Goal: Contribute content: Contribute content

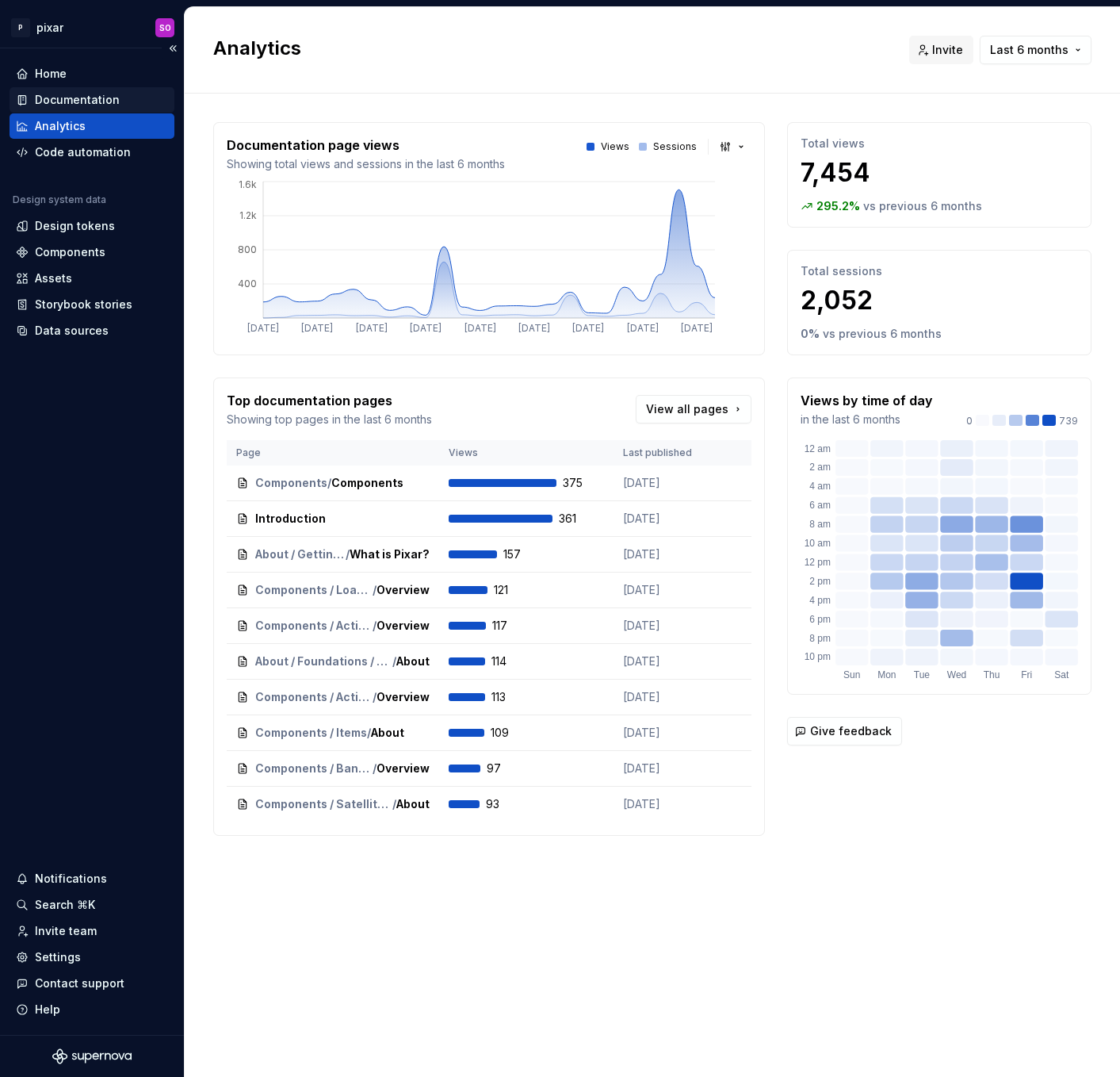
click at [64, 103] on div "Documentation" at bounding box center [77, 99] width 85 height 15
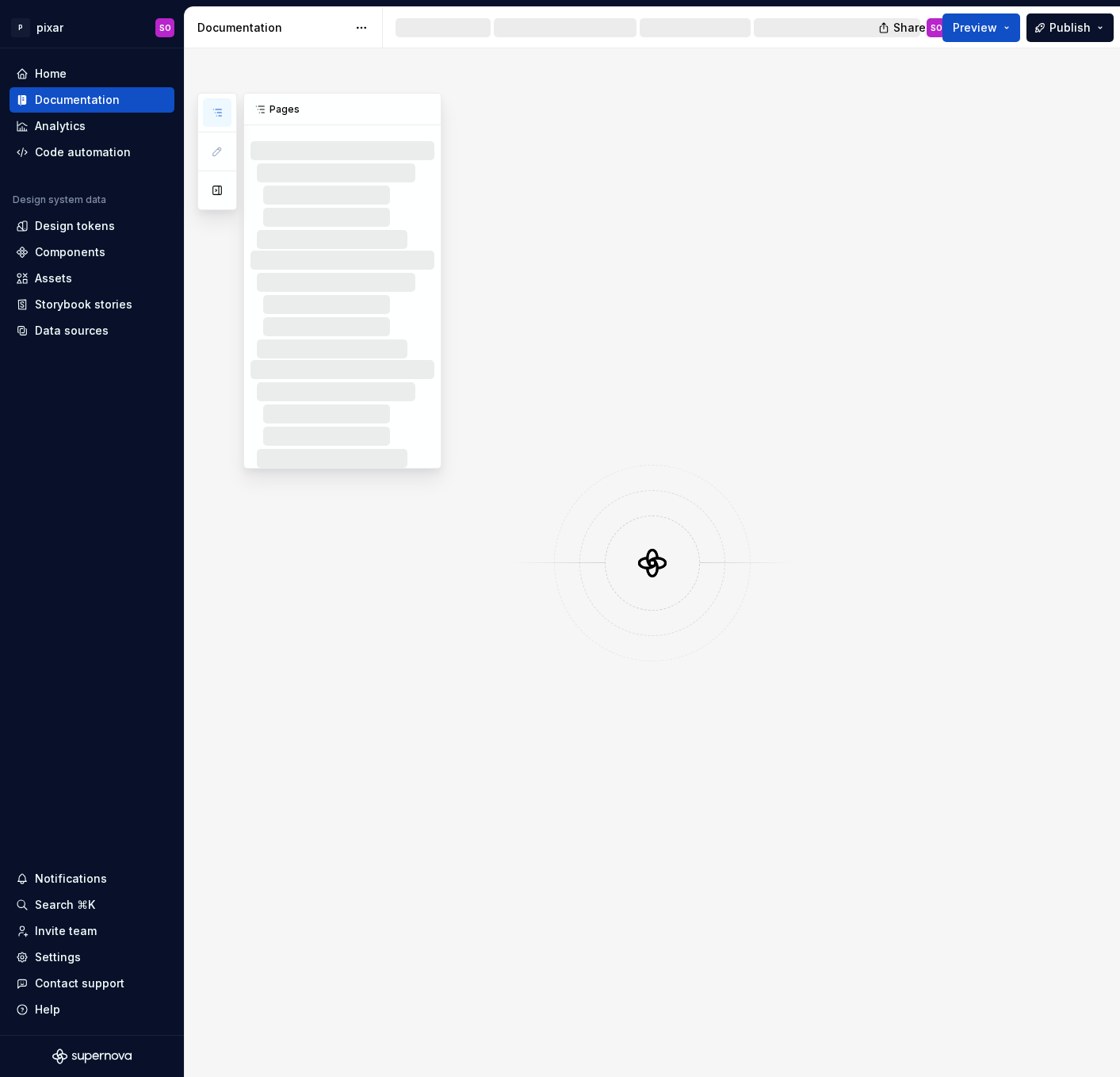
click at [217, 112] on icon "button" at bounding box center [217, 112] width 8 height 7
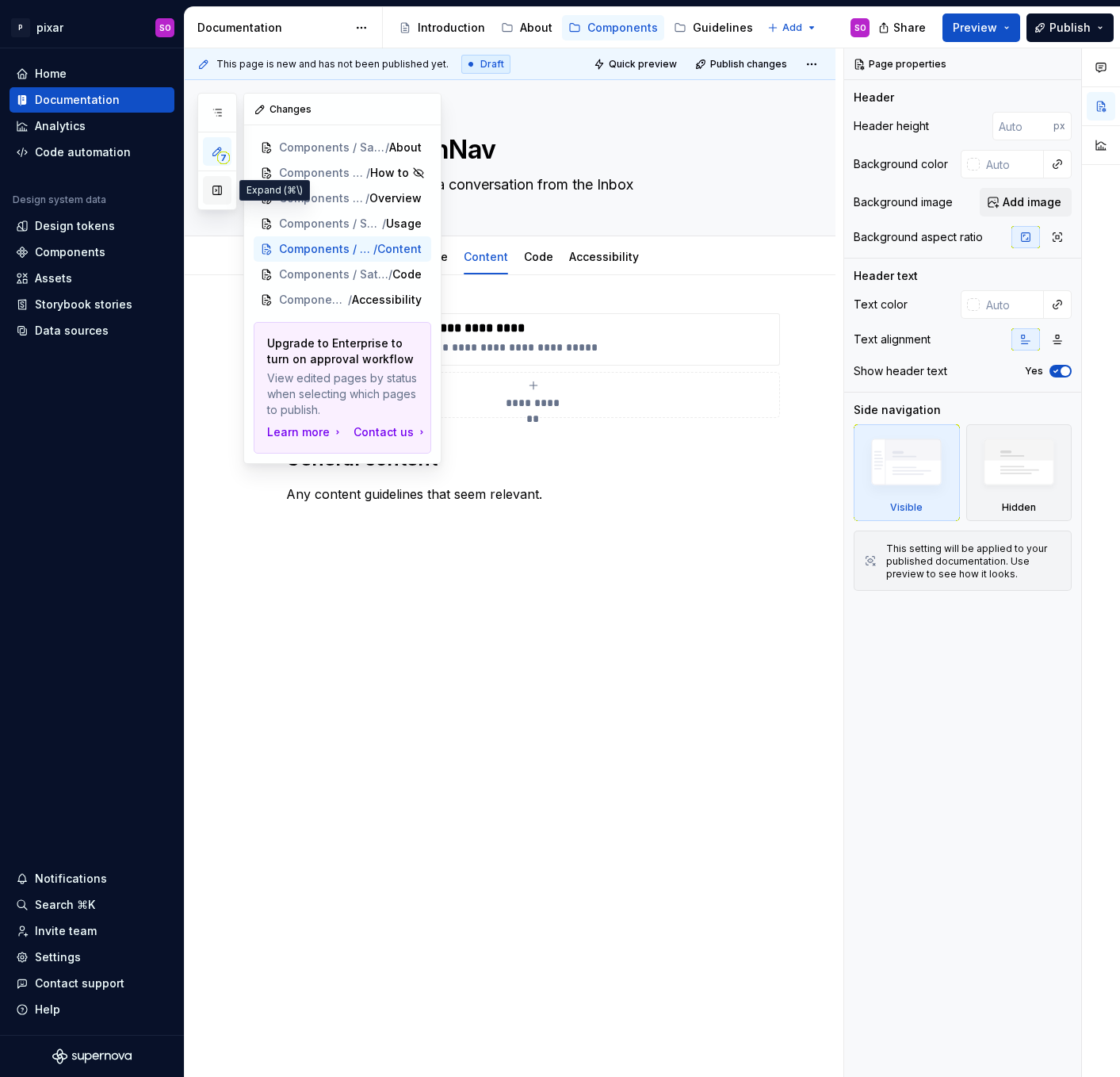
click at [219, 188] on button "button" at bounding box center [217, 190] width 28 height 28
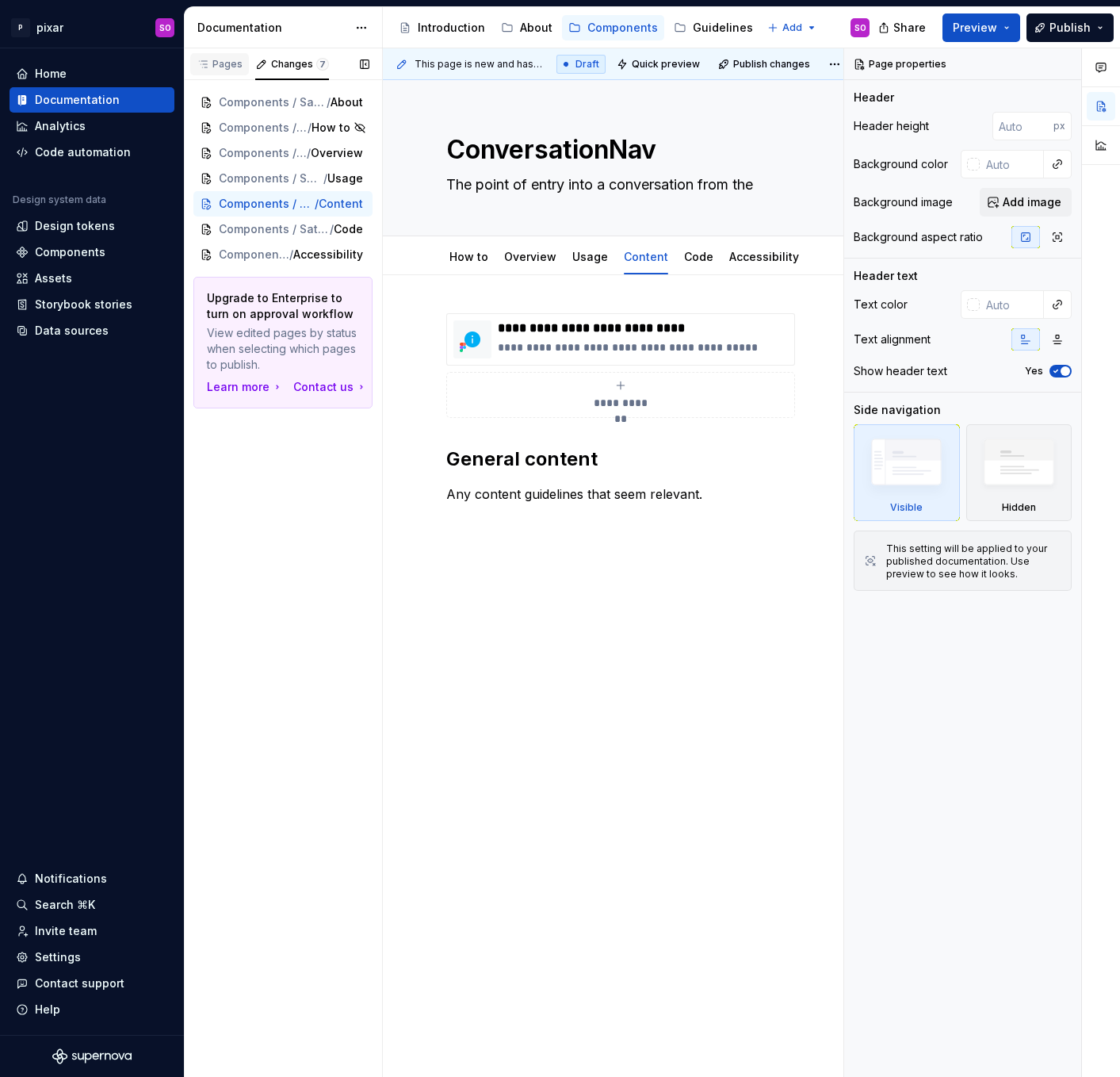
click at [212, 68] on div "Pages" at bounding box center [220, 64] width 46 height 13
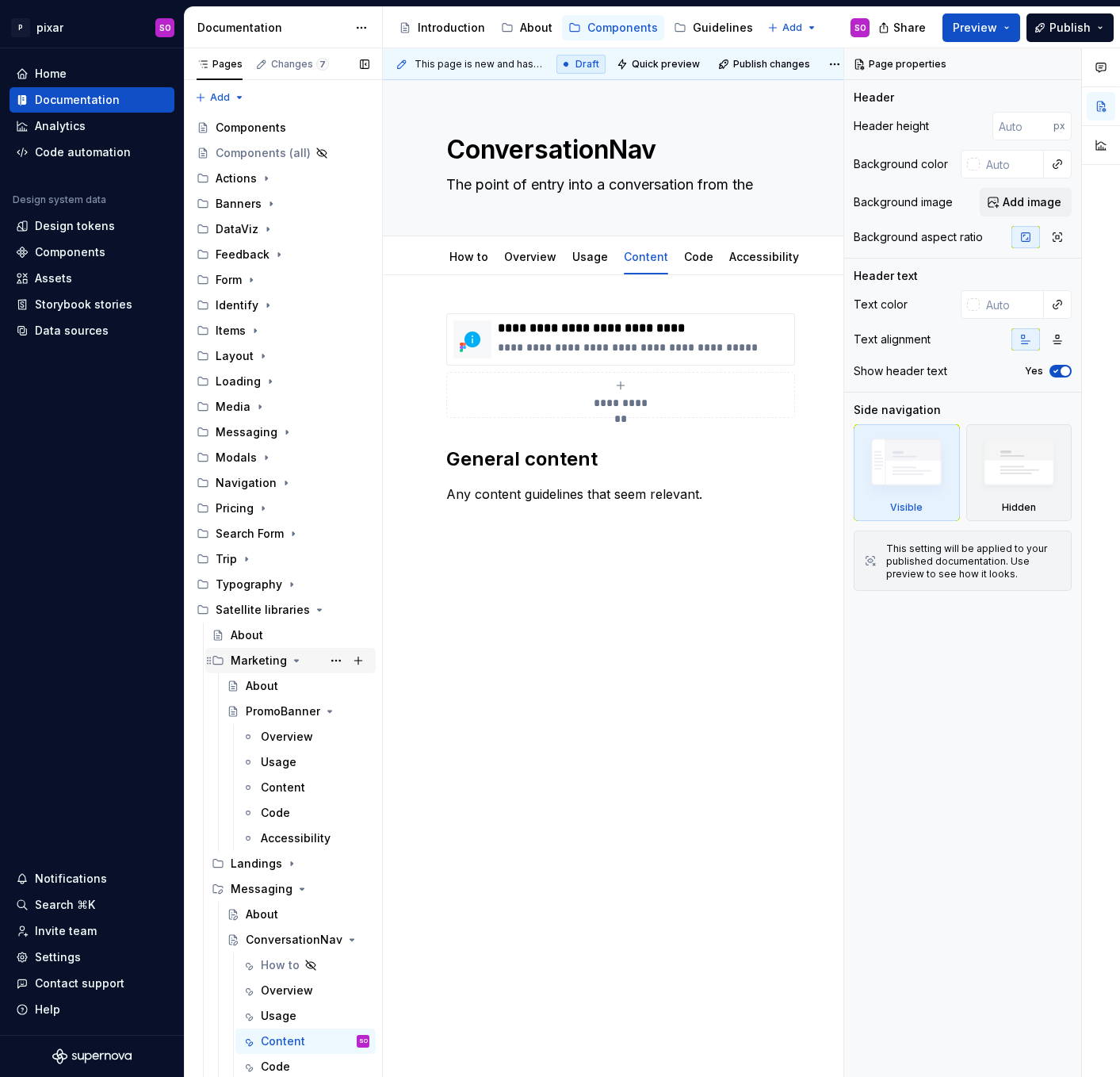
scroll to position [10, 0]
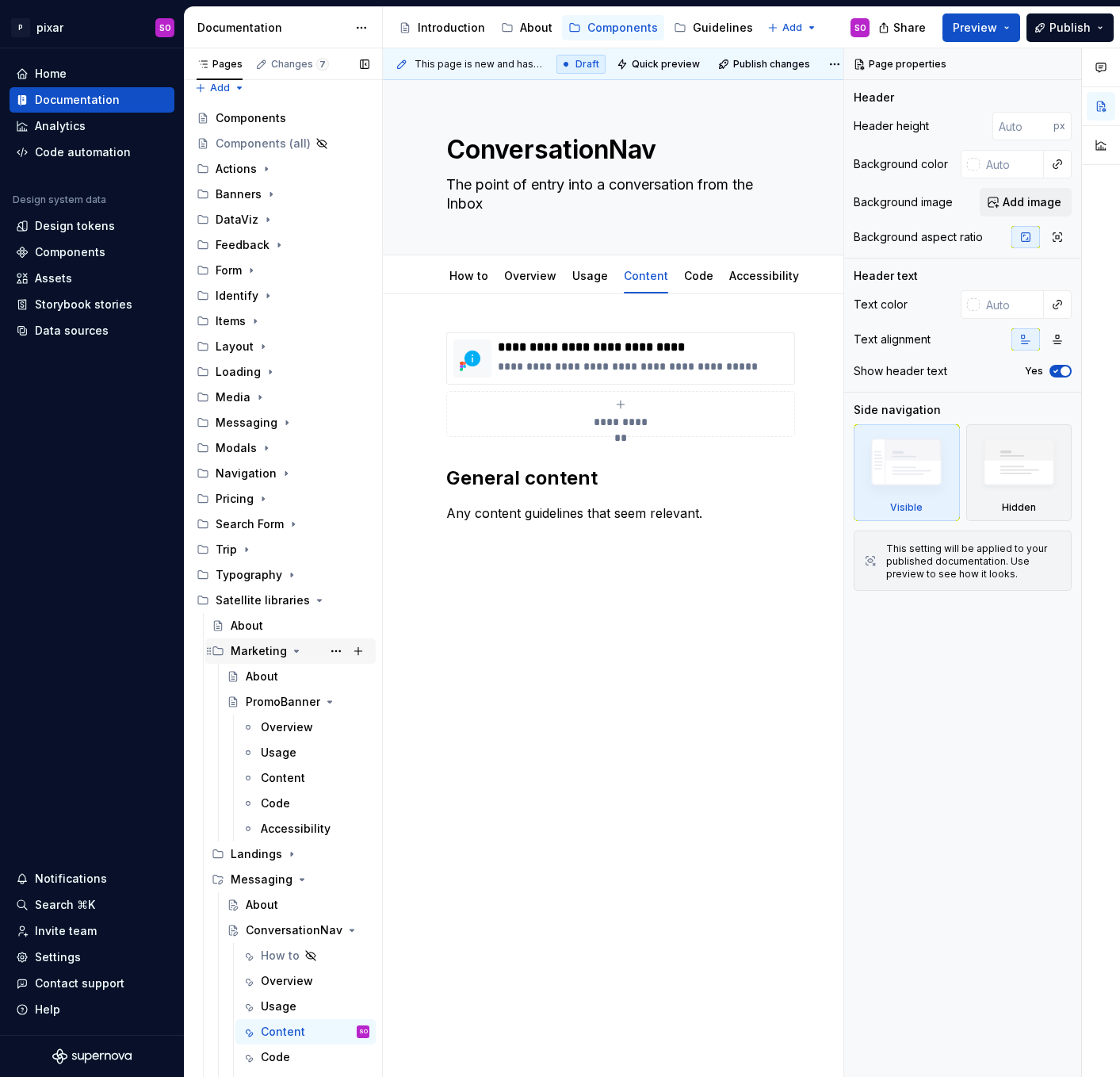
click at [291, 646] on icon "Page tree" at bounding box center [296, 651] width 13 height 13
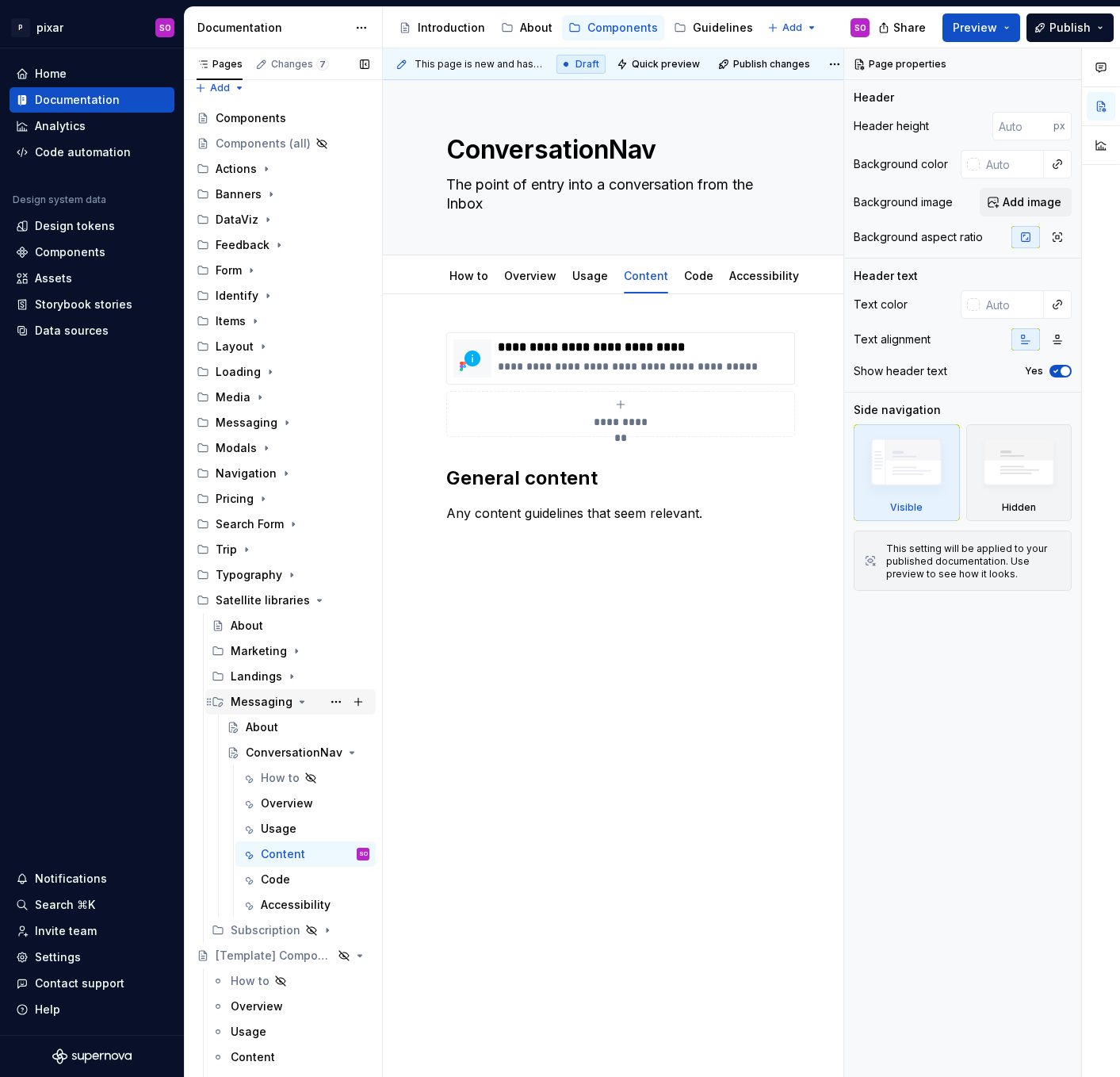
click at [295, 698] on icon "Page tree" at bounding box center [302, 702] width 13 height 13
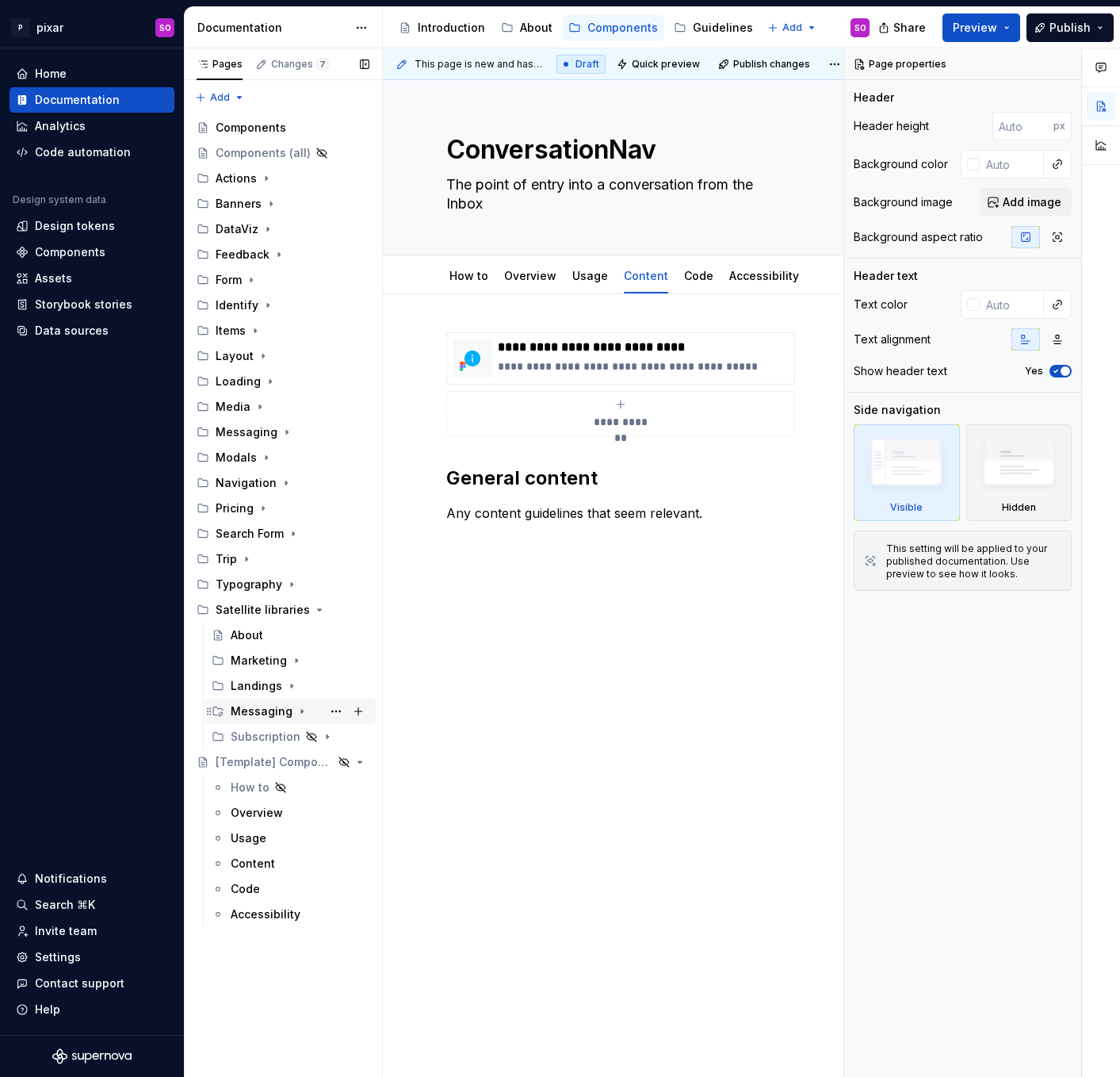
scroll to position [0, 0]
click at [277, 684] on div "Landings" at bounding box center [256, 685] width 51 height 15
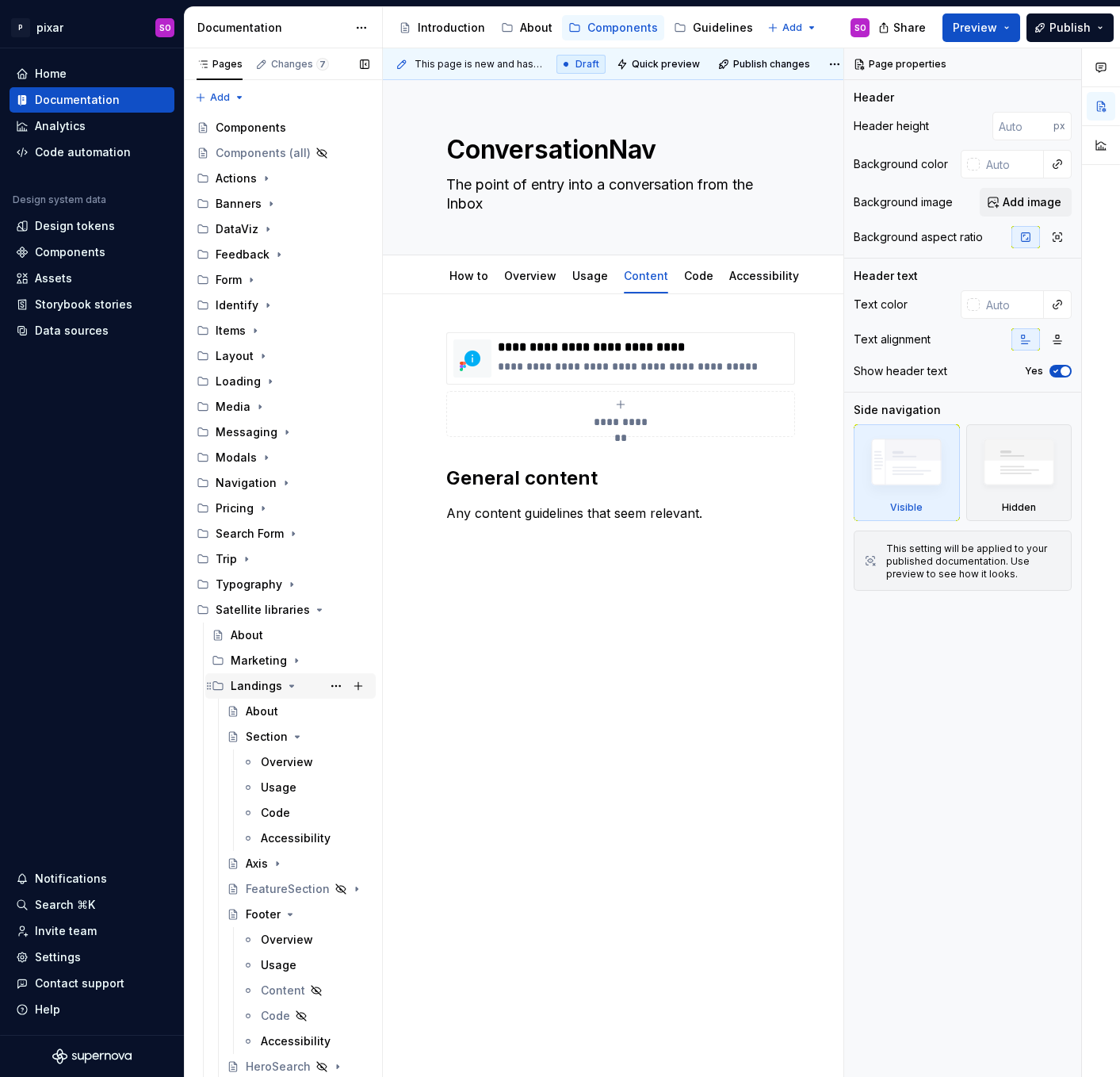
scroll to position [3, 0]
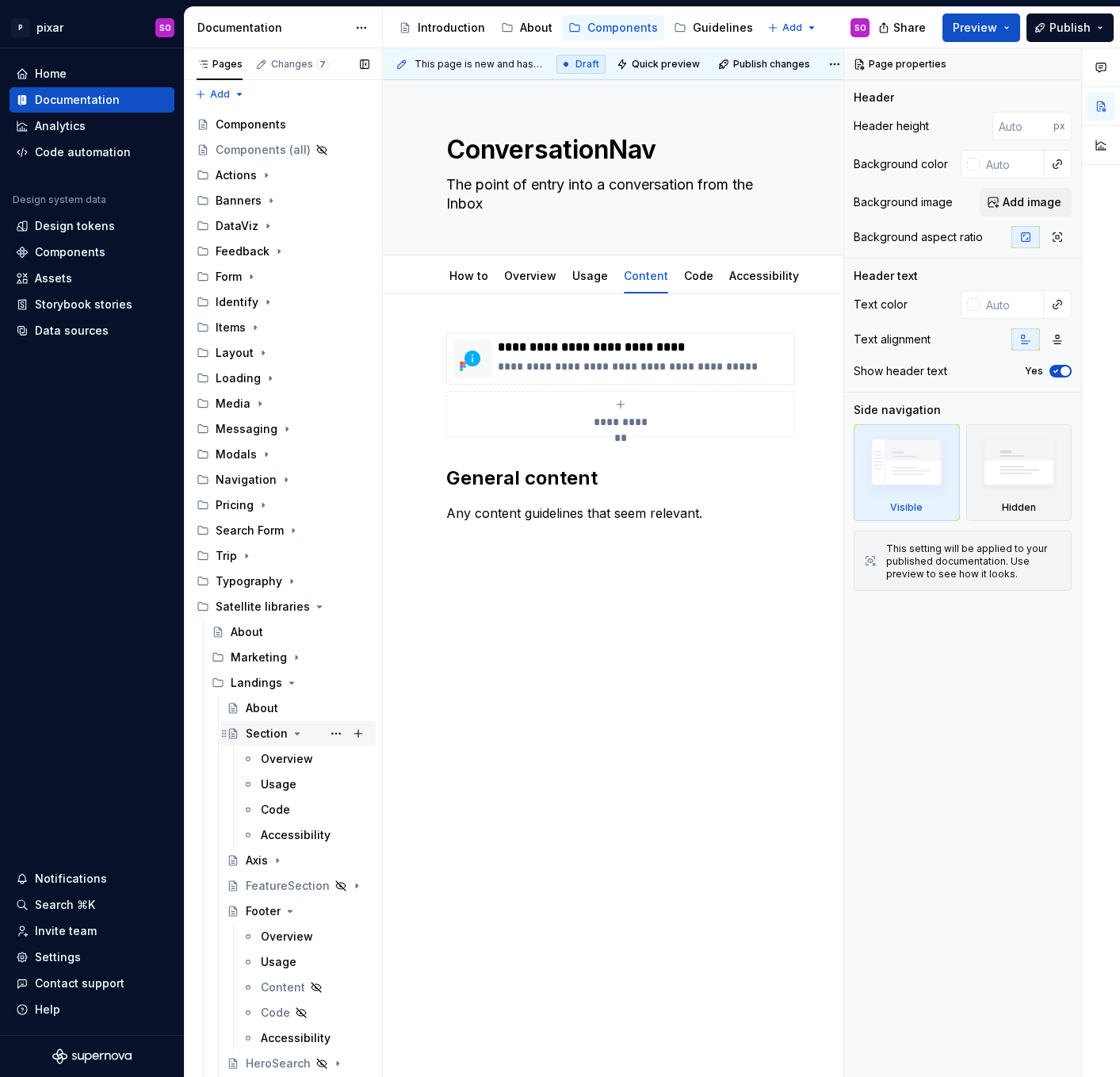
click at [291, 736] on icon "Page tree" at bounding box center [297, 733] width 13 height 13
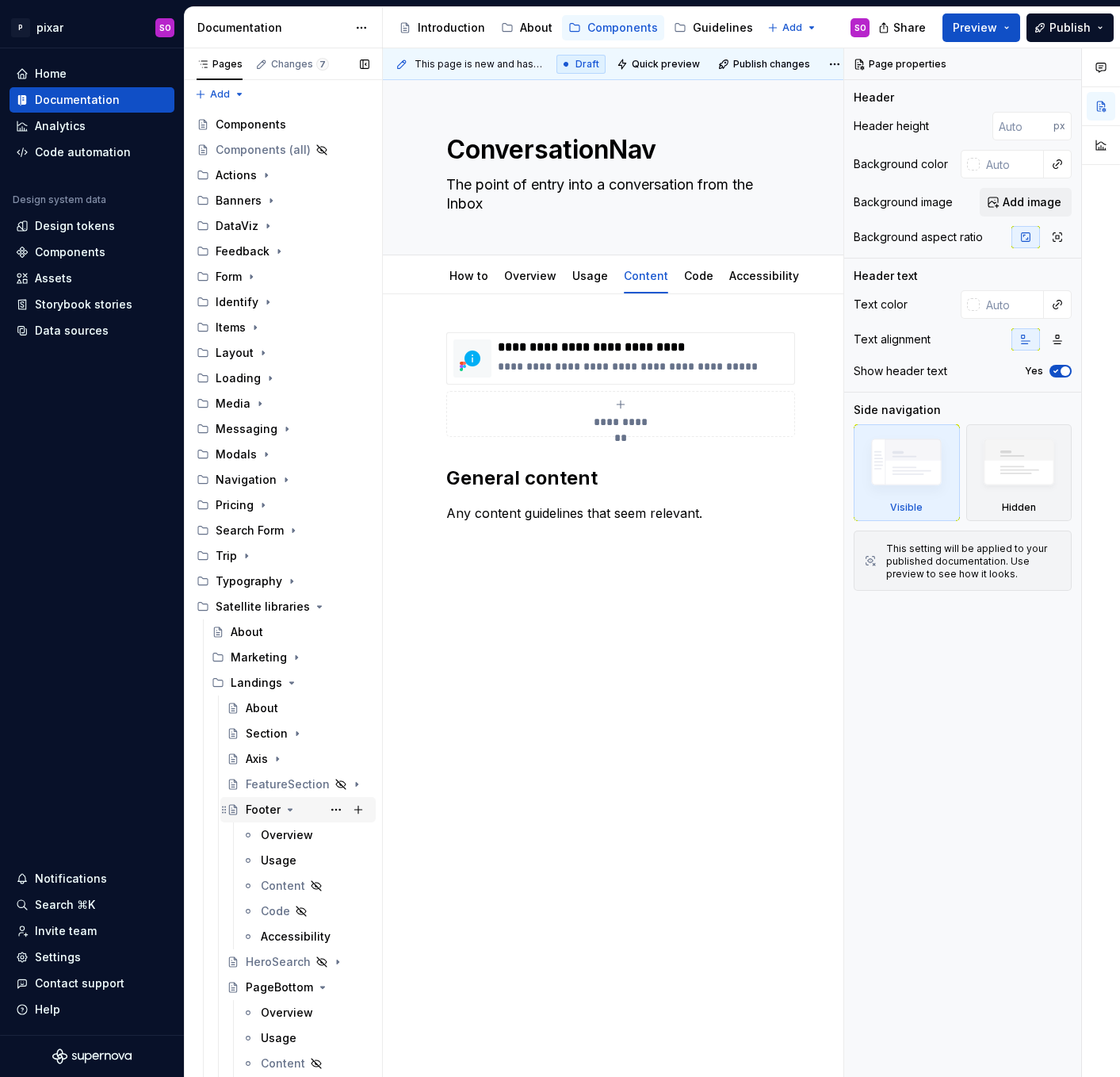
click at [291, 804] on icon "Page tree" at bounding box center [291, 810] width 13 height 13
click at [316, 861] on icon "Page tree" at bounding box center [316, 860] width 4 height 2
click at [313, 885] on icon "Page tree" at bounding box center [313, 886] width 4 height 2
click at [317, 908] on icon "Page tree" at bounding box center [316, 911] width 13 height 13
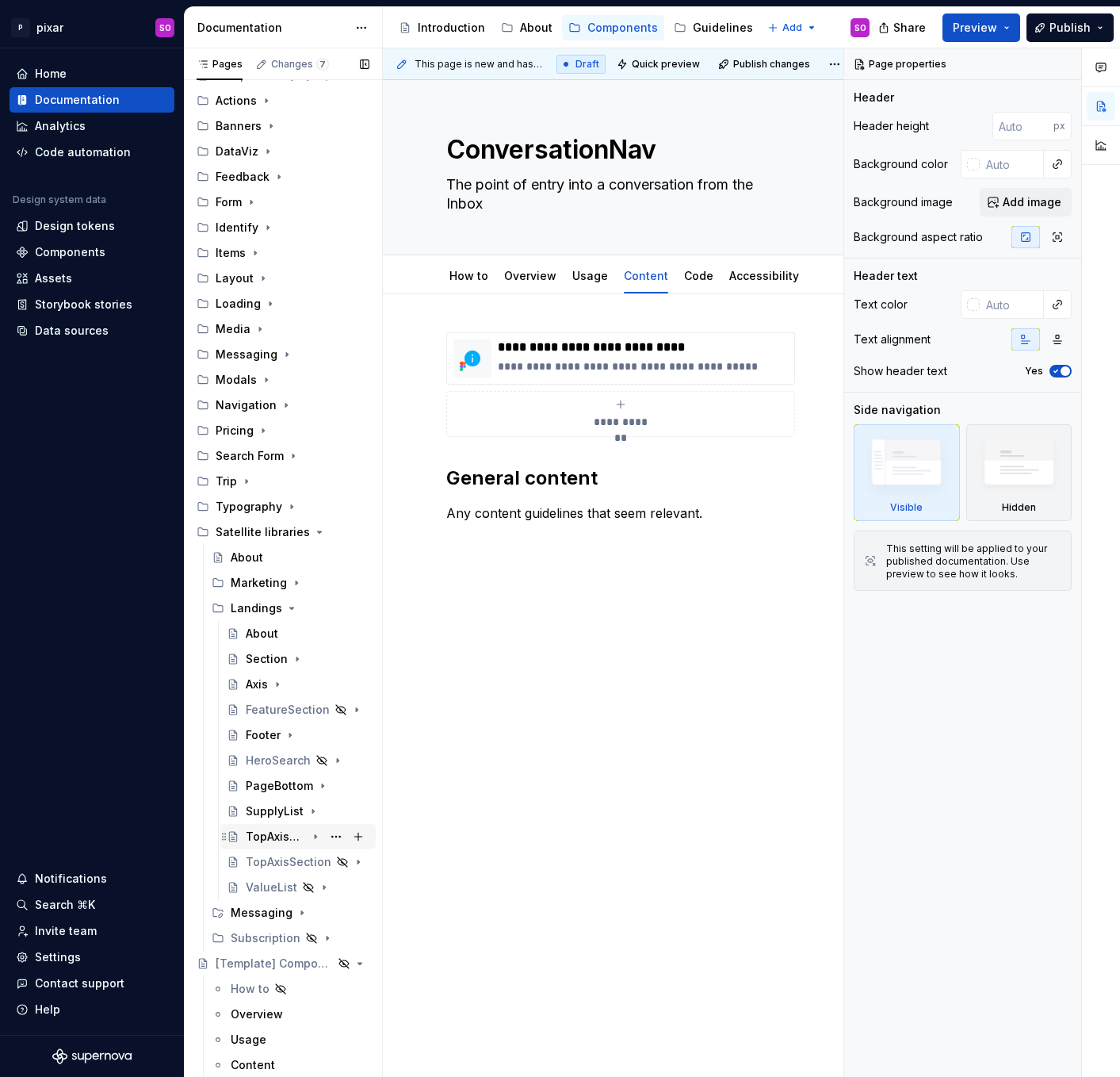
scroll to position [81, 0]
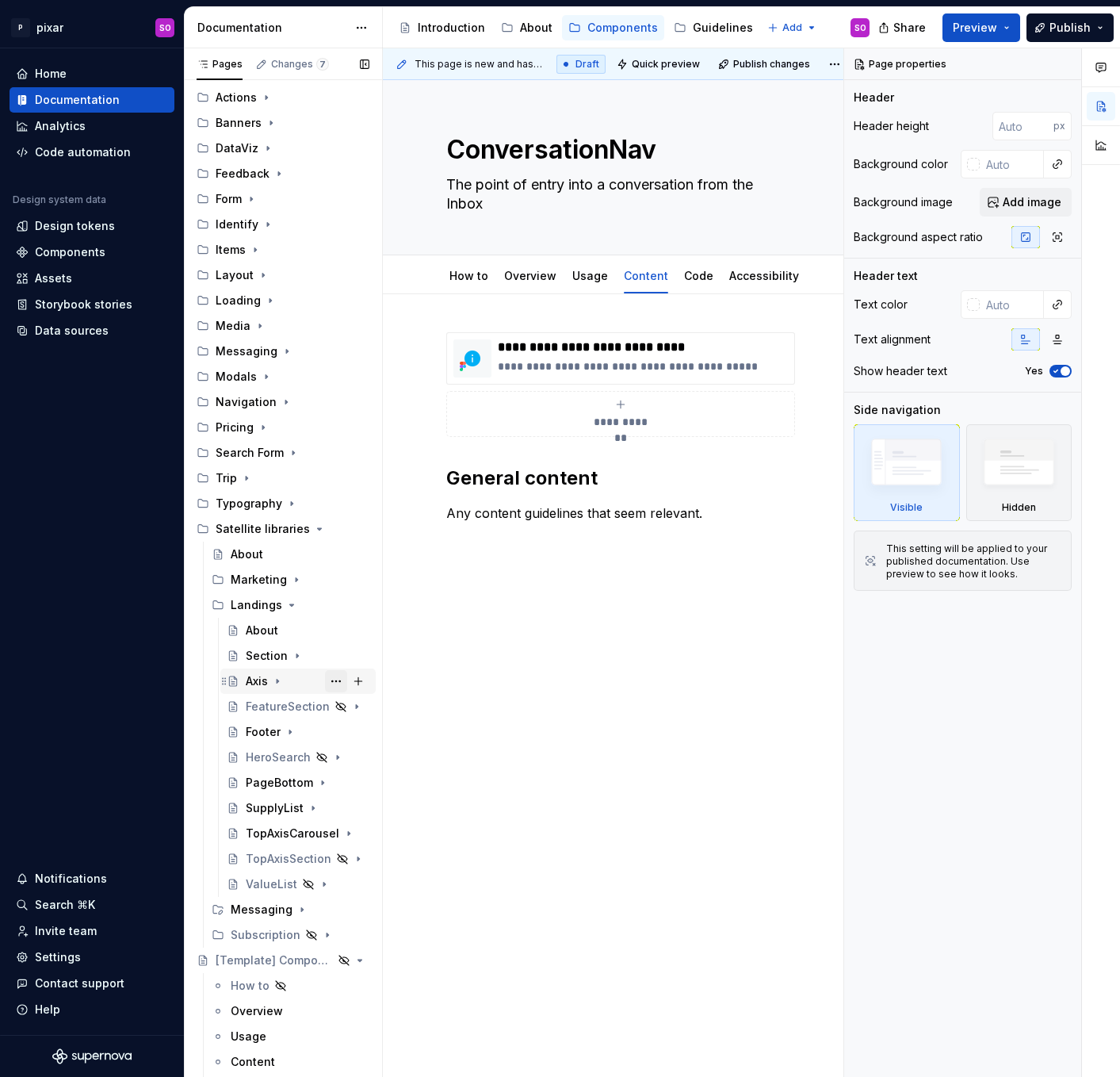
click at [332, 681] on button "Page tree" at bounding box center [335, 681] width 22 height 22
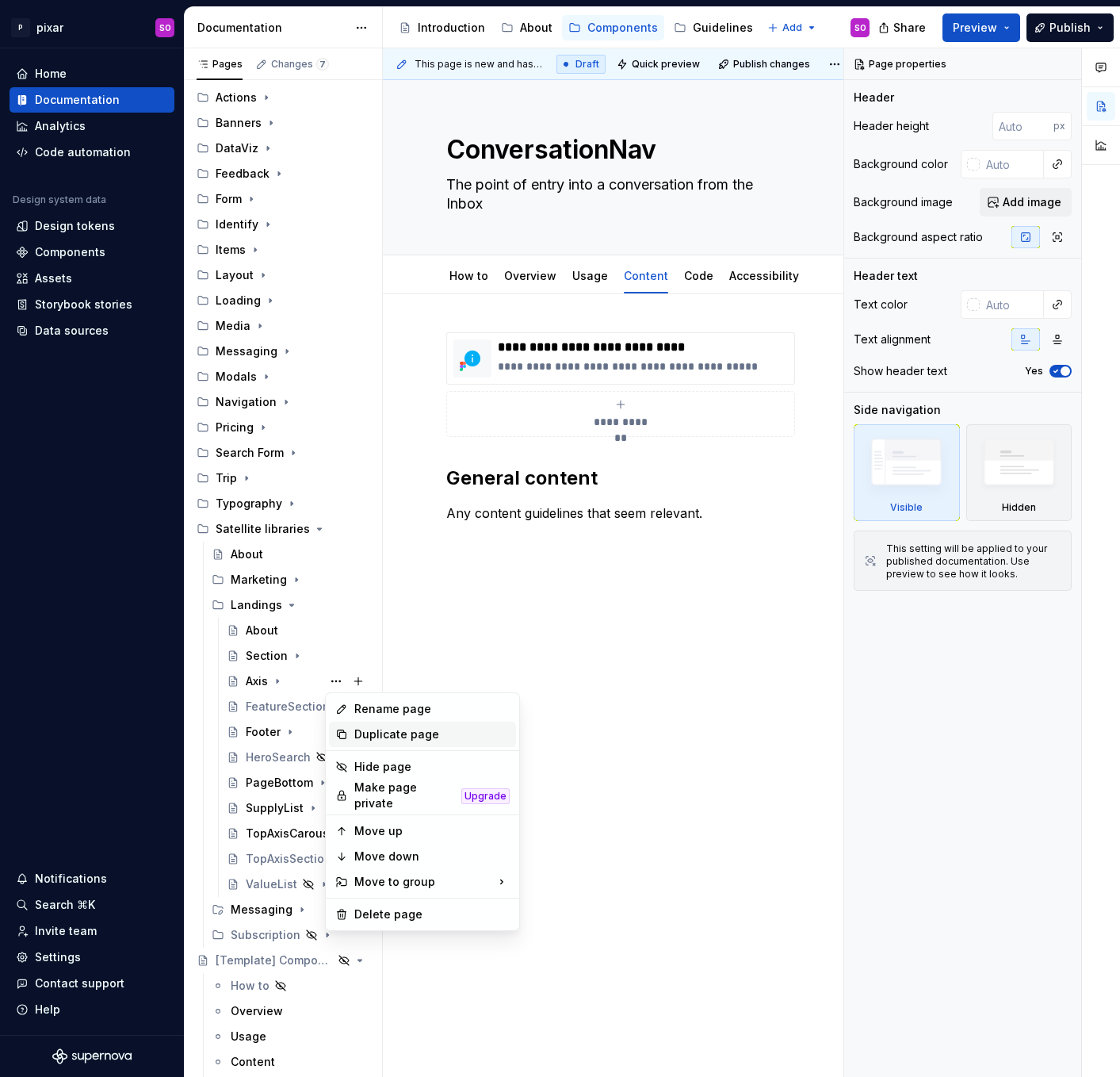
click at [392, 729] on div "Duplicate page" at bounding box center [431, 733] width 155 height 15
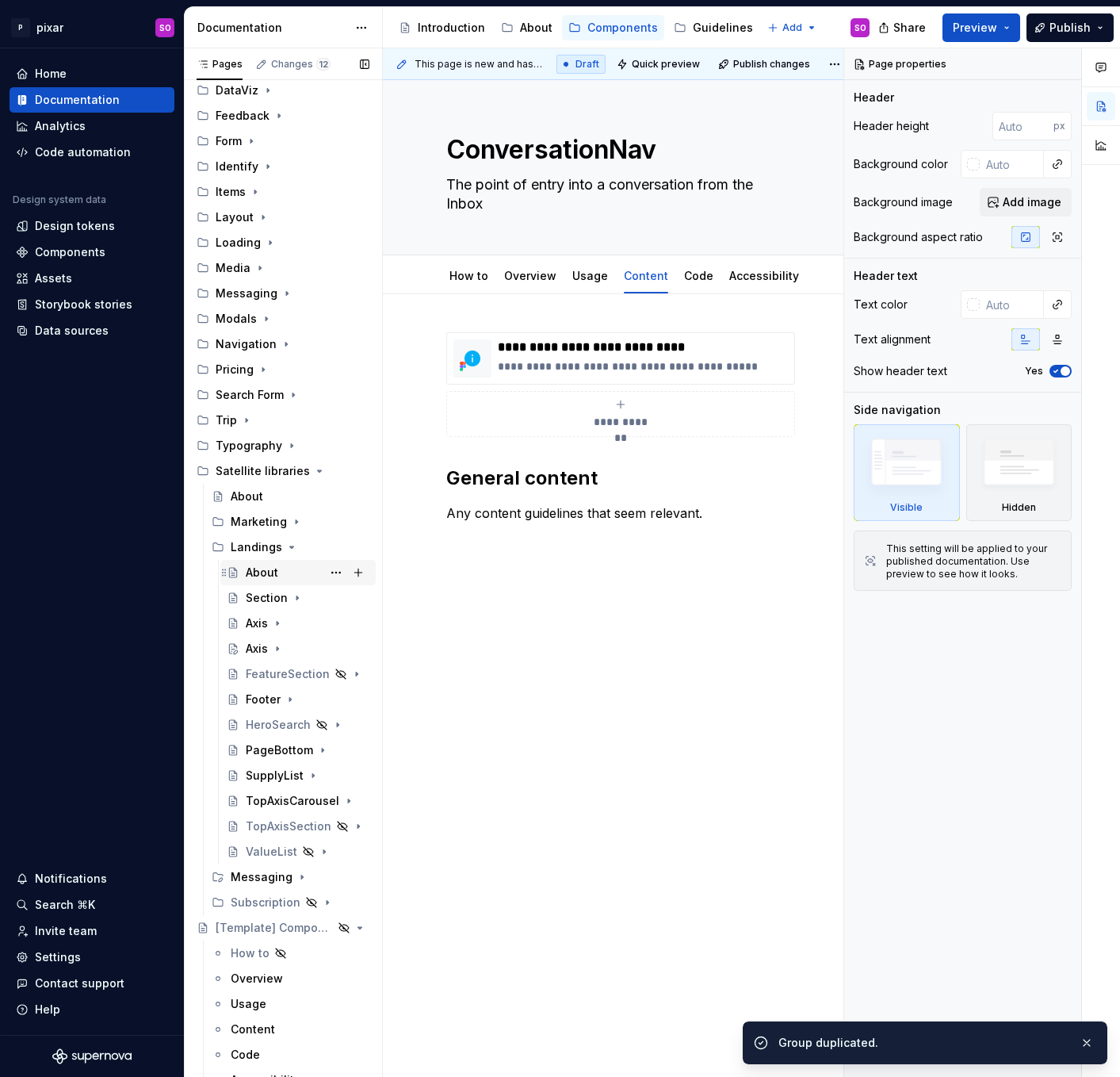
scroll to position [151, 0]
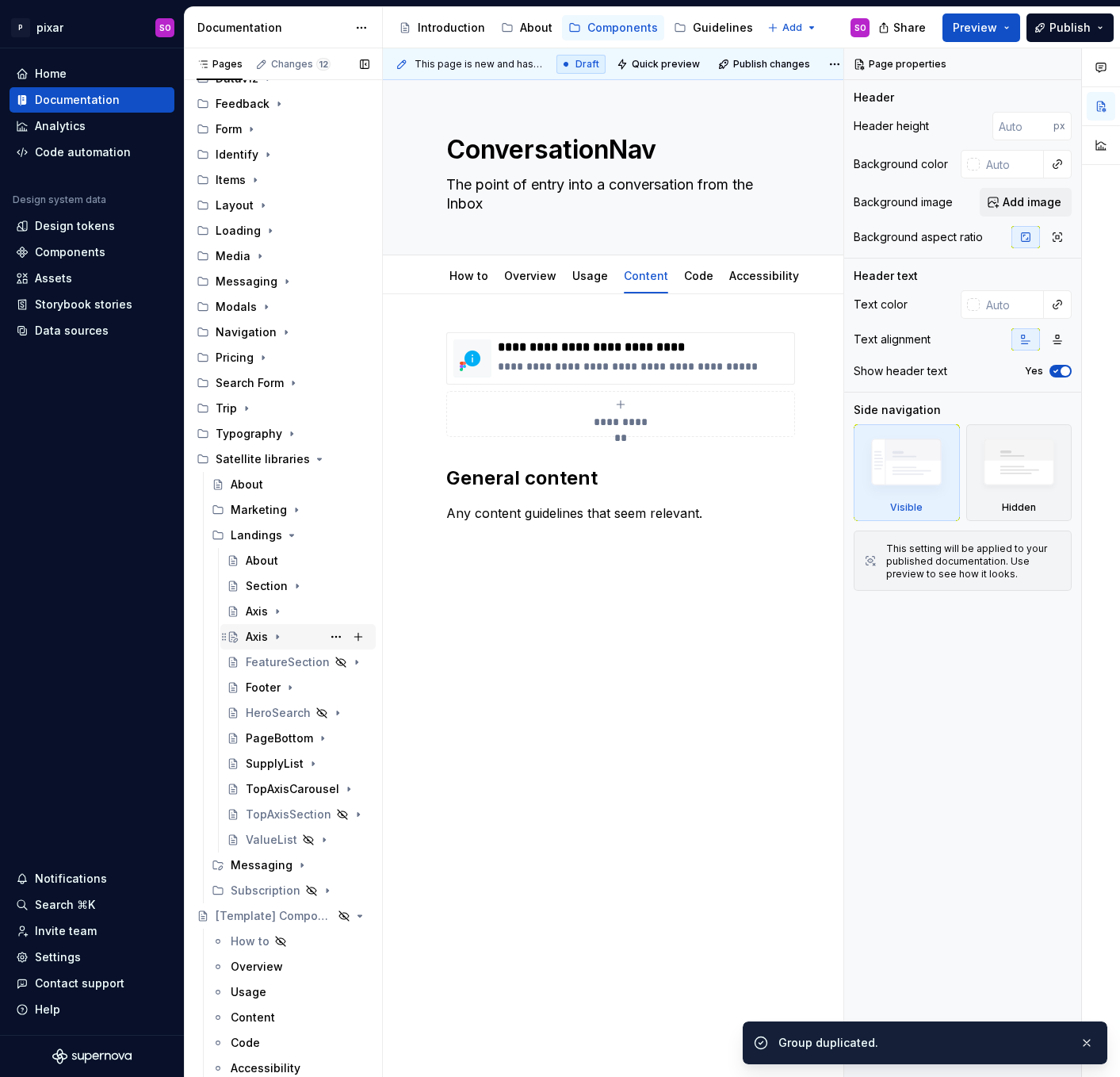
click at [257, 636] on div "Axis" at bounding box center [256, 636] width 22 height 15
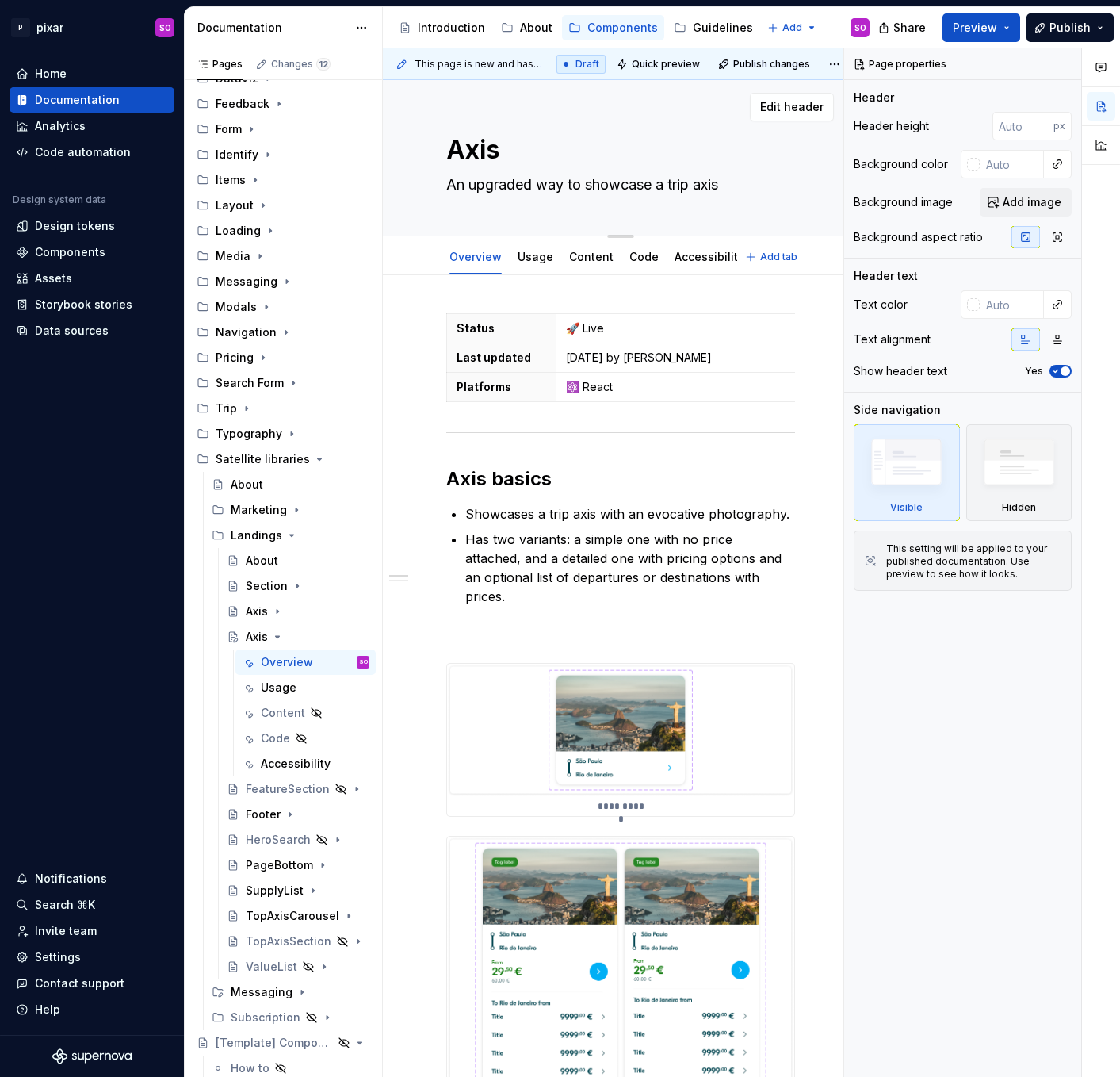
click at [488, 145] on textarea "Axis" at bounding box center [617, 150] width 349 height 38
type textarea "*"
type textarea "C"
type textarea "*"
type textarea "Cr"
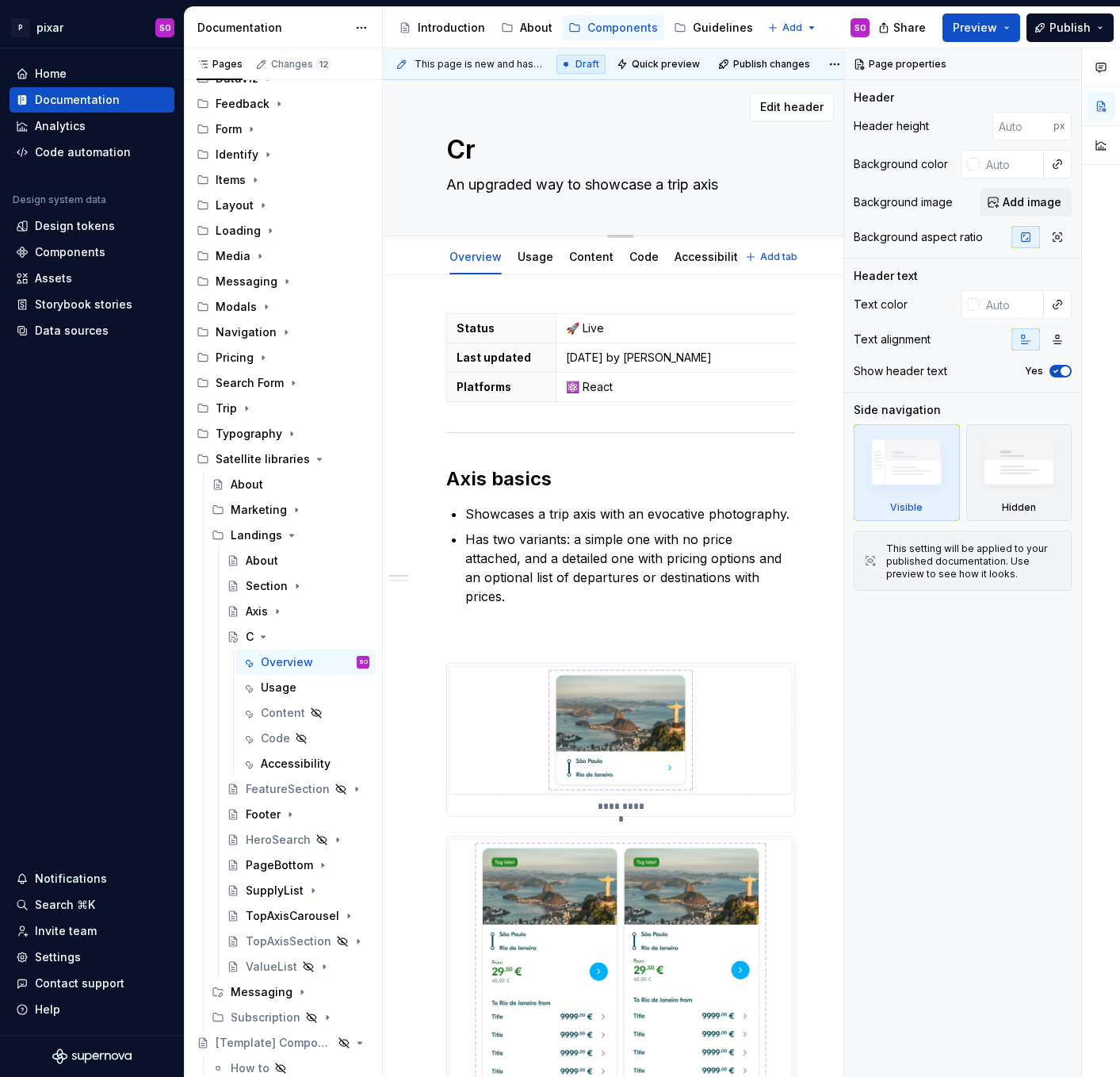
type textarea "*"
type textarea "Cro"
type textarea "*"
type textarea "Cros"
type textarea "*"
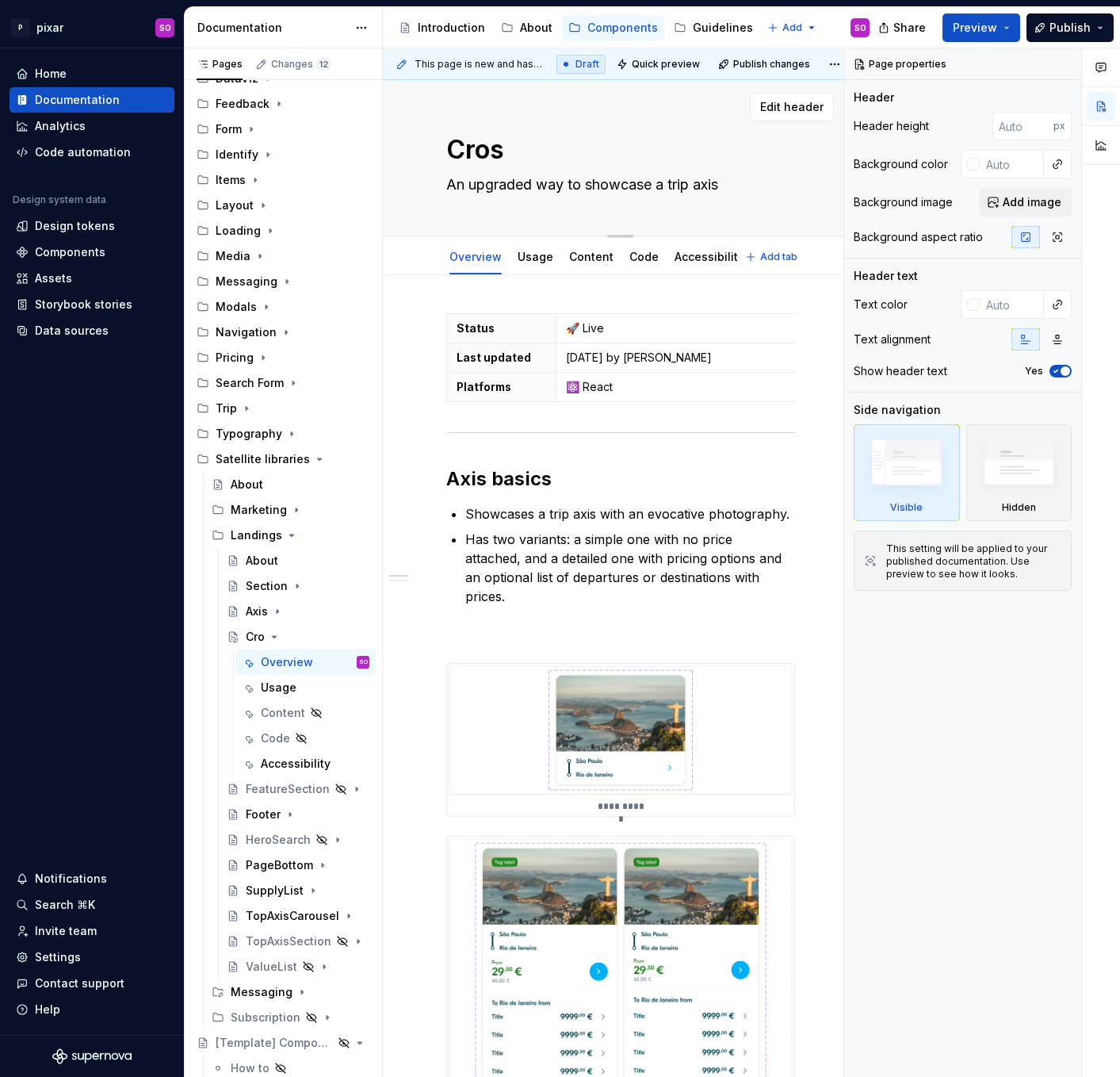
type textarea "Cross"
type textarea "*"
type textarea "CrossS"
type textarea "*"
type textarea "CrossSe"
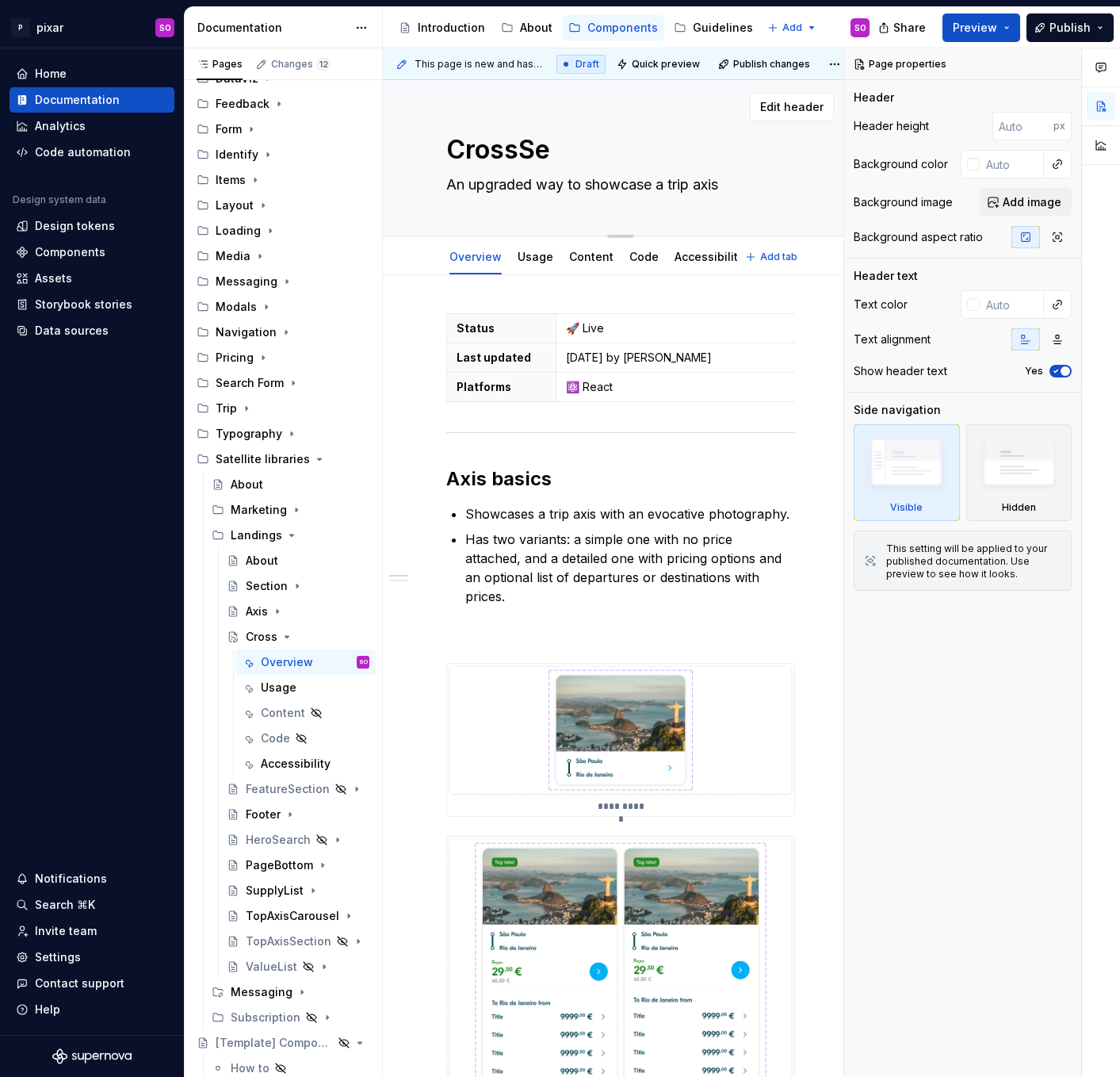
type textarea "*"
type textarea "CrossSel"
type textarea "*"
type textarea "CrossSell"
type textarea "*"
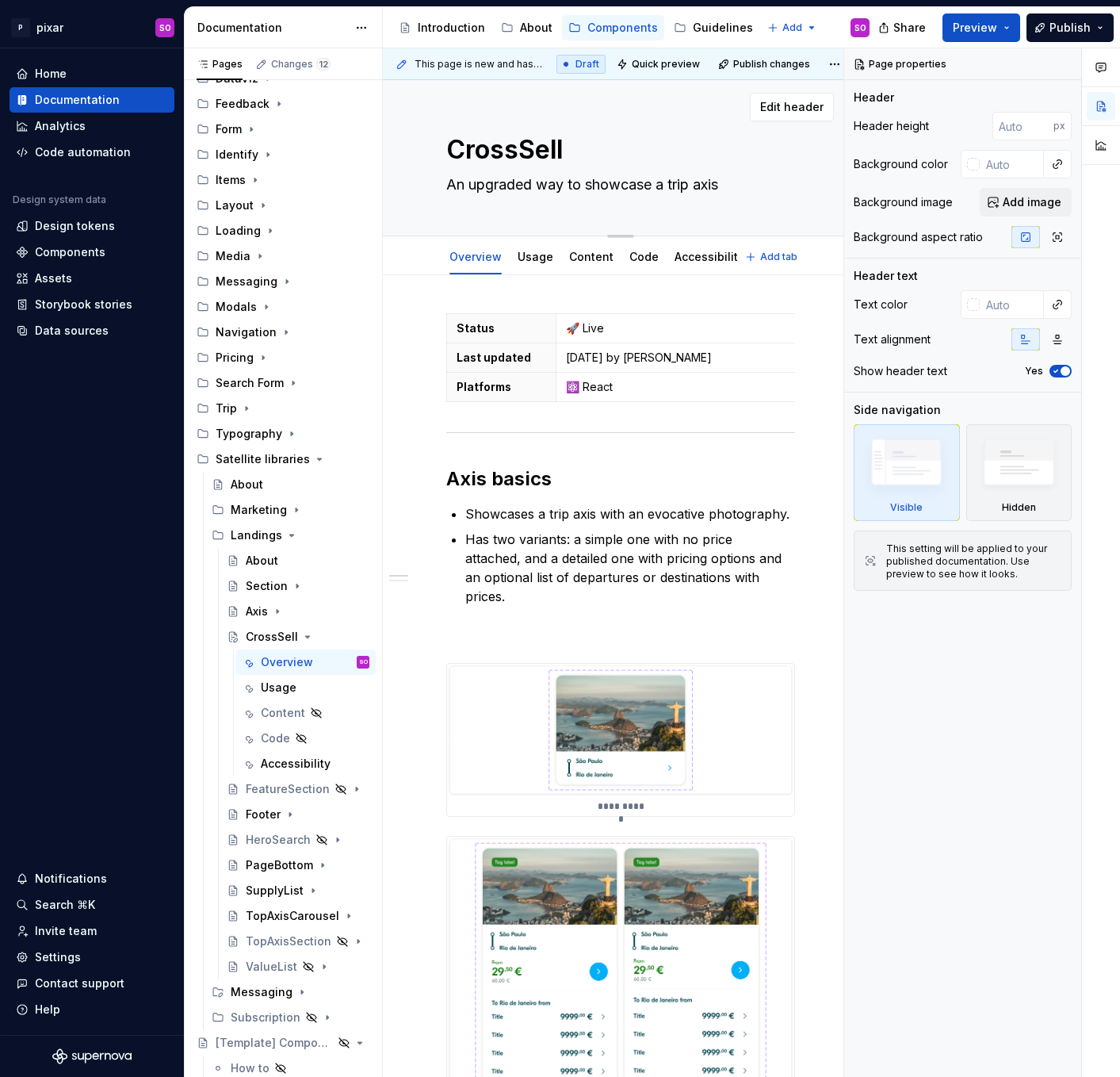
type textarea "CrossSellC"
type textarea "*"
type textarea "CrossSellCa"
type textarea "*"
type textarea "CrossSellCar"
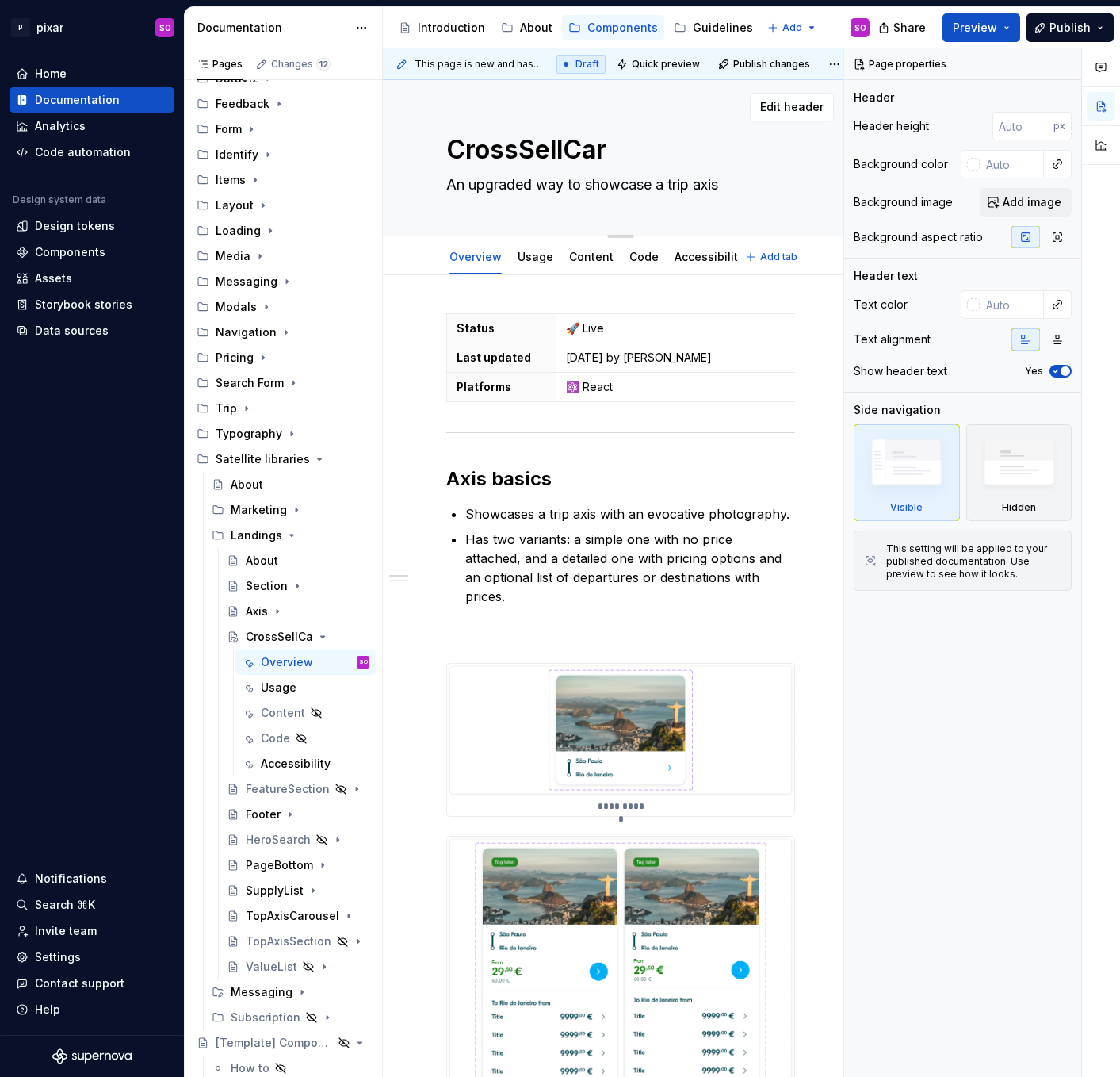
type textarea "*"
type textarea "CrossSellCard"
type textarea "*"
type textarea "CrossSellCard"
click at [558, 185] on textarea "An upgraded way to showcase a trip axis" at bounding box center [617, 184] width 349 height 25
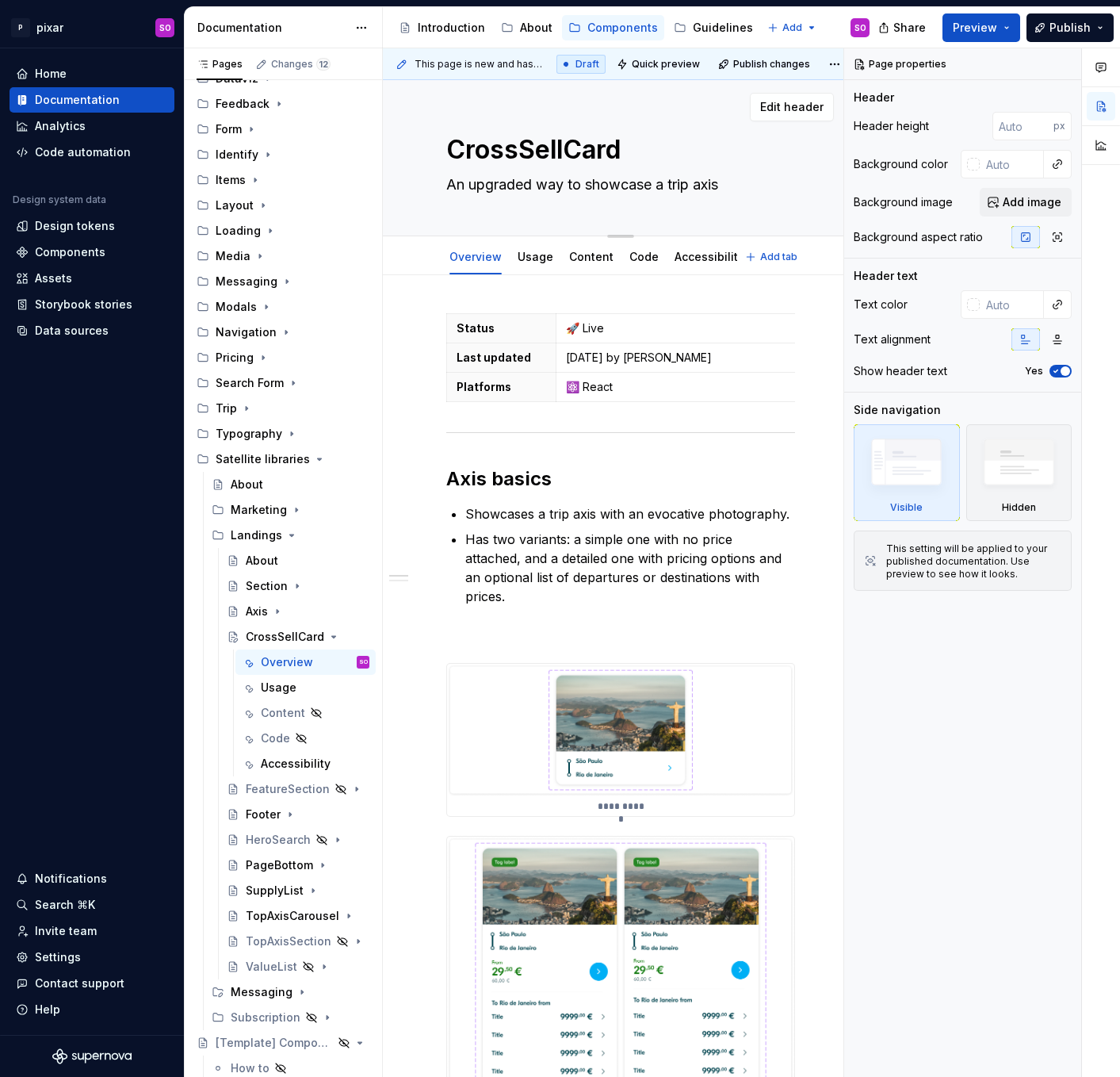
type textarea "*"
type textarea "A"
type textarea "*"
type textarea "An"
type textarea "*"
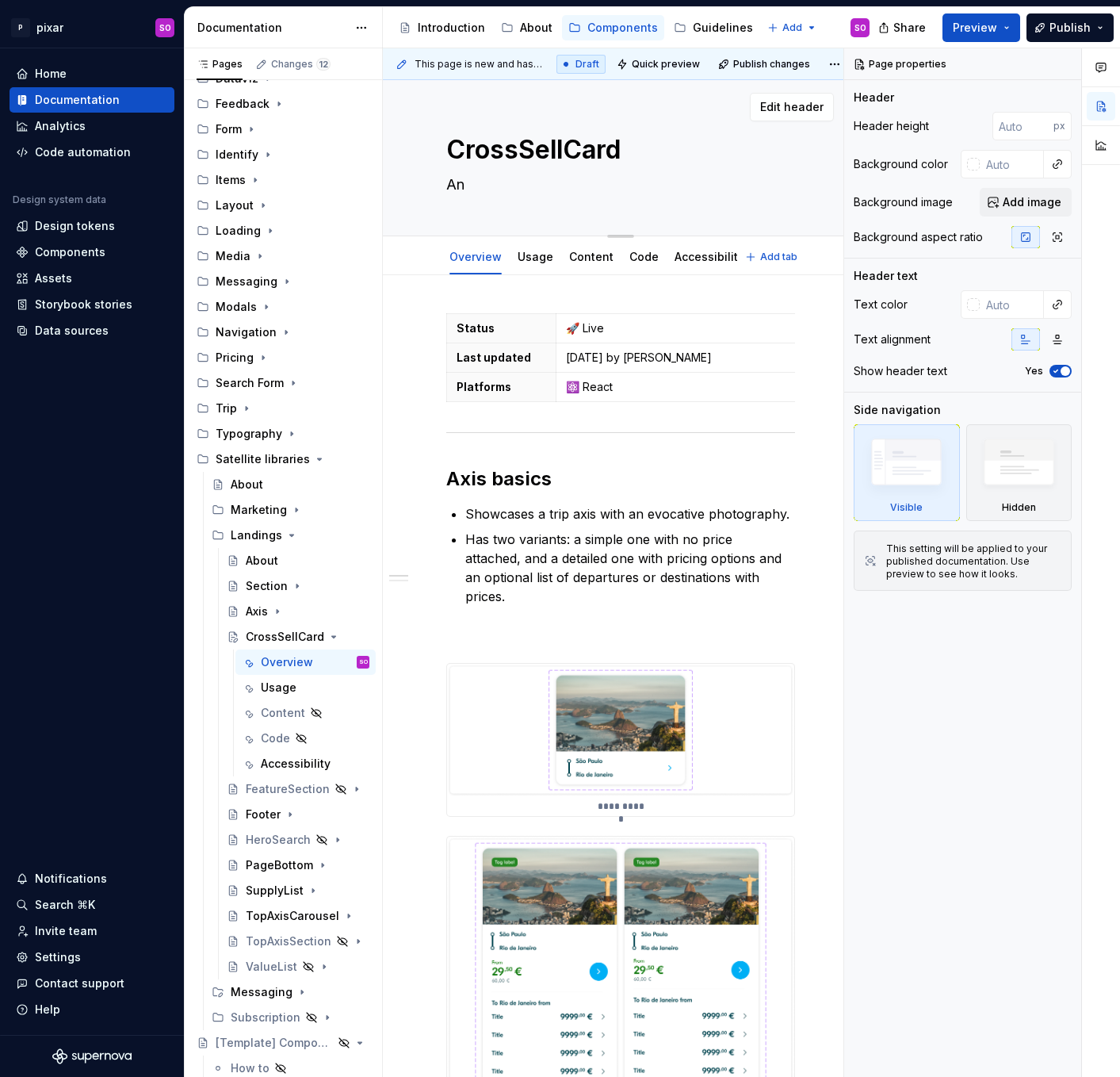
type textarea "An"
type textarea "*"
type textarea "An e"
type textarea "*"
type textarea "An el"
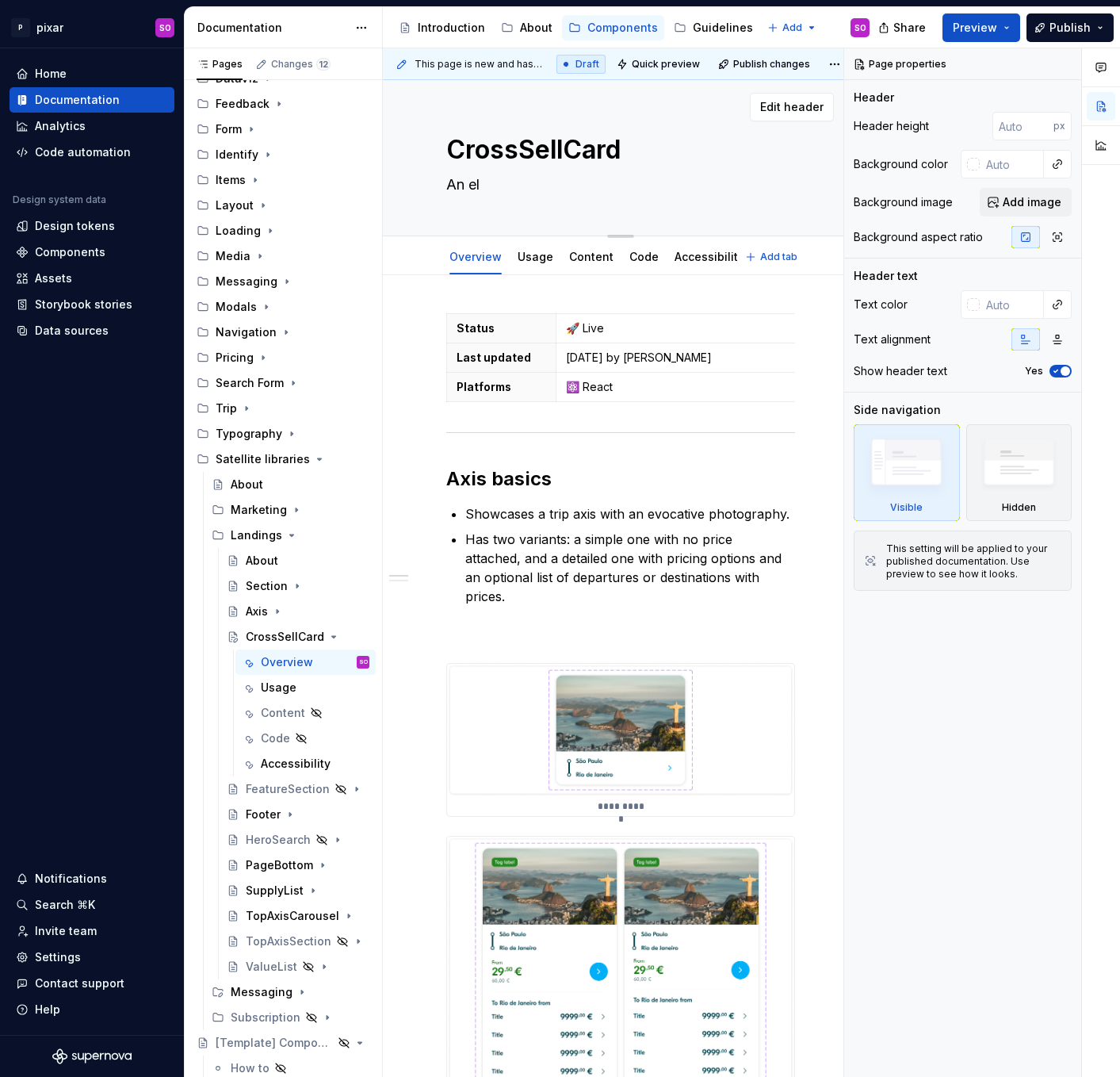
type textarea "*"
type textarea "An ele"
type textarea "*"
type textarea "An elem"
type textarea "*"
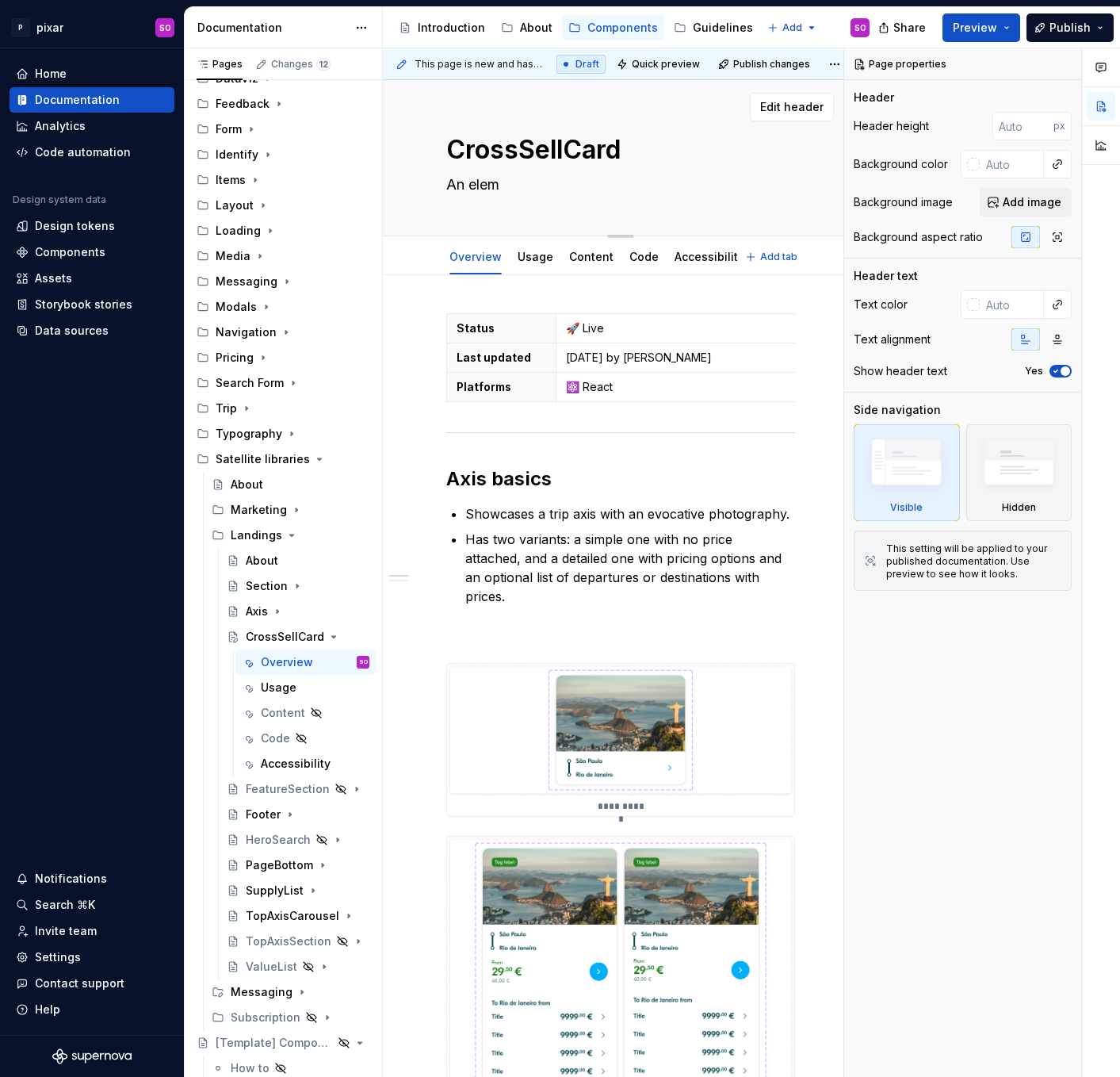
type textarea "An eleme"
type textarea "*"
type textarea "An elemen"
type textarea "*"
type textarea "An element"
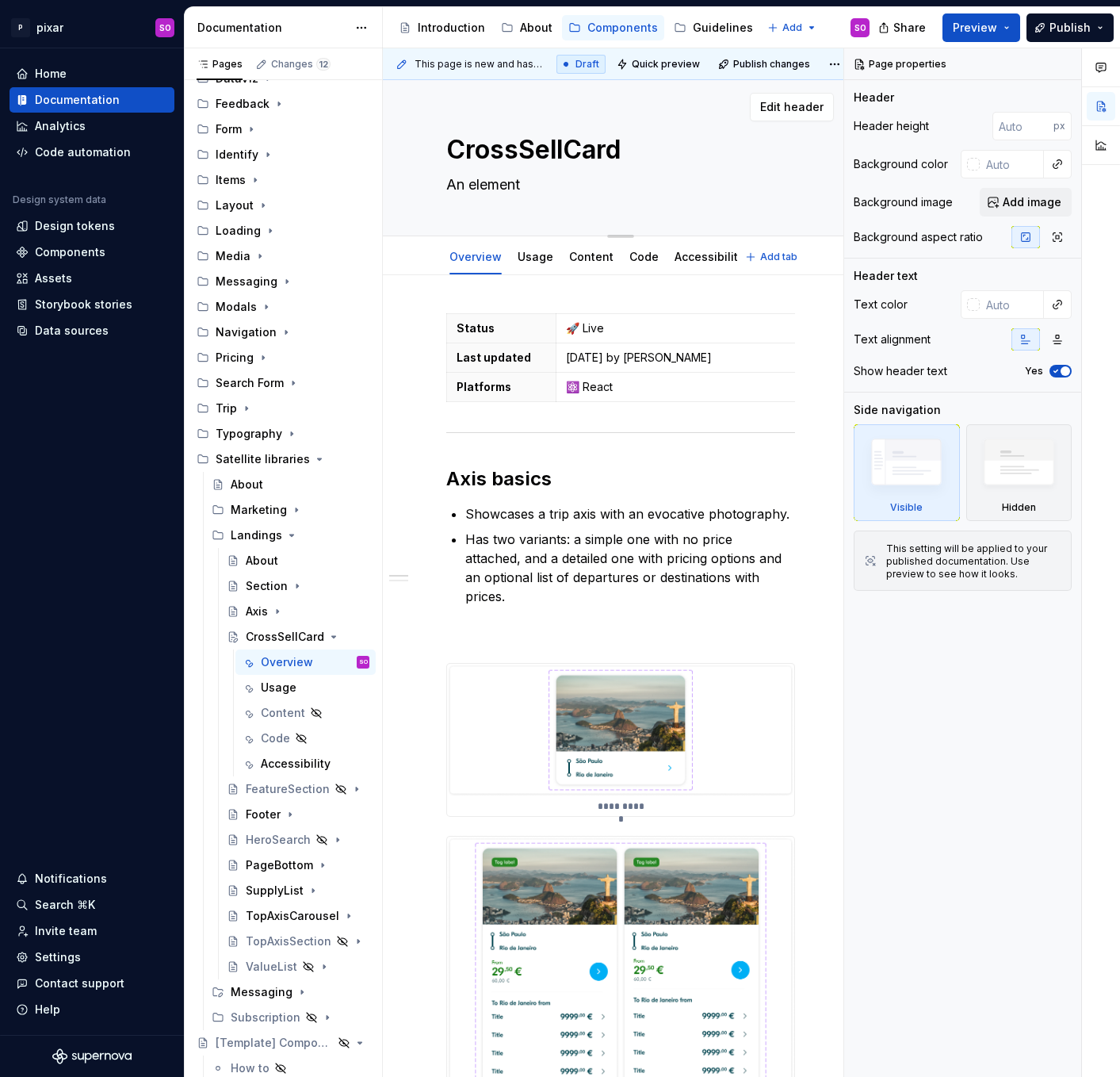
type textarea "*"
type textarea "An element"
type textarea "*"
type textarea "An element u"
type textarea "*"
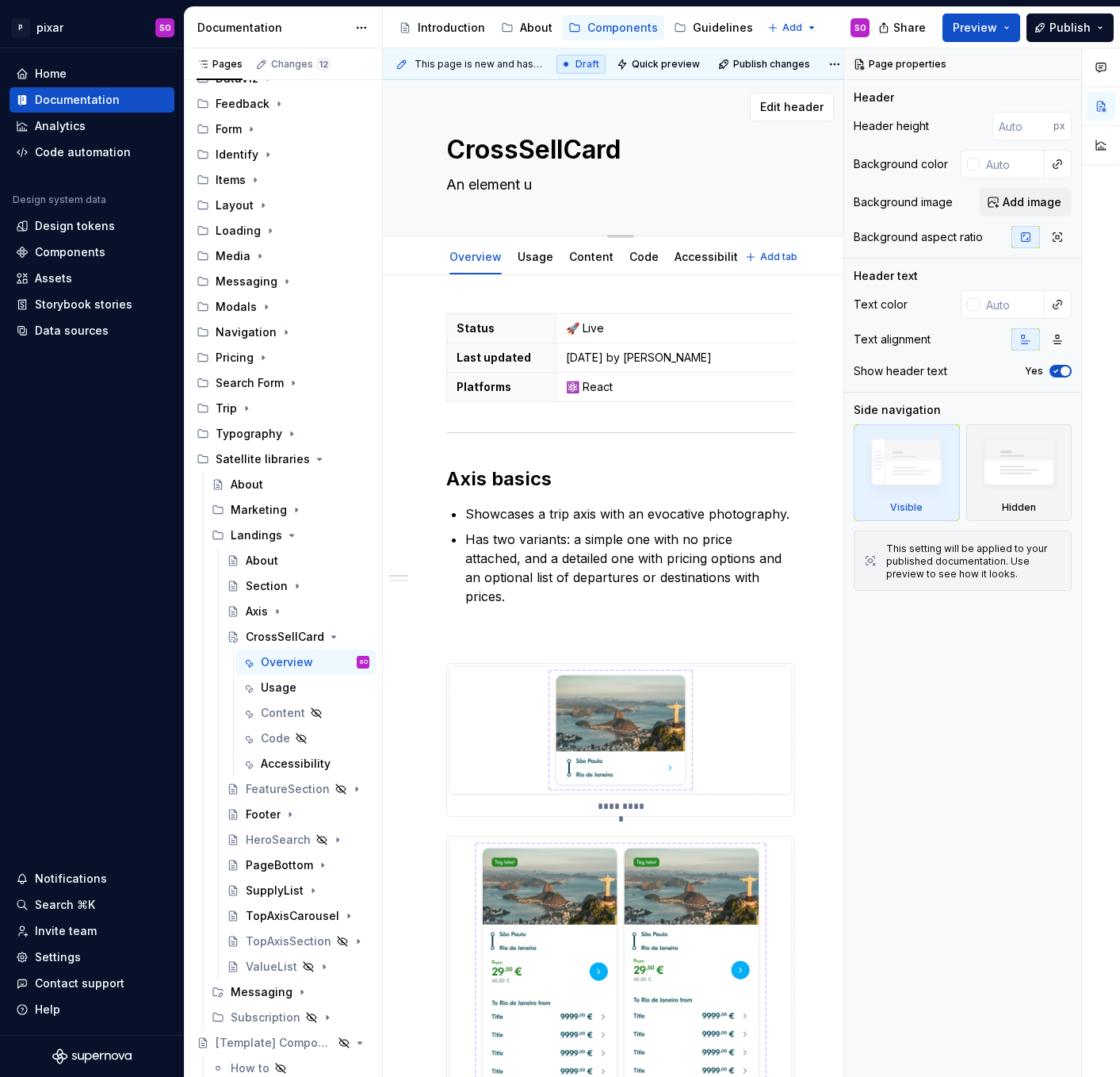
type textarea "An element us"
type textarea "*"
type textarea "An element use"
type textarea "*"
type textarea "An element used"
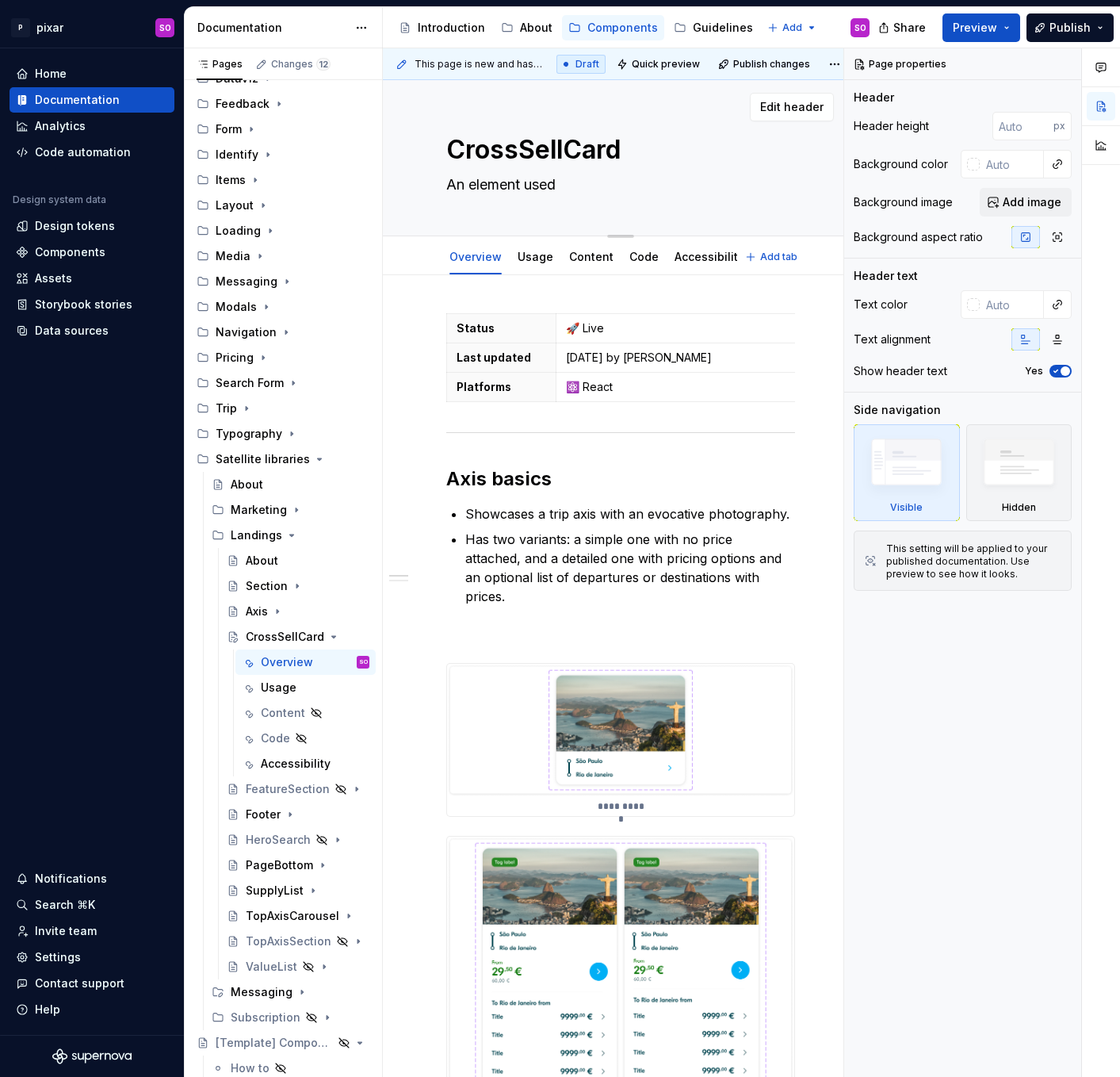
type textarea "*"
type textarea "An element used"
type textarea "*"
type textarea "An element used t"
type textarea "*"
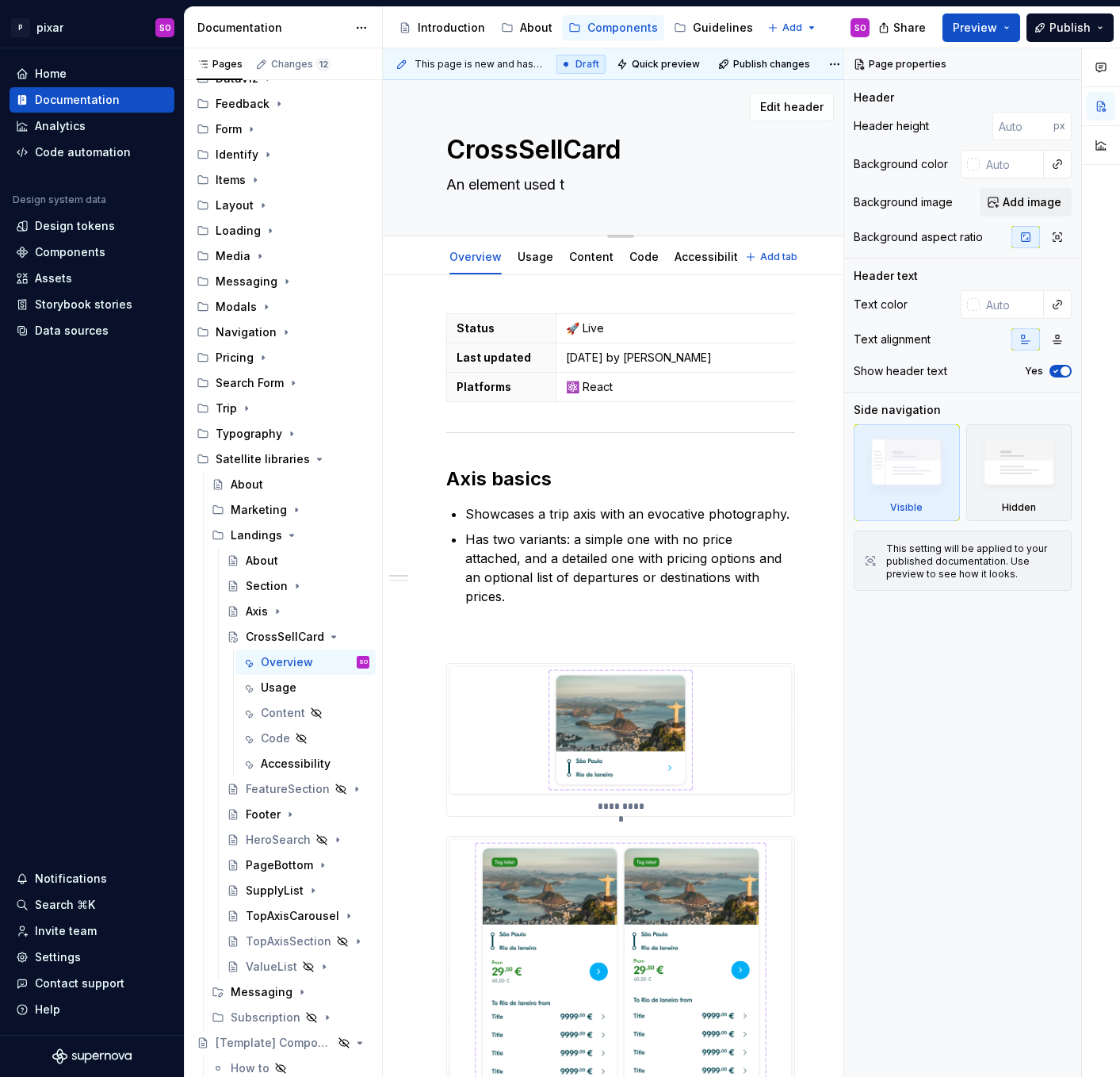
type textarea "An element used to"
type textarea "*"
type textarea "An element used to"
type textarea "*"
type textarea "An element used to pr"
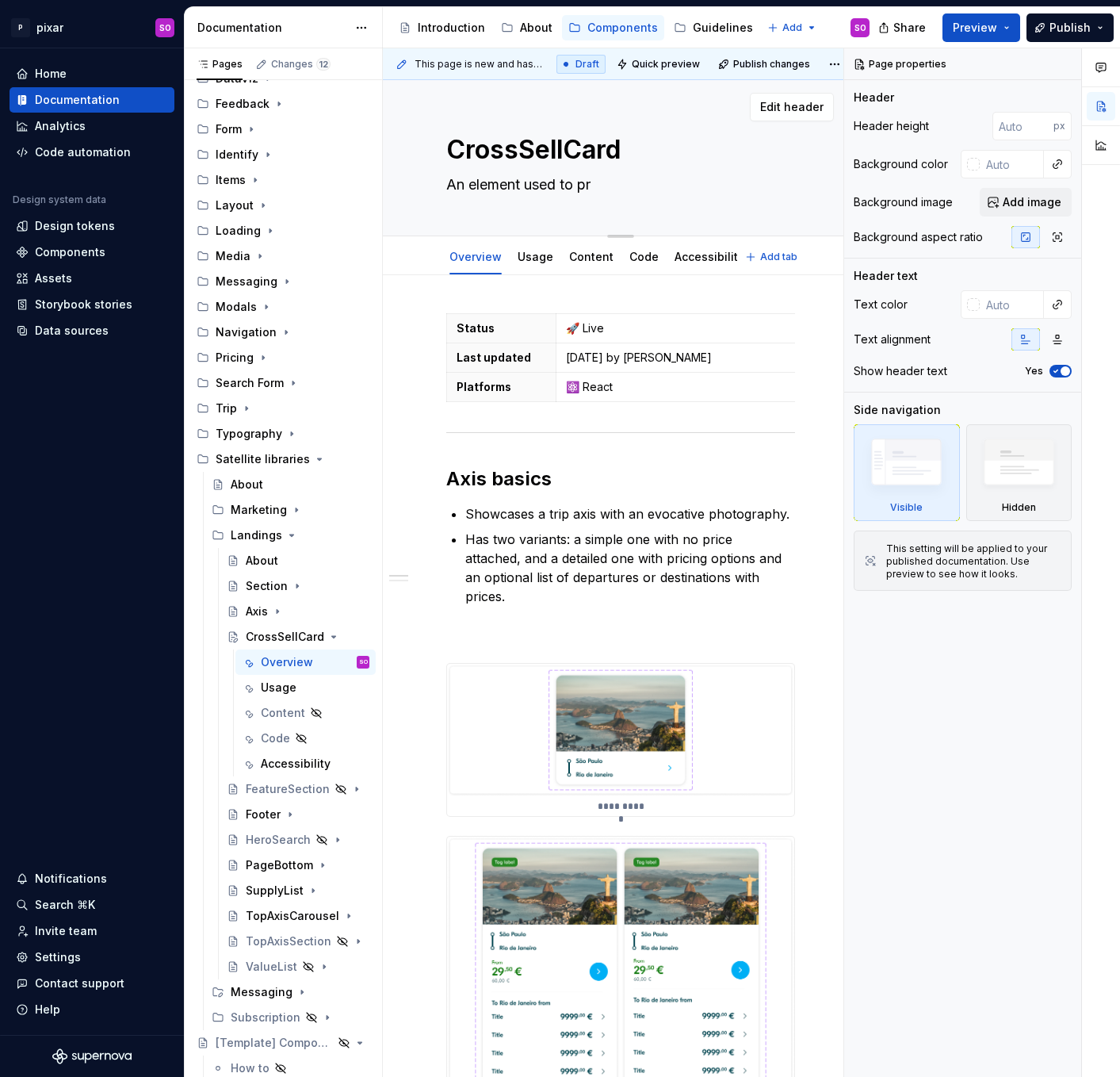
type textarea "*"
type textarea "An element used to pro"
type textarea "*"
type textarea "An element used to prom"
type textarea "*"
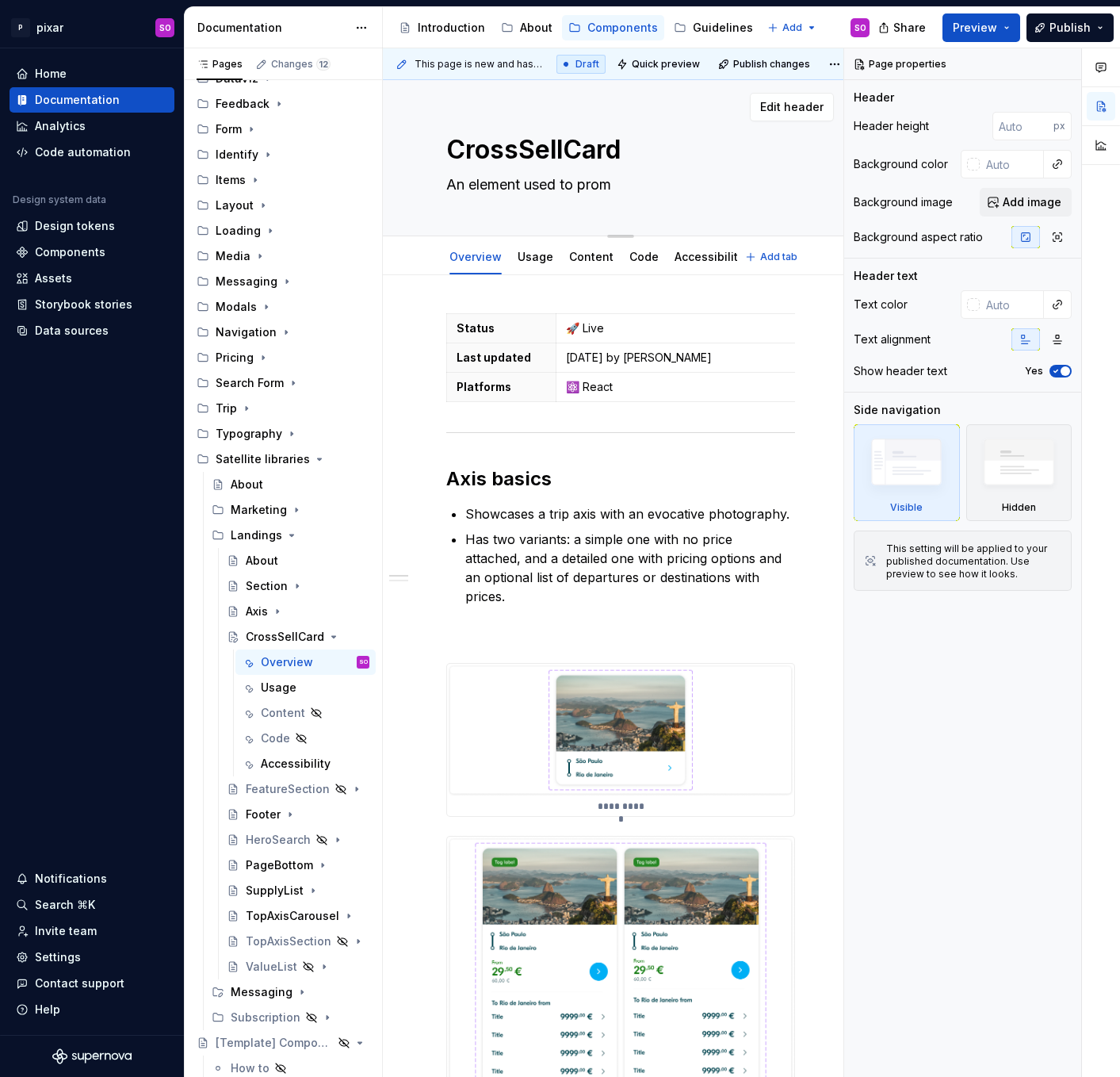
type textarea "An element used to promo"
type textarea "*"
type textarea "An element used to promot"
type textarea "*"
type textarea "An element used to promote"
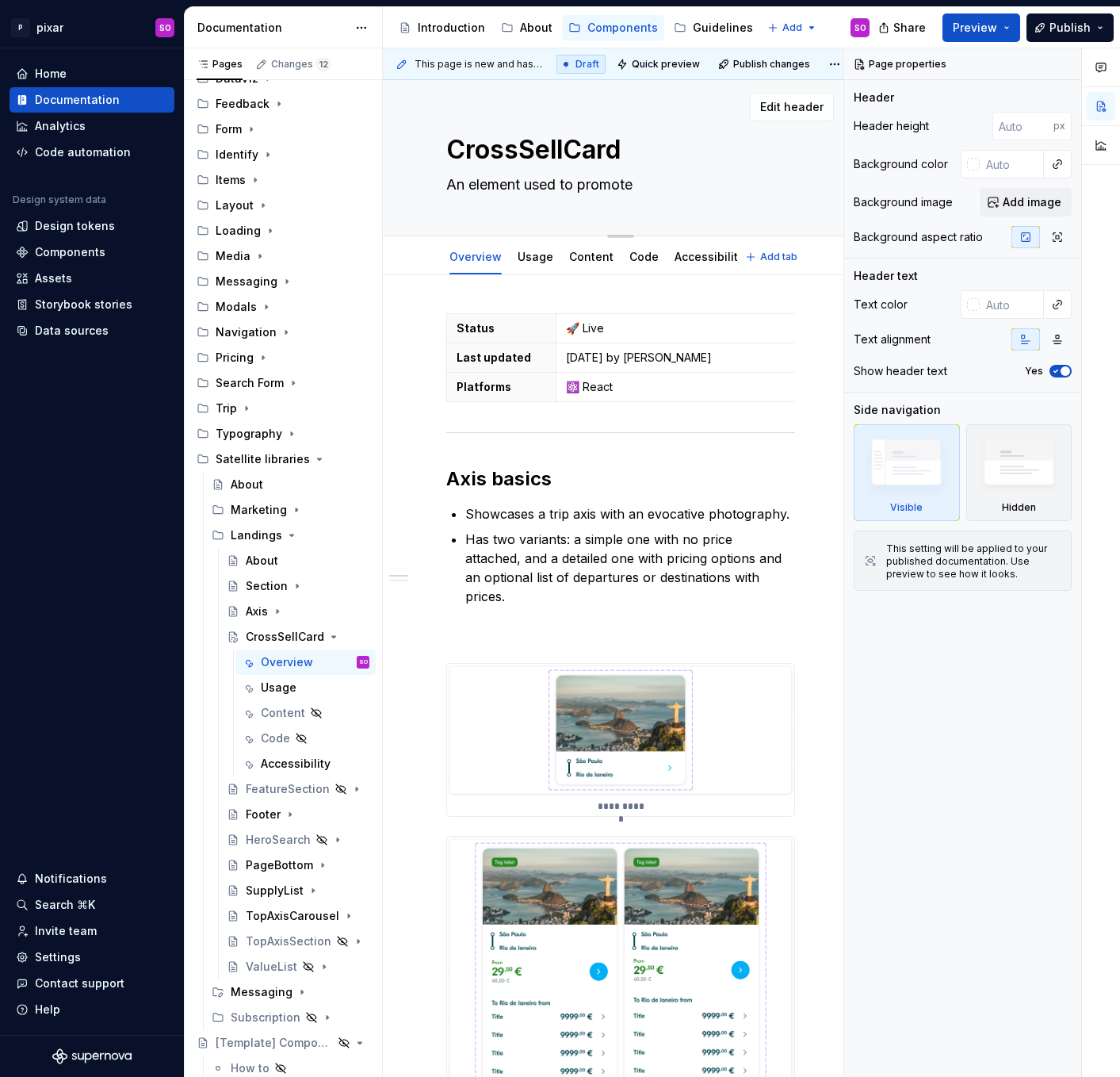
type textarea "*"
type textarea "An element used to promote o"
type textarea "*"
type textarea "An element used to promote ot"
type textarea "*"
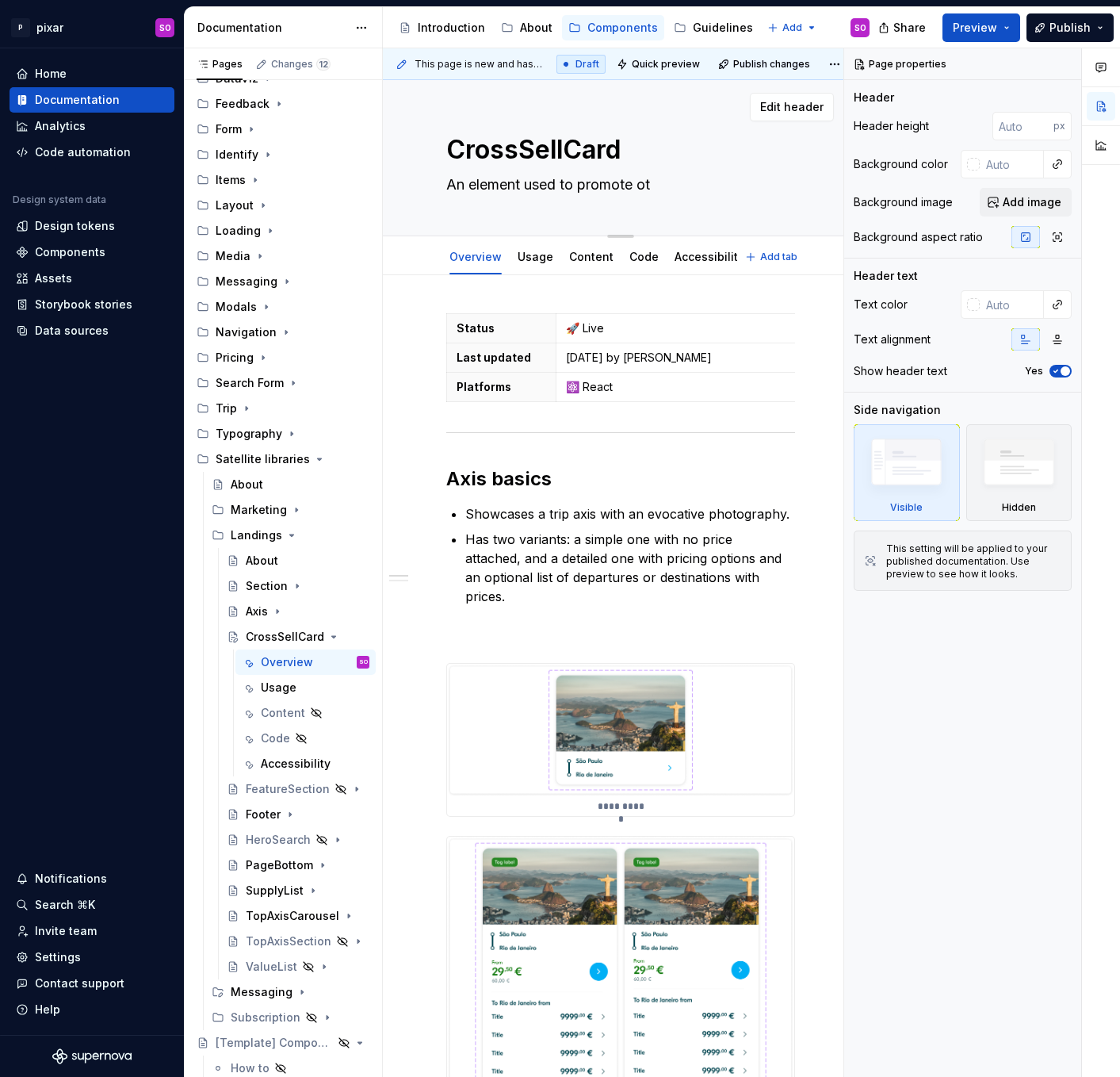
type textarea "An element used to promote oth"
type textarea "*"
type textarea "An element used to promote othe"
type textarea "*"
type textarea "An element used to promote other"
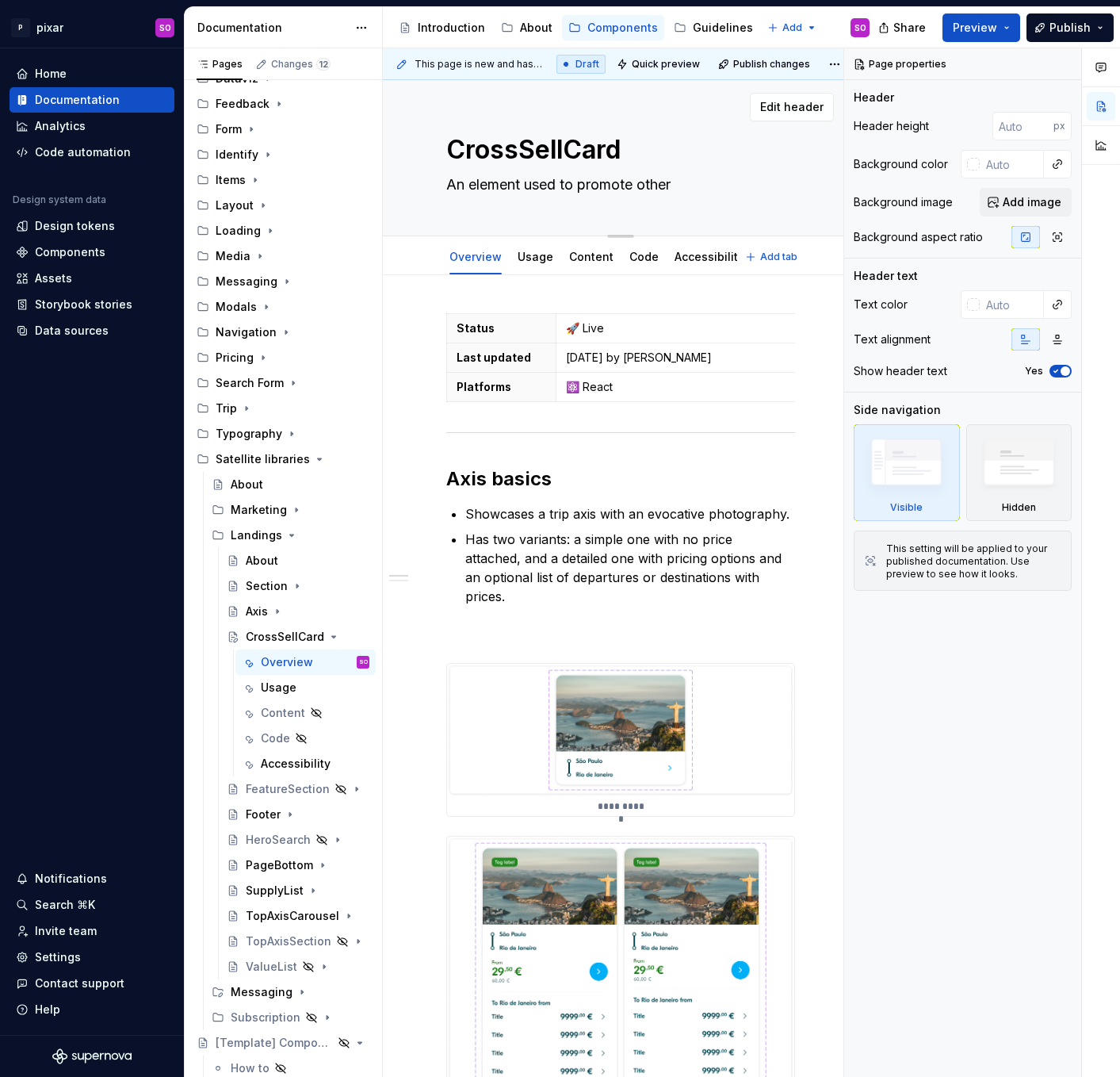
type textarea "*"
type textarea "An element used to promote other"
type textarea "*"
type textarea "An element used to promote other a"
type textarea "*"
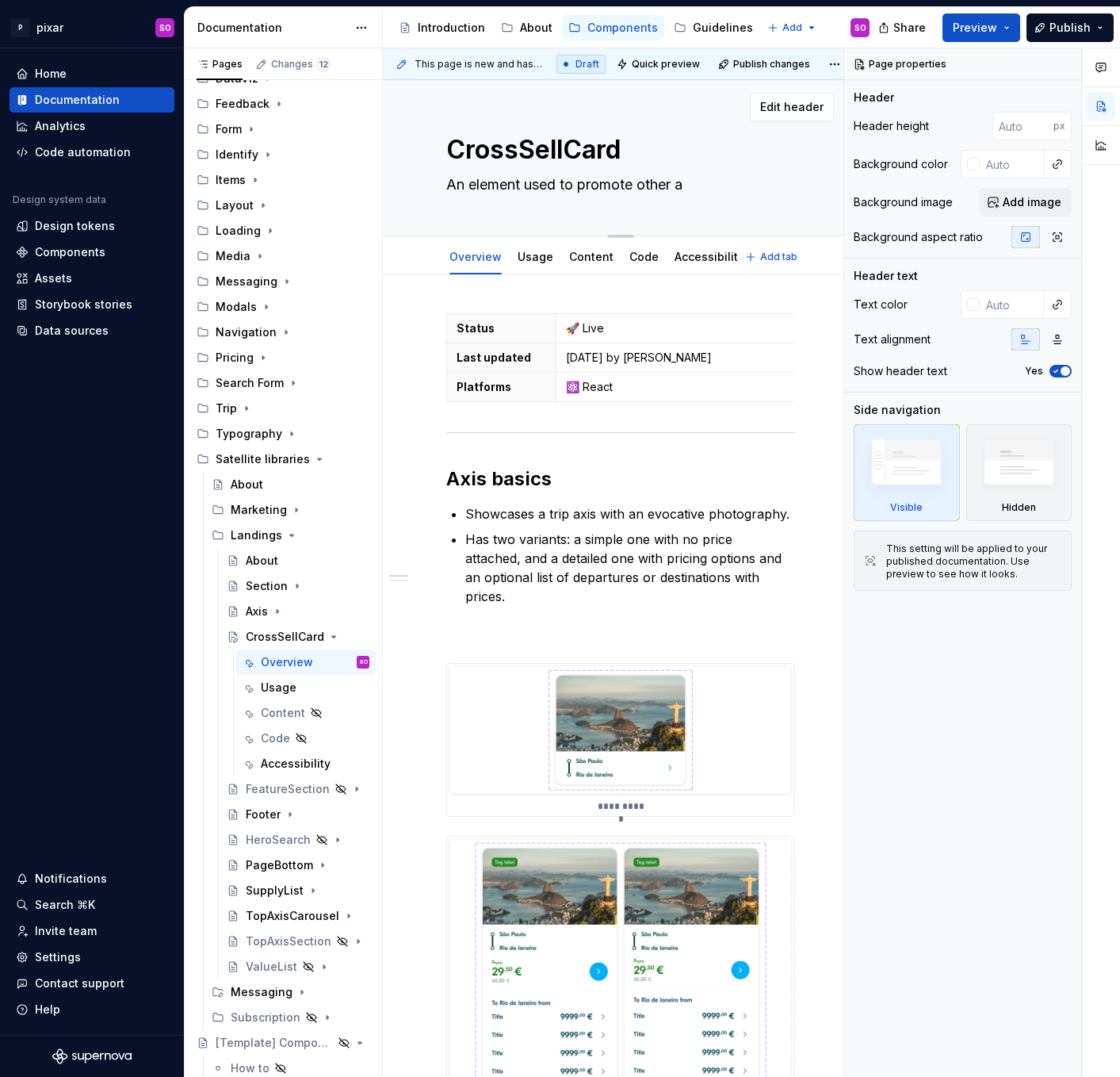
type textarea "An element used to promote other ax"
type textarea "*"
type textarea "An element used to promote other"
type textarea "*"
type textarea "An element used to promote other s"
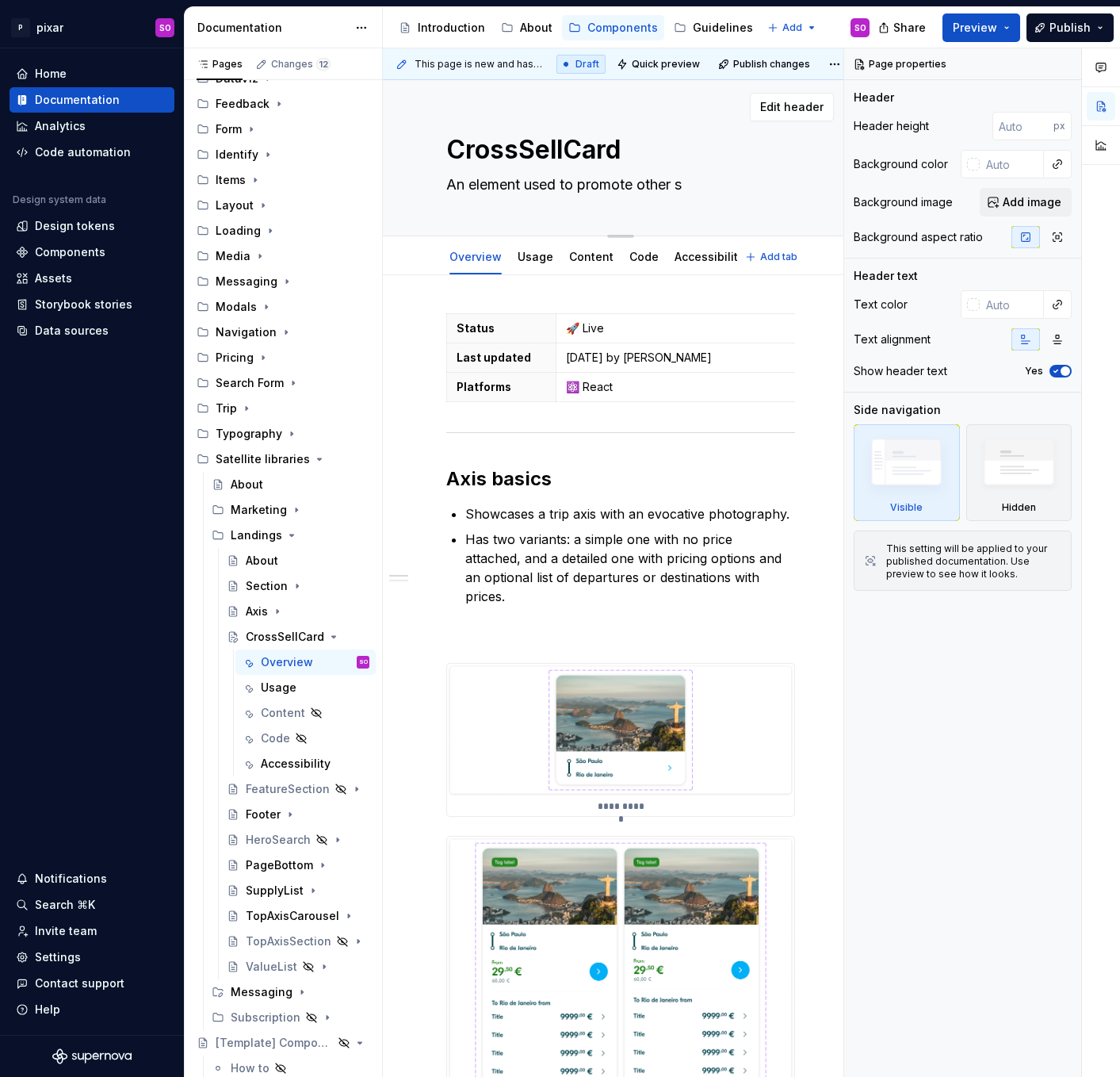
type textarea "*"
type textarea "An element used to promote other su"
type textarea "*"
type textarea "An element used to promote other sup"
type textarea "*"
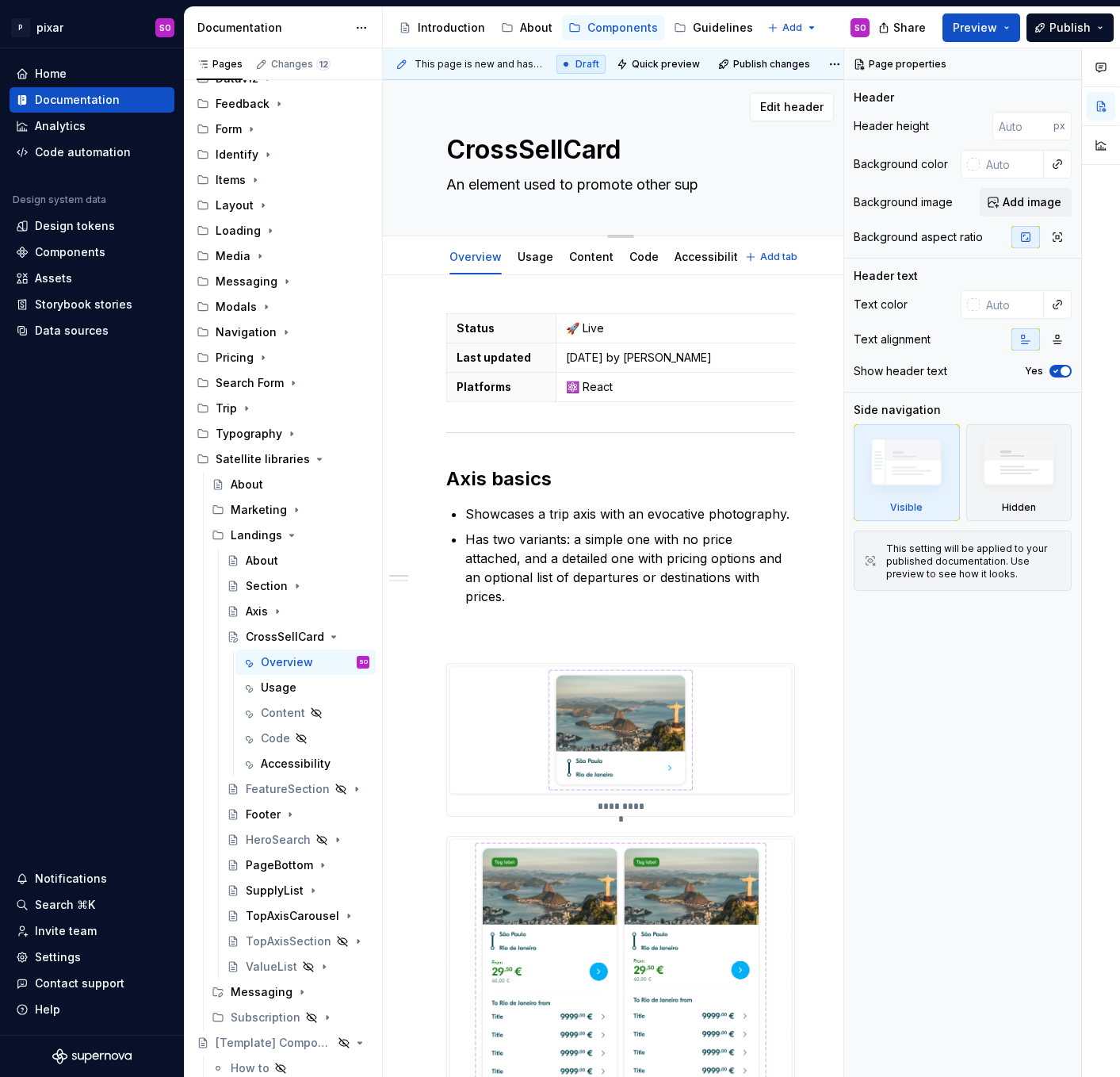
type textarea "An element used to promote other supp"
type textarea "*"
type textarea "An element used to promote other suppl"
type textarea "*"
type textarea "An element used to promote other supple"
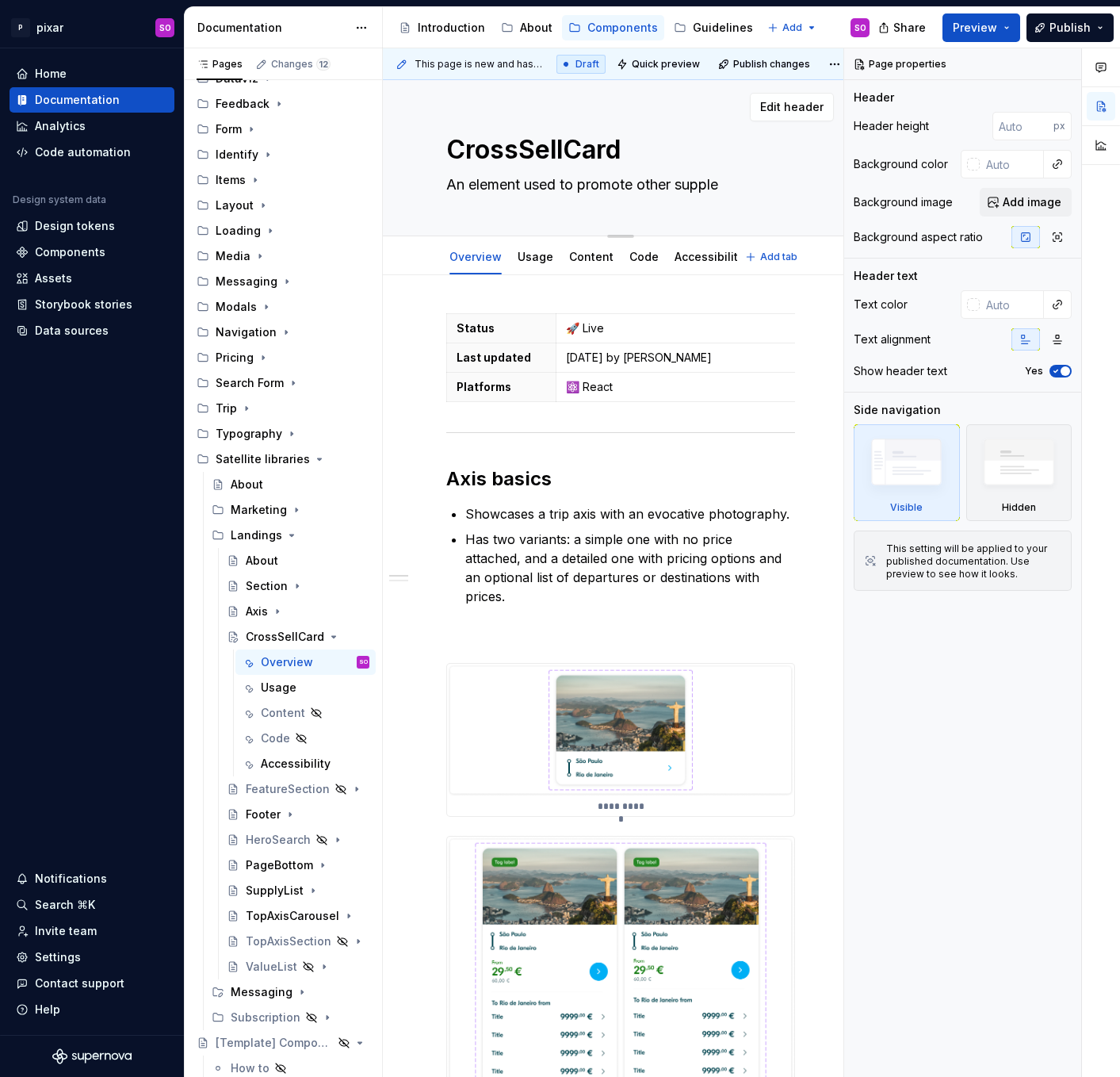
type textarea "*"
type textarea "An element used to promote other suppl"
type textarea "*"
type textarea "An element used to promote other suppli"
type textarea "*"
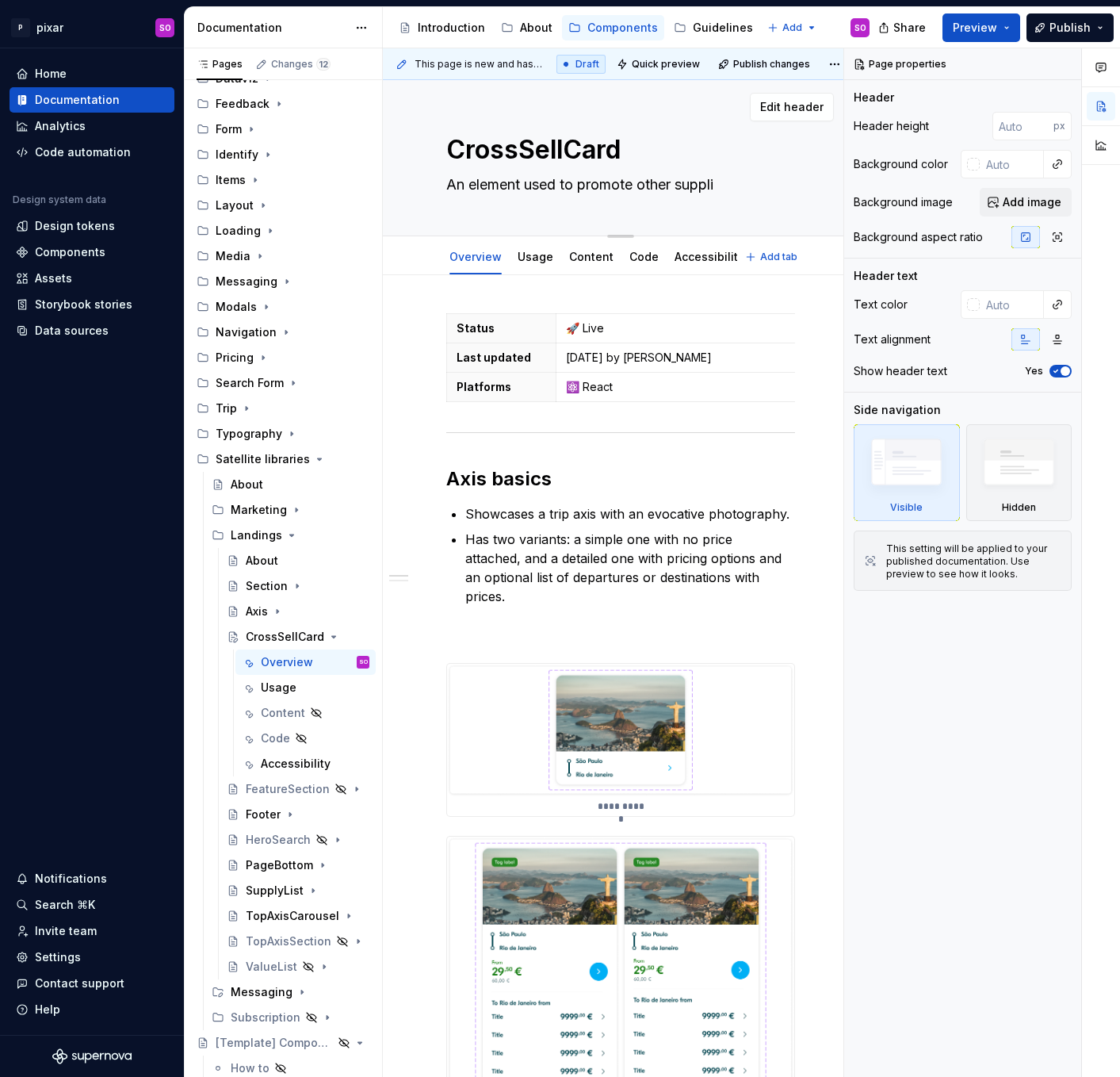
type textarea "An element used to promote other supplie"
type textarea "*"
type textarea "An element used to promote other supplies"
type textarea "*"
type textarea "An element used to promote other supplies o"
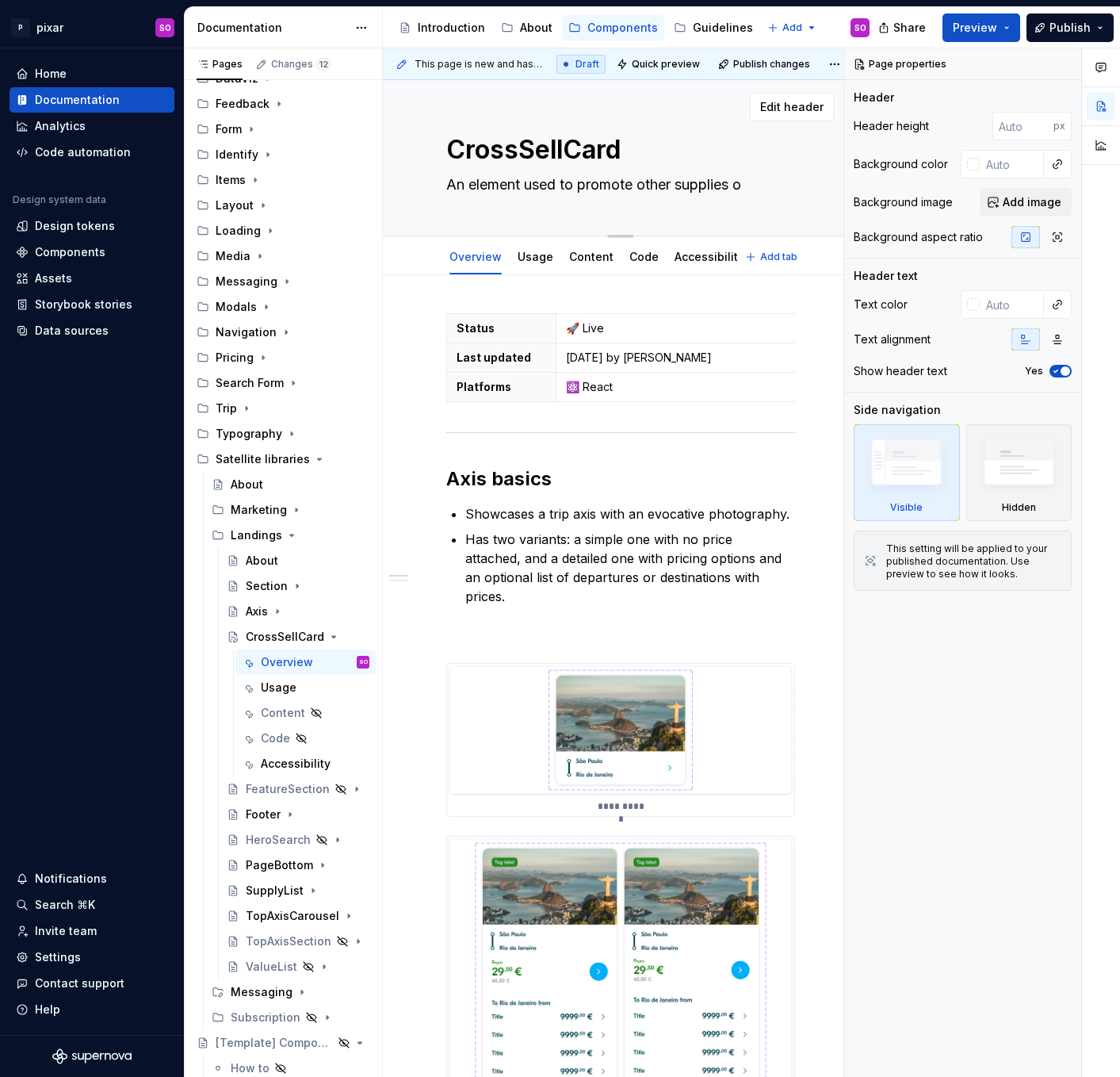
type textarea "*"
type textarea "An element used to promote other supplies on"
type textarea "*"
type textarea "An element used to promote other supplies on"
type textarea "*"
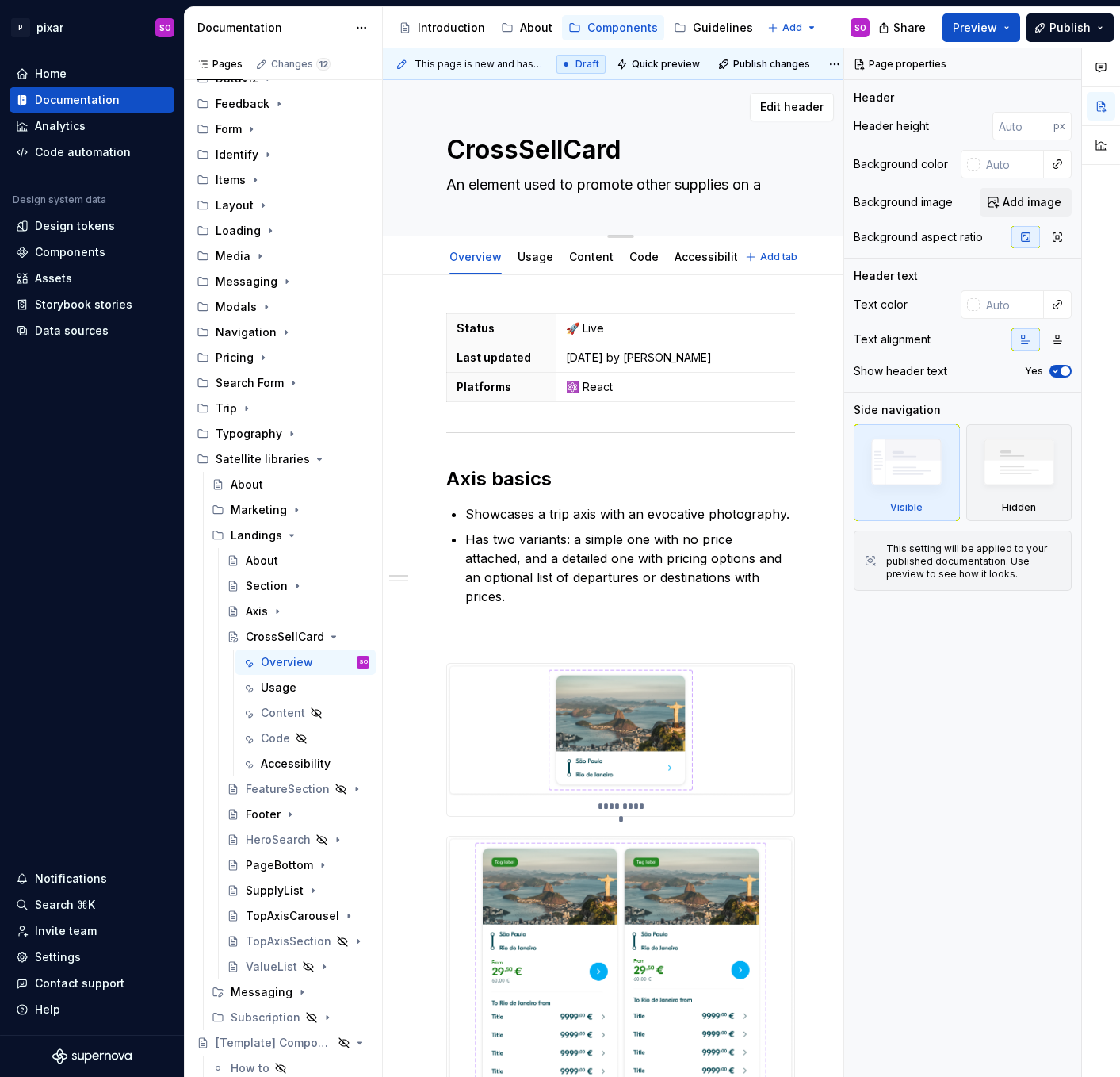
type textarea "An element used to promote other supplies on a"
type textarea "*"
type textarea "An element used to promote other supplies on a g"
type textarea "*"
type textarea "An element used to promote other supplies on a gi"
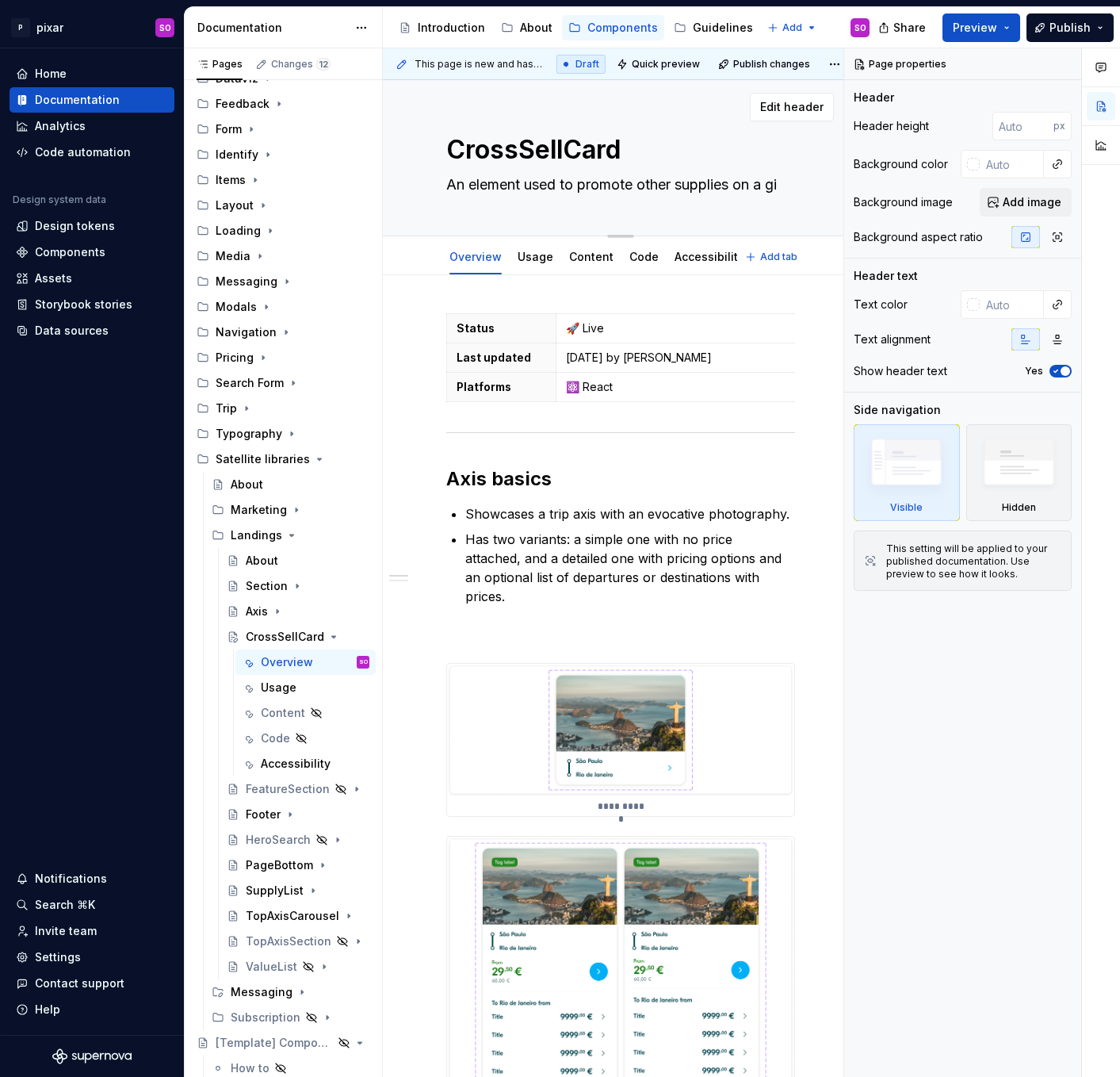
type textarea "*"
type textarea "An element used to promote other supplies on a giv"
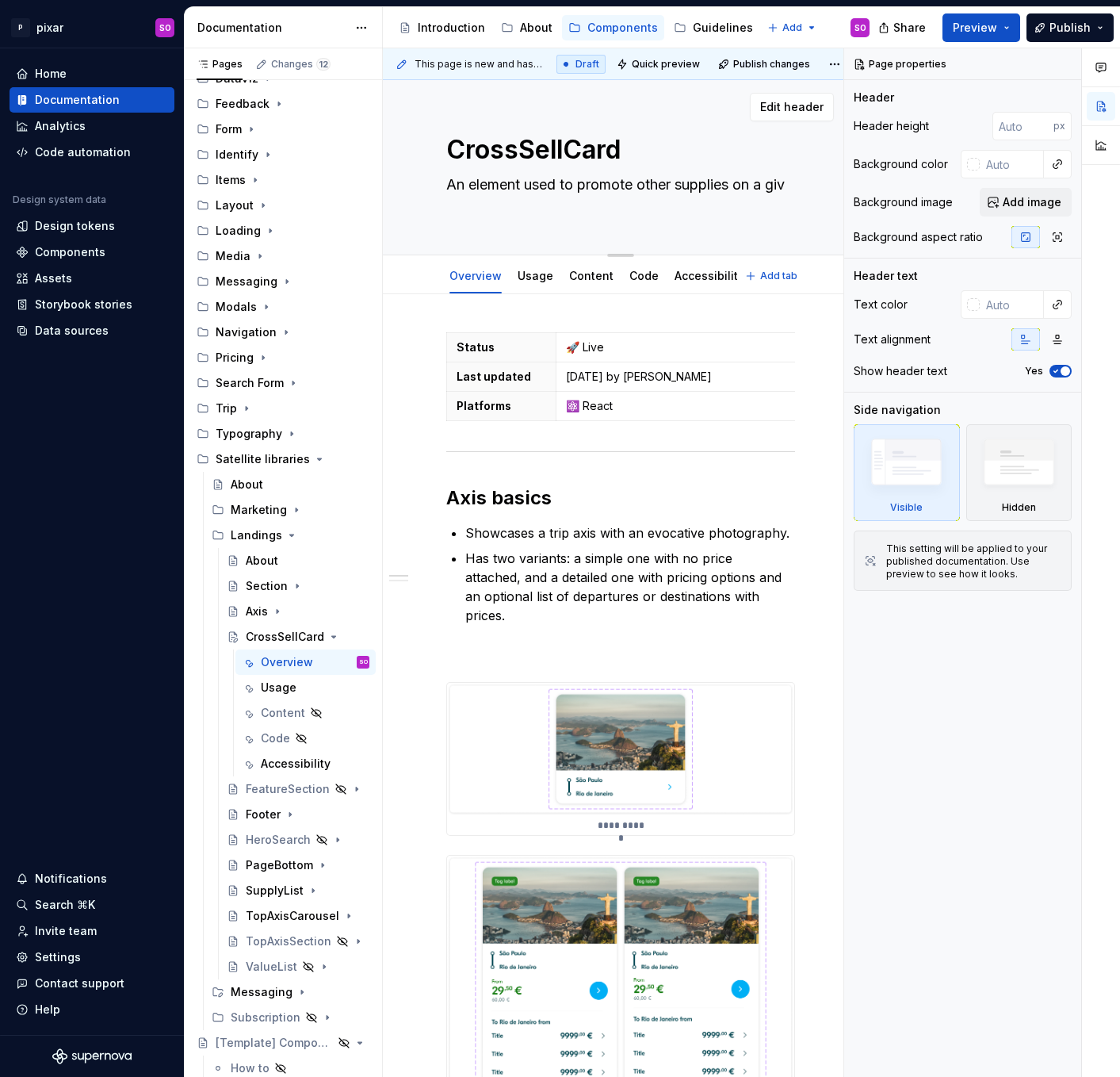
type textarea "*"
type textarea "An element used to promote other supplies on a give"
type textarea "*"
type textarea "An element used to promote other supplies on a given"
type textarea "*"
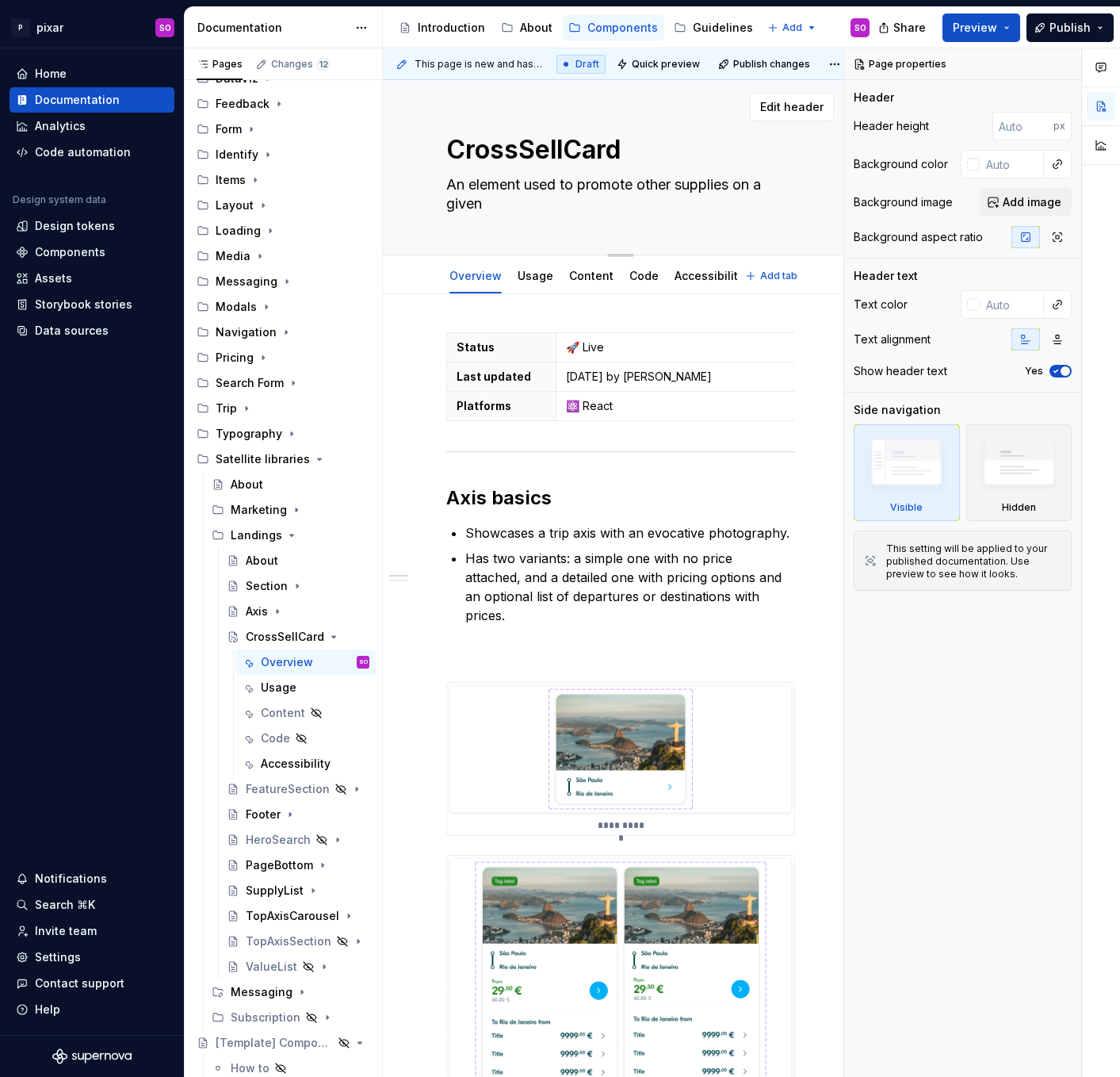
type textarea "An element used to promote other supplies on a given"
type textarea "*"
type textarea "An element used to promote other supplies on a given a"
type textarea "*"
type textarea "An element used to promote other supplies on a given ax"
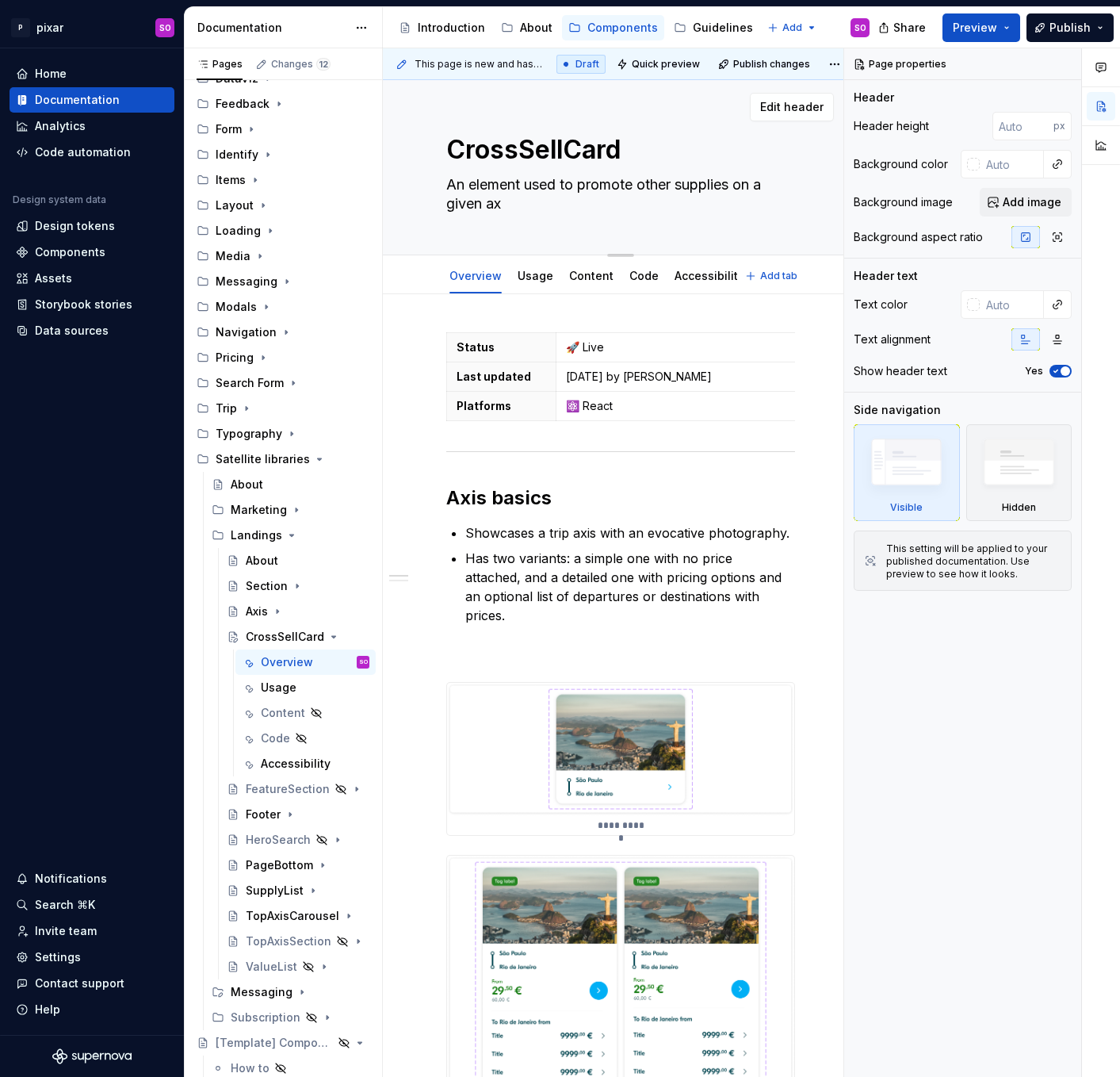
type textarea "*"
type textarea "An element used to promote other supplies on a given axi"
type textarea "*"
type textarea "An element used to promote other supplies on a given axis"
type textarea "*"
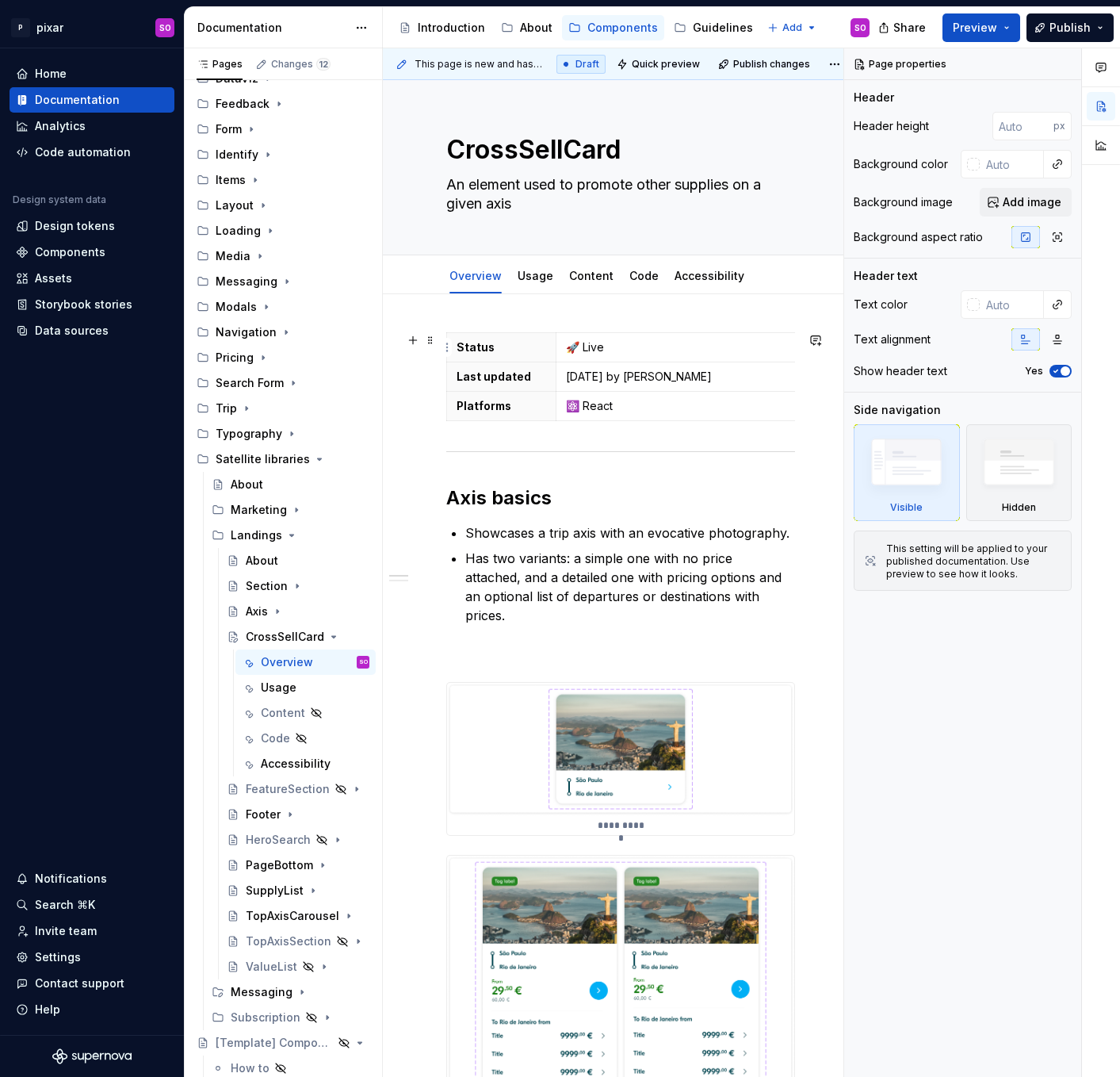
type textarea "An element used to promote other supplies on a given axis"
click at [592, 344] on p "🚀 Live" at bounding box center [799, 347] width 467 height 15
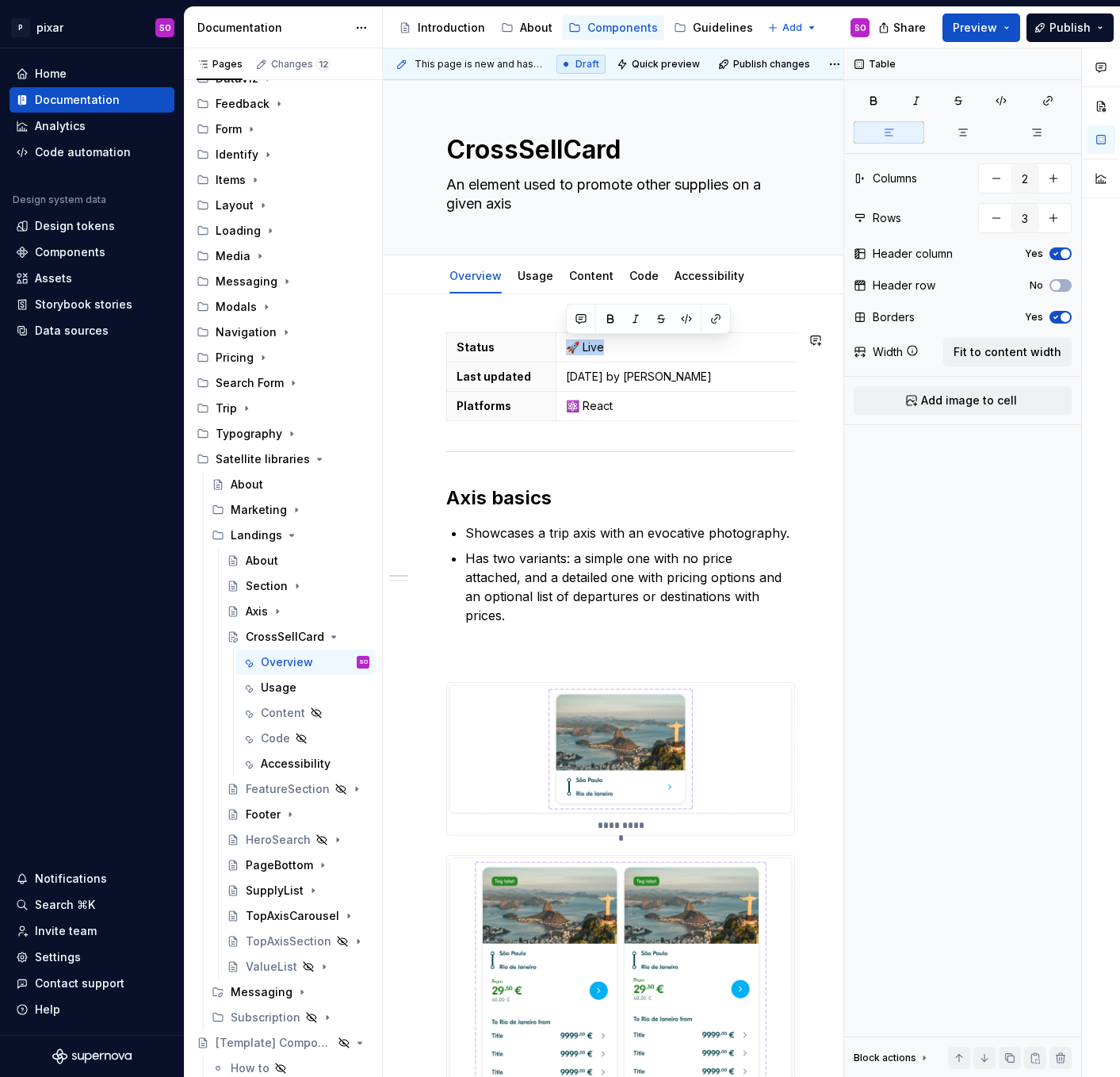
type textarea "*"
click at [606, 376] on p "[DATE] by [PERSON_NAME]" at bounding box center [799, 376] width 467 height 15
click at [539, 155] on textarea "CrossSellCard" at bounding box center [617, 150] width 349 height 38
click at [466, 489] on h2 "Axis basics" at bounding box center [620, 497] width 349 height 25
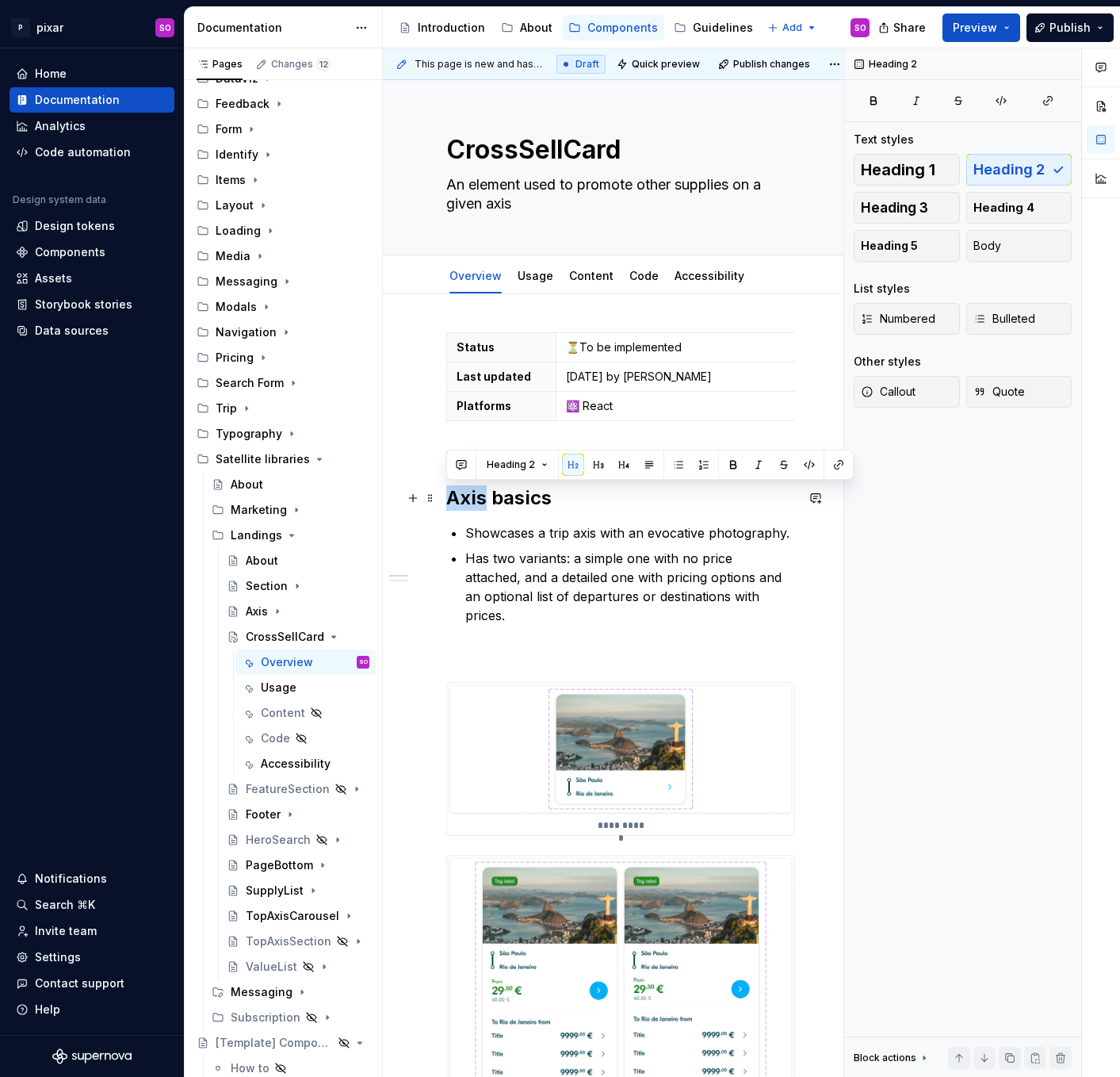
click at [466, 489] on h2 "Axis basics" at bounding box center [620, 497] width 349 height 25
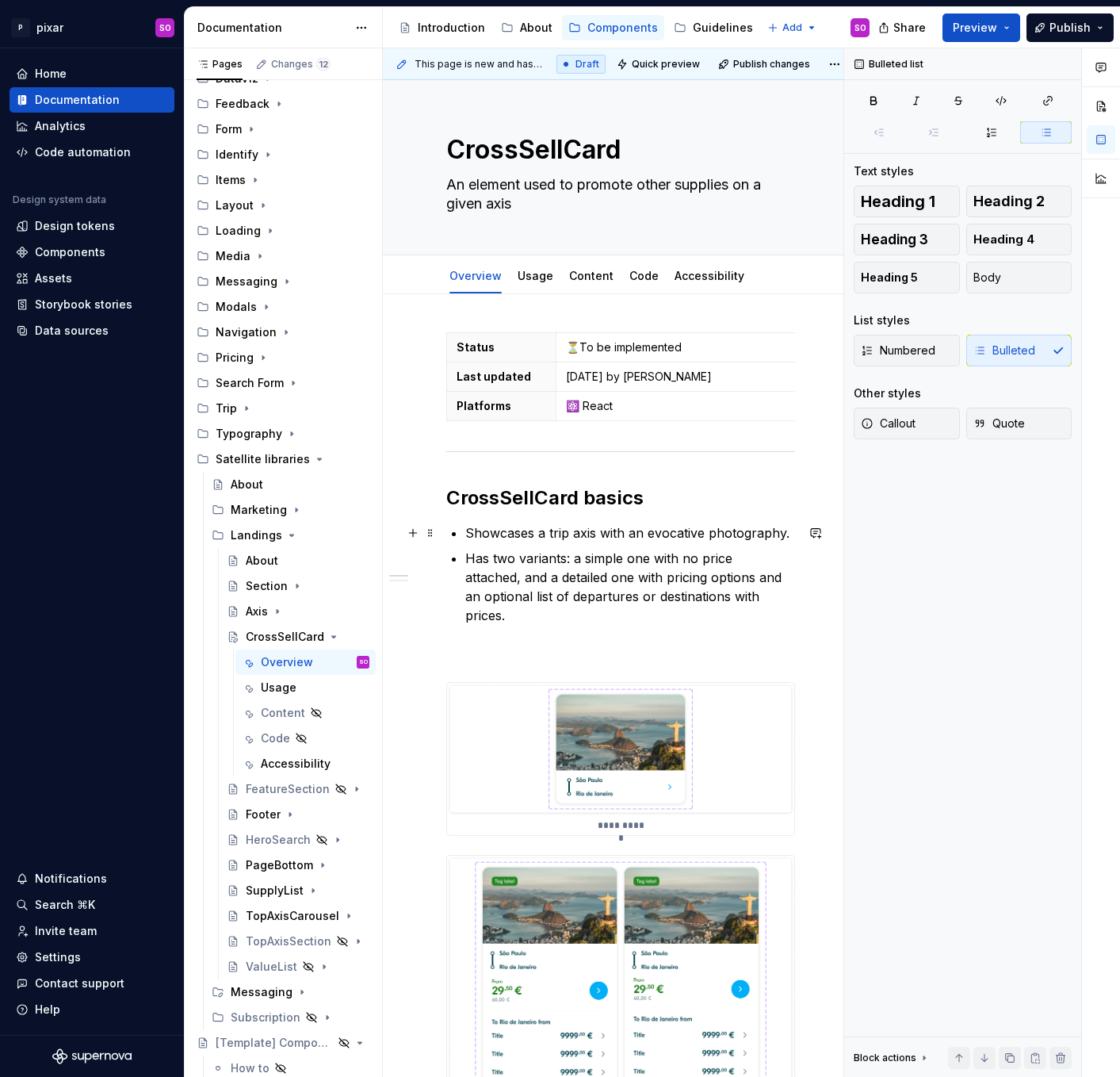
click at [508, 532] on p "Showcases a trip axis with an evocative photography." at bounding box center [630, 532] width 330 height 19
click at [575, 592] on p "Has two variants: a simple one with no price attached, and a detailed one with …" at bounding box center [630, 586] width 330 height 76
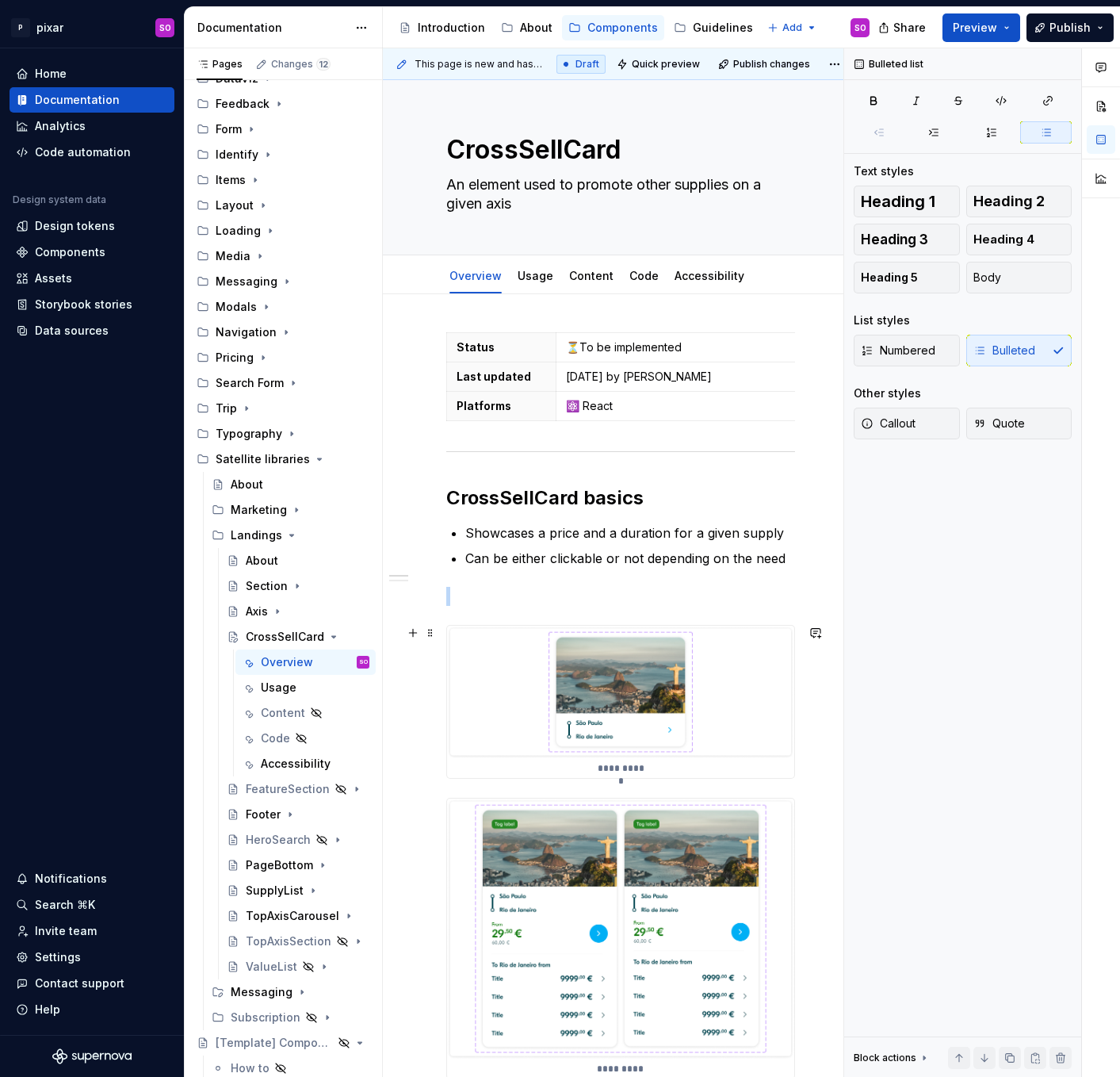
click at [509, 683] on img at bounding box center [620, 692] width 348 height 134
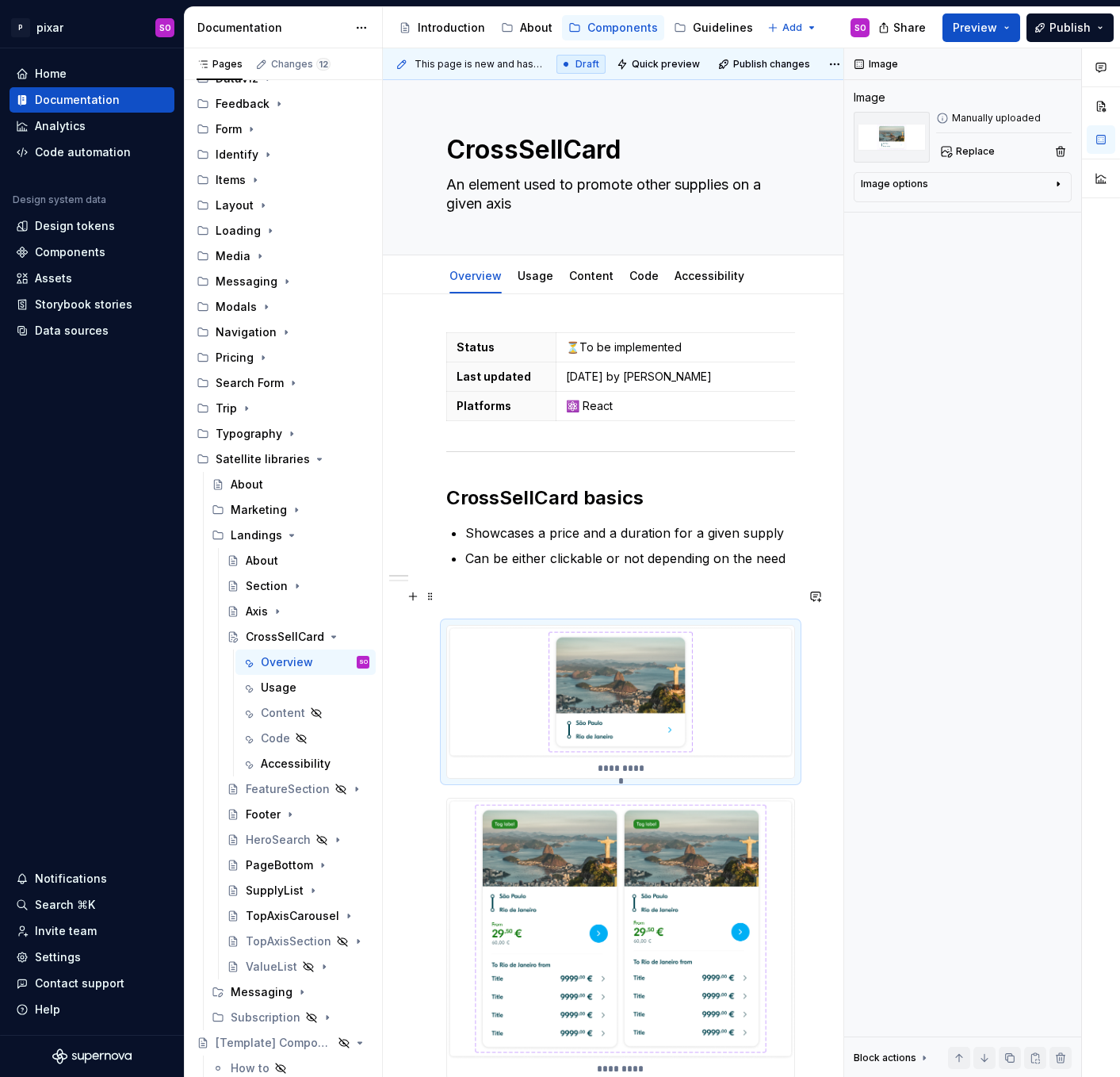
click at [508, 588] on p at bounding box center [620, 596] width 349 height 19
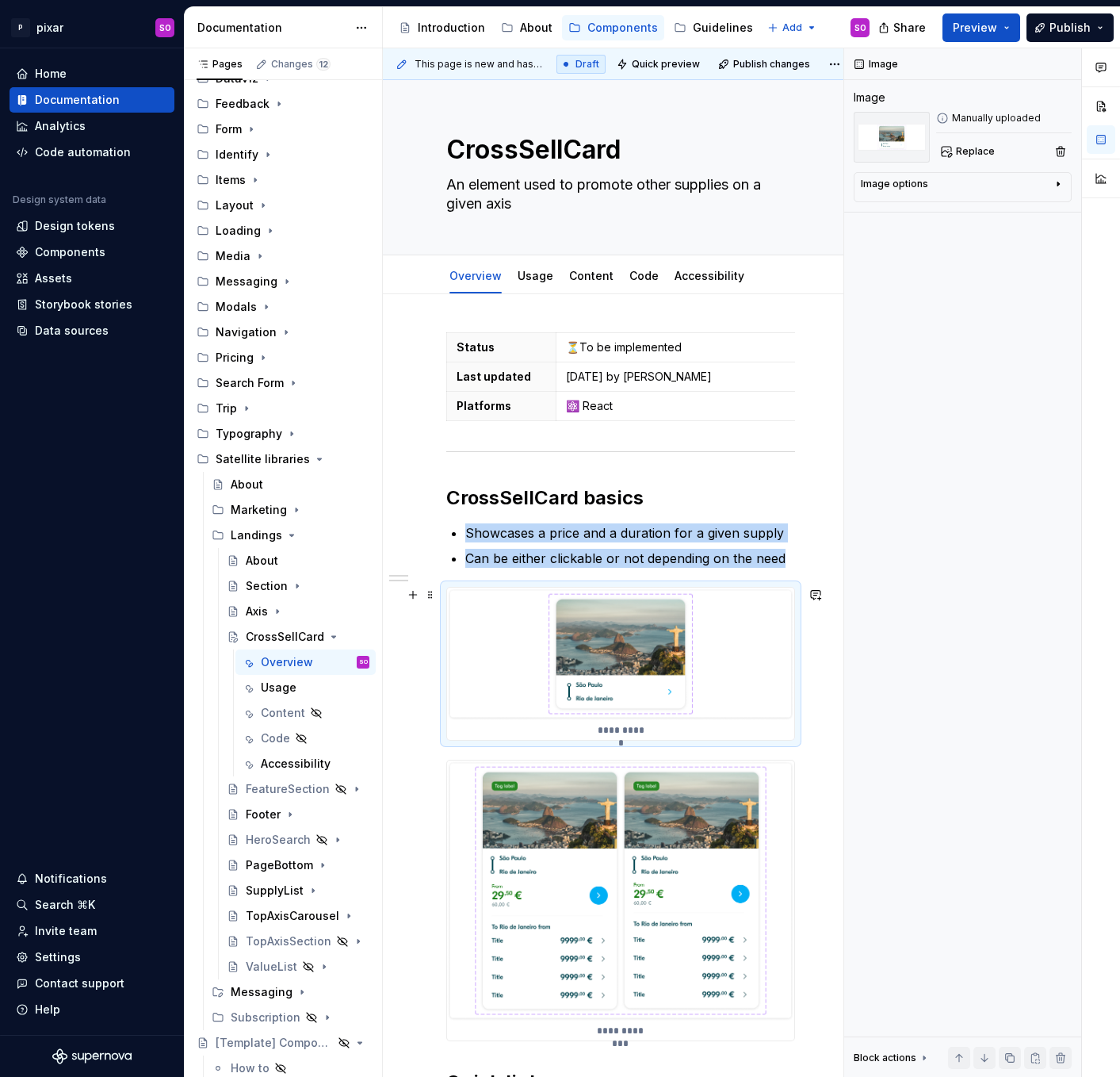
click at [497, 690] on img at bounding box center [620, 655] width 348 height 134
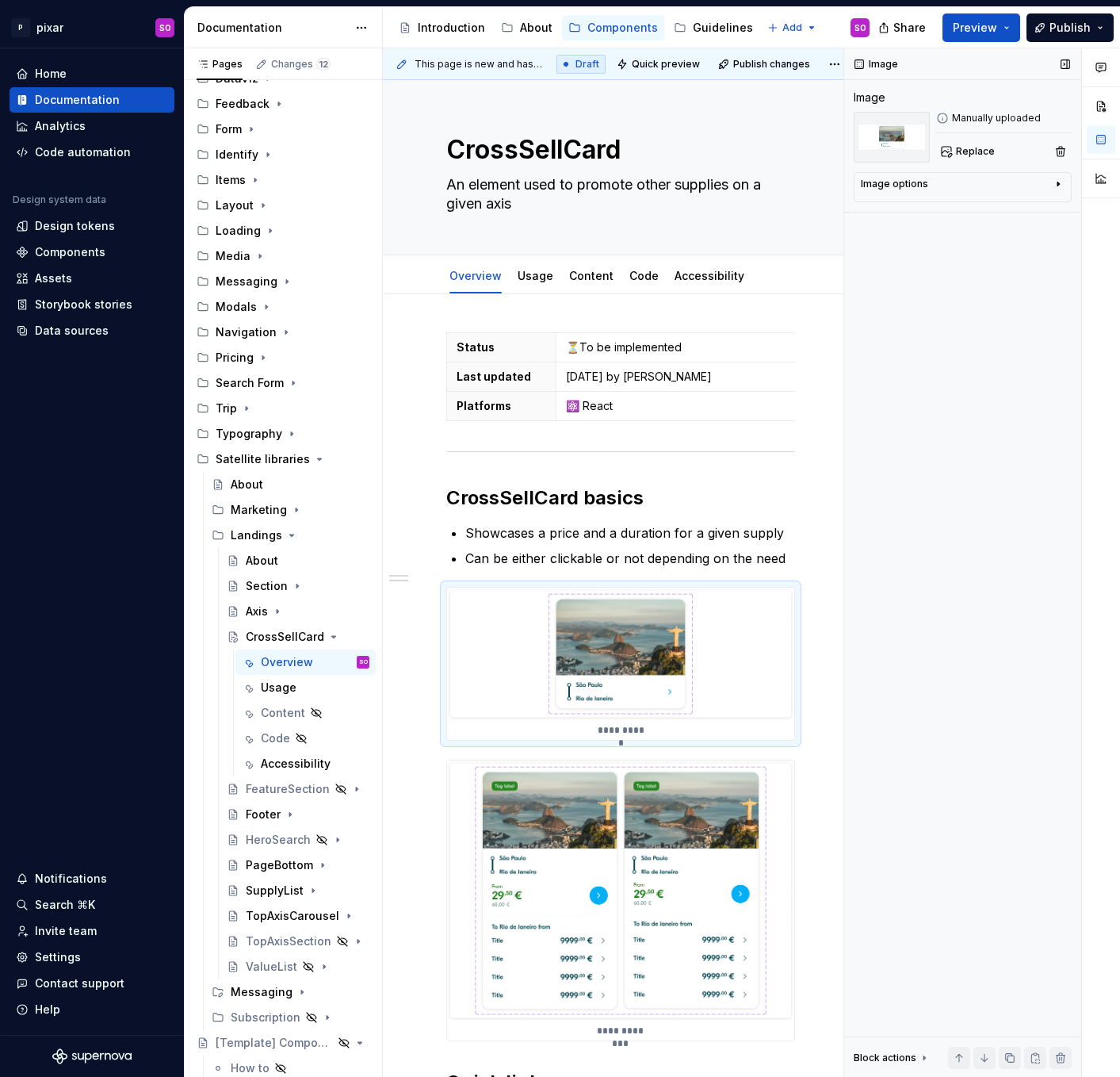
click at [1022, 154] on div "Replace" at bounding box center [1004, 151] width 136 height 22
click at [965, 151] on span "Replace" at bounding box center [976, 151] width 39 height 13
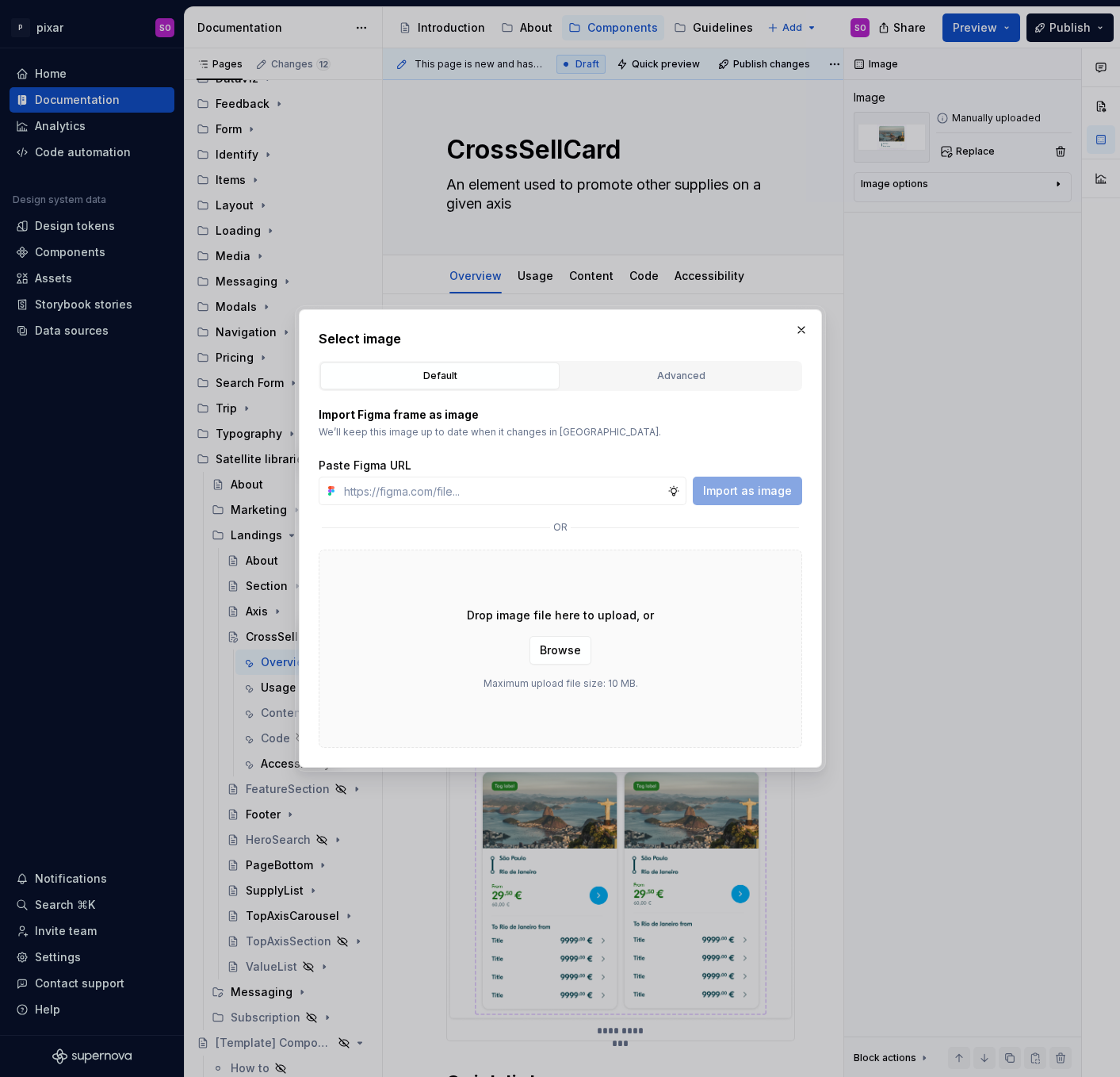
type textarea "*"
type input "[URL][DOMAIN_NAME]"
type textarea "*"
type input "[URL][DOMAIN_NAME]"
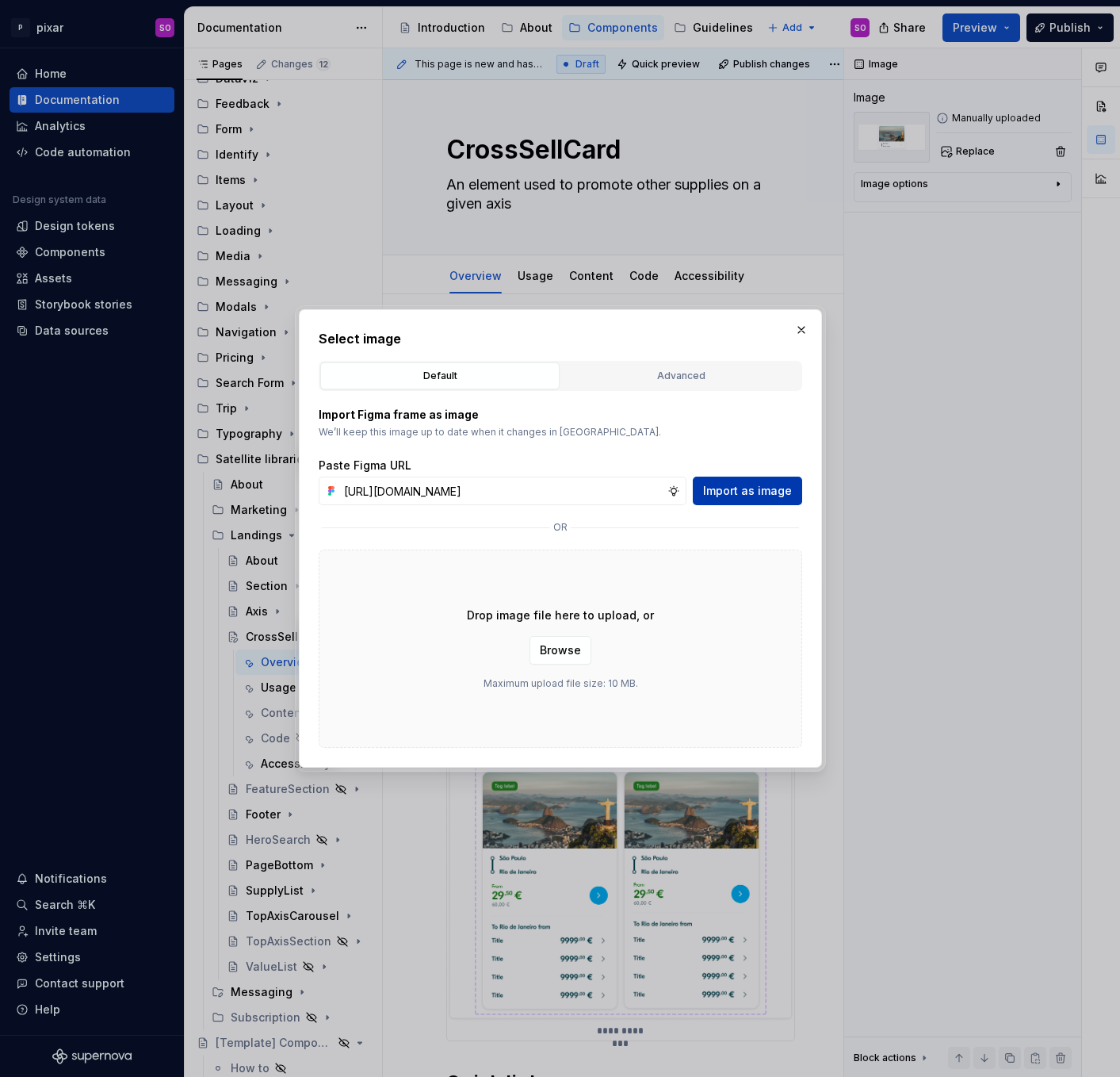
click at [792, 488] on button "Import as image" at bounding box center [747, 490] width 109 height 28
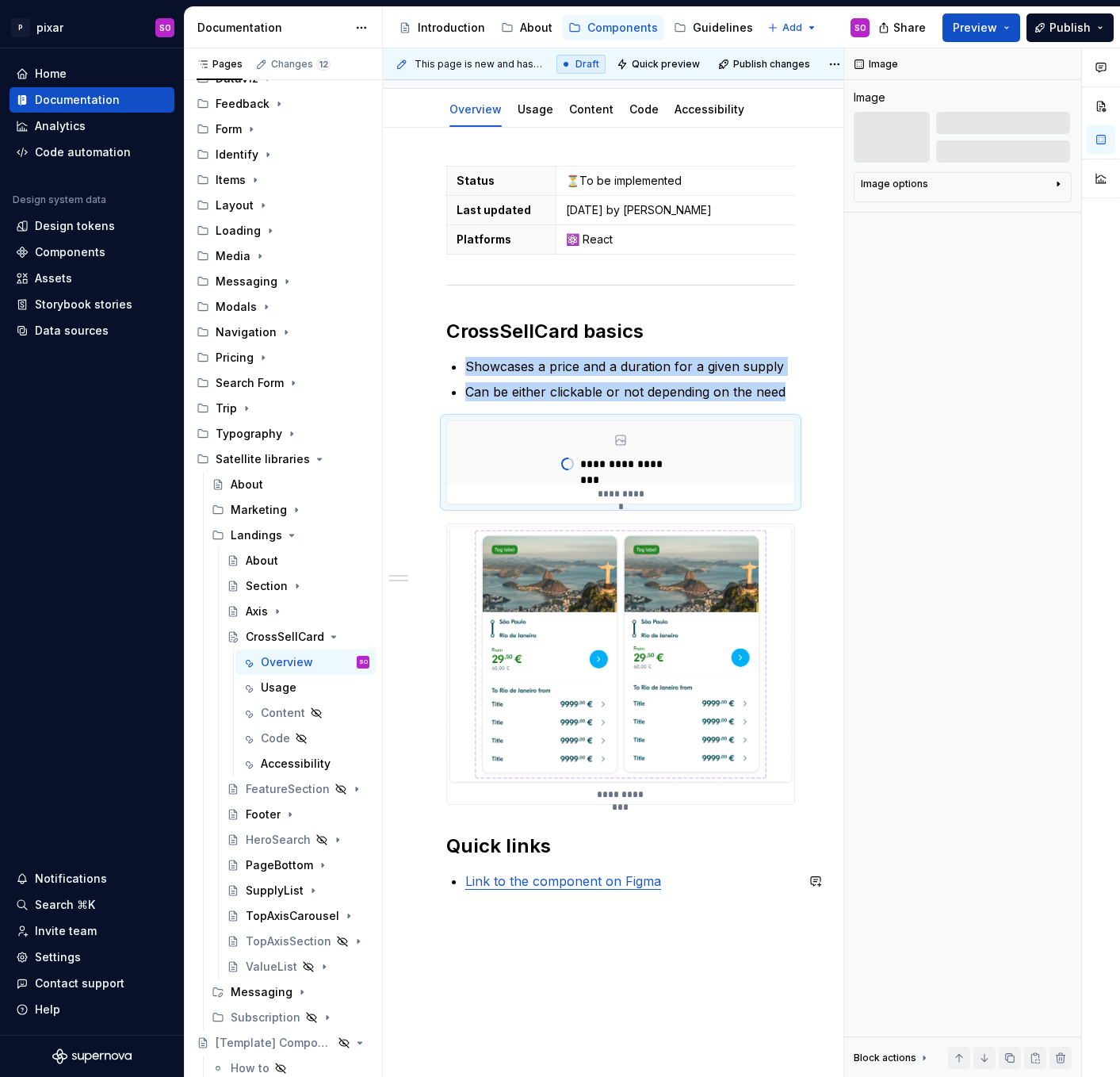
scroll to position [172, 0]
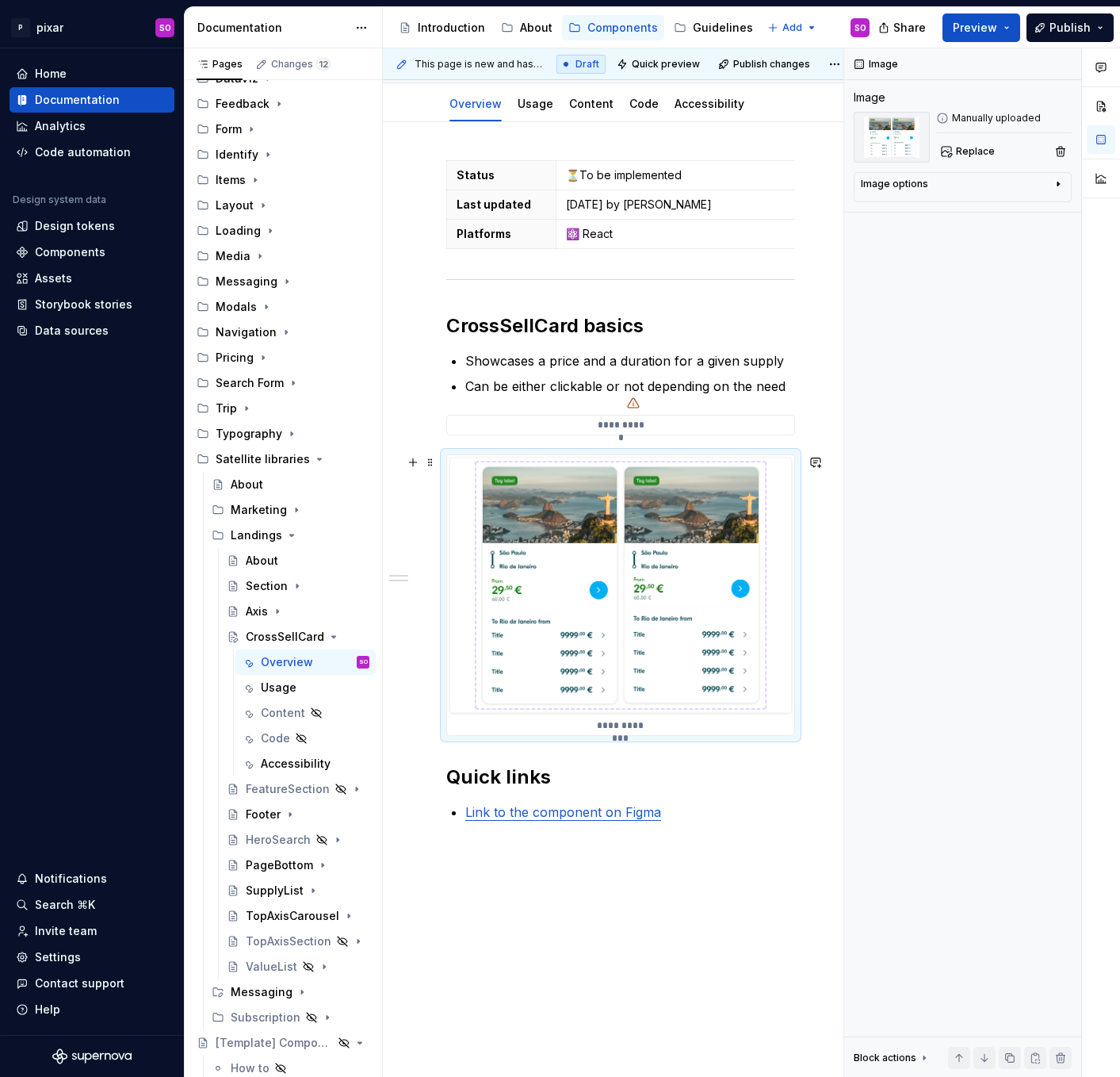
click at [661, 719] on div "**********" at bounding box center [620, 595] width 348 height 280
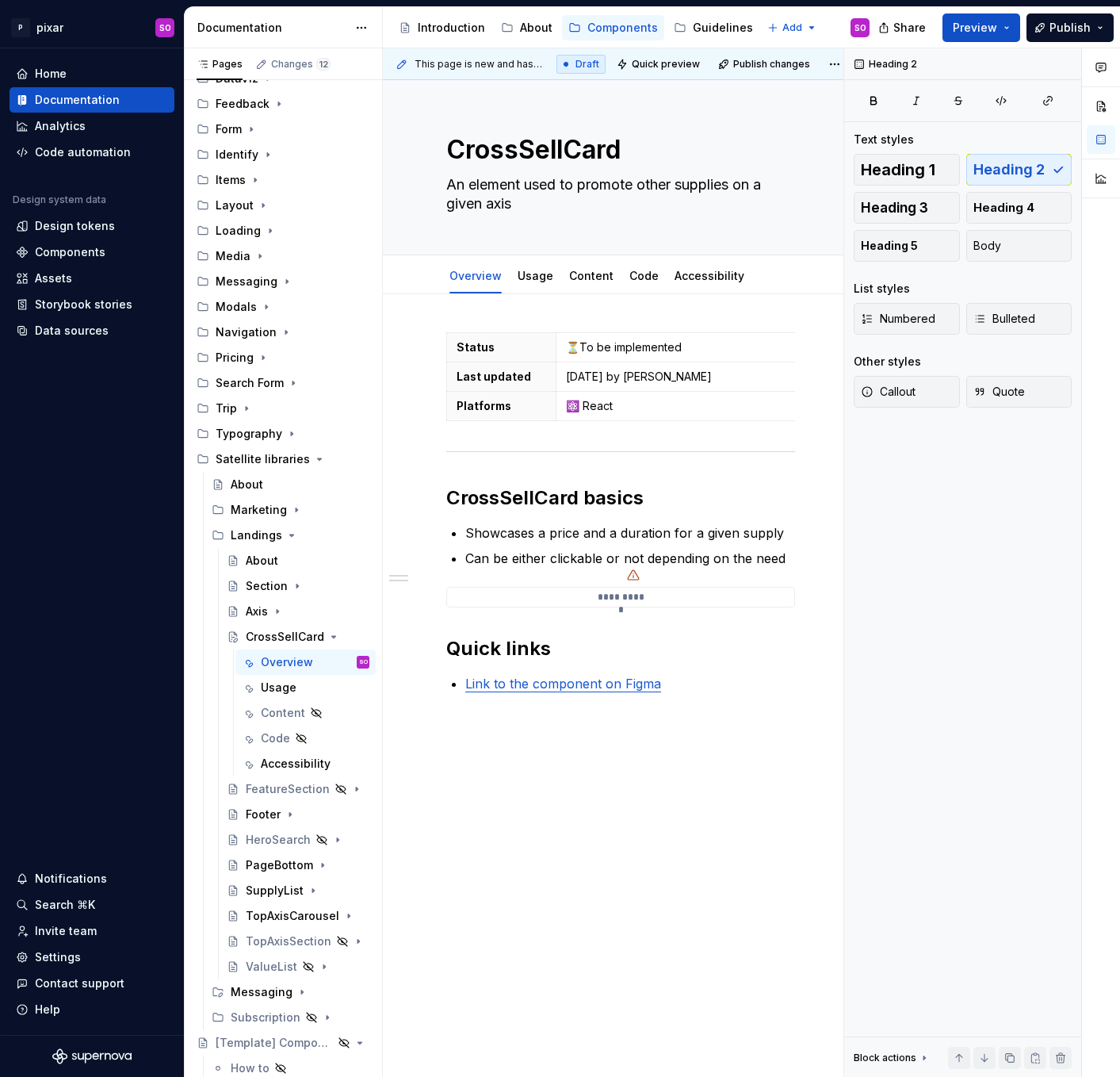
scroll to position [0, 0]
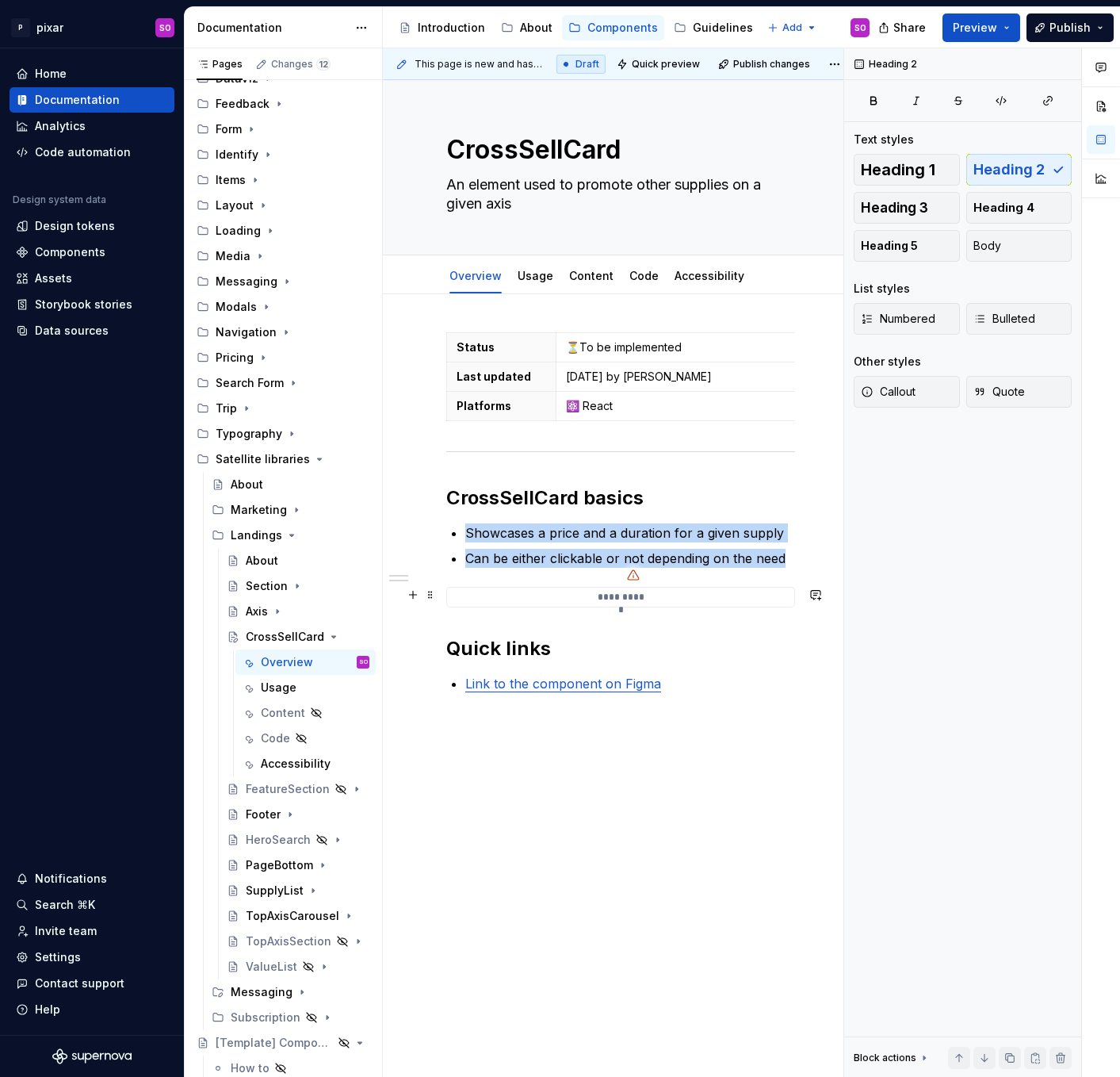
click at [644, 573] on div at bounding box center [633, 574] width 25 height 25
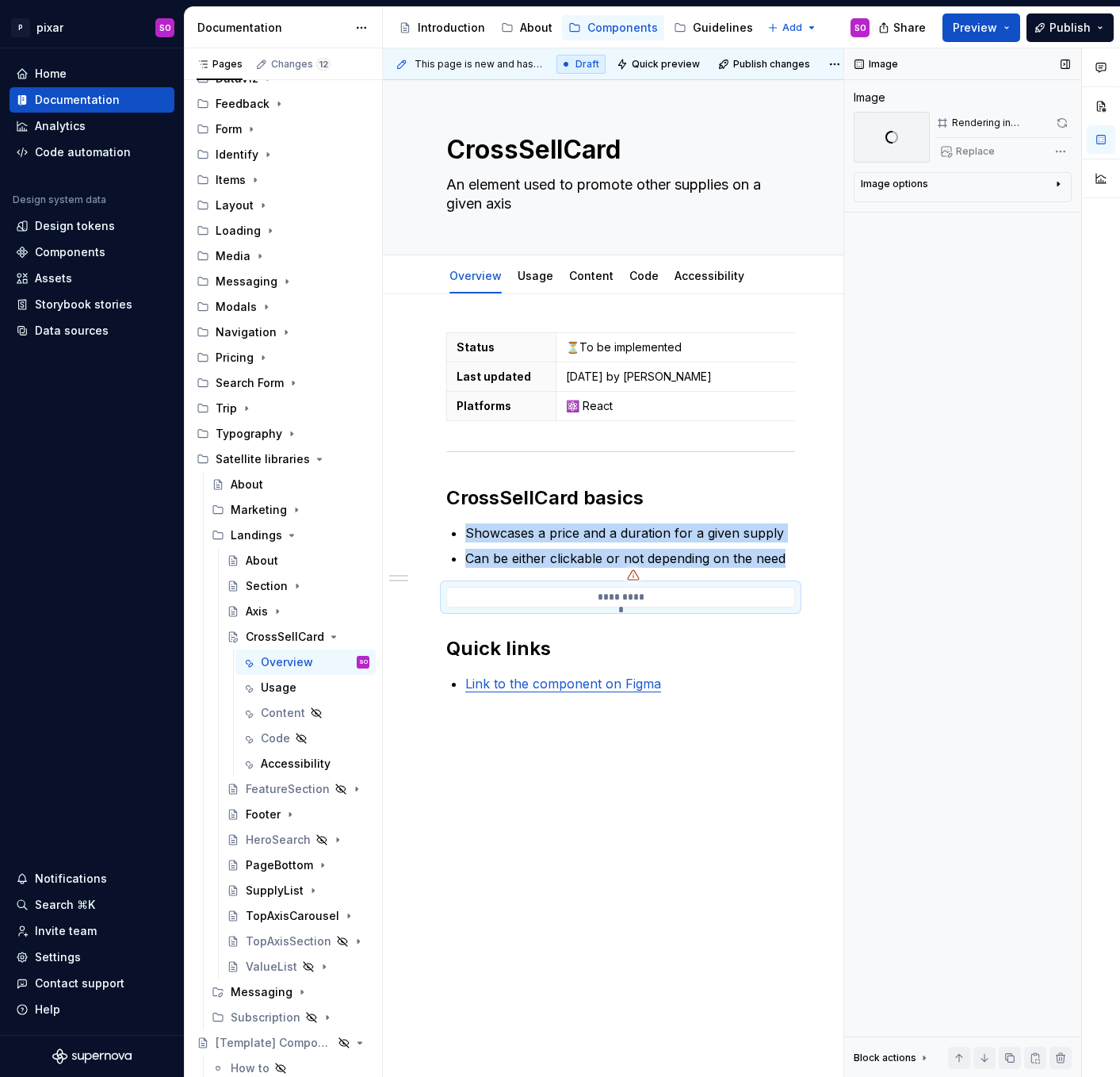
click at [1043, 188] on div "Image options" at bounding box center [956, 186] width 191 height 19
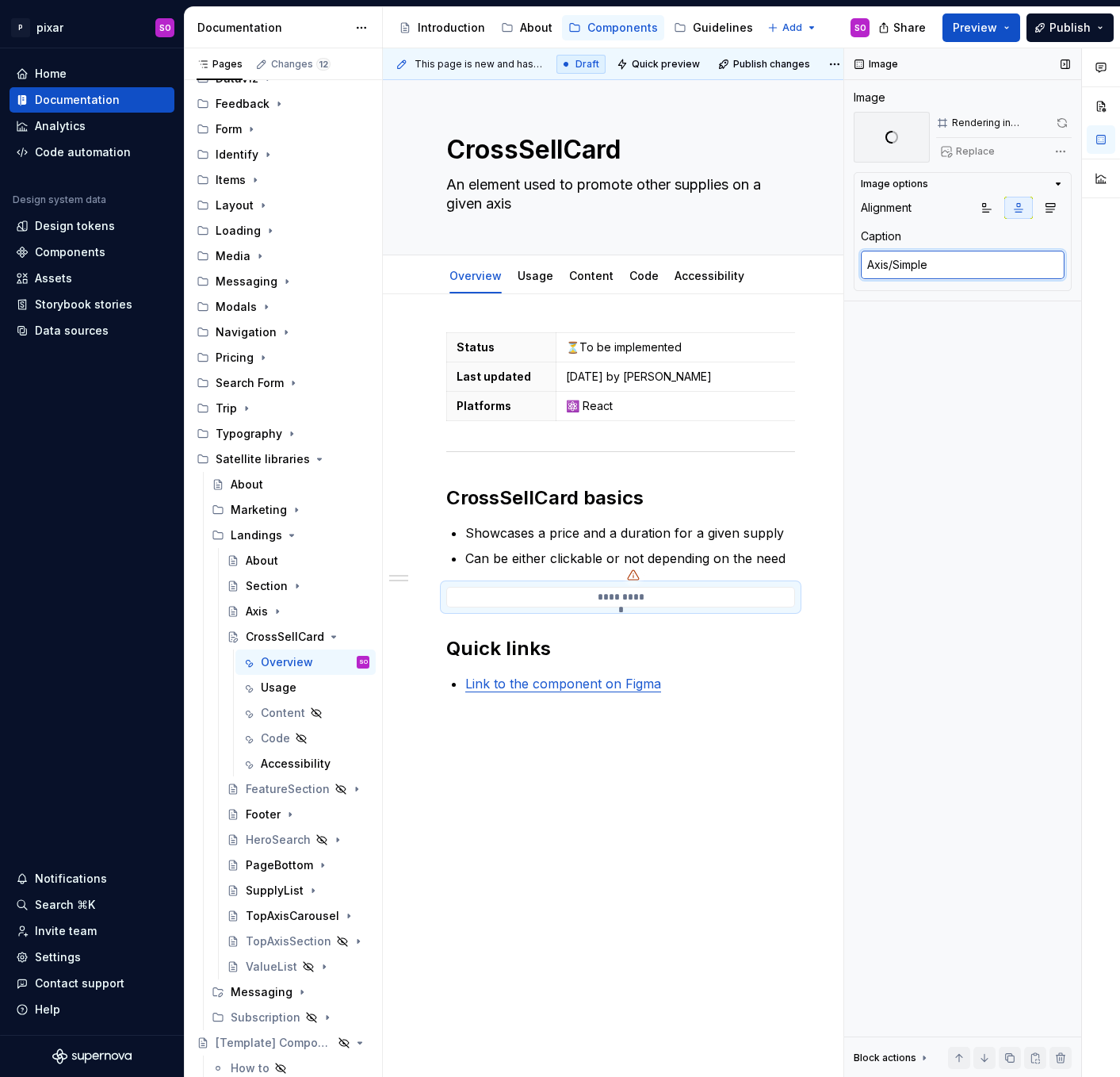
click at [994, 267] on textarea "Axis/Simple" at bounding box center [963, 265] width 203 height 28
type textarea "*"
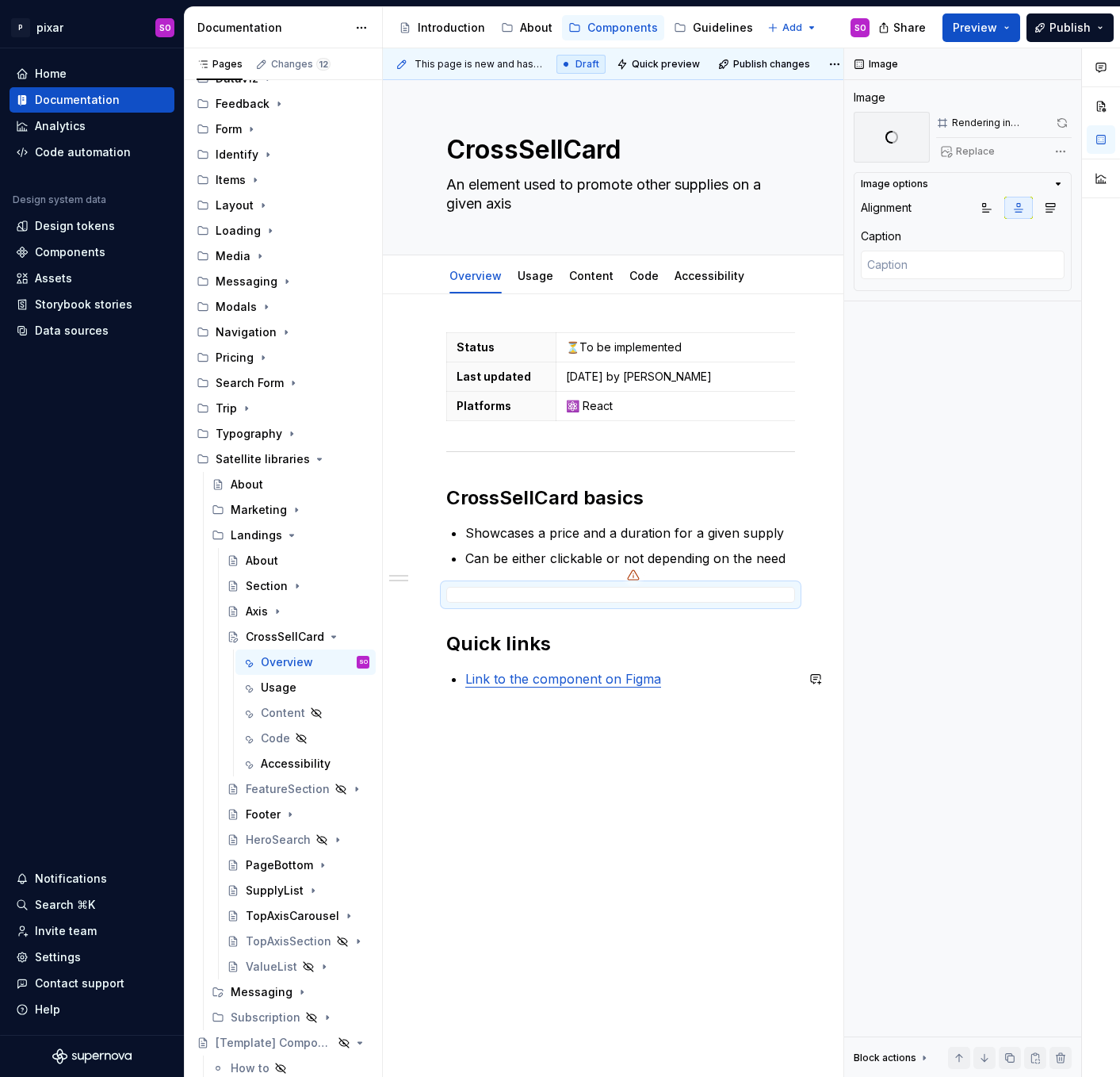
type textarea "*"
click at [743, 815] on div "Status ⏳To be implemented Last updated [DATE] by [PERSON_NAME] Platforms ⚛️ Rea…" at bounding box center [620, 662] width 475 height 736
click at [597, 683] on link "Link to the component on Figma" at bounding box center [563, 678] width 196 height 15
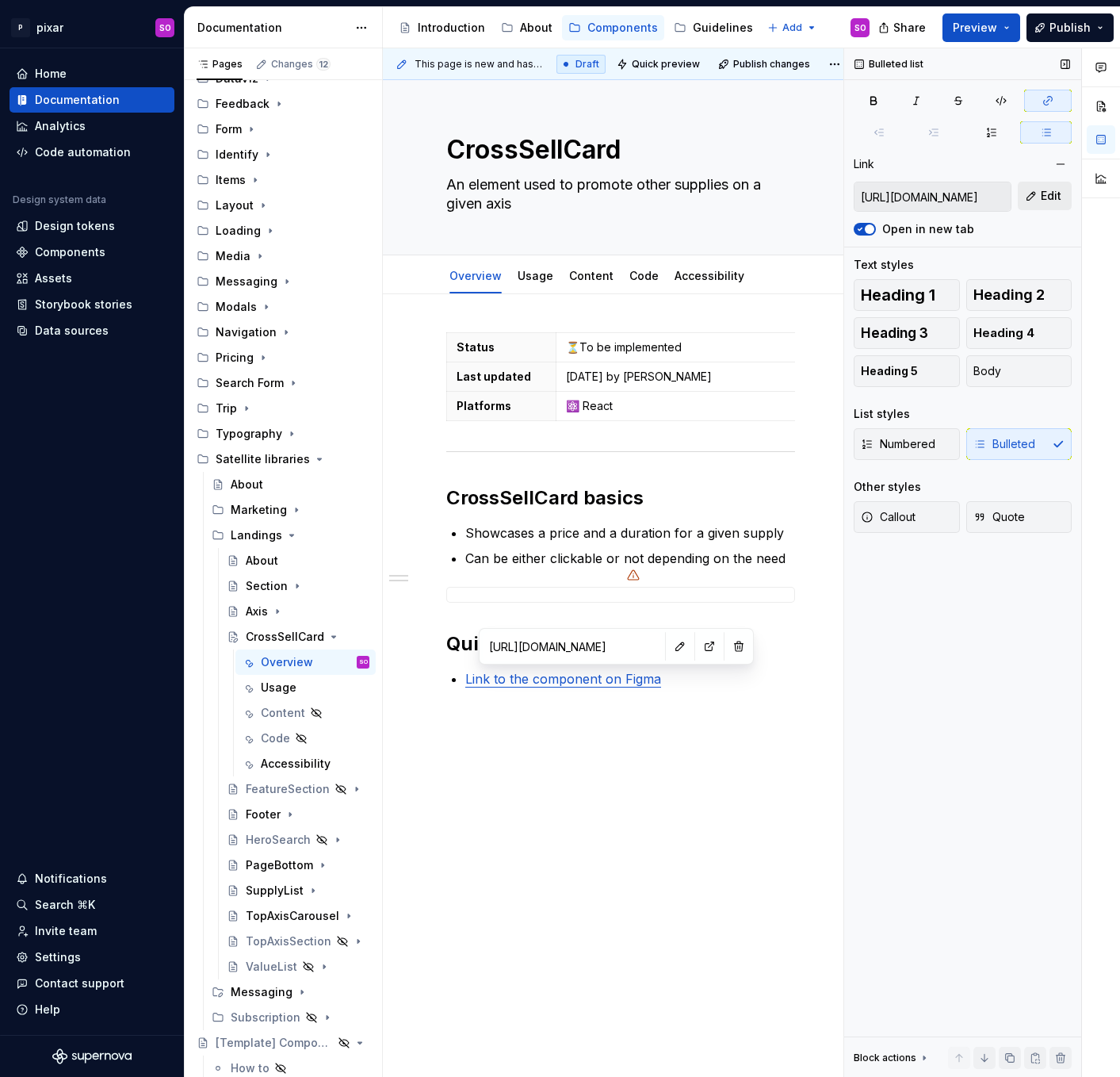
click at [1031, 196] on button "Edit" at bounding box center [1044, 195] width 54 height 28
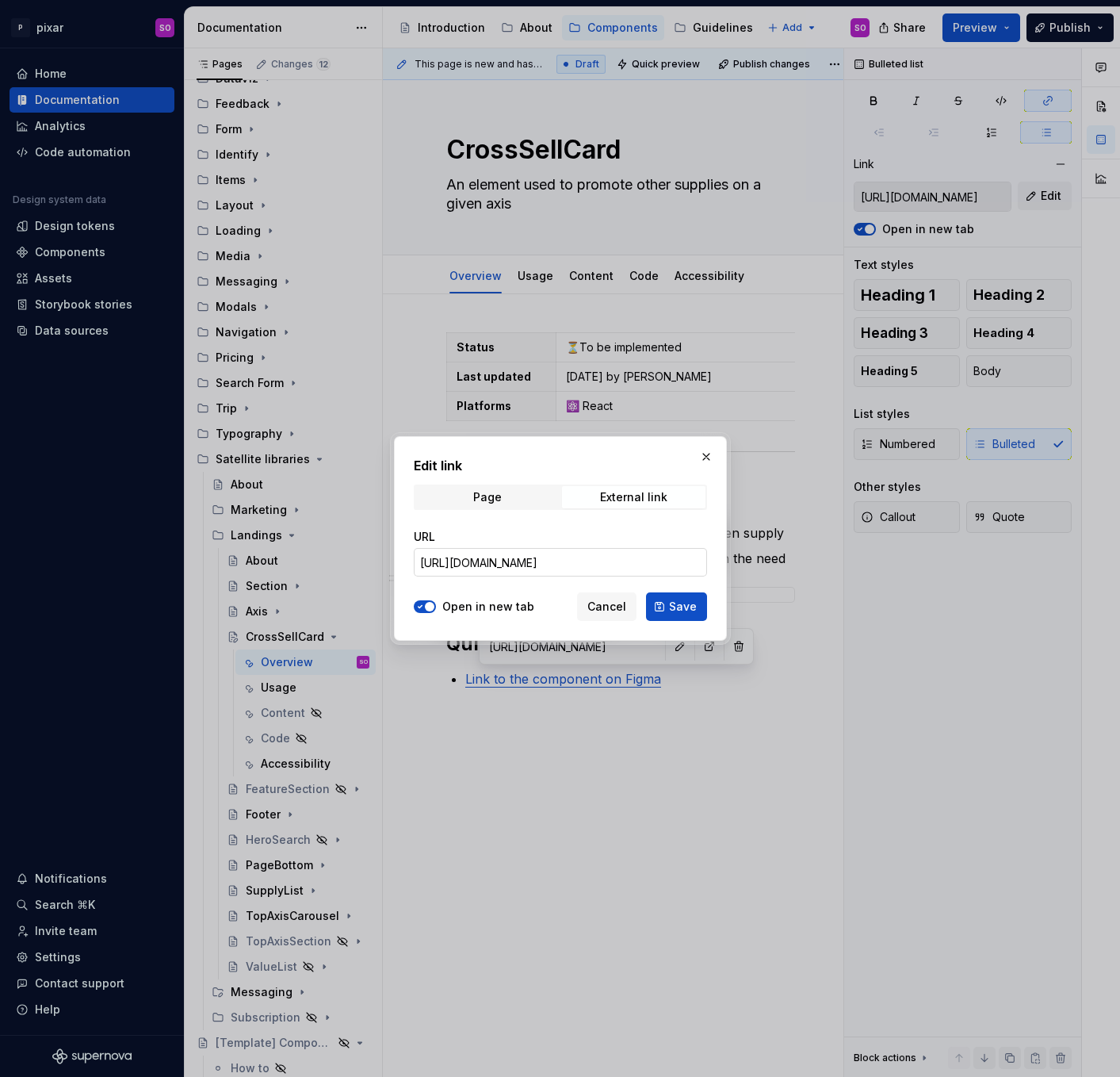
click at [559, 559] on input "[URL][DOMAIN_NAME]" at bounding box center [560, 562] width 293 height 28
paste input "10205-355211&p=f&t=wI6KXVj1onJeJZ20"
type input "[URL][DOMAIN_NAME]"
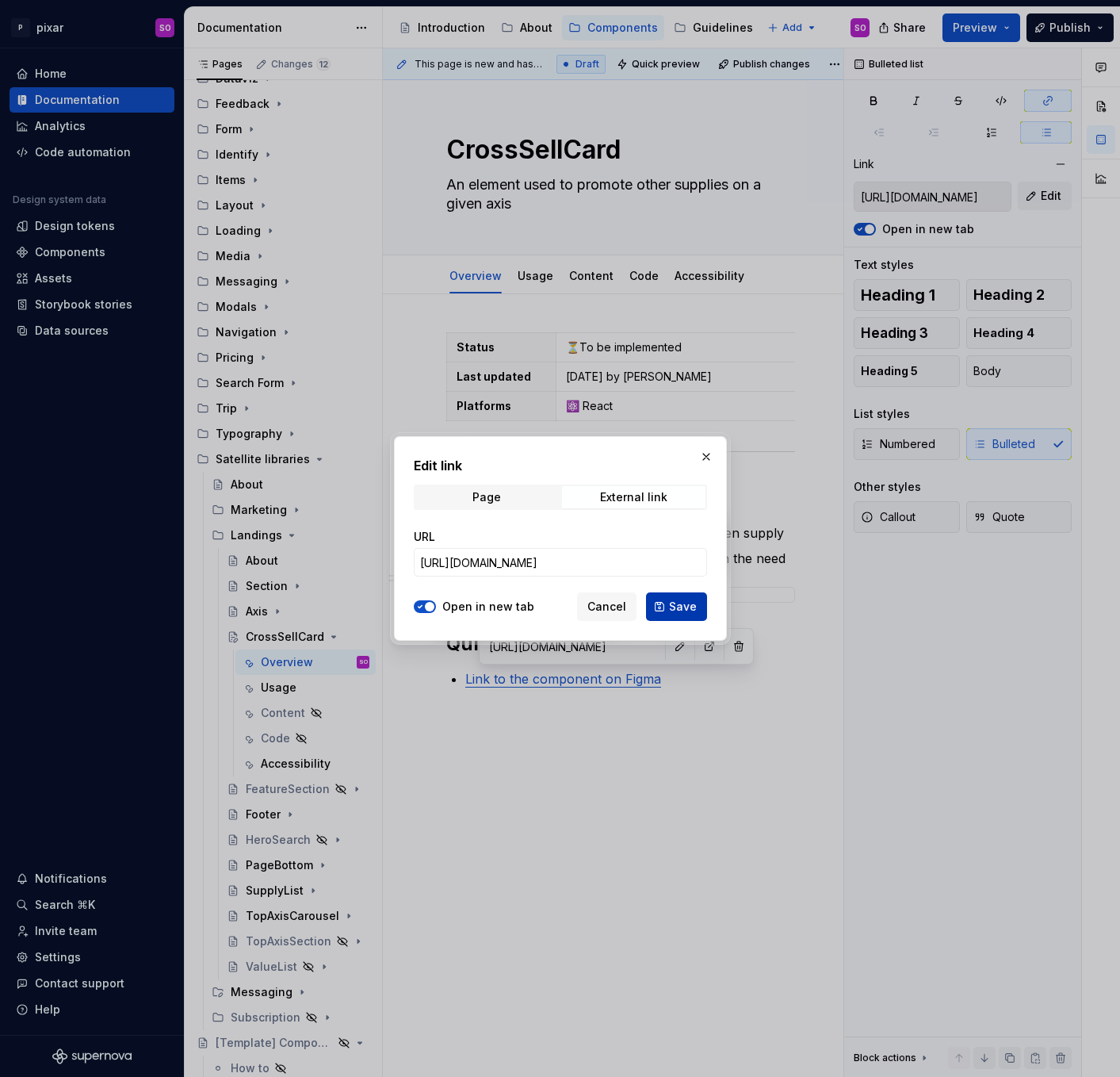
click at [683, 610] on span "Save" at bounding box center [683, 606] width 28 height 15
type input "[URL][DOMAIN_NAME]"
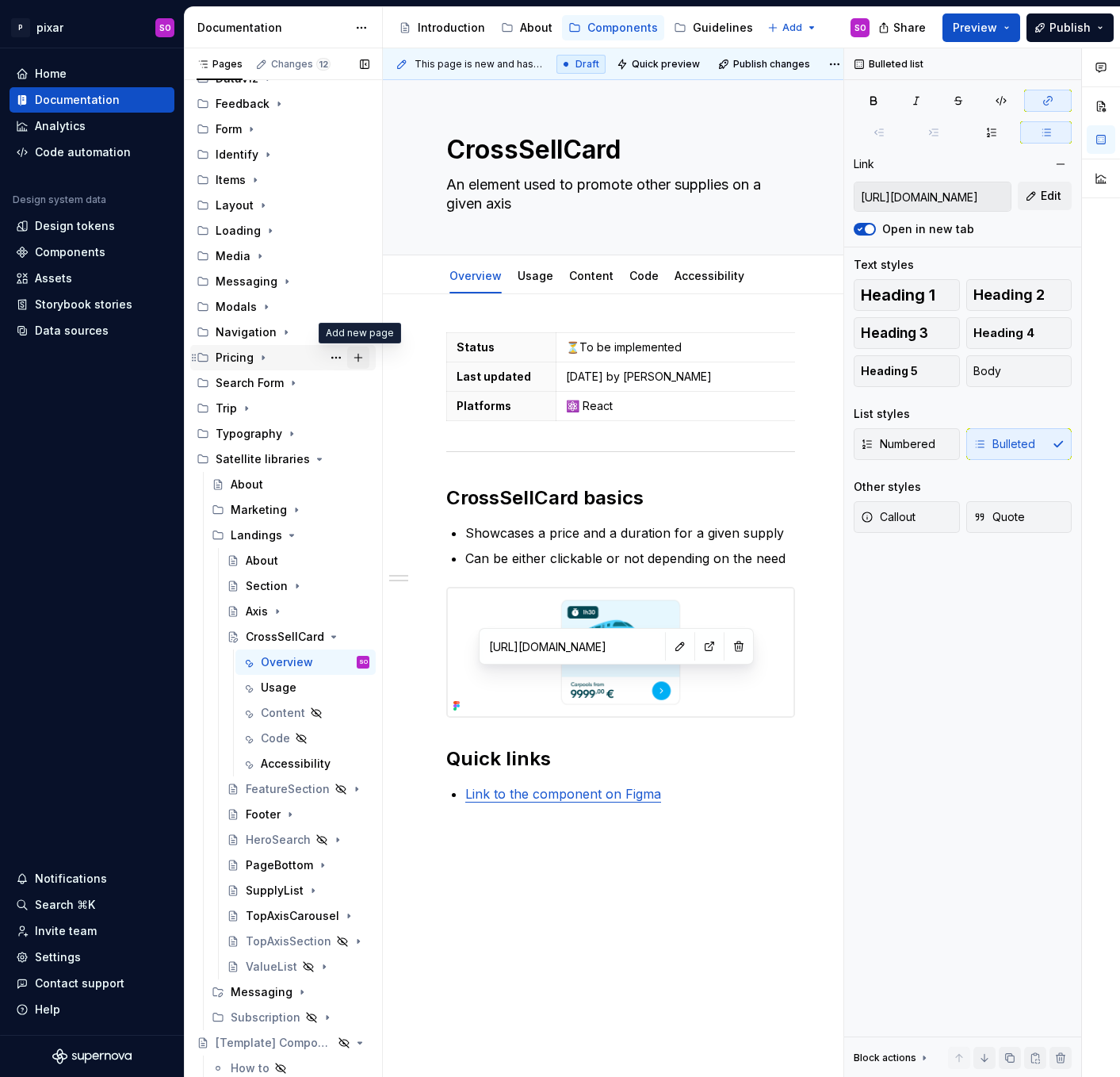
type textarea "*"
type input "[URL][DOMAIN_NAME]"
click at [532, 274] on link "Usage" at bounding box center [536, 275] width 36 height 14
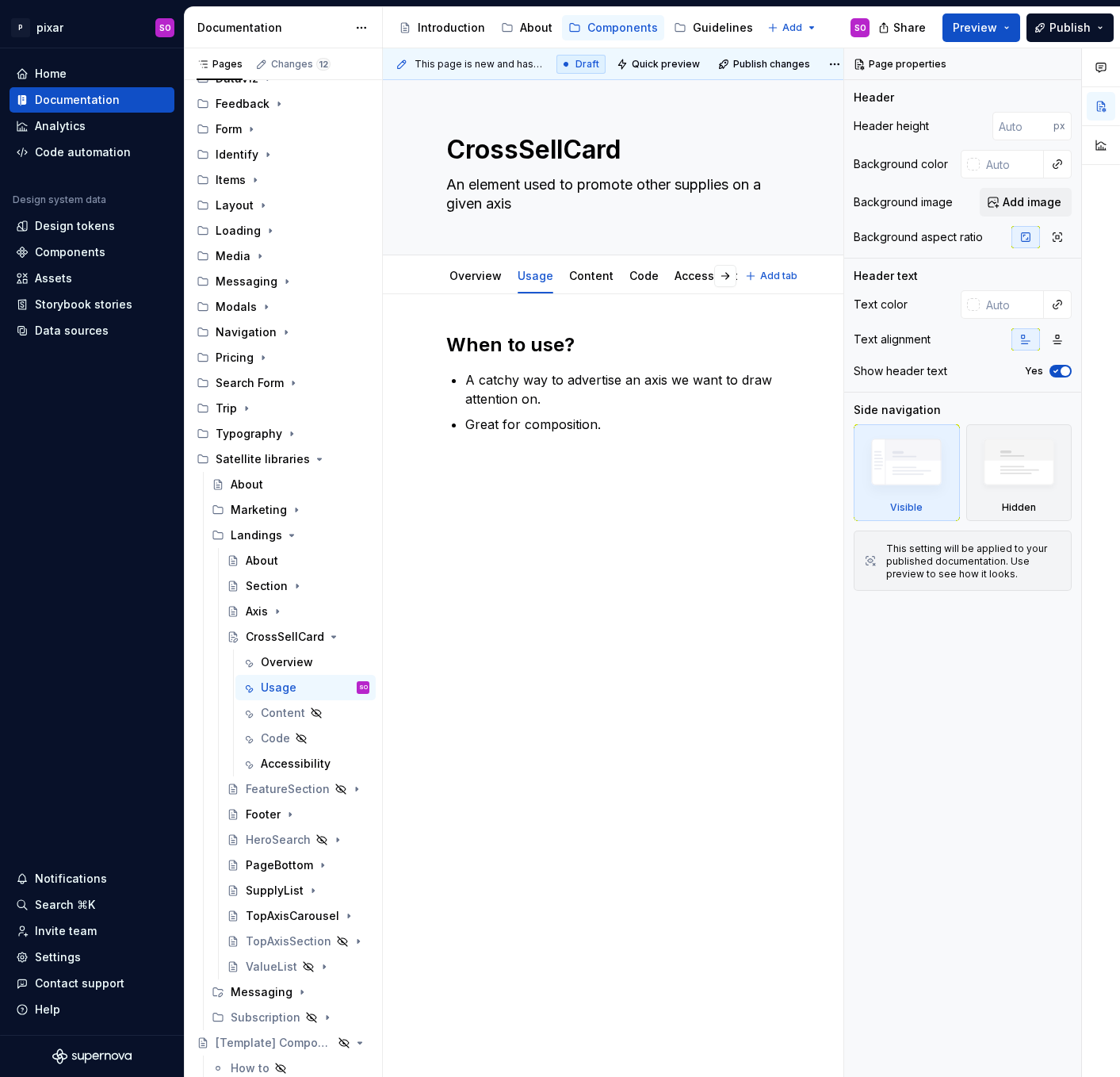
type textarea "*"
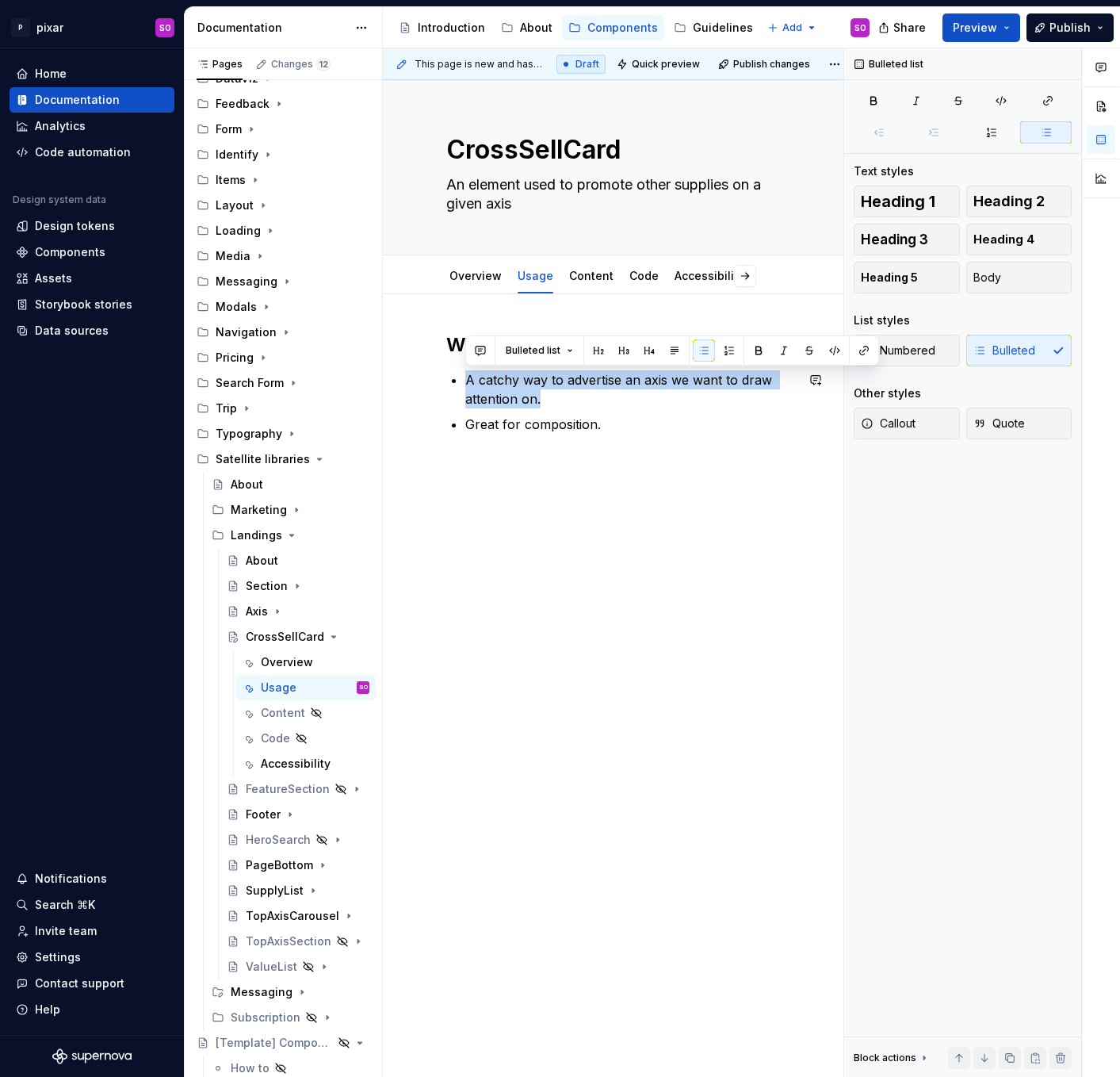
drag, startPoint x: 467, startPoint y: 383, endPoint x: 569, endPoint y: 389, distance: 102.2
click at [569, 389] on p "A catchy way to advertise an axis we want to draw attention on." at bounding box center [630, 389] width 330 height 38
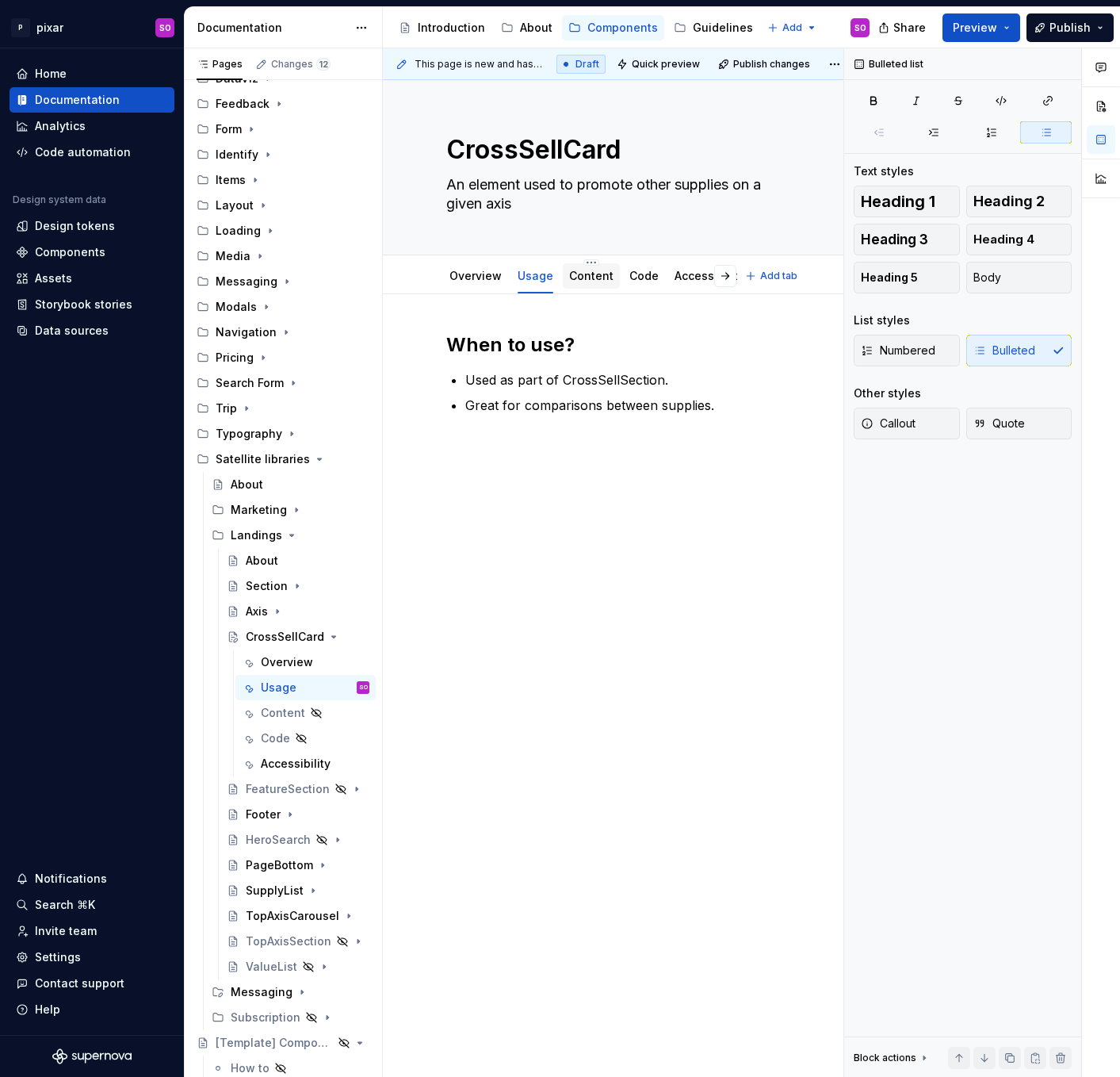
click at [582, 278] on link "Content" at bounding box center [591, 275] width 45 height 14
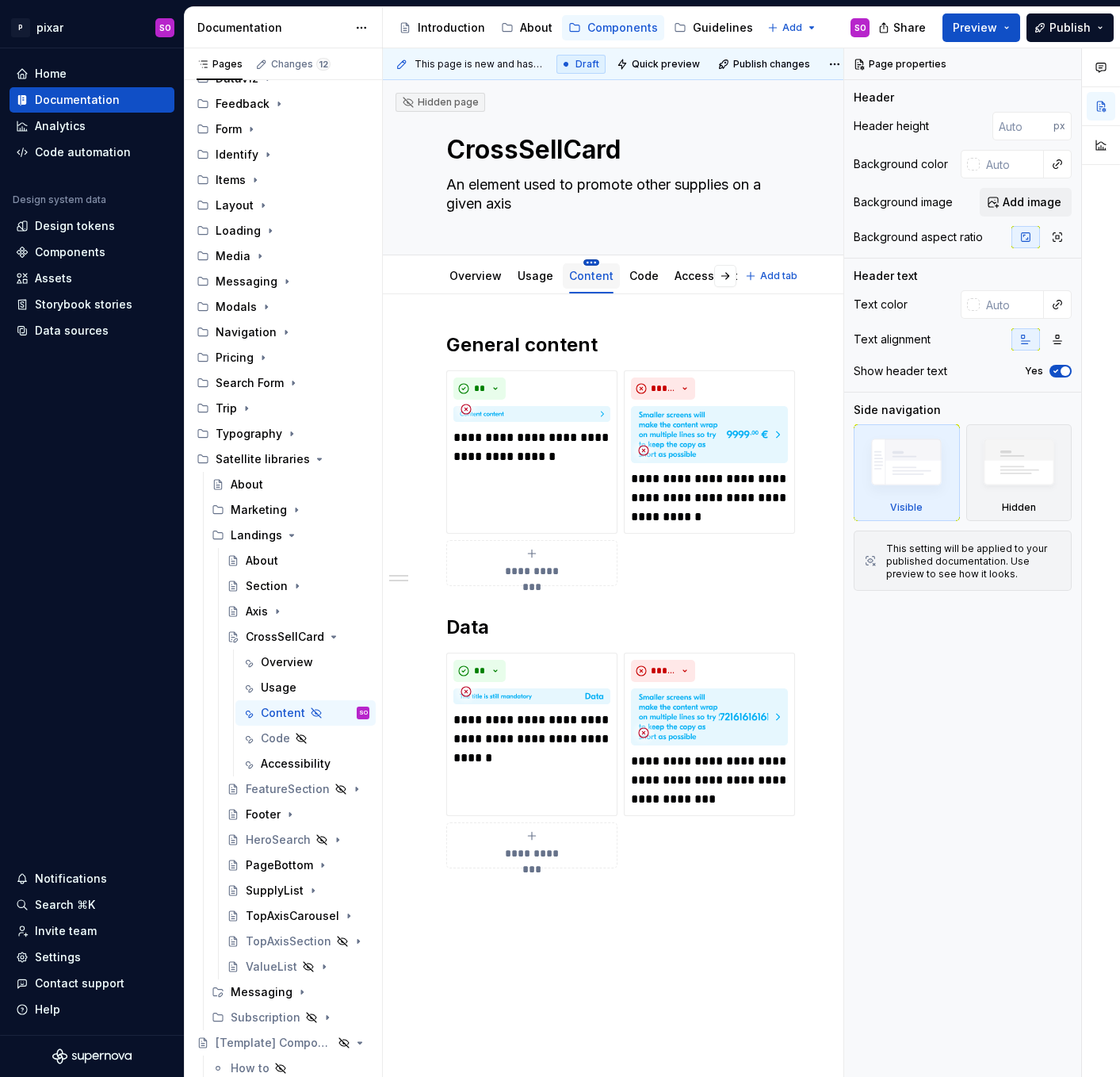
click at [586, 258] on html "P pixar SO Home Documentation Analytics Code automation Design system data Desi…" at bounding box center [560, 538] width 1120 height 1077
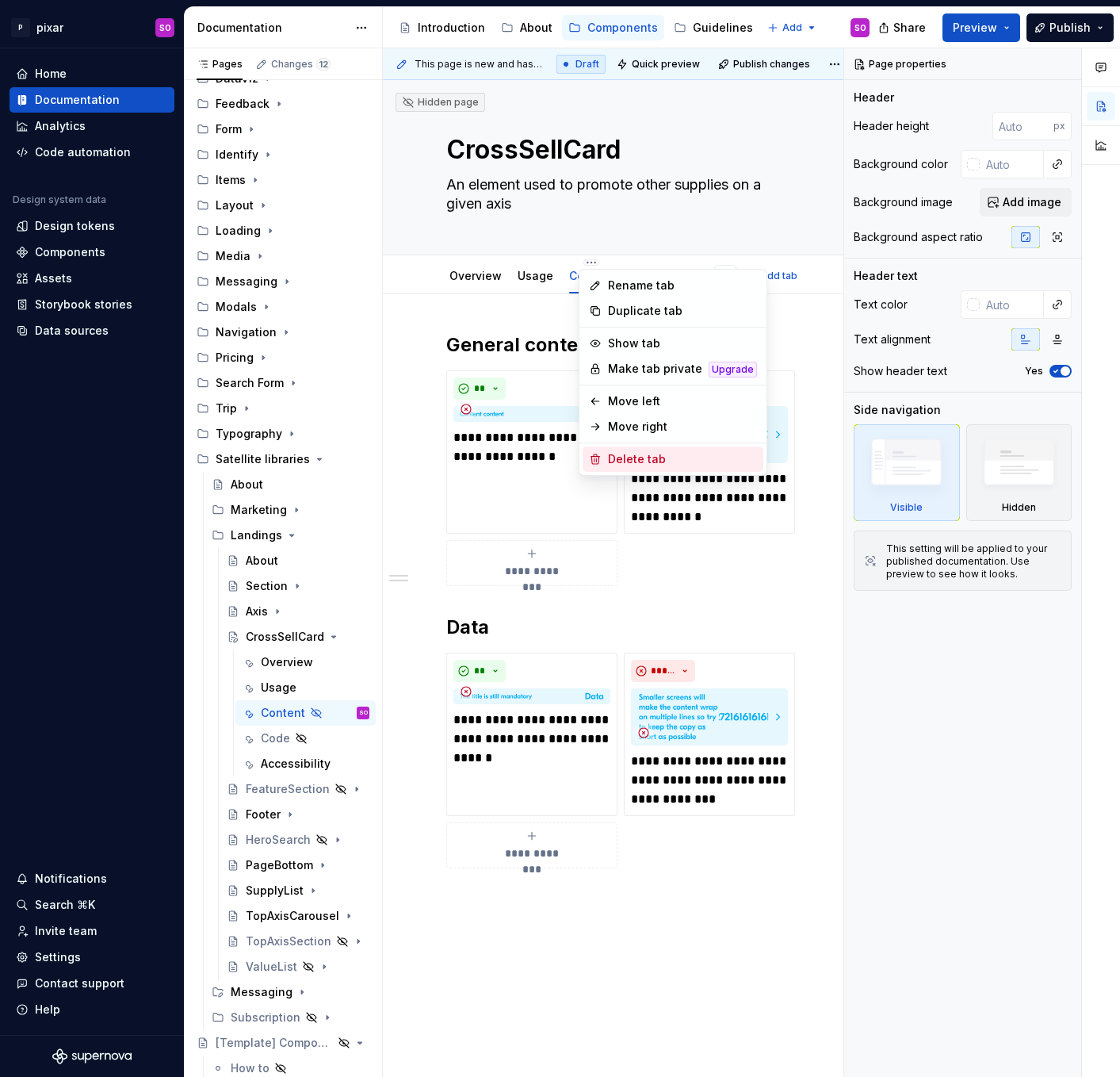
click at [650, 462] on div "Delete tab" at bounding box center [682, 458] width 149 height 15
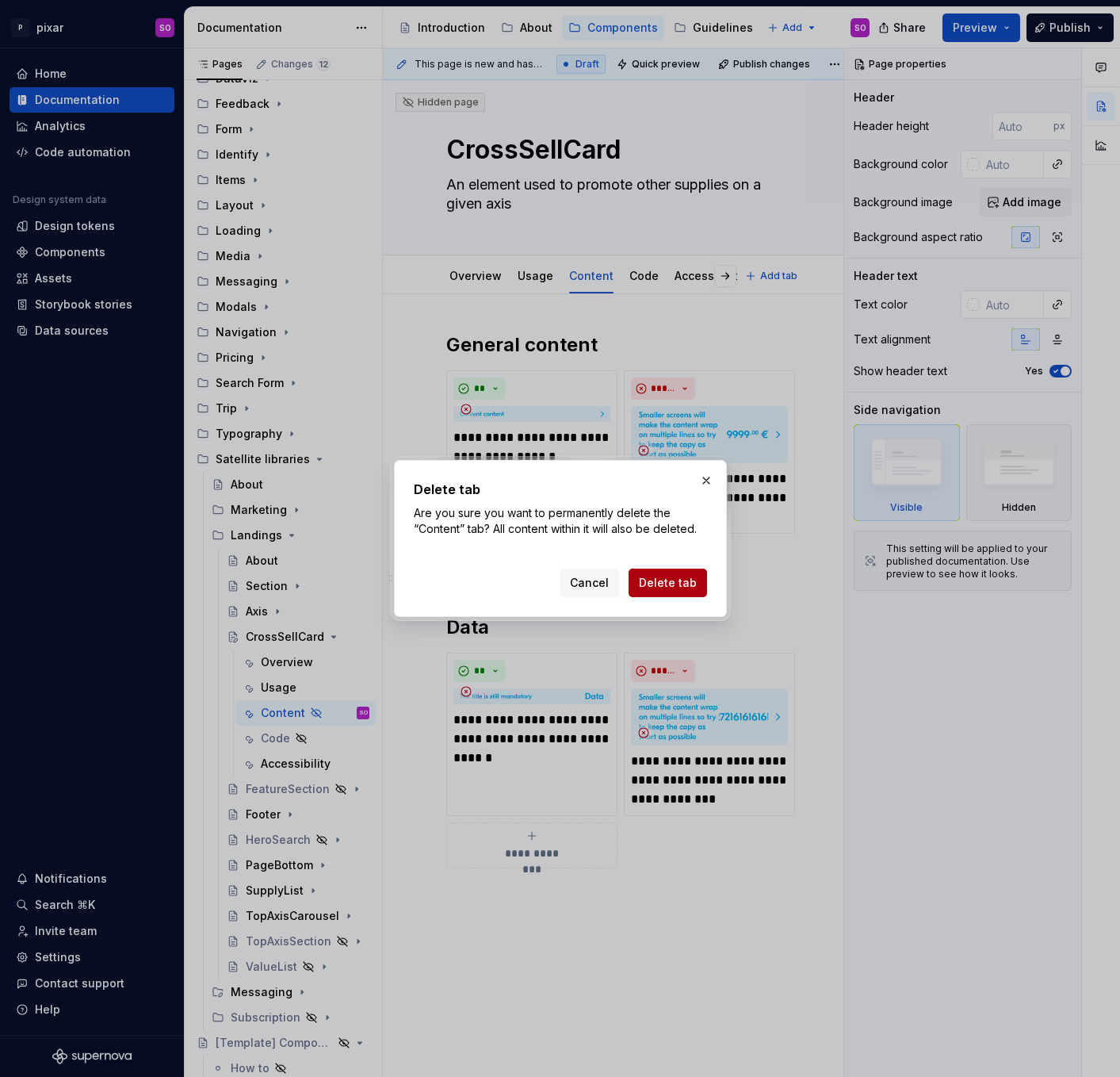
click at [683, 582] on span "Delete tab" at bounding box center [667, 582] width 58 height 15
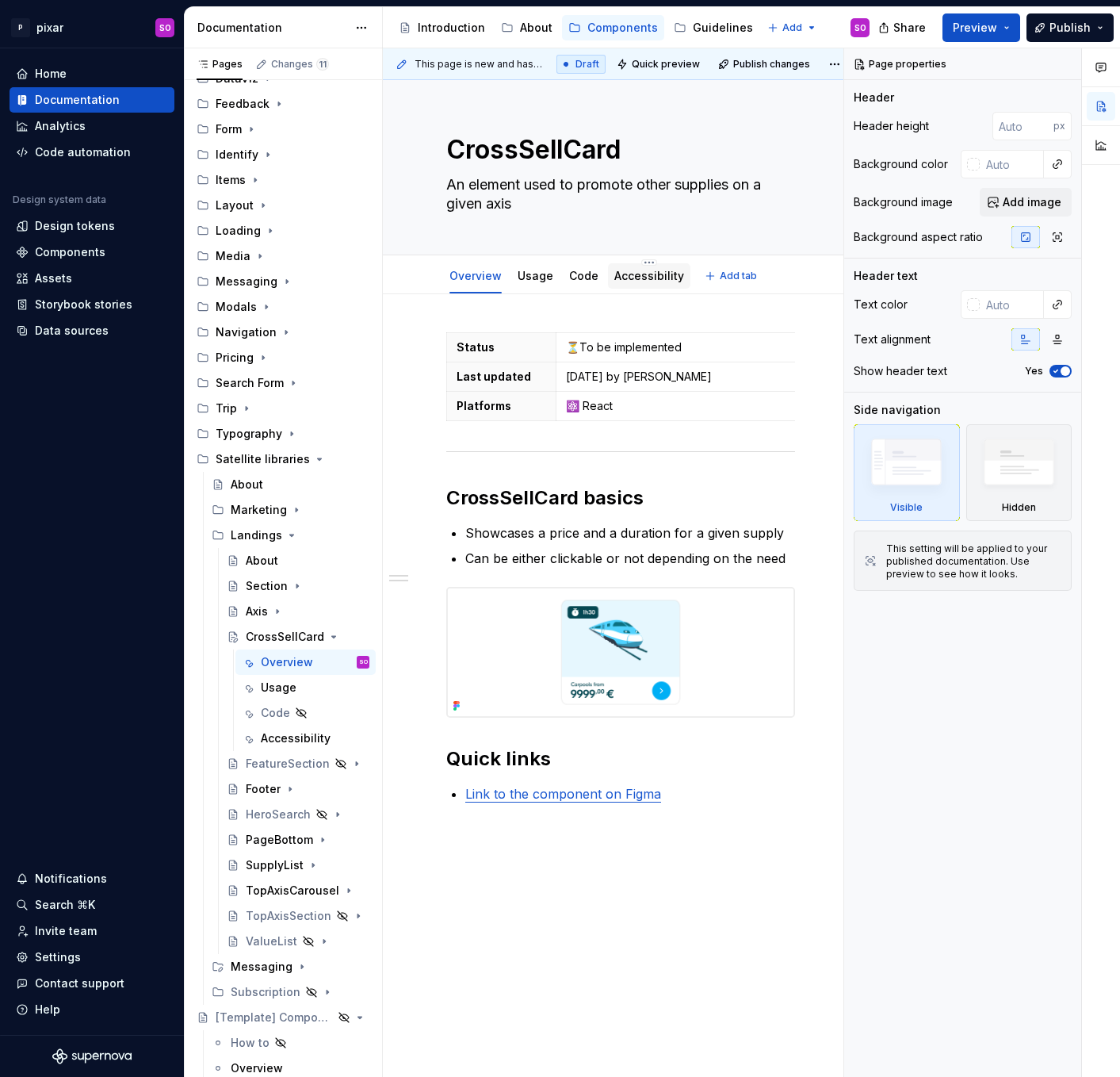
click at [655, 279] on link "Accessibility" at bounding box center [650, 275] width 70 height 14
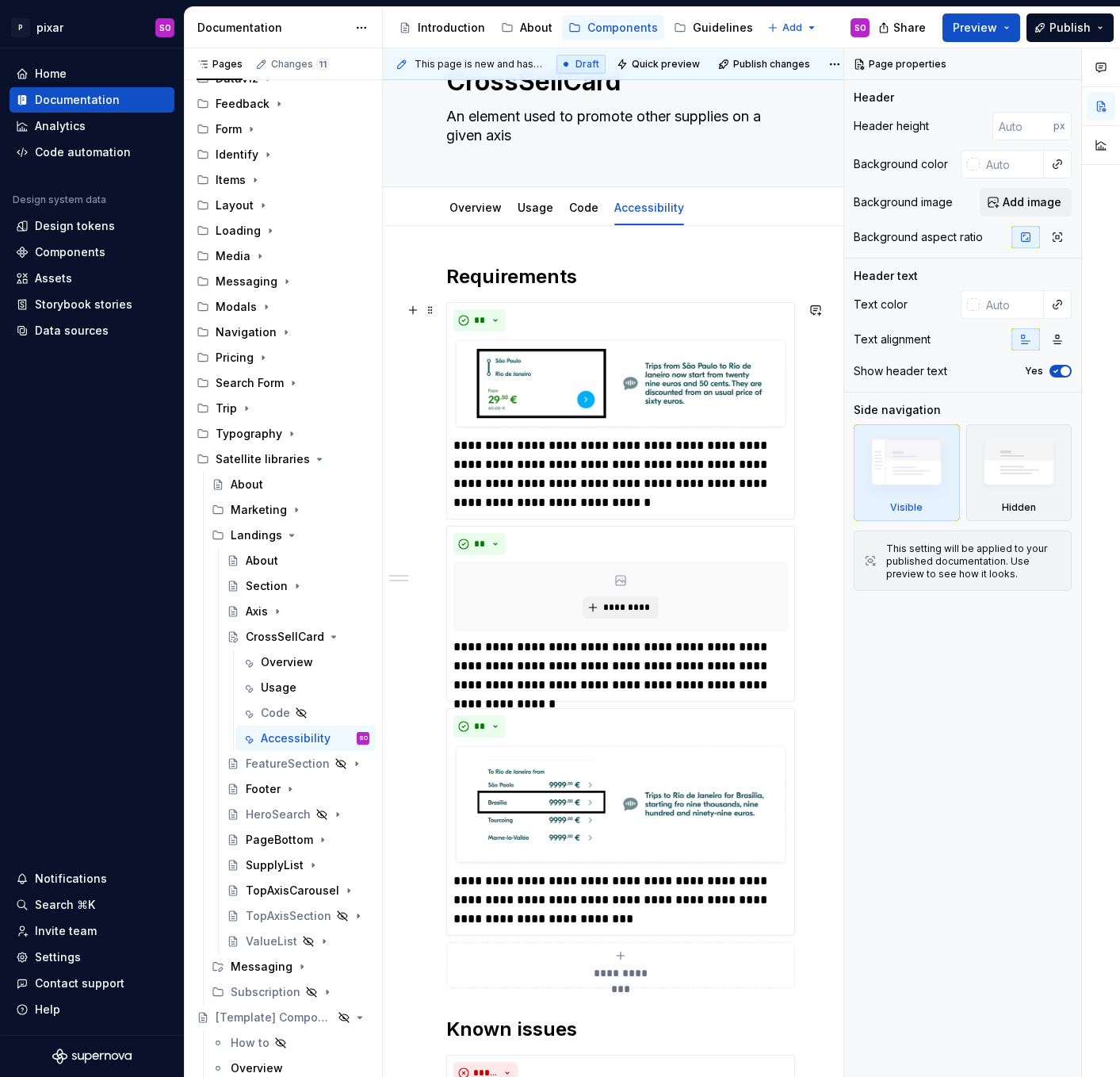
scroll to position [46, 0]
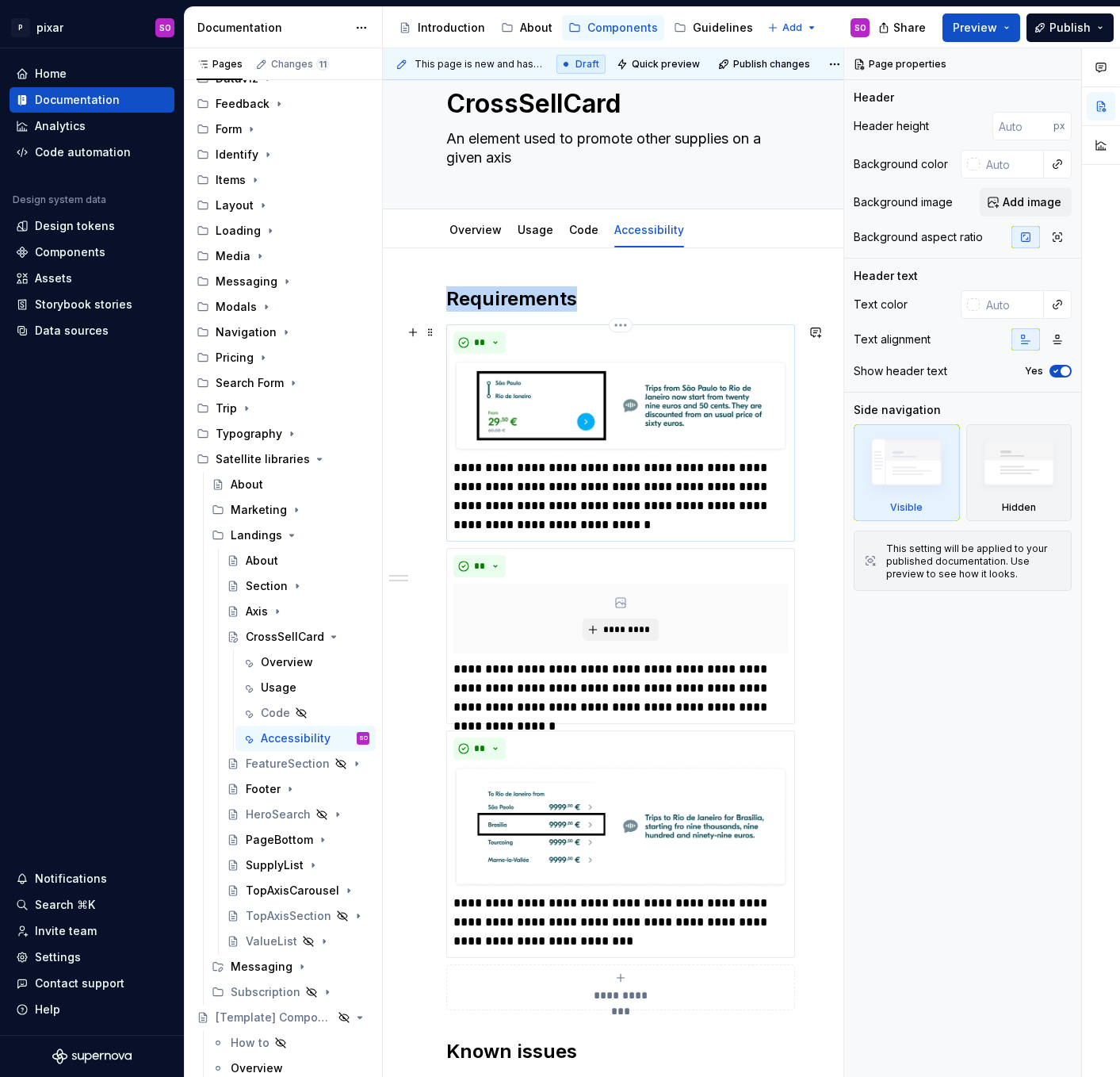
click at [689, 414] on img at bounding box center [620, 405] width 335 height 92
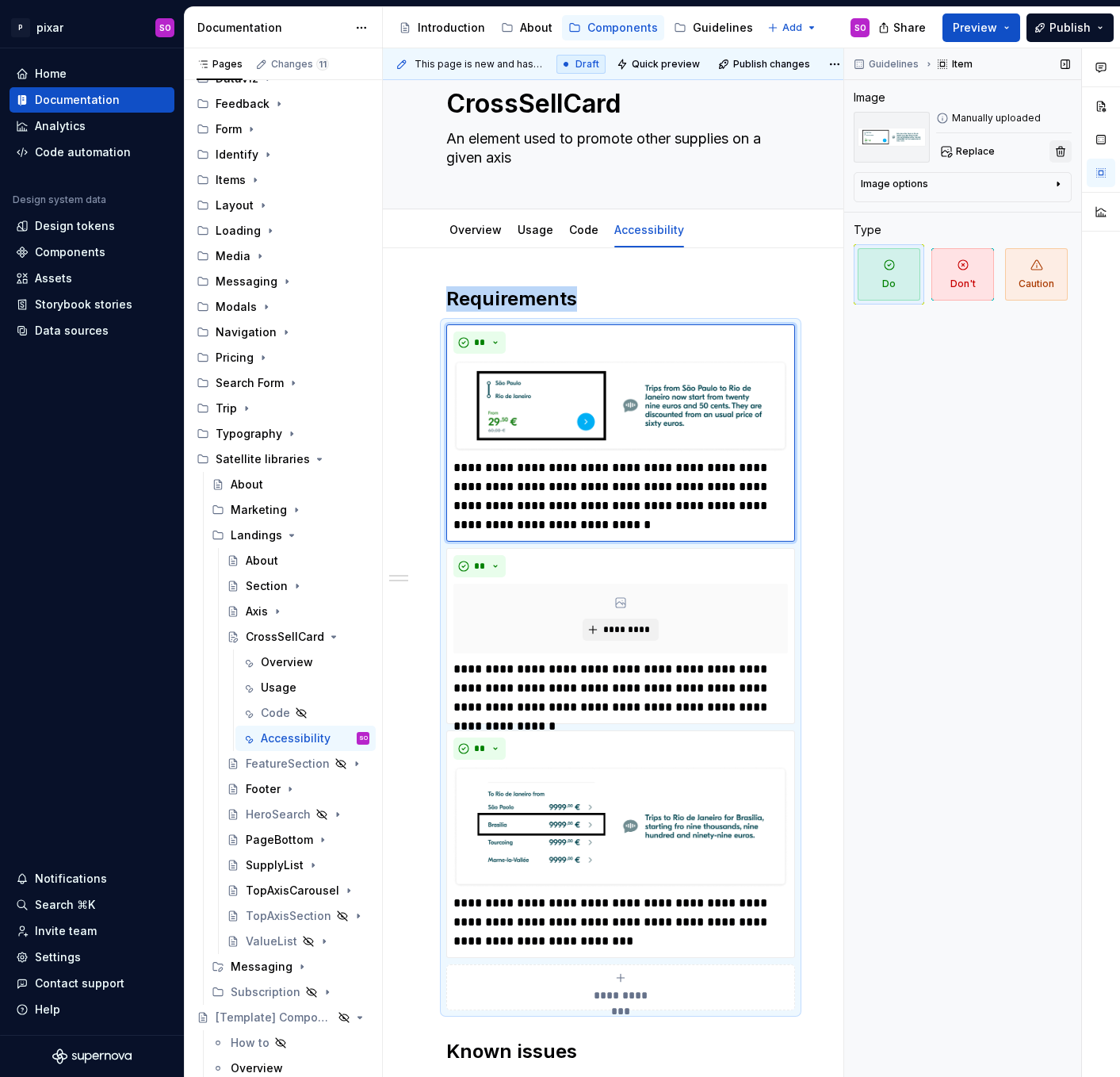
click at [1069, 151] on button "button" at bounding box center [1060, 151] width 22 height 22
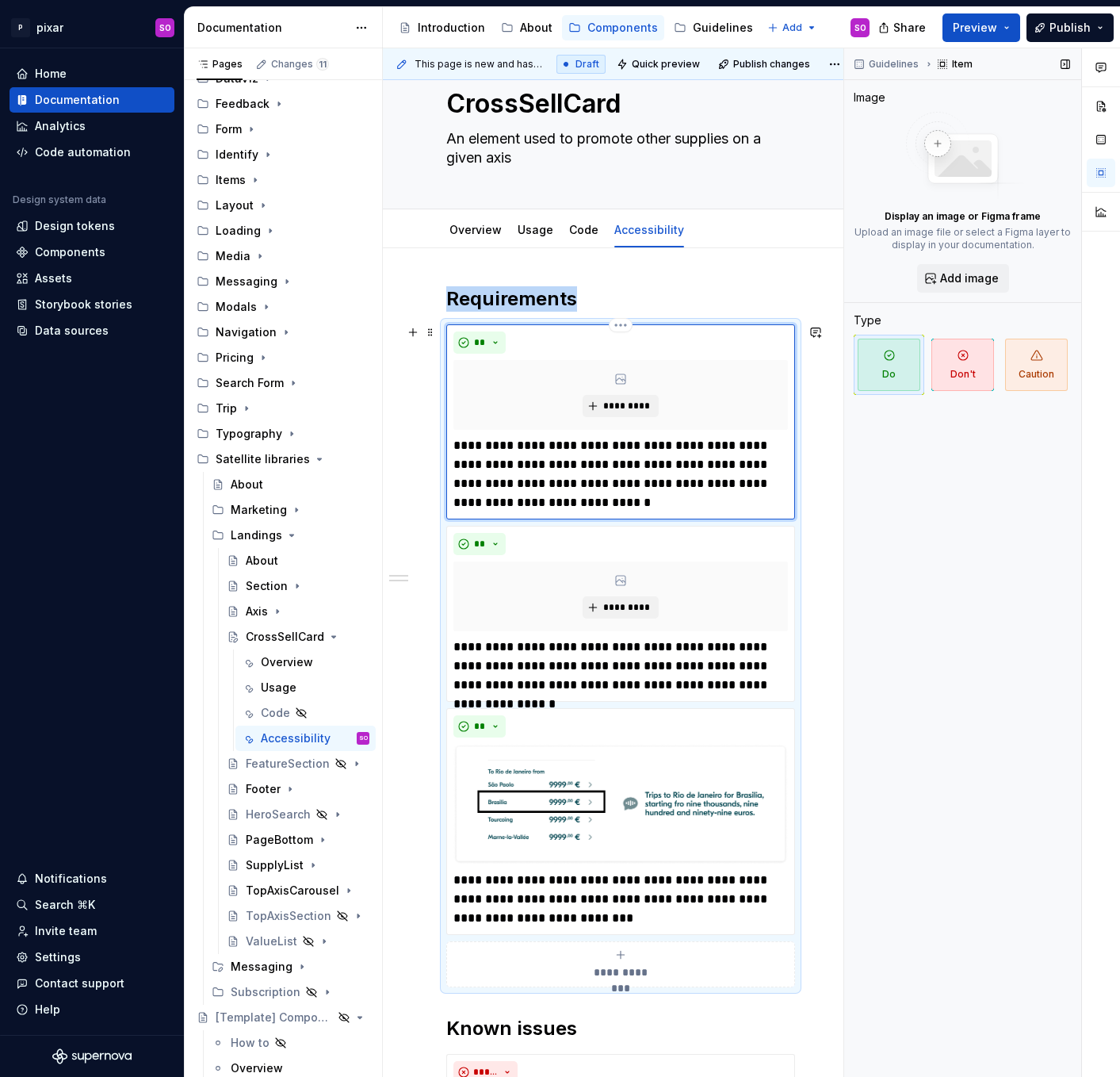
click at [615, 501] on p "**********" at bounding box center [620, 474] width 335 height 76
click at [610, 400] on span "*********" at bounding box center [626, 406] width 48 height 13
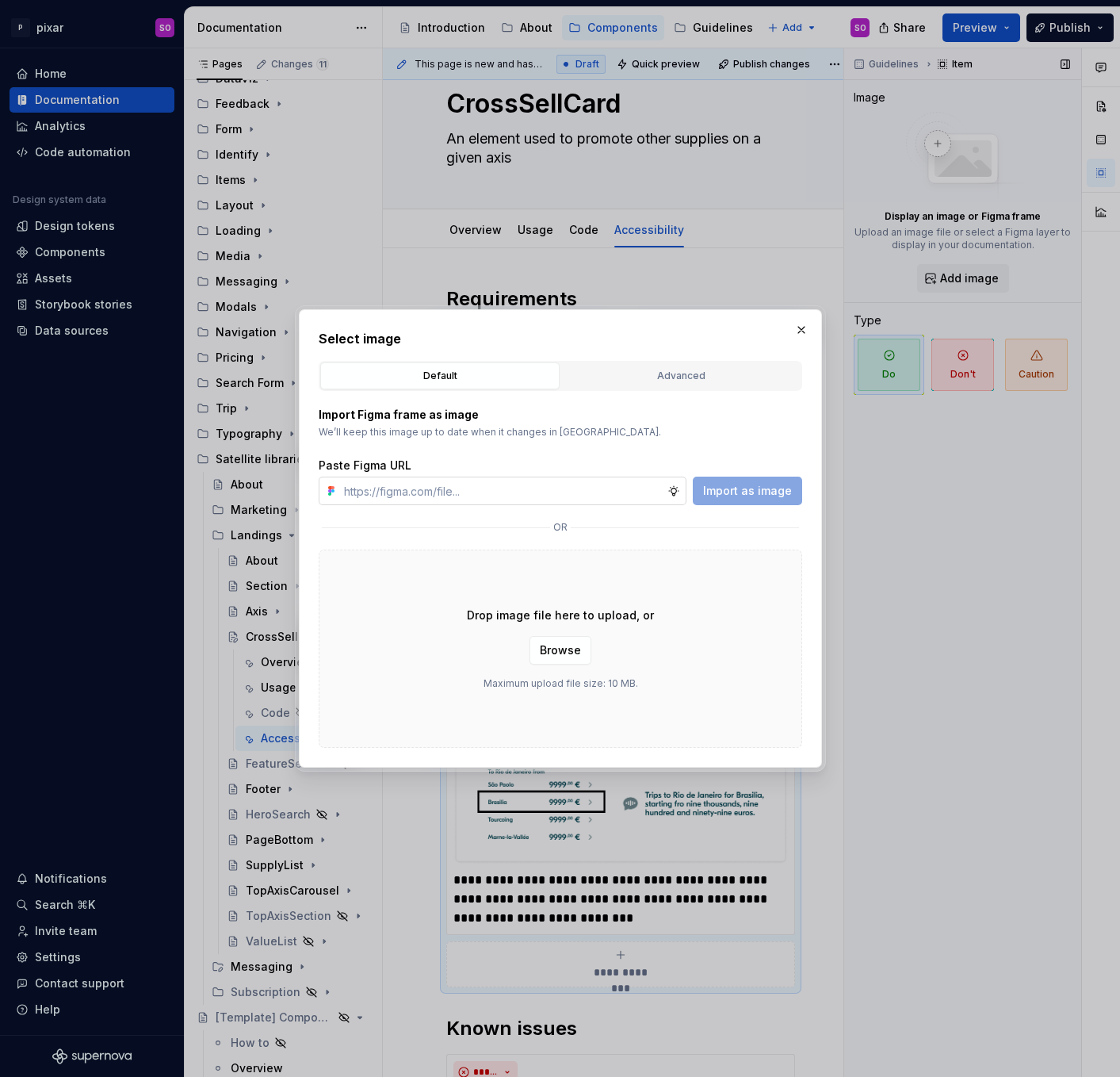
type textarea "*"
type input "[URL][DOMAIN_NAME]"
type textarea "*"
type input "[URL][DOMAIN_NAME]"
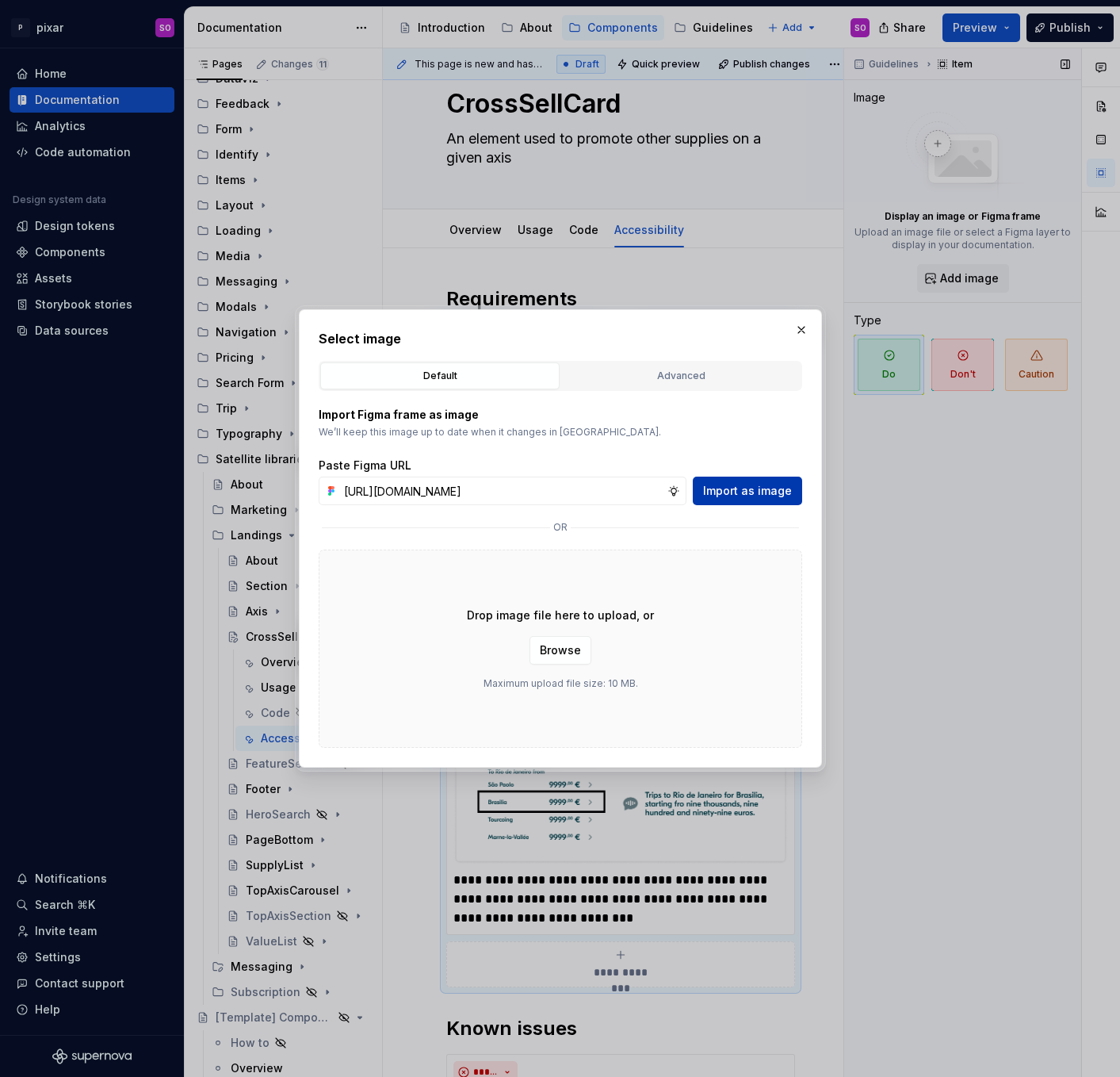
click at [763, 492] on span "Import as image" at bounding box center [747, 490] width 89 height 15
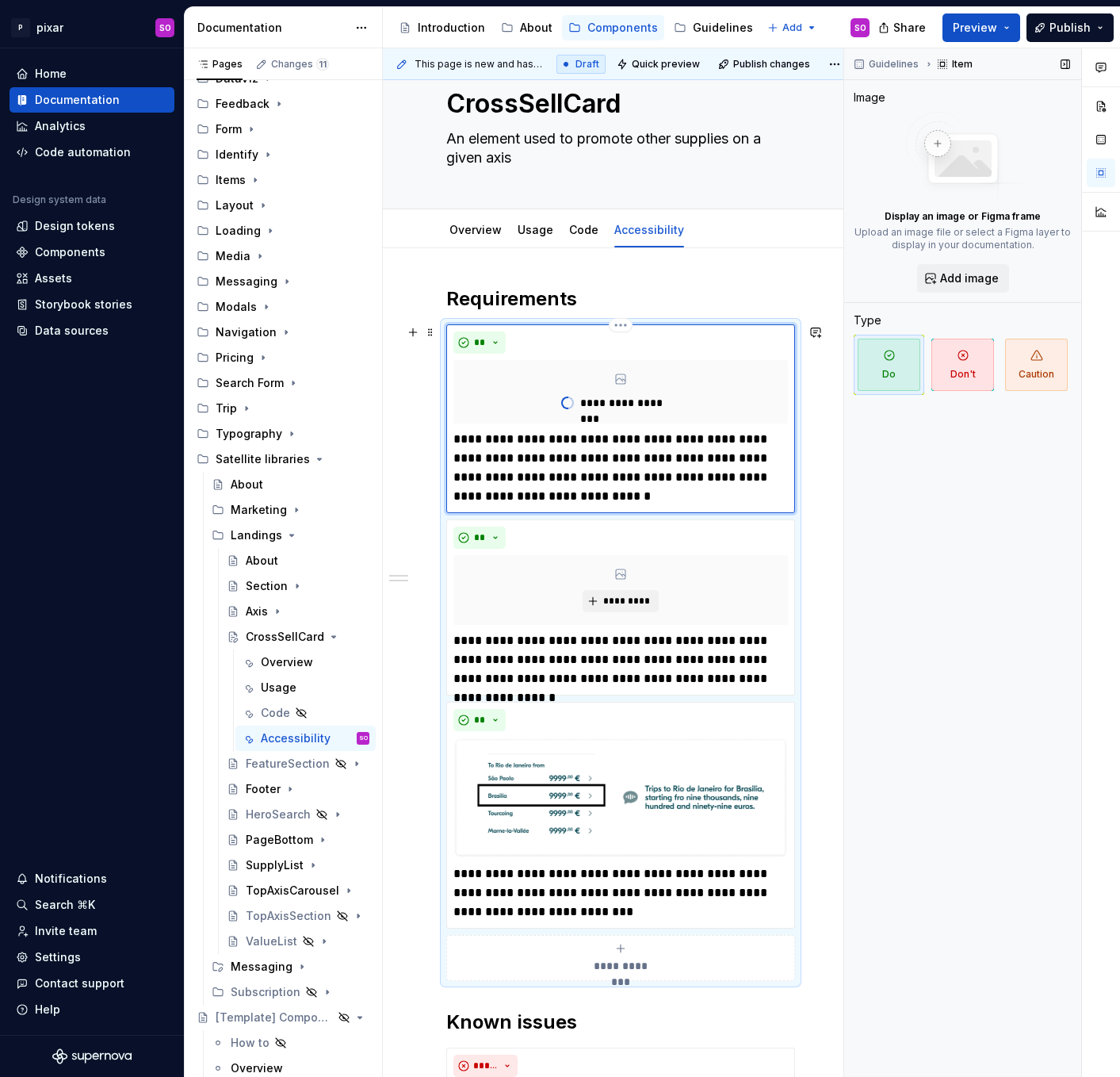
click at [629, 487] on p "**********" at bounding box center [620, 467] width 335 height 76
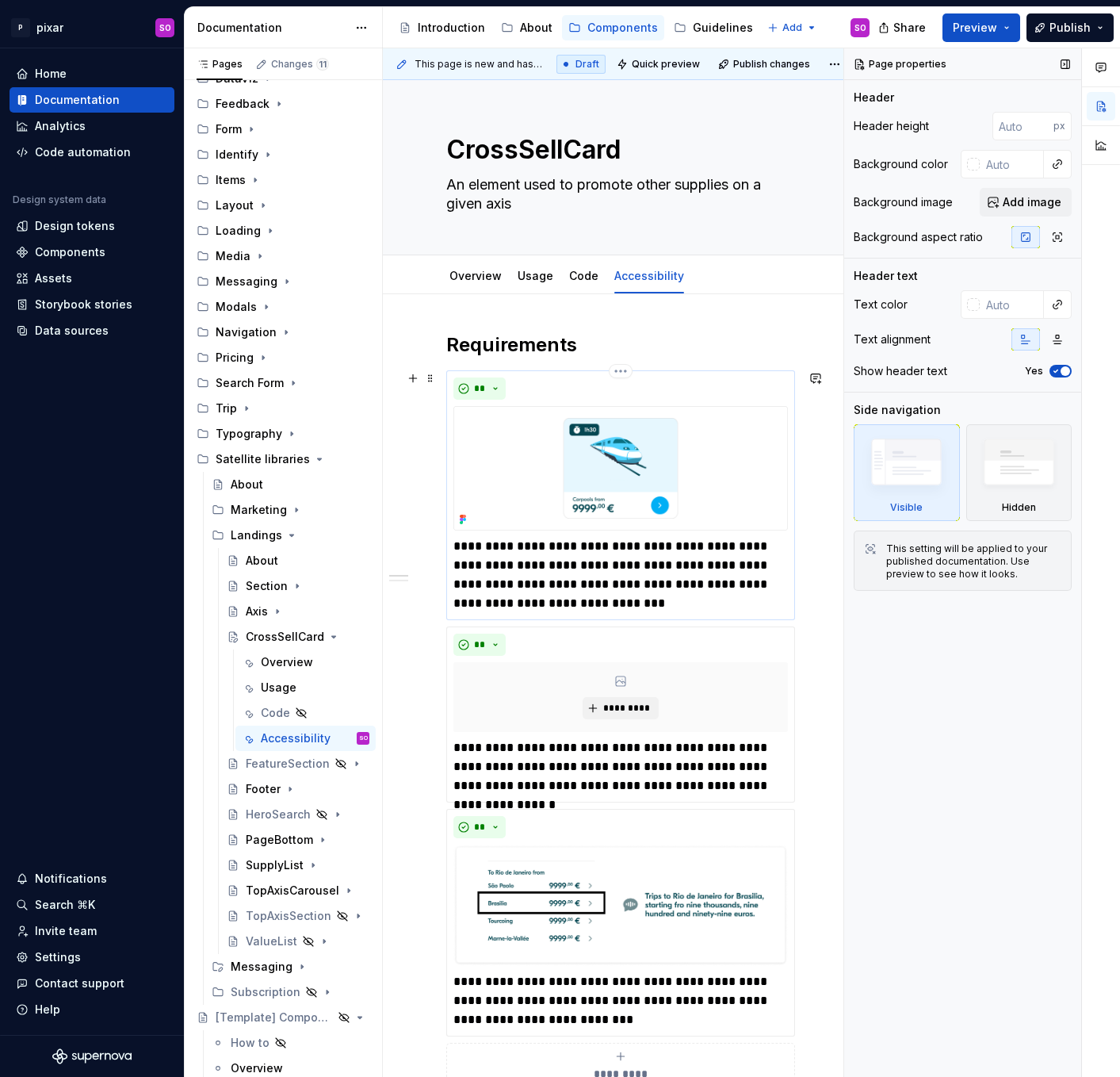
click at [592, 610] on p "**********" at bounding box center [620, 574] width 335 height 76
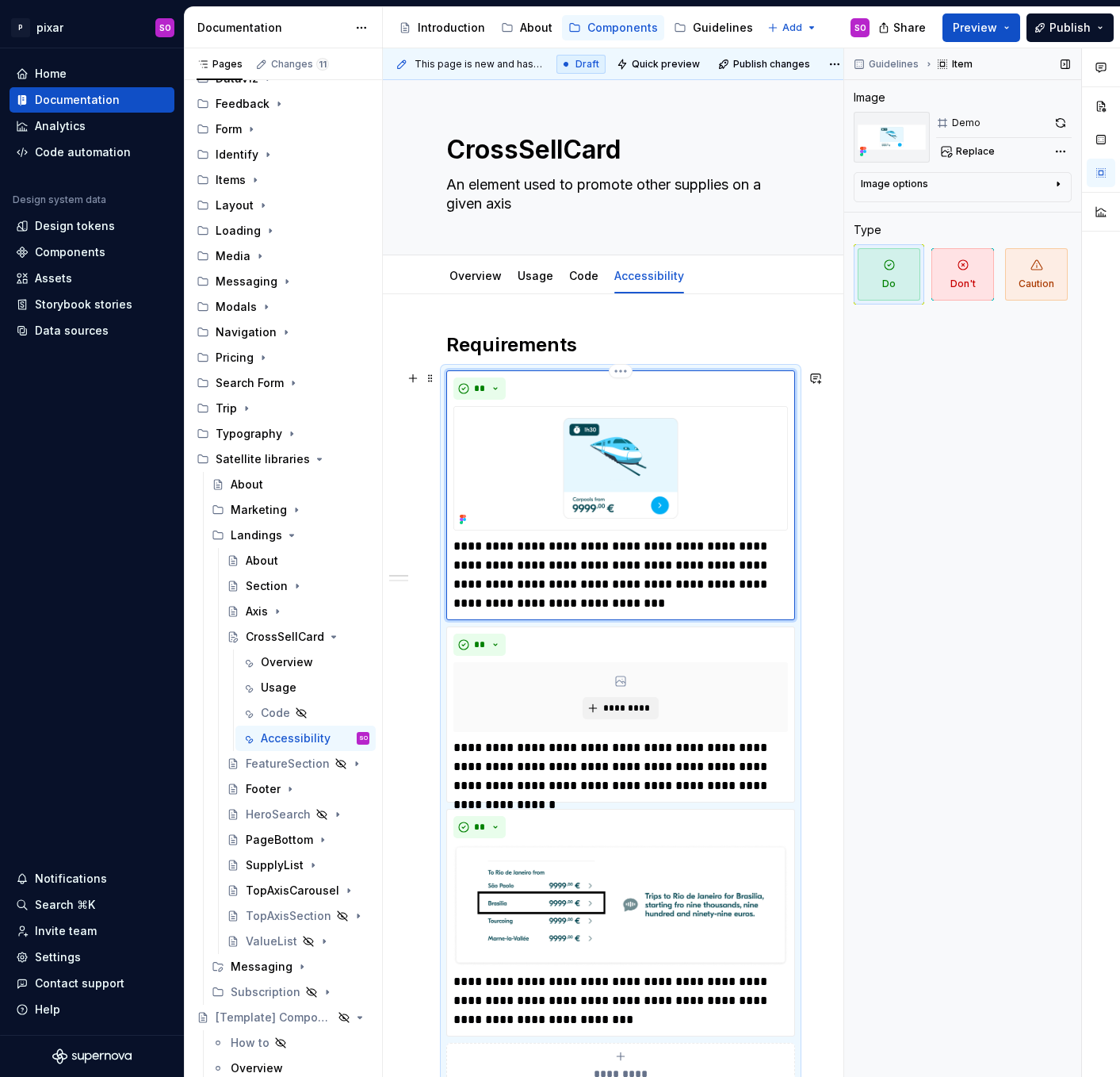
type textarea "*"
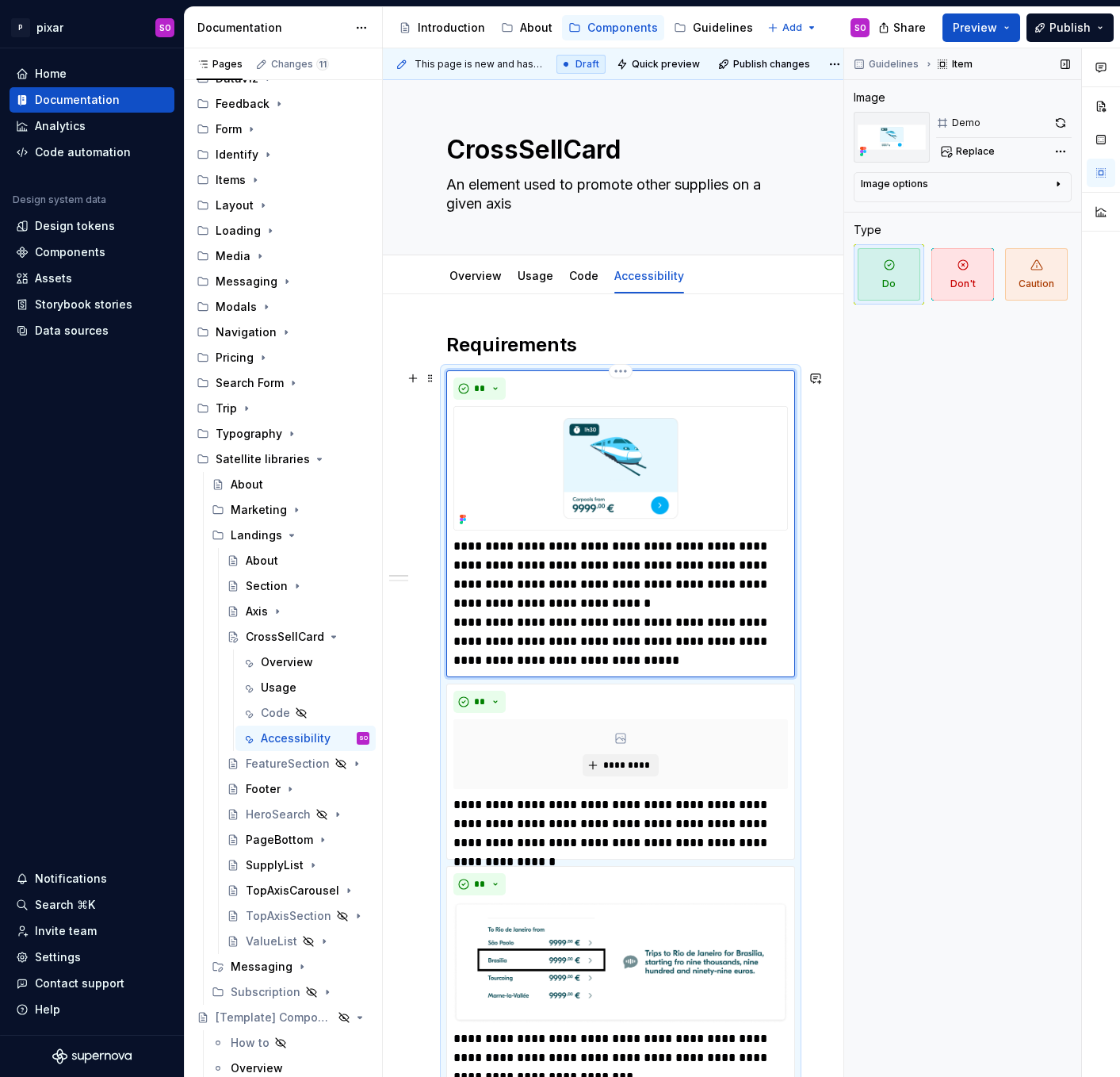
type textarea "*"
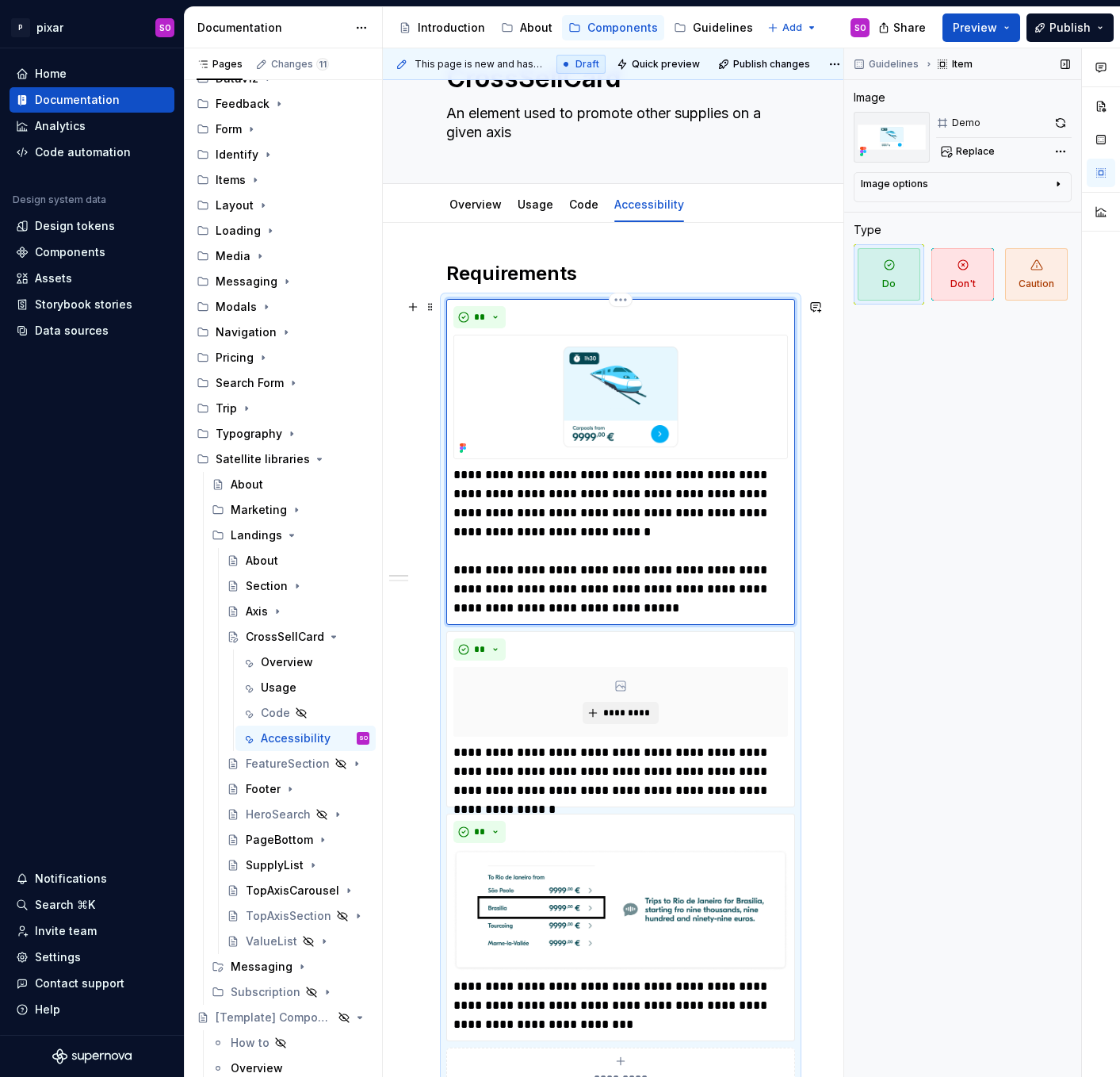
scroll to position [75, 0]
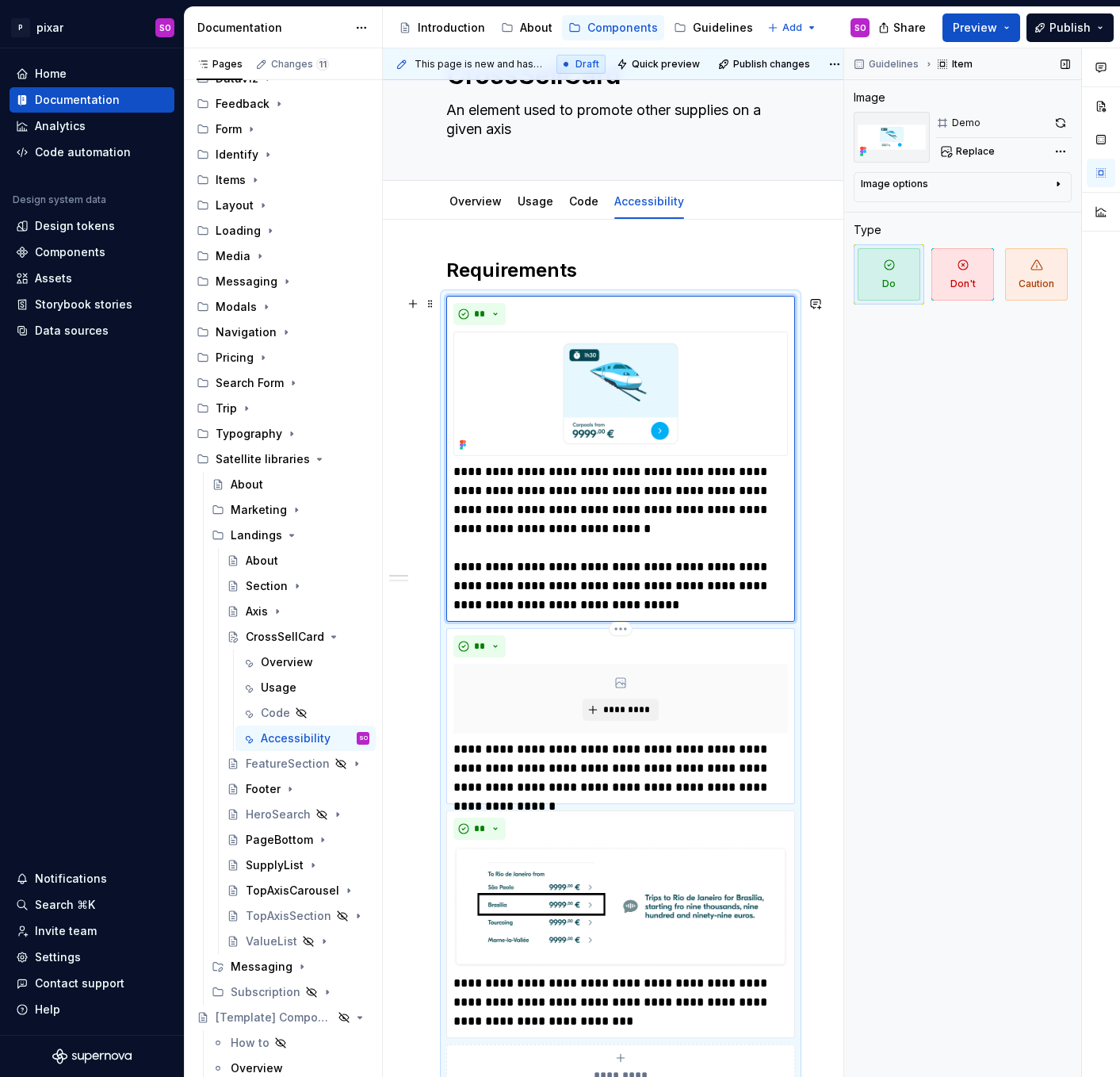
click at [576, 749] on p "**********" at bounding box center [620, 768] width 335 height 57
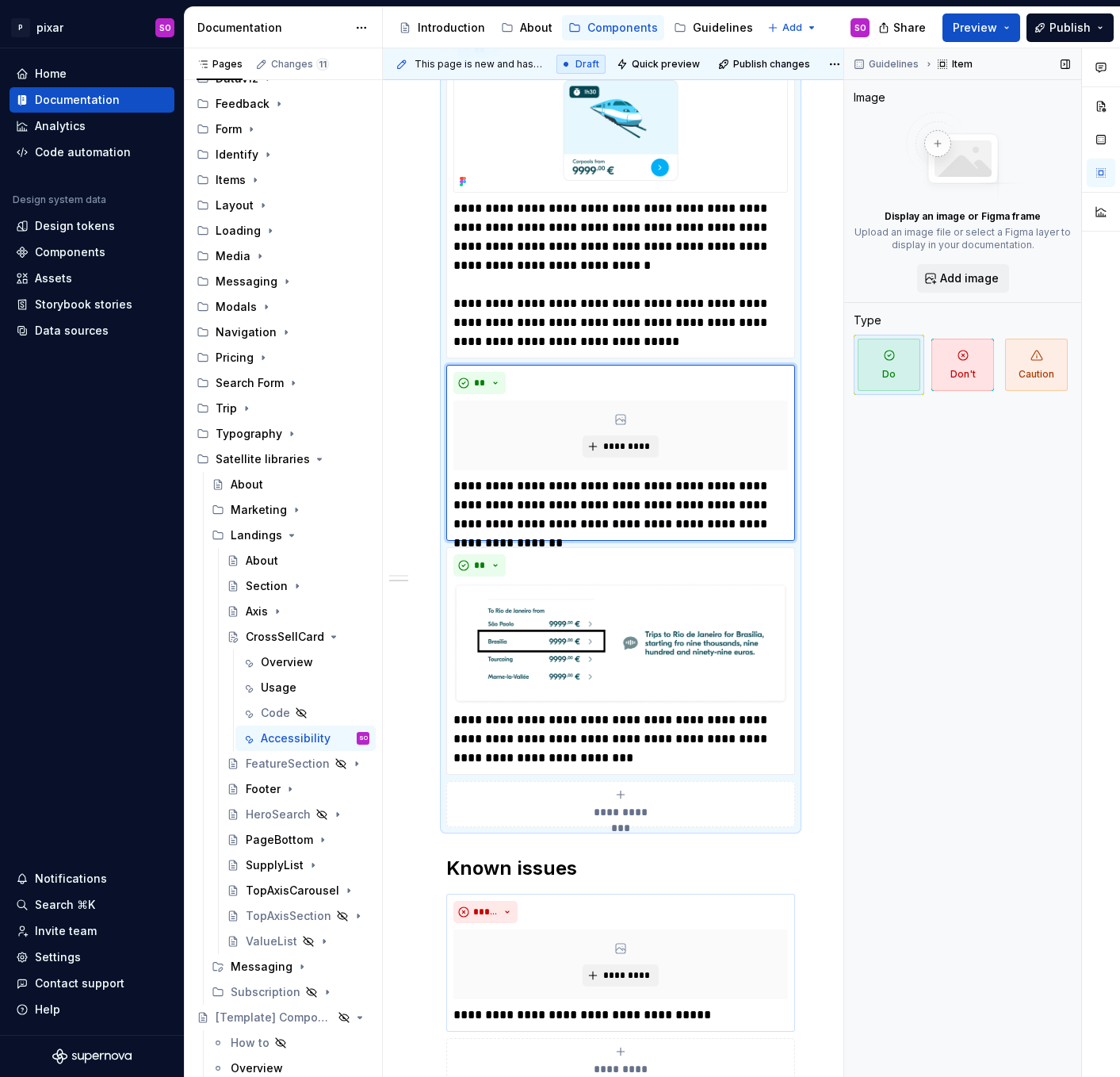
scroll to position [333, 0]
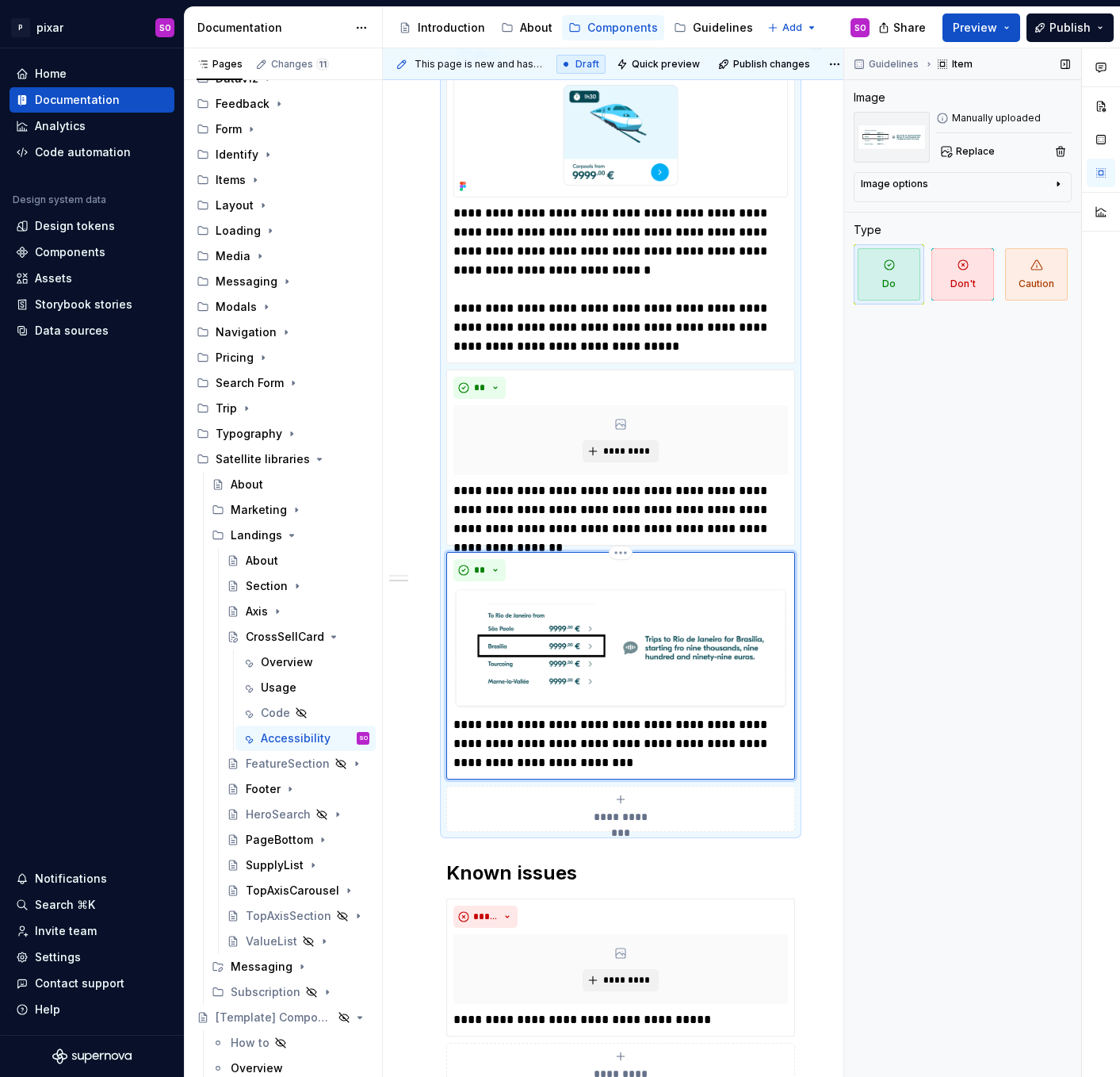
click at [637, 570] on div "**" at bounding box center [620, 570] width 335 height 22
click at [616, 549] on html "P pixar SO Home Documentation Analytics Code automation Design system data Desi…" at bounding box center [560, 538] width 1120 height 1077
click at [633, 581] on div "Delete item" at bounding box center [680, 579] width 135 height 25
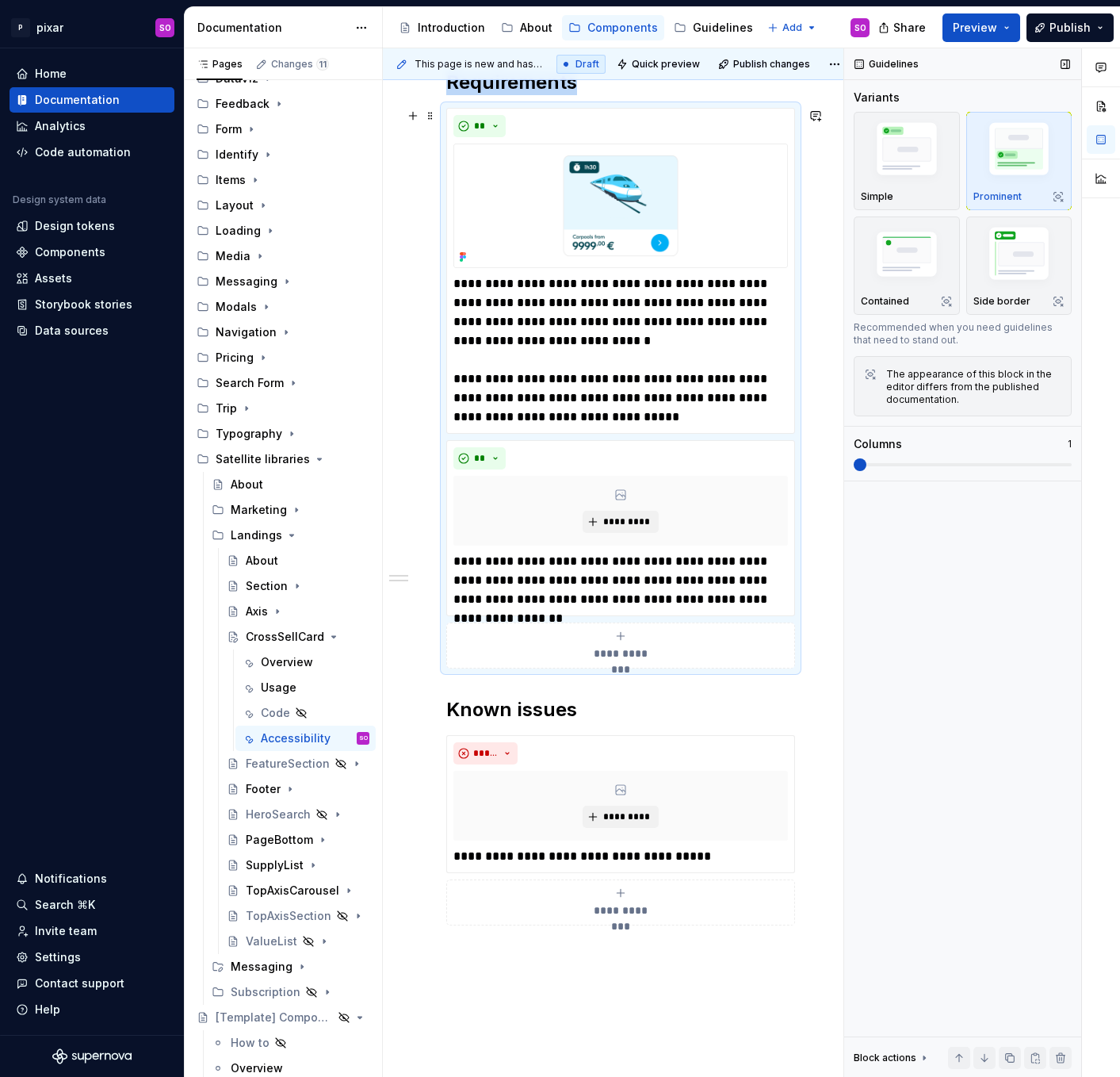
scroll to position [0, 0]
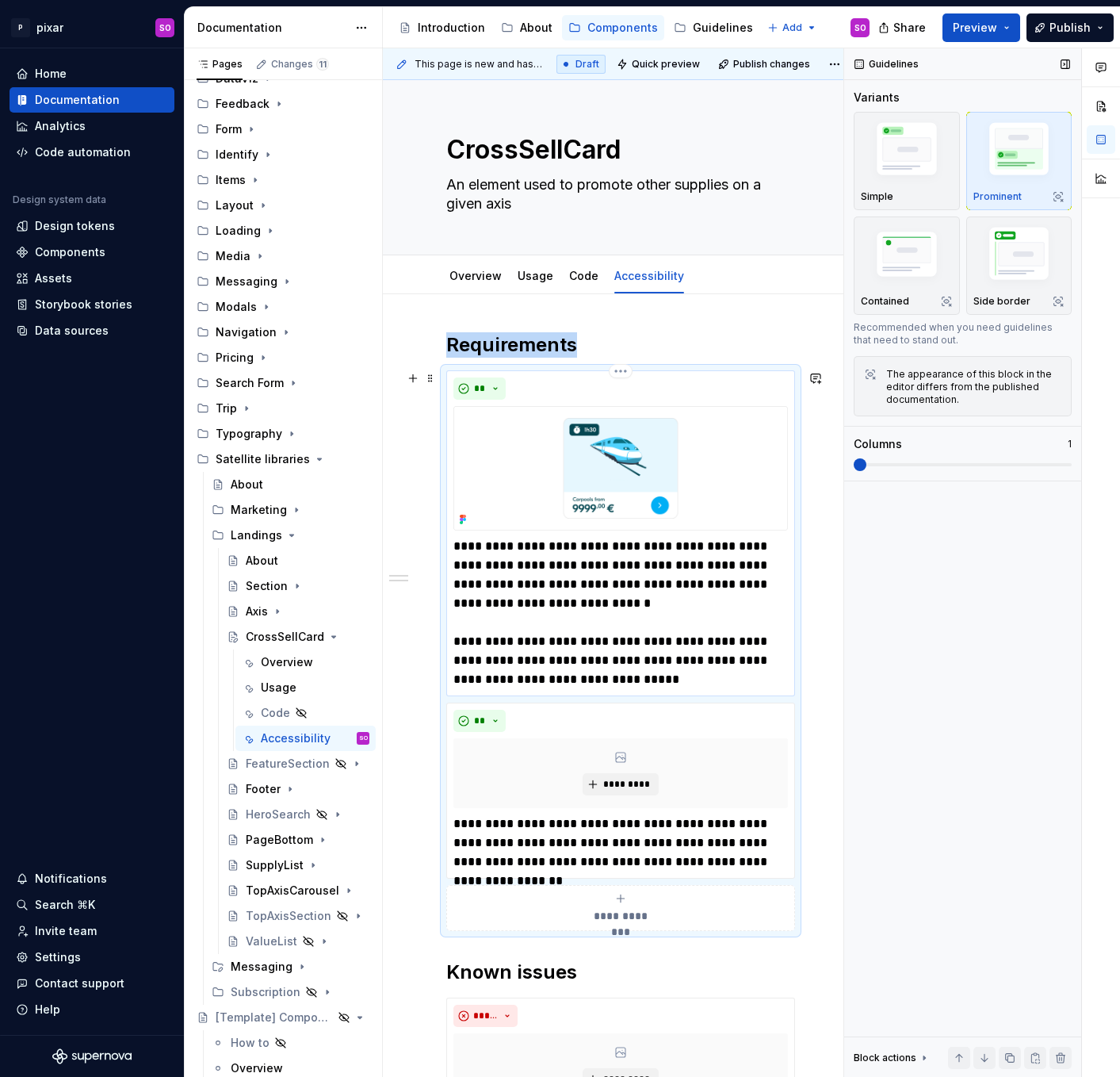
click at [675, 548] on p "**********" at bounding box center [620, 612] width 335 height 152
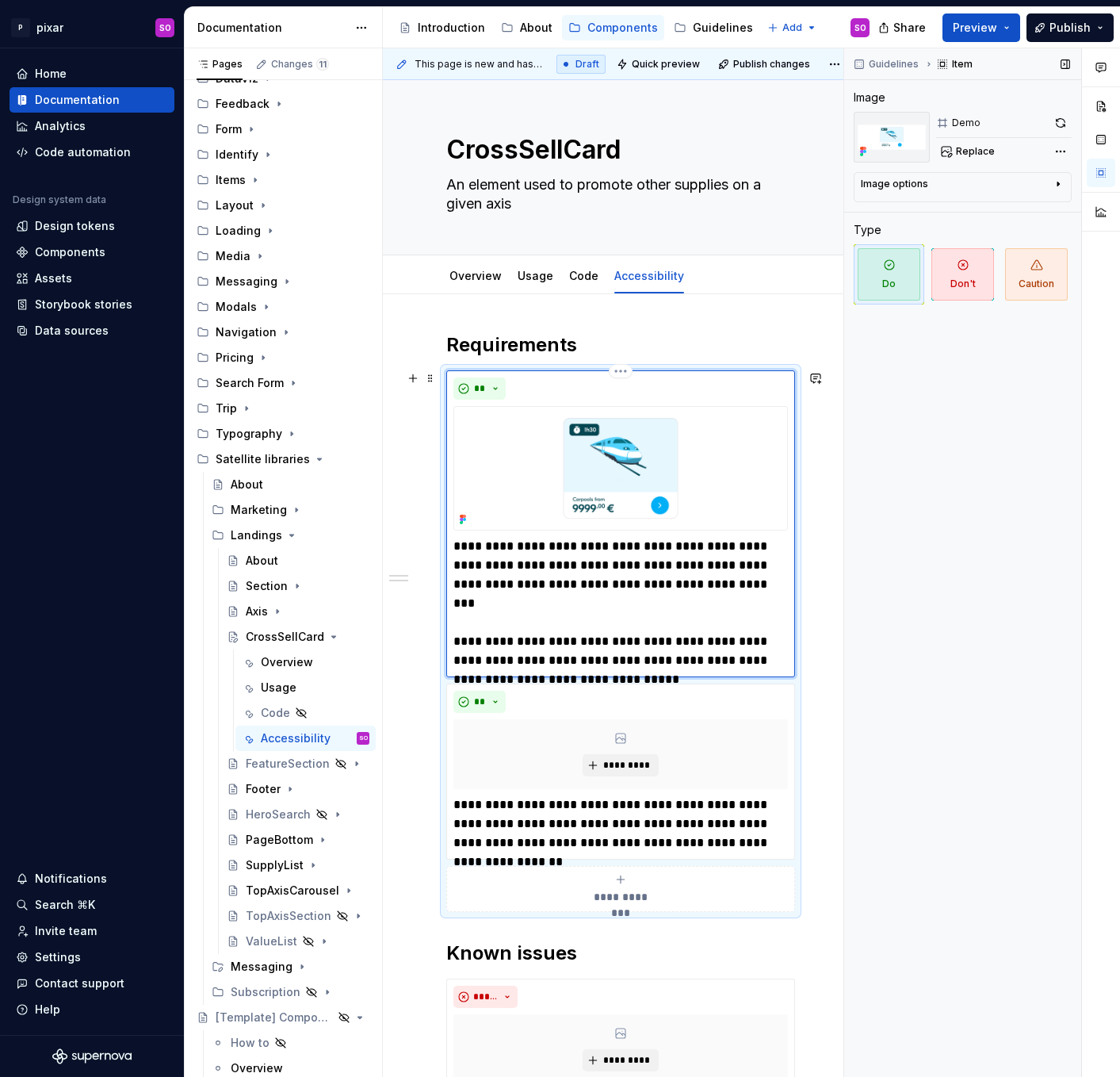
type textarea "*"
click at [628, 892] on span "**********" at bounding box center [621, 896] width 73 height 15
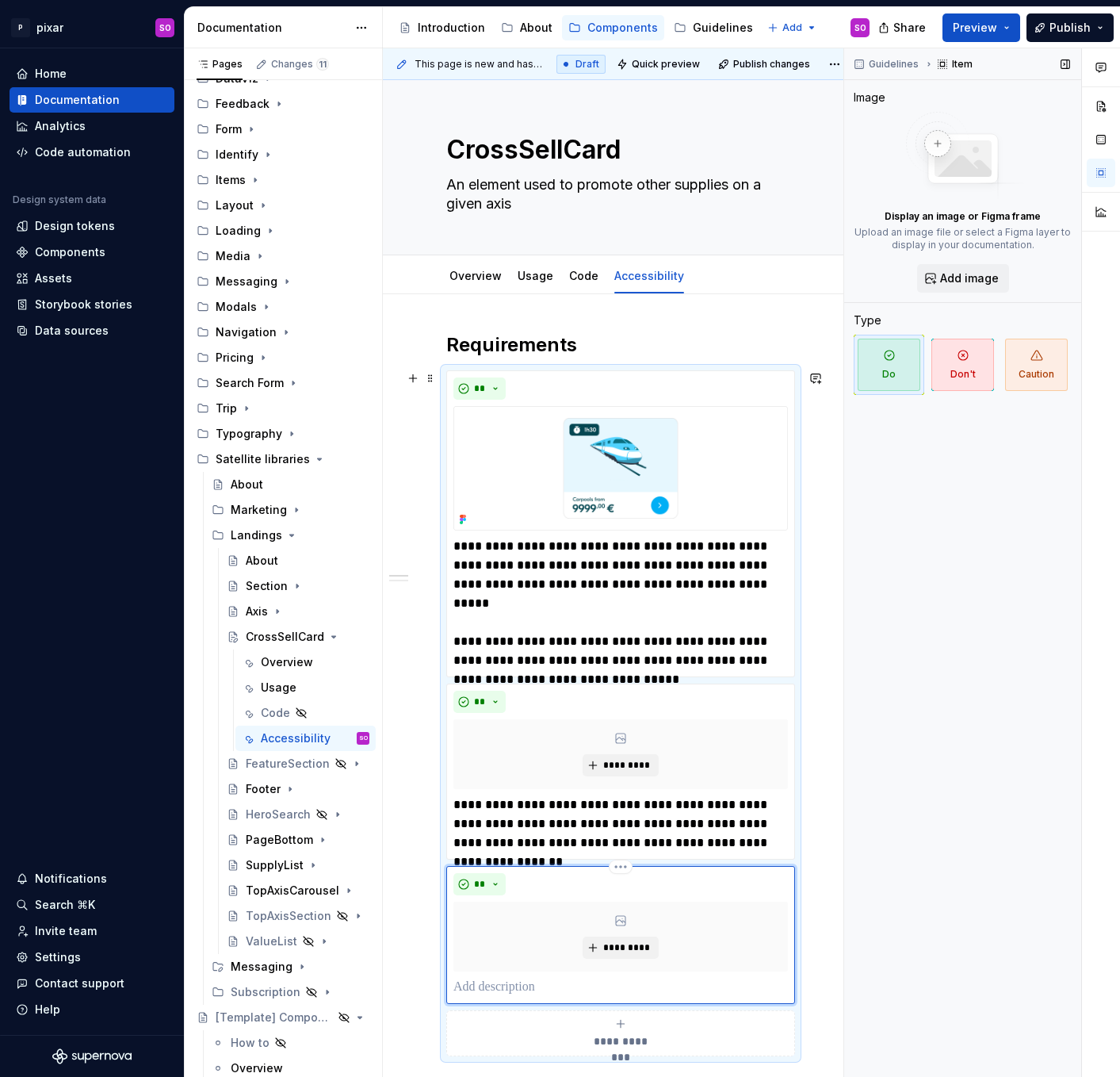
click at [529, 981] on p at bounding box center [620, 987] width 335 height 19
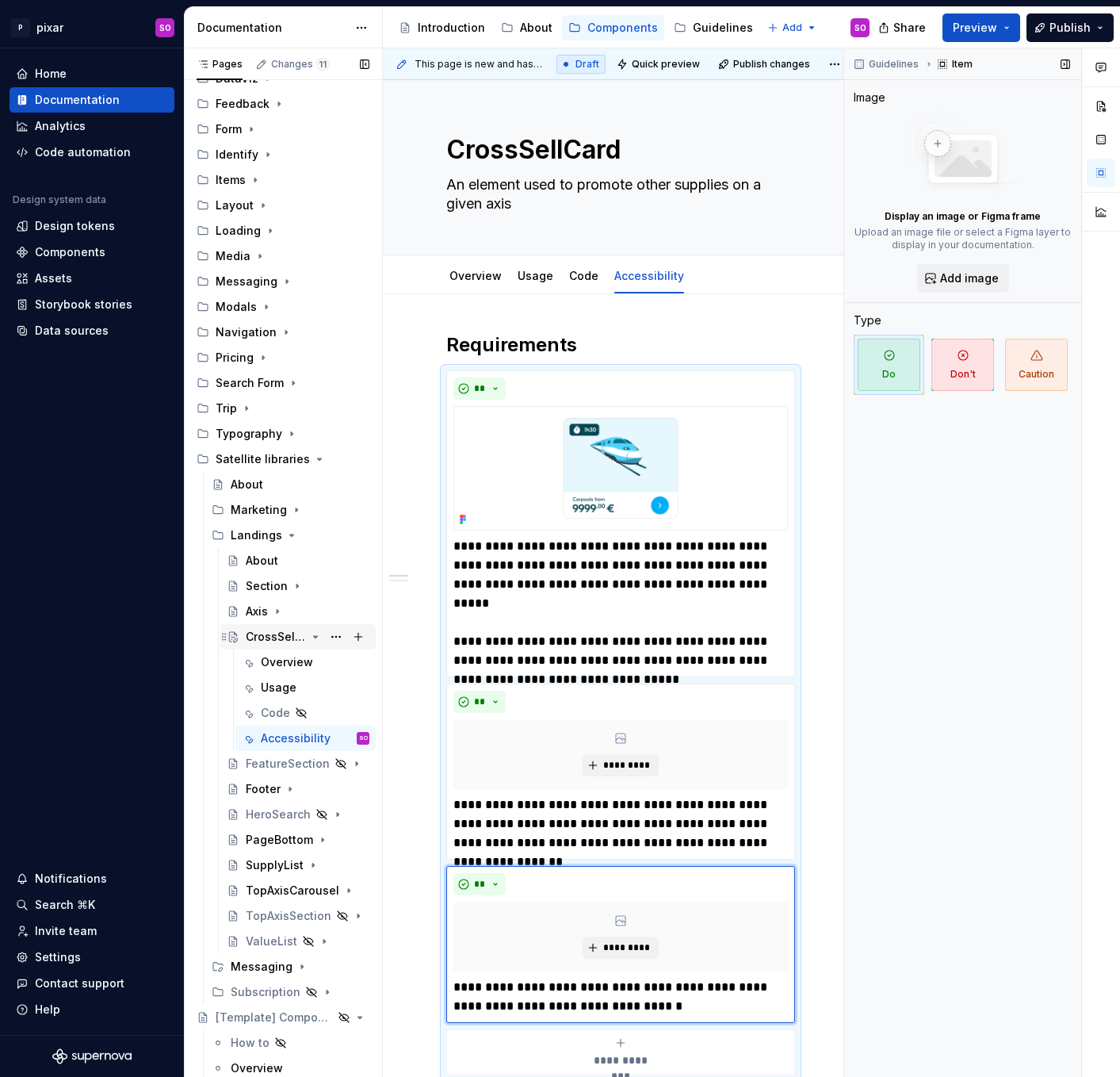
click at [317, 637] on icon "Page tree" at bounding box center [316, 637] width 4 height 2
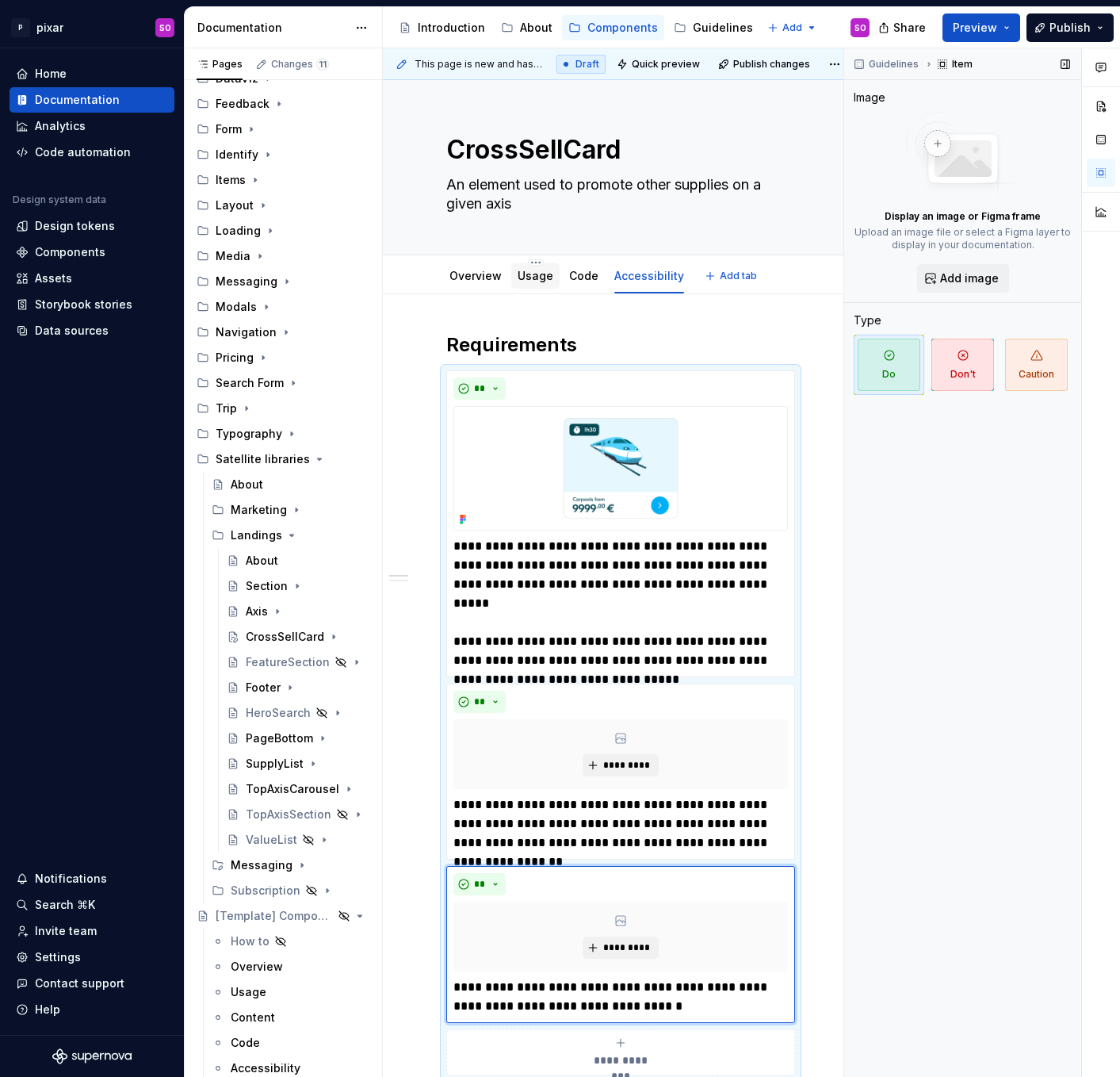
click at [529, 274] on link "Usage" at bounding box center [536, 275] width 36 height 14
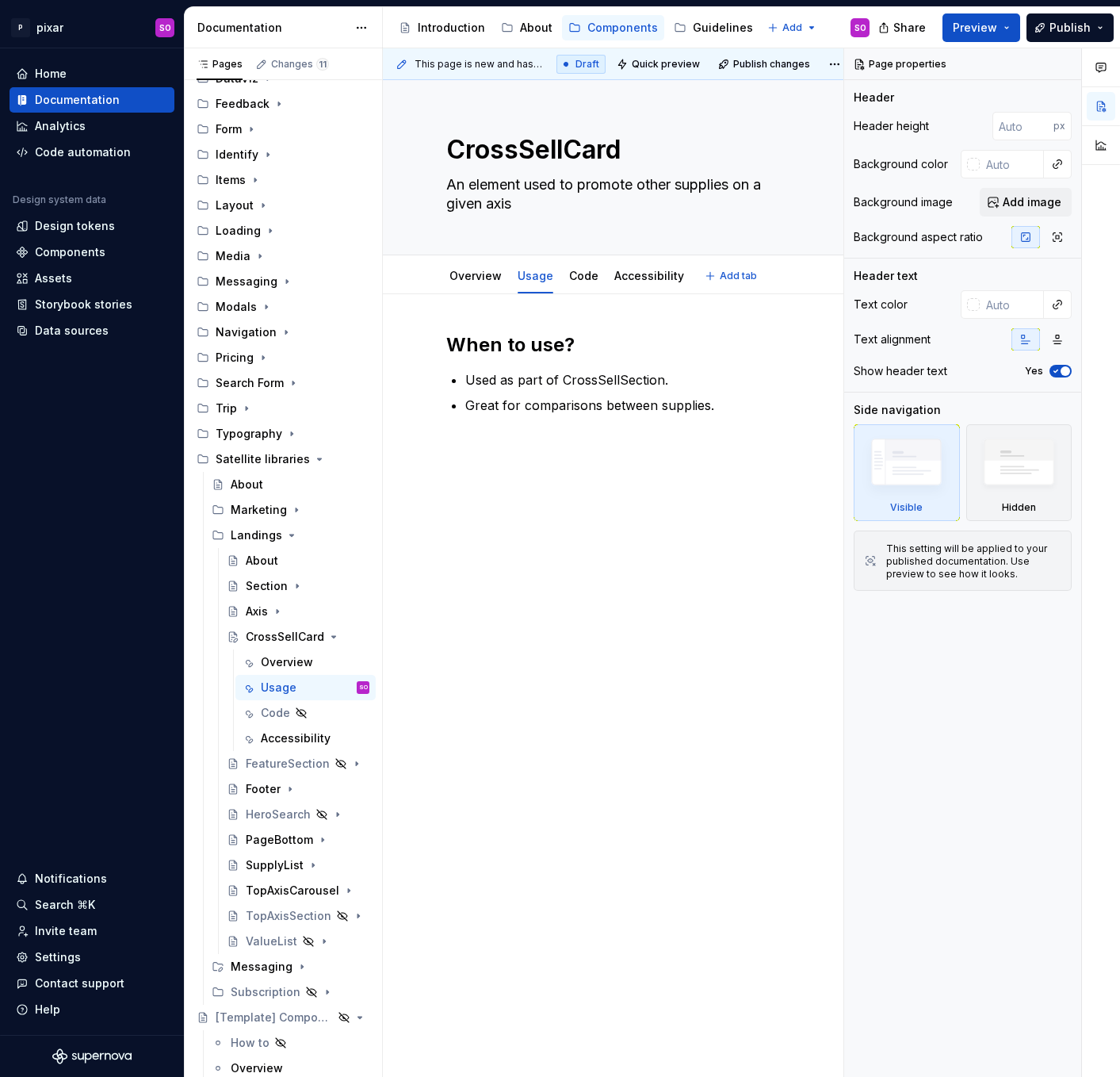
type textarea "*"
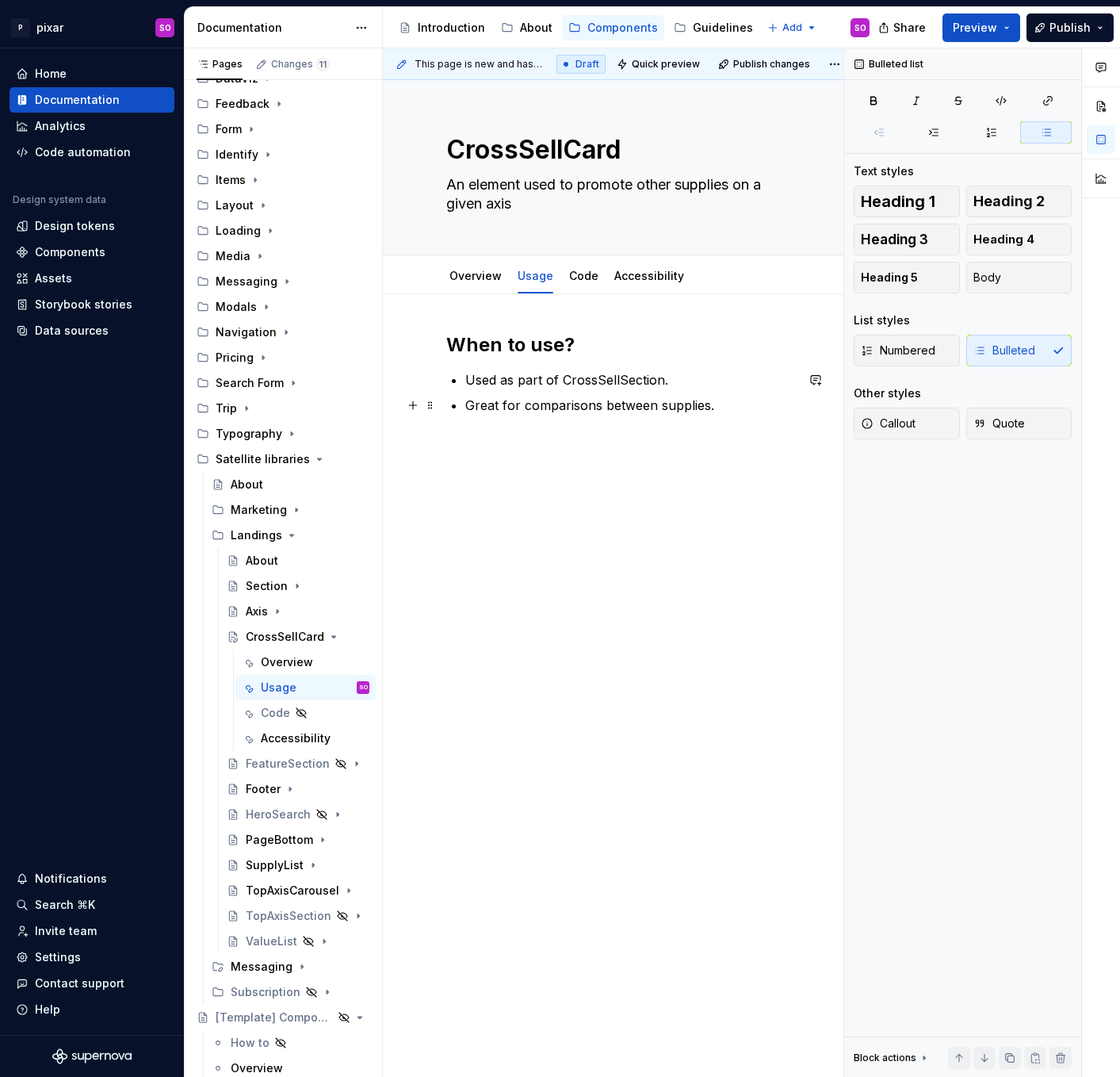
click at [731, 396] on p "Great for comparisons between supplies." at bounding box center [630, 405] width 330 height 19
click at [455, 287] on div "Overview" at bounding box center [475, 275] width 65 height 25
click at [479, 278] on link "Overview" at bounding box center [475, 275] width 52 height 14
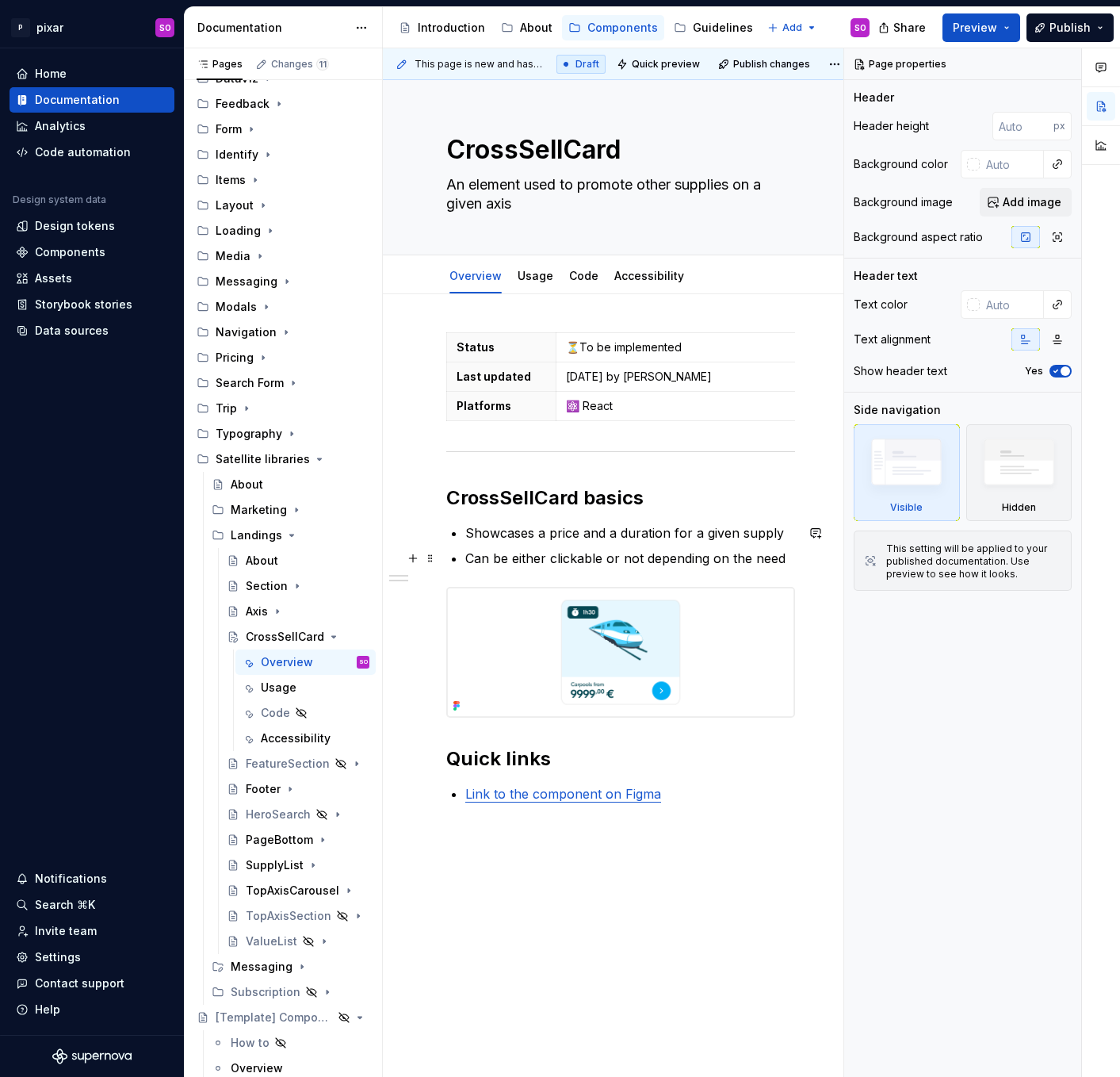
click at [785, 562] on p "Can be either clickable or not depending on the need" at bounding box center [630, 558] width 330 height 19
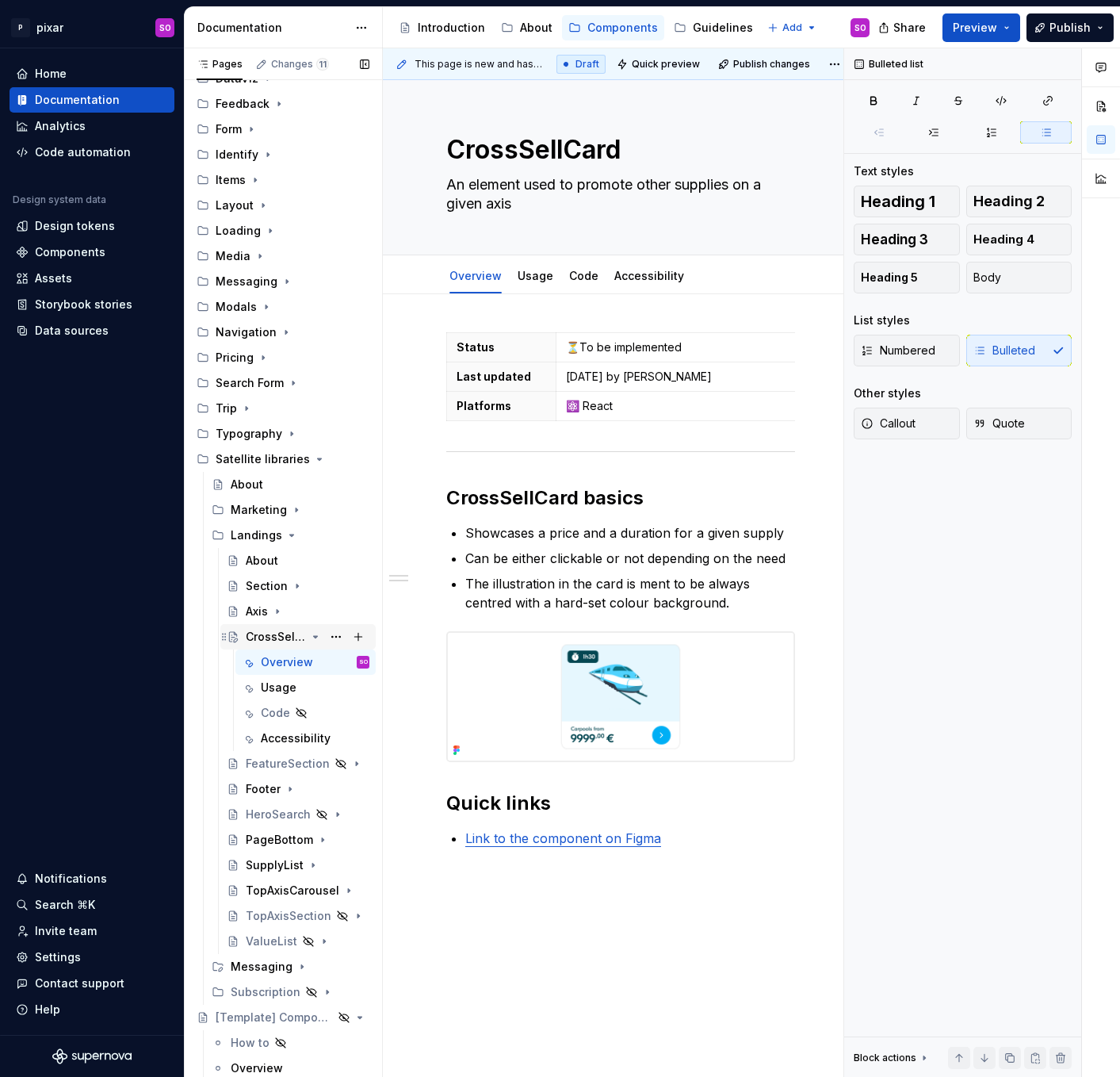
click at [318, 635] on icon "Page tree" at bounding box center [316, 637] width 13 height 13
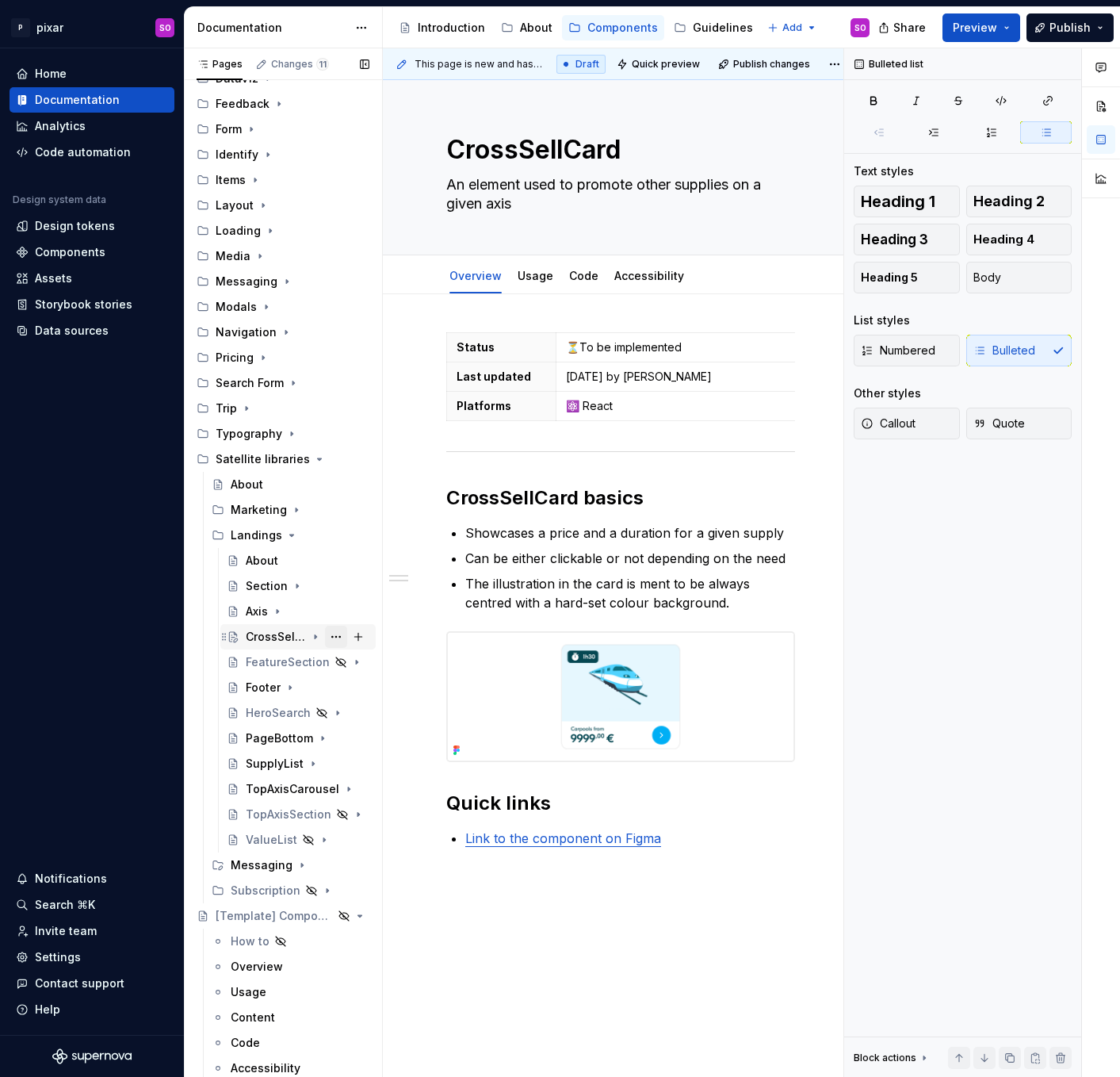
click at [332, 635] on button "Page tree" at bounding box center [335, 636] width 22 height 22
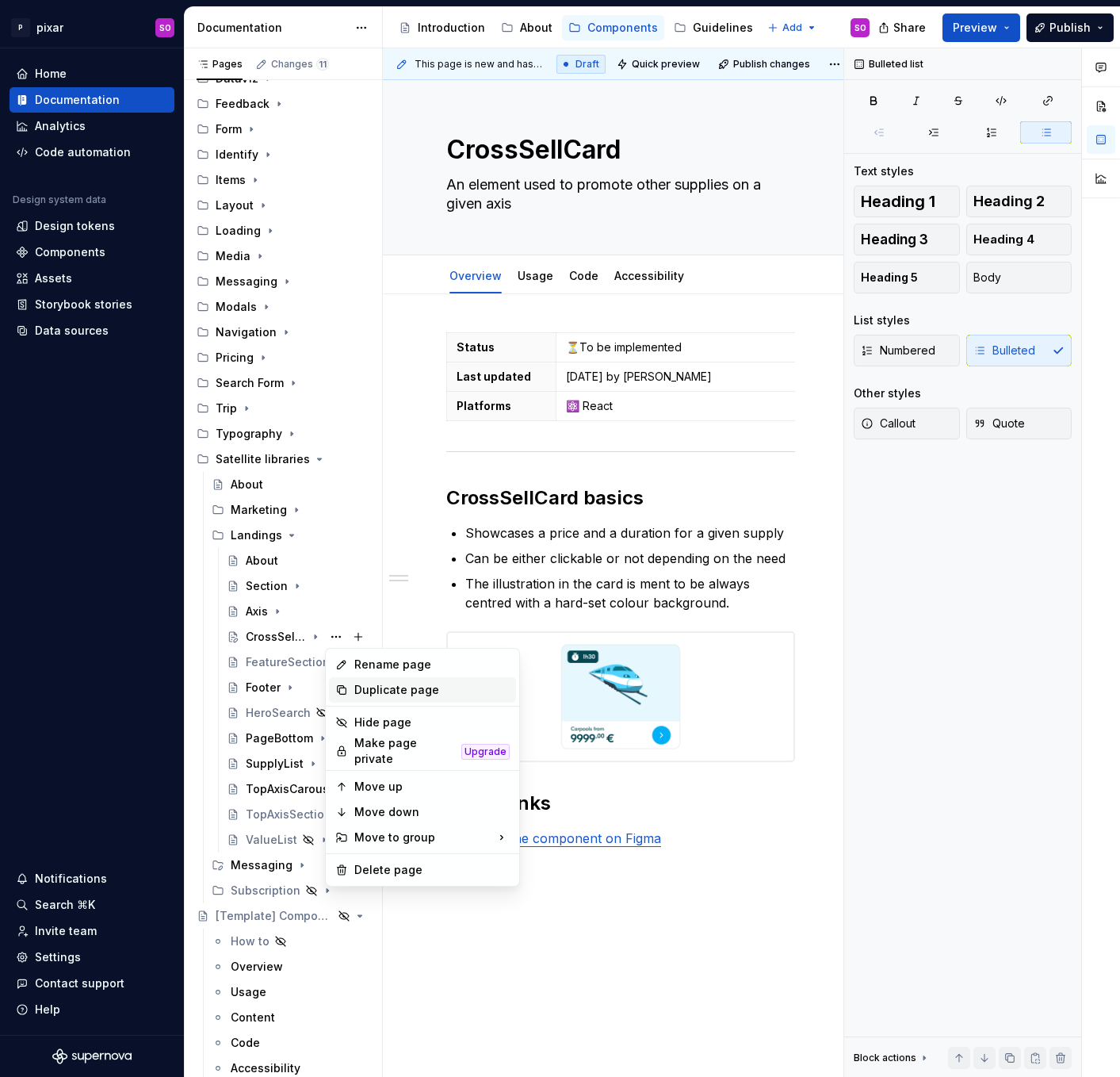
click at [413, 692] on div "Duplicate page" at bounding box center [431, 690] width 155 height 15
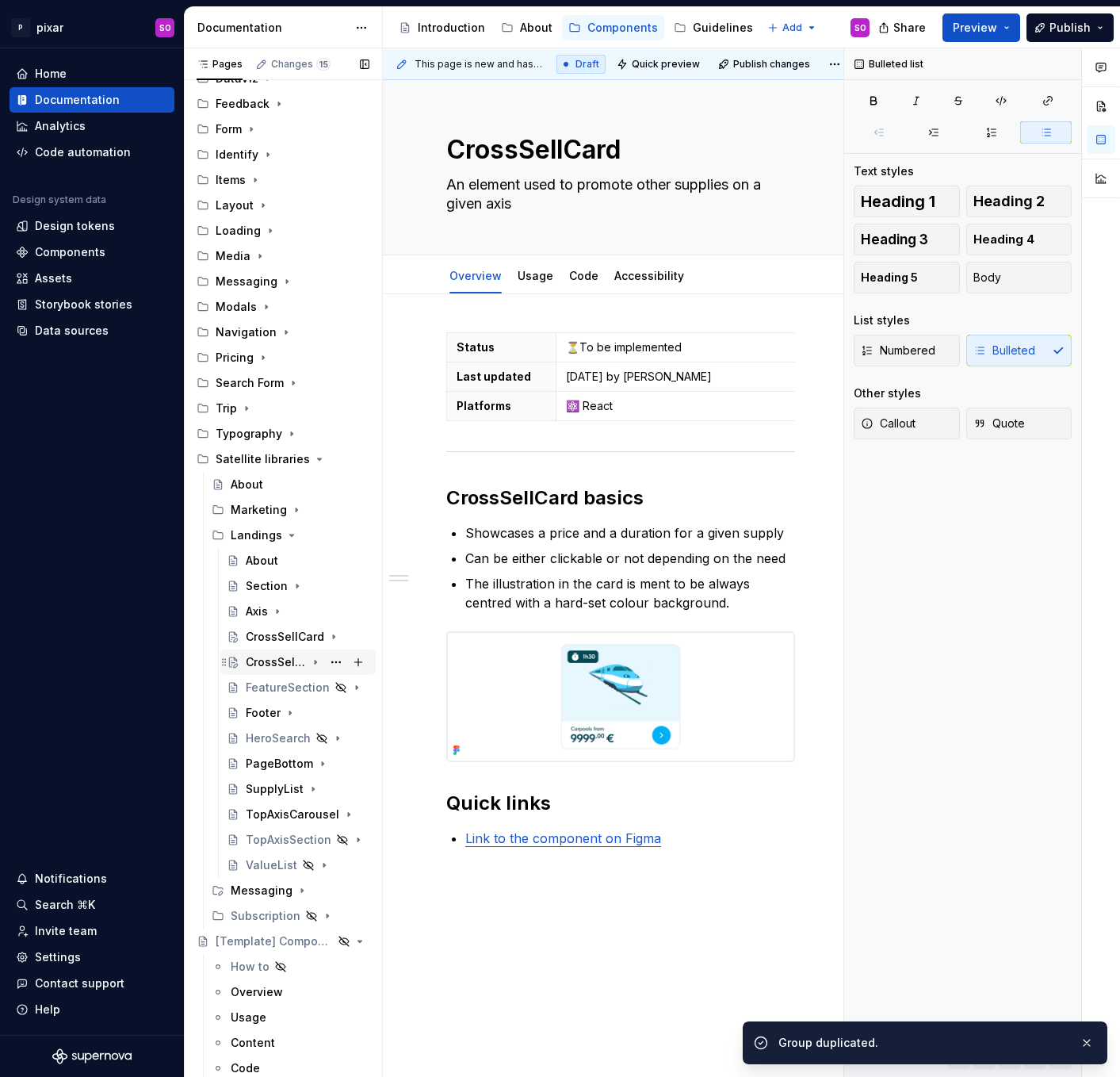
click at [280, 657] on div "CrossSellCard" at bounding box center [276, 661] width 60 height 15
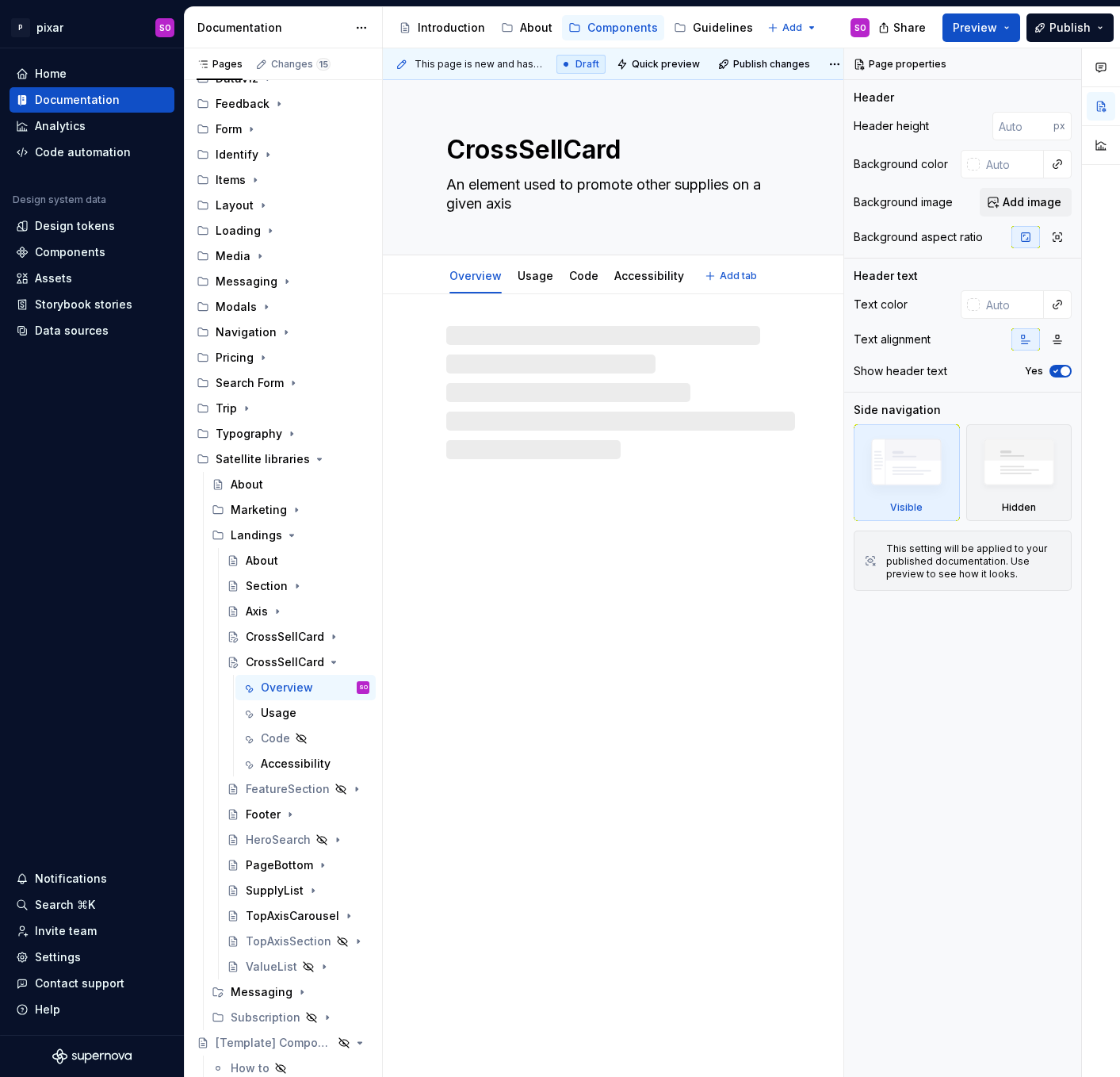
click at [612, 142] on textarea "CrossSellCard" at bounding box center [617, 150] width 349 height 38
click at [568, 147] on textarea "CrossSellCard" at bounding box center [617, 150] width 349 height 38
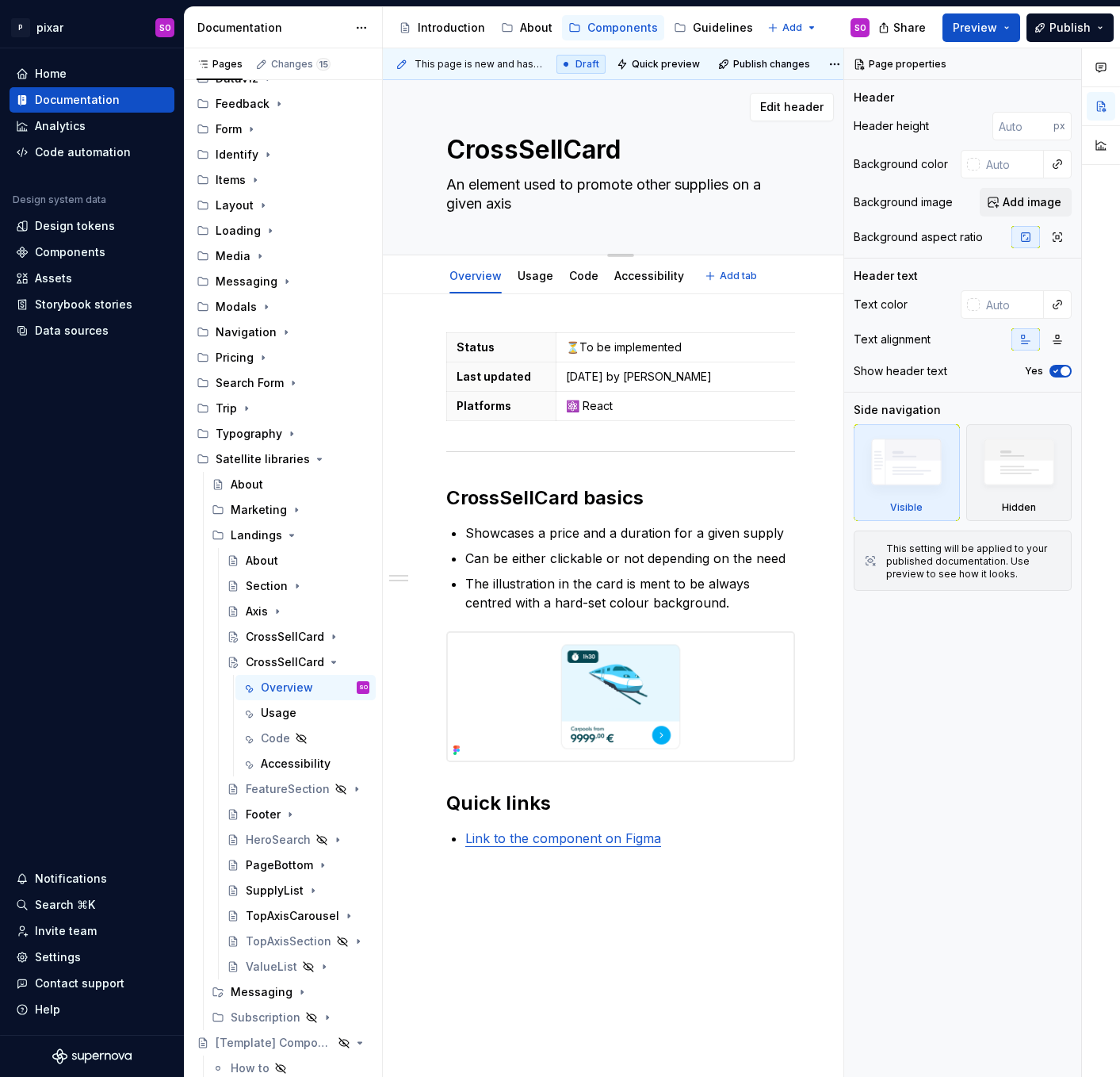
type textarea "*"
type textarea "CrossSellS"
type textarea "*"
type textarea "CrossSellSe"
type textarea "*"
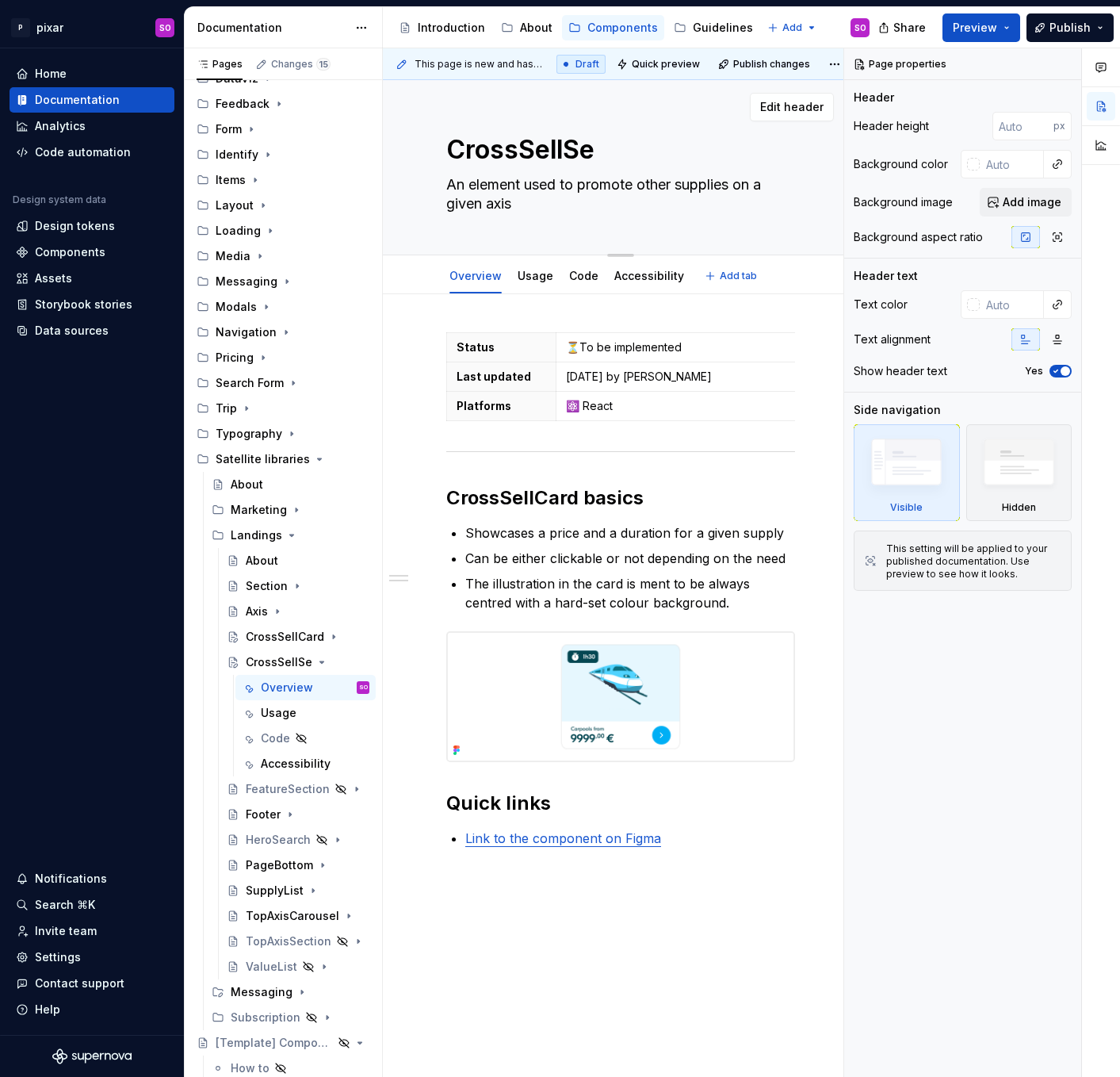
type textarea "CrossSellSec"
type textarea "*"
type textarea "CrossSellSect"
type textarea "*"
type textarea "CrossSellSecti"
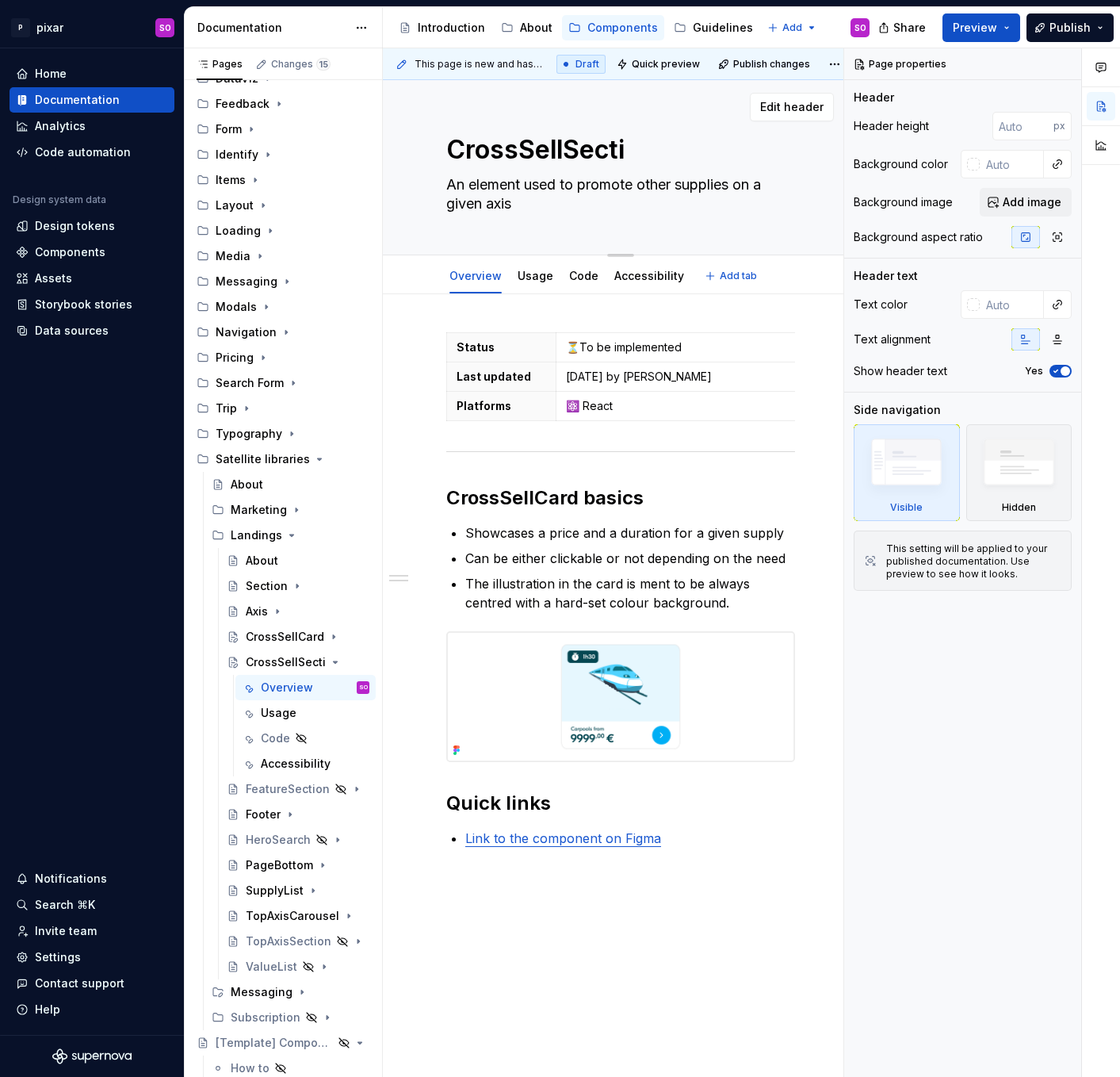
type textarea "*"
type textarea "CrossSellSectio"
type textarea "*"
type textarea "CrossSellSection"
type textarea "*"
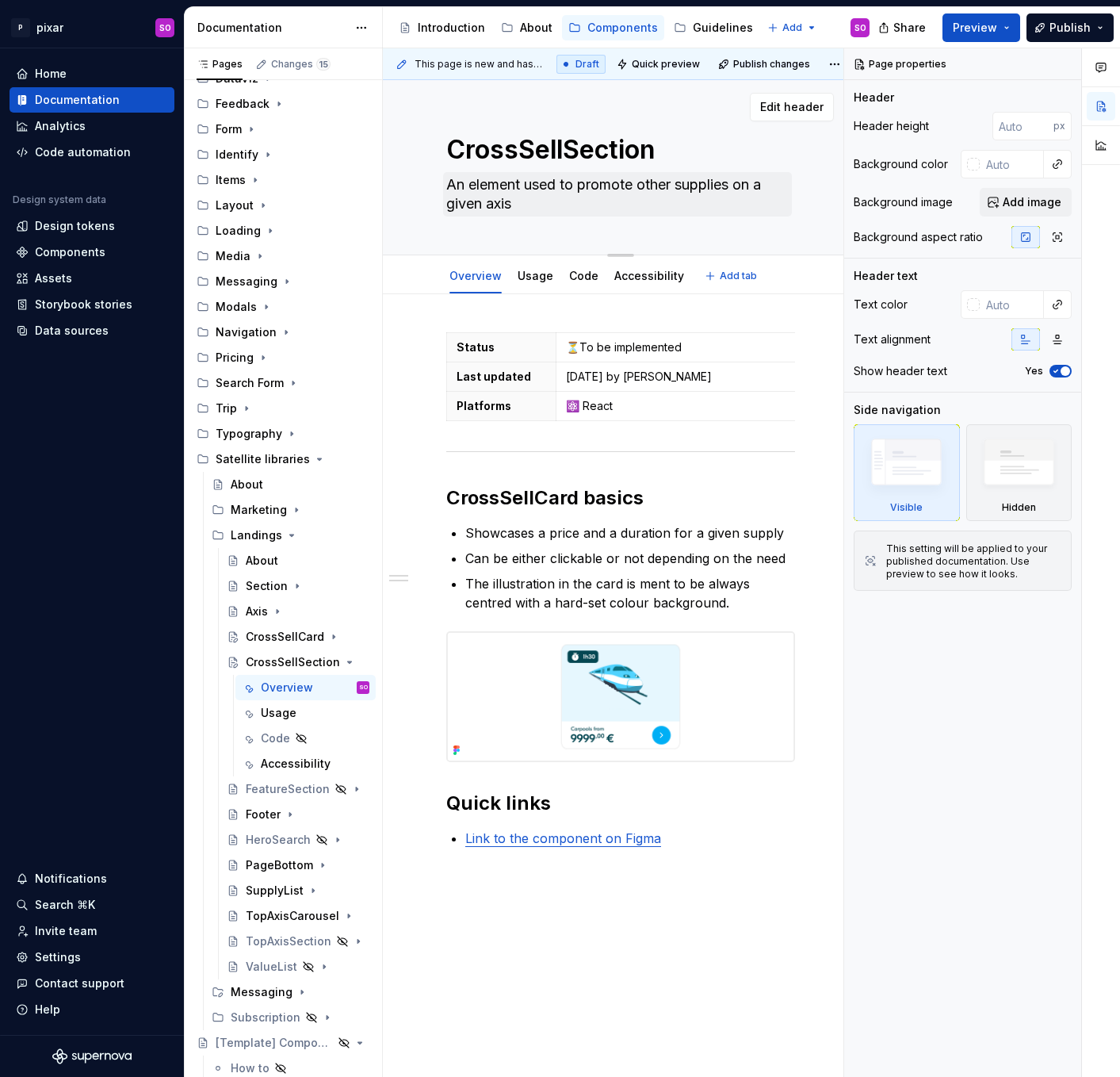
type textarea "CrossSellSection"
click at [510, 181] on textarea "An element used to promote other supplies on a given axis" at bounding box center [617, 194] width 349 height 45
type textarea "*"
type textarea "A used to promote other supplies on a given axis"
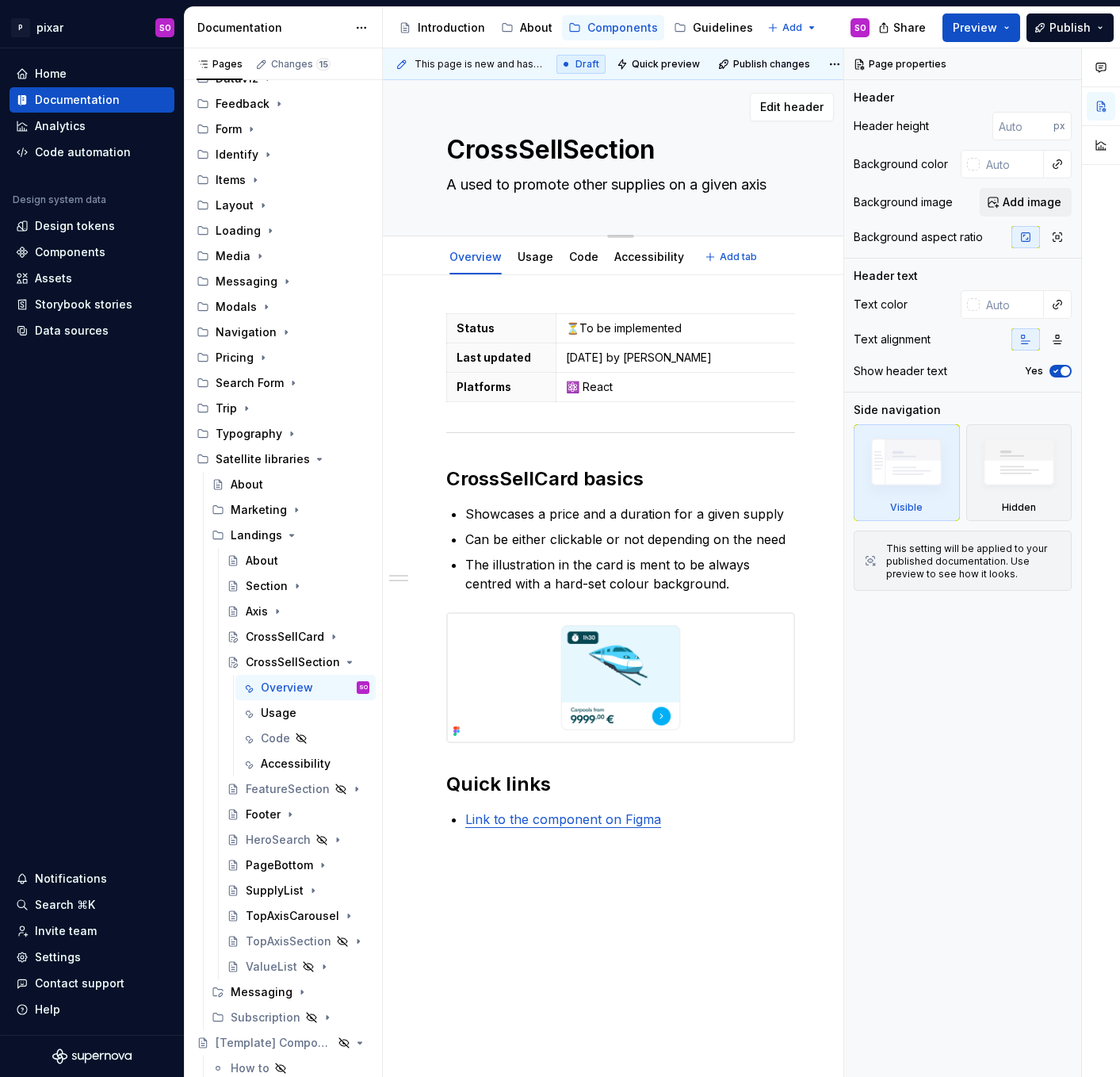
type textarea "*"
type textarea "A used to promote other supplies on a given axis"
type textarea "*"
type textarea "A p used to promote other supplies on a given axis"
type textarea "*"
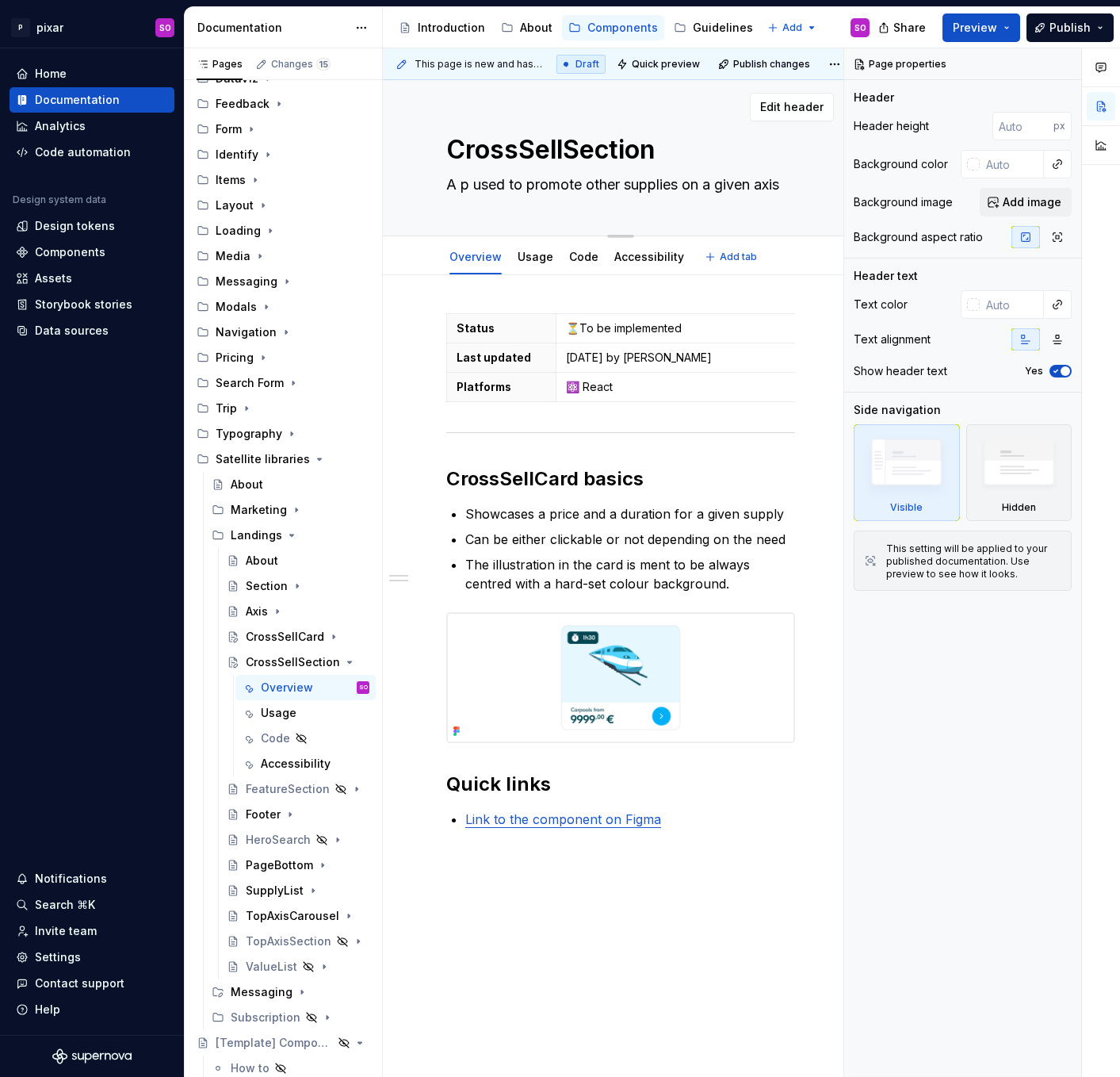
type textarea "A pa used to promote other supplies on a given axis"
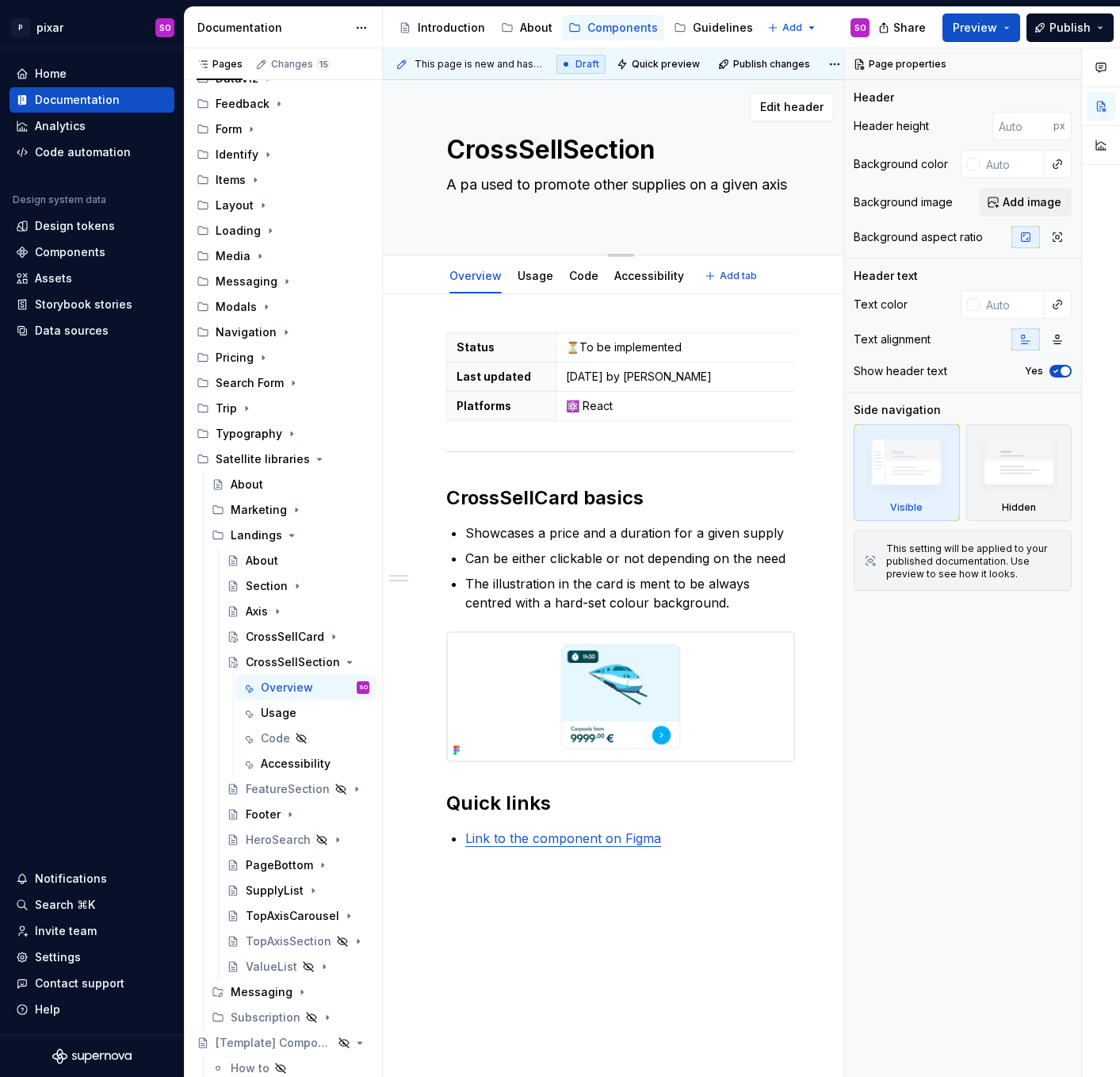
type textarea "*"
type textarea "A pag used to promote other supplies on a given axis"
click at [579, 148] on textarea "CrossSellSection" at bounding box center [617, 150] width 349 height 38
click at [538, 493] on h2 "CrossSellCard basics" at bounding box center [620, 497] width 349 height 25
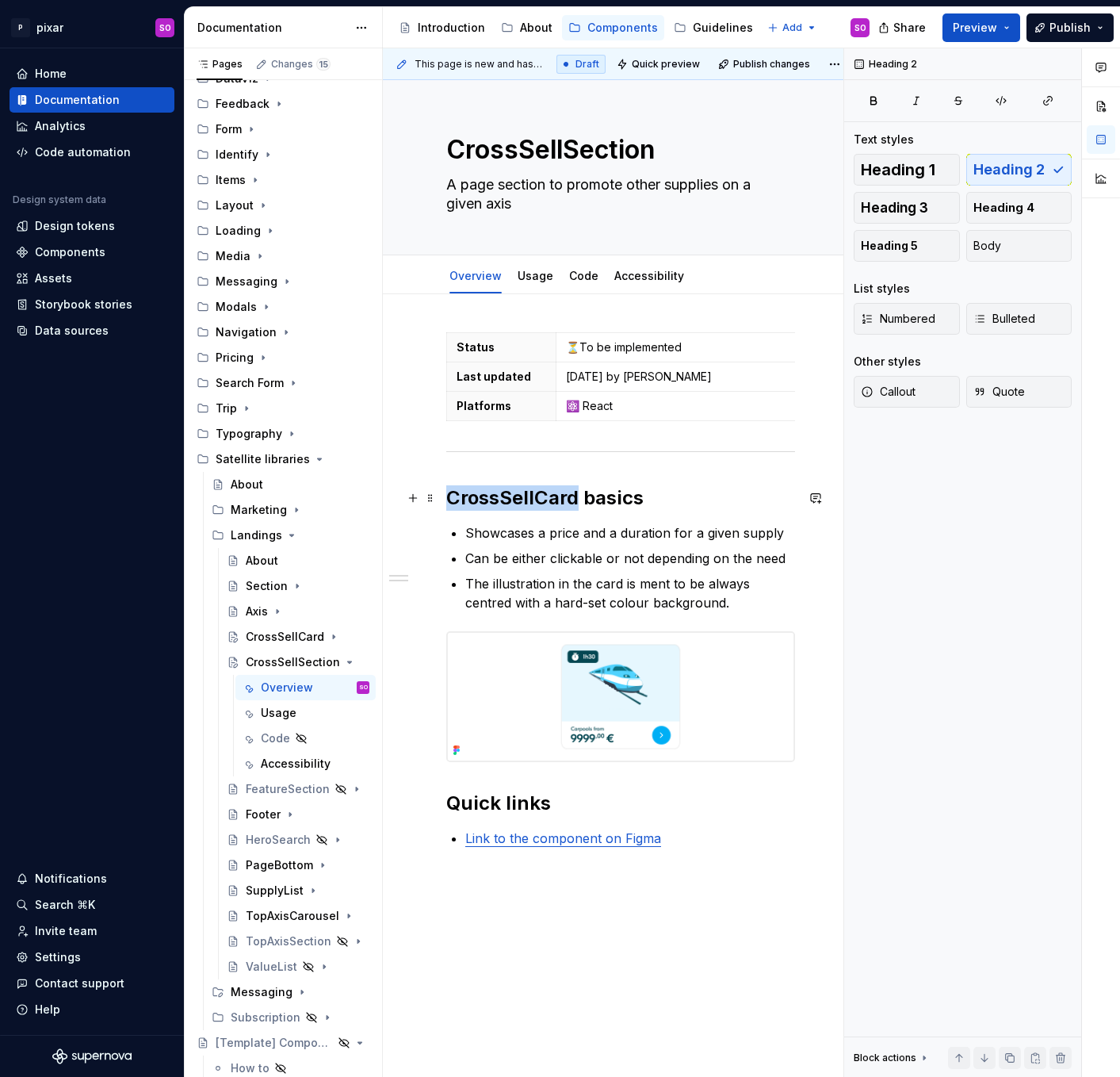
click at [538, 493] on h2 "CrossSellCard basics" at bounding box center [620, 497] width 349 height 25
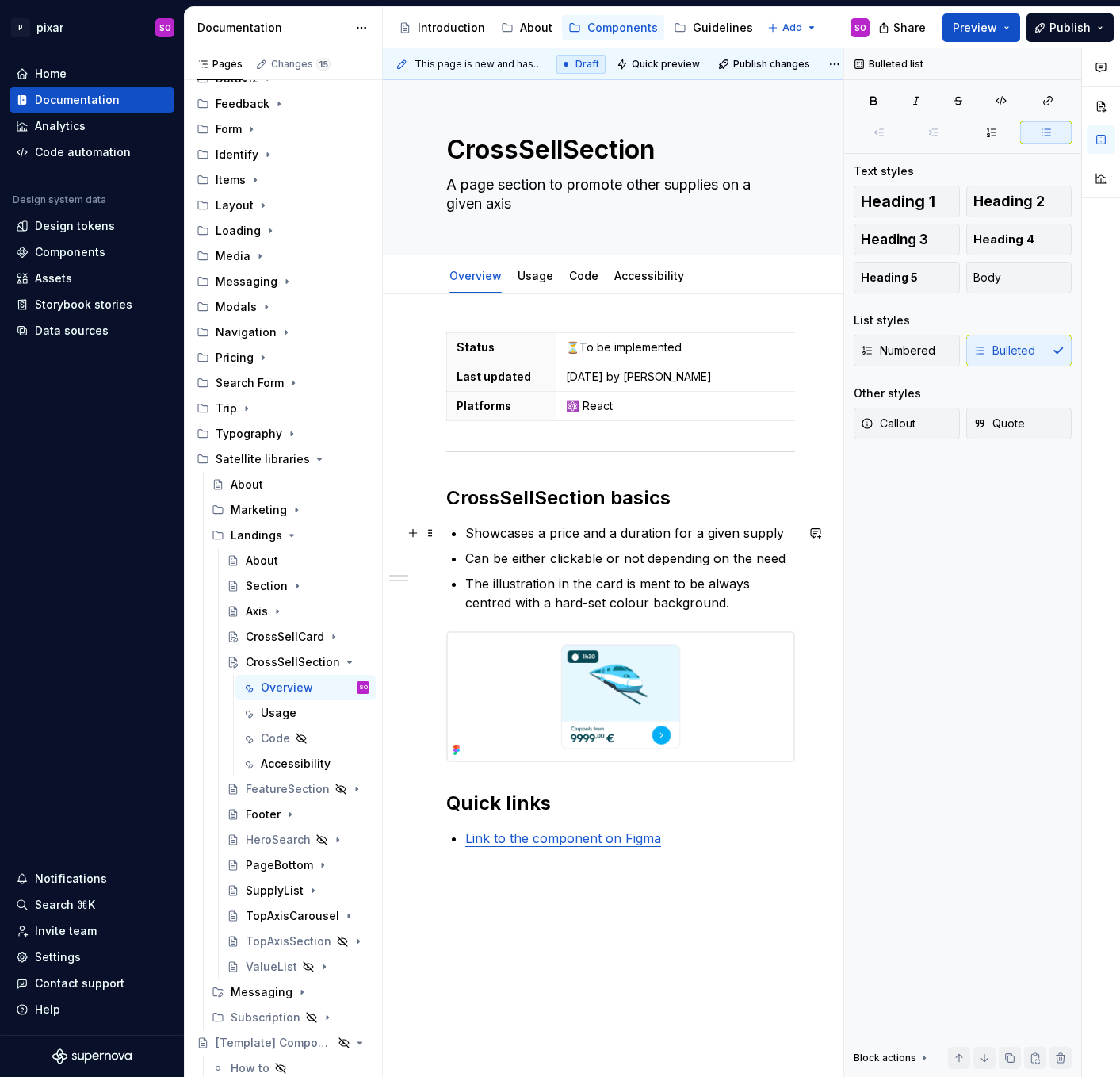
click at [475, 535] on p "Showcases a price and a duration for a given supply" at bounding box center [630, 532] width 330 height 19
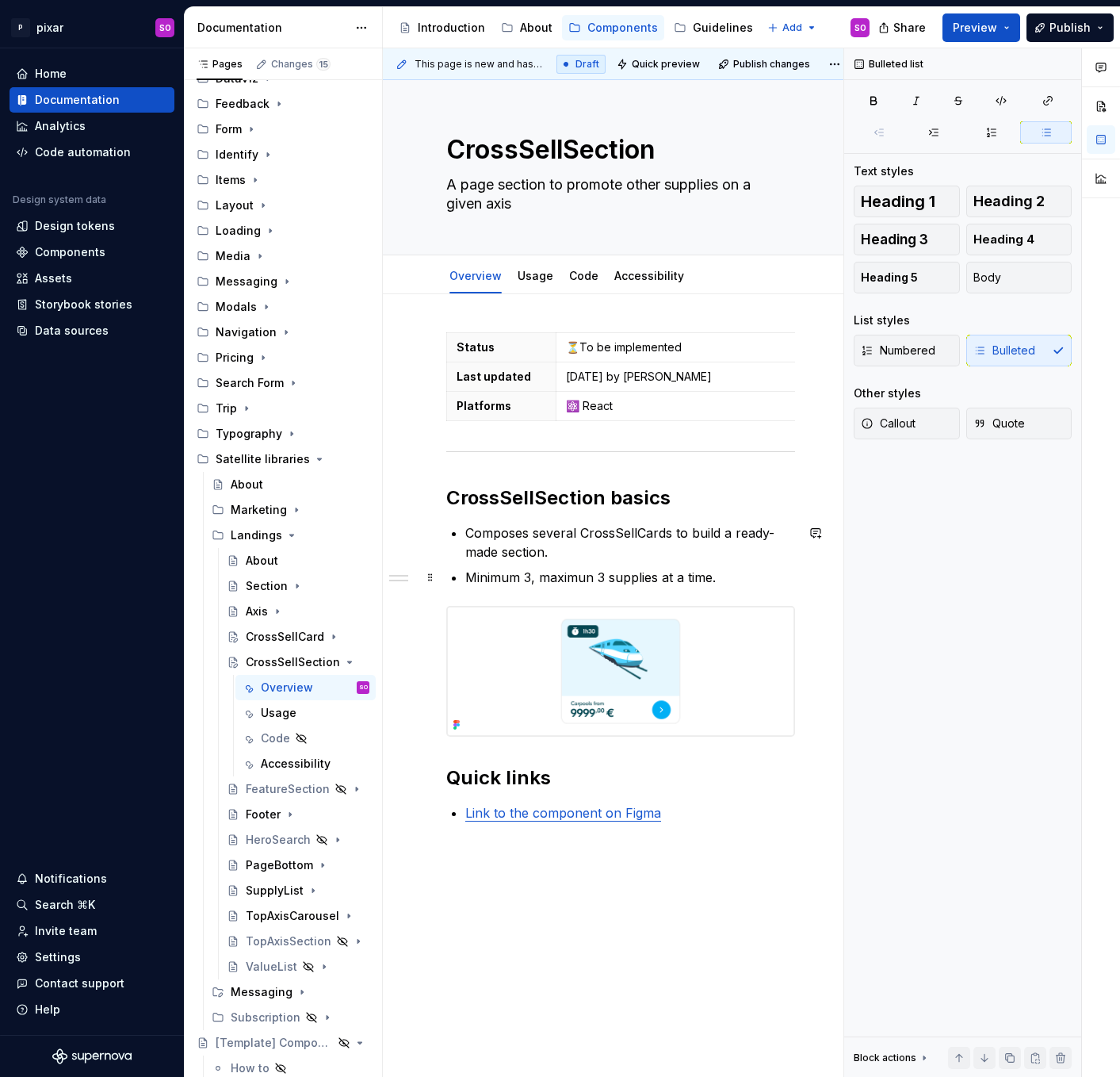
click at [577, 576] on p "Minimum 3, maximun 3 supplies at a time." at bounding box center [630, 576] width 330 height 19
click at [619, 538] on p "Composes several CrossSellCards to build a ready-made section." at bounding box center [630, 542] width 330 height 38
click at [969, 501] on button "button" at bounding box center [978, 503] width 22 height 22
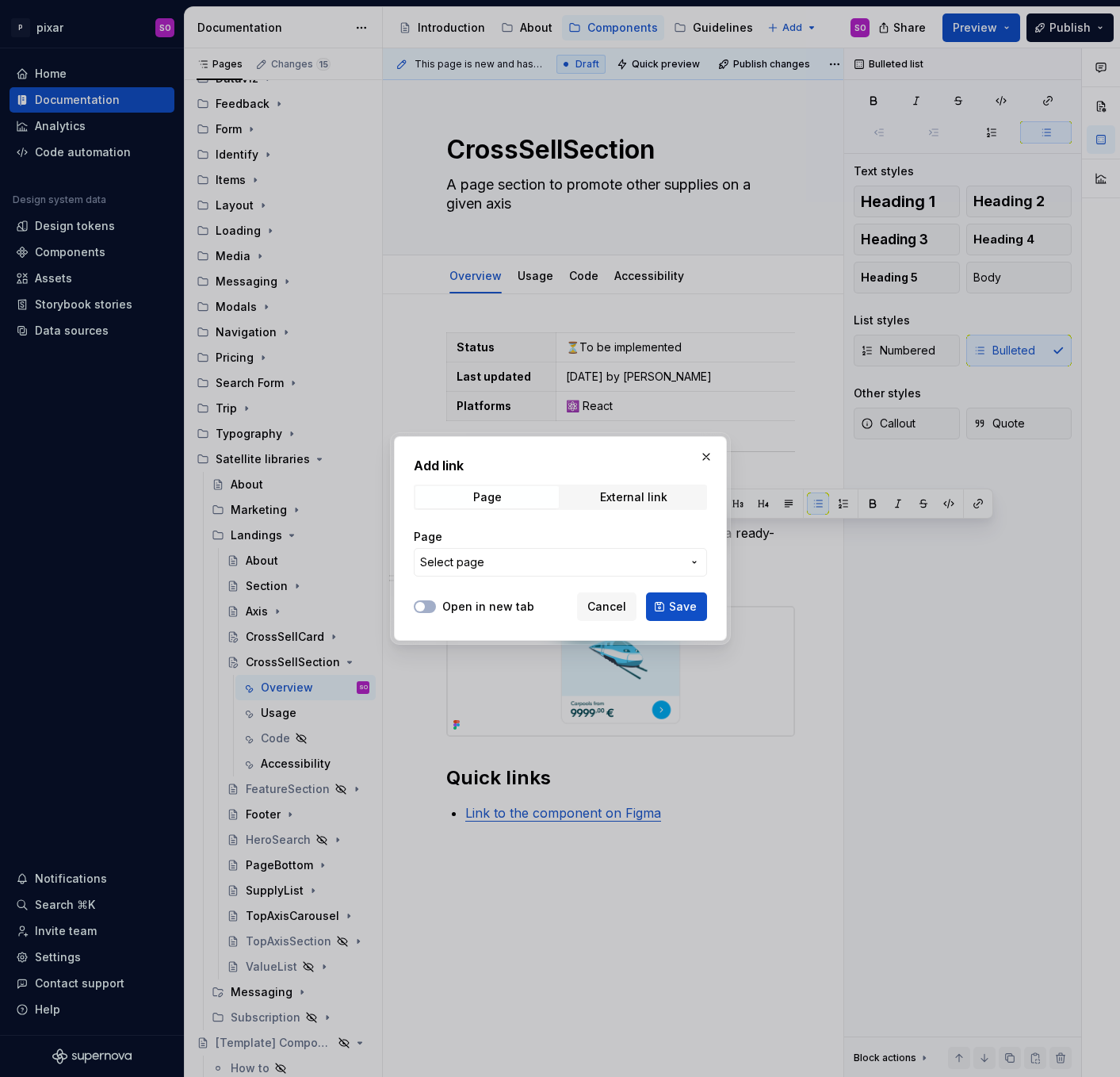
click at [558, 563] on span "Select page" at bounding box center [550, 562] width 261 height 15
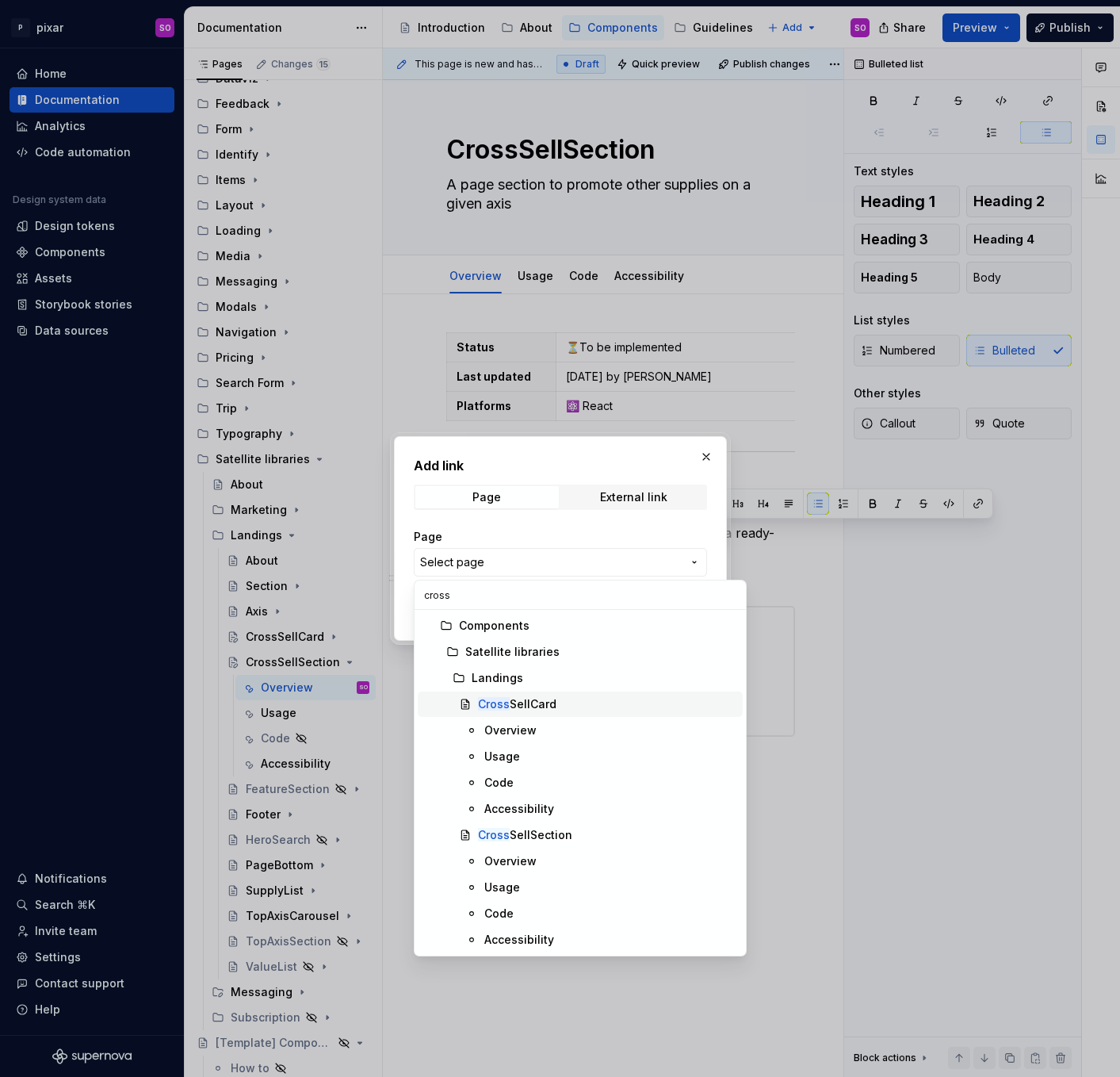
click at [517, 699] on div "Cross SellCard" at bounding box center [517, 703] width 78 height 15
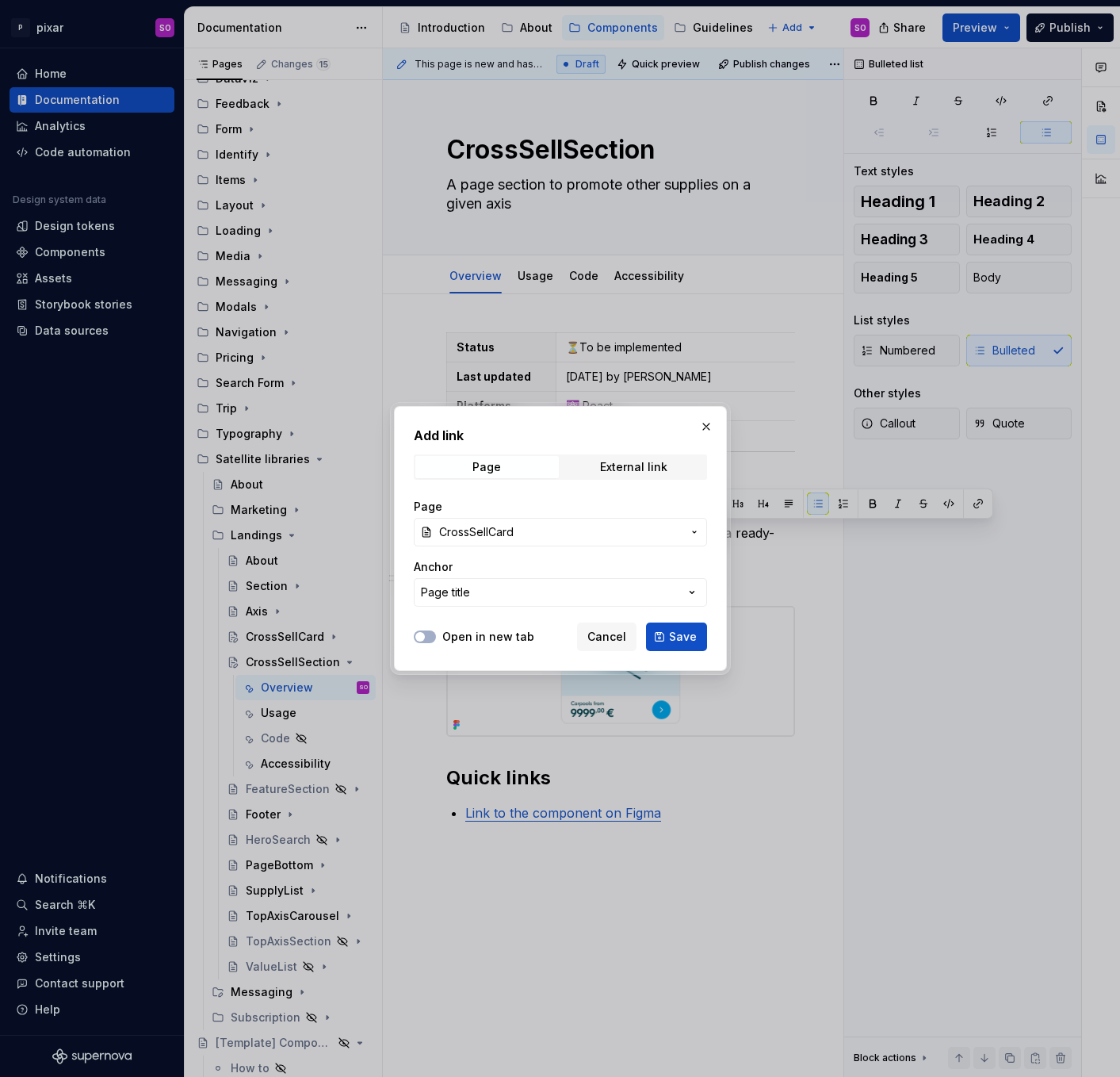
click at [505, 636] on label "Open in new tab" at bounding box center [488, 636] width 92 height 15
click at [436, 636] on button "Open in new tab" at bounding box center [424, 637] width 22 height 13
click at [698, 627] on button "Save" at bounding box center [676, 636] width 61 height 28
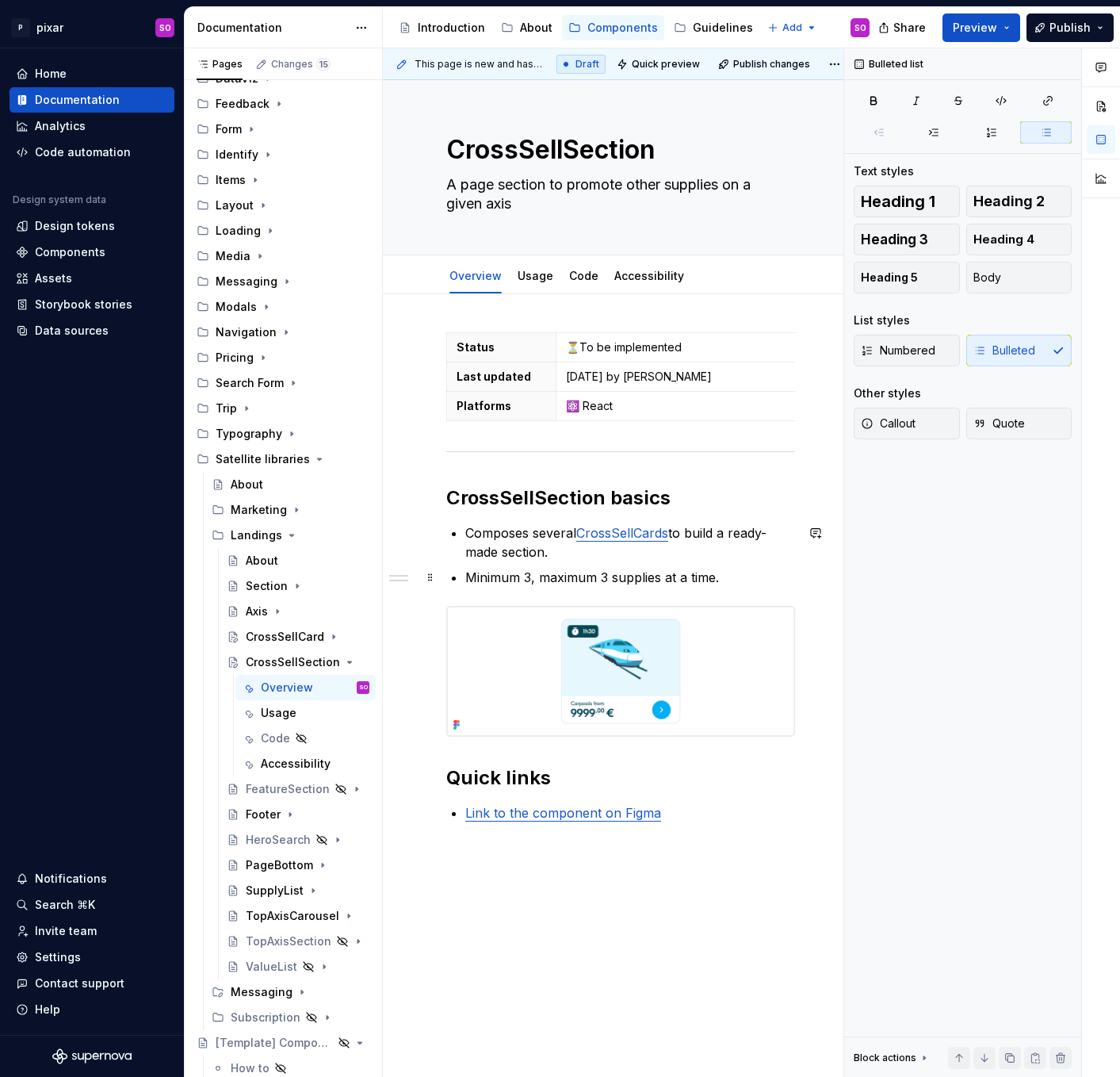
click at [759, 576] on p "Minimum 3, maximum 3 supplies at a time." at bounding box center [630, 576] width 330 height 19
click at [558, 809] on link "Link to the component on Figma" at bounding box center [563, 812] width 196 height 15
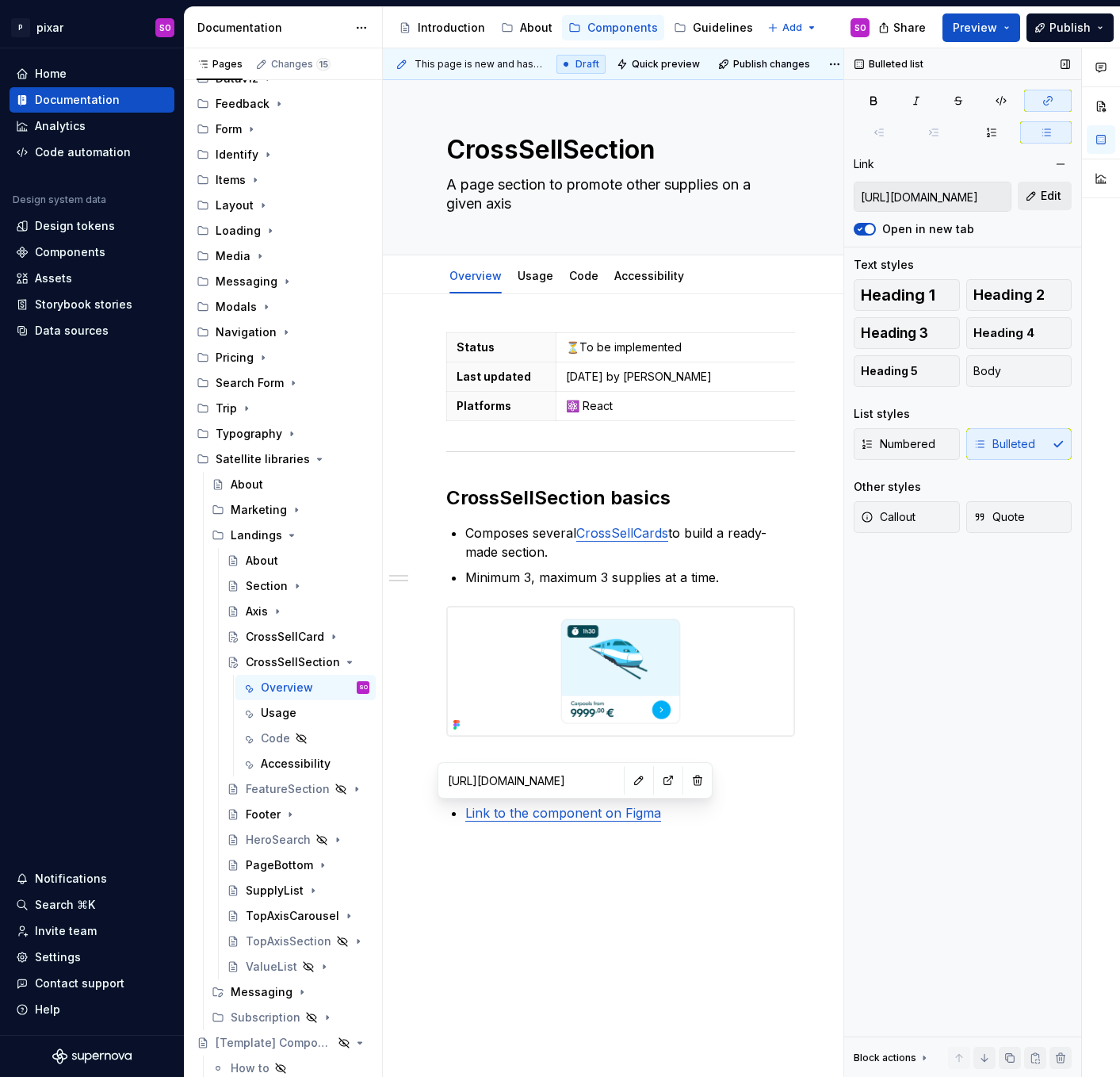
click at [1045, 193] on span "Edit" at bounding box center [1051, 195] width 20 height 15
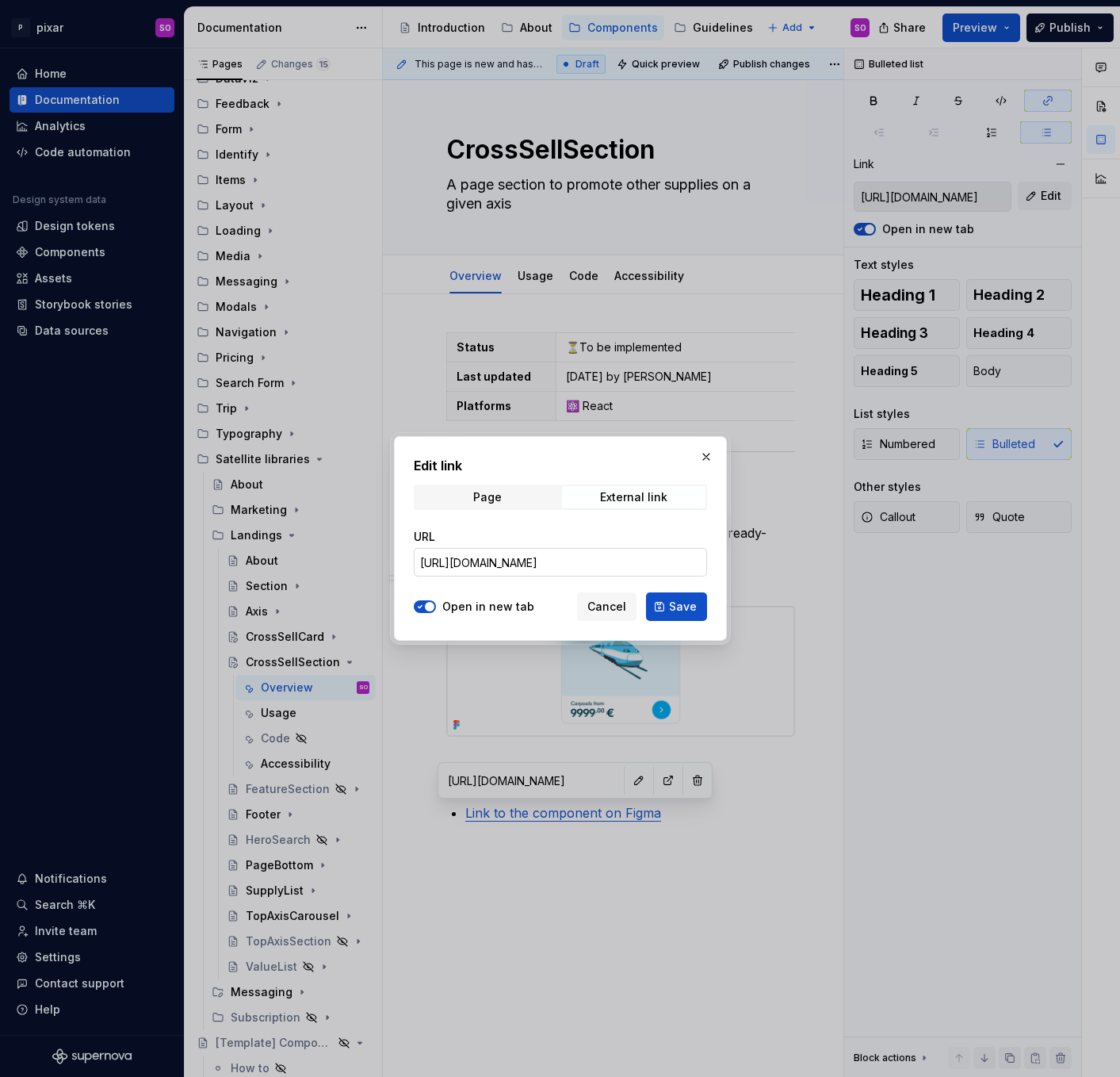
click at [593, 556] on input "[URL][DOMAIN_NAME]" at bounding box center [560, 562] width 293 height 28
paste input "187-21000"
click at [680, 600] on span "Save" at bounding box center [683, 606] width 28 height 15
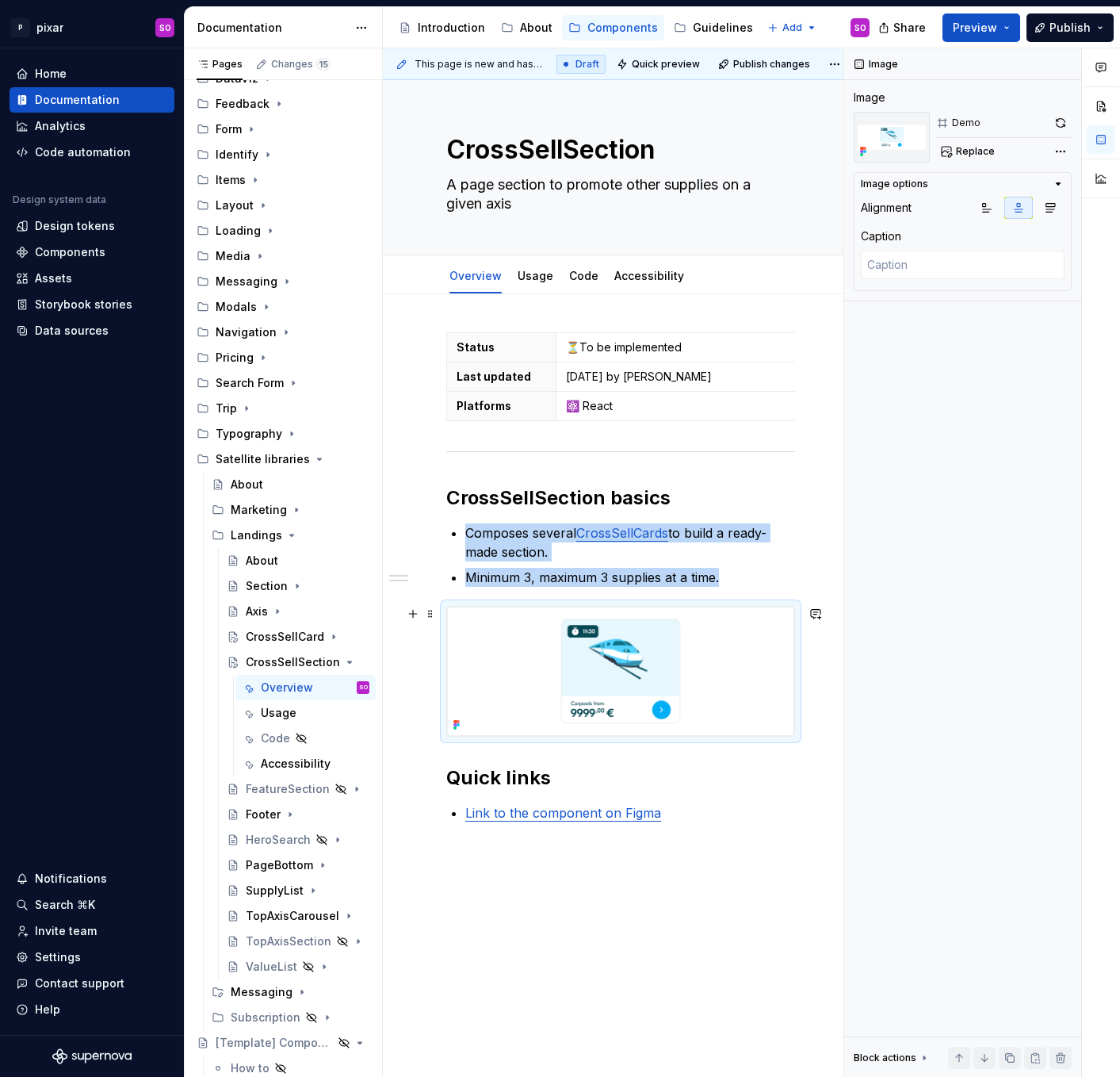
click at [690, 672] on img at bounding box center [620, 671] width 348 height 129
click at [969, 155] on span "Replace" at bounding box center [976, 151] width 39 height 13
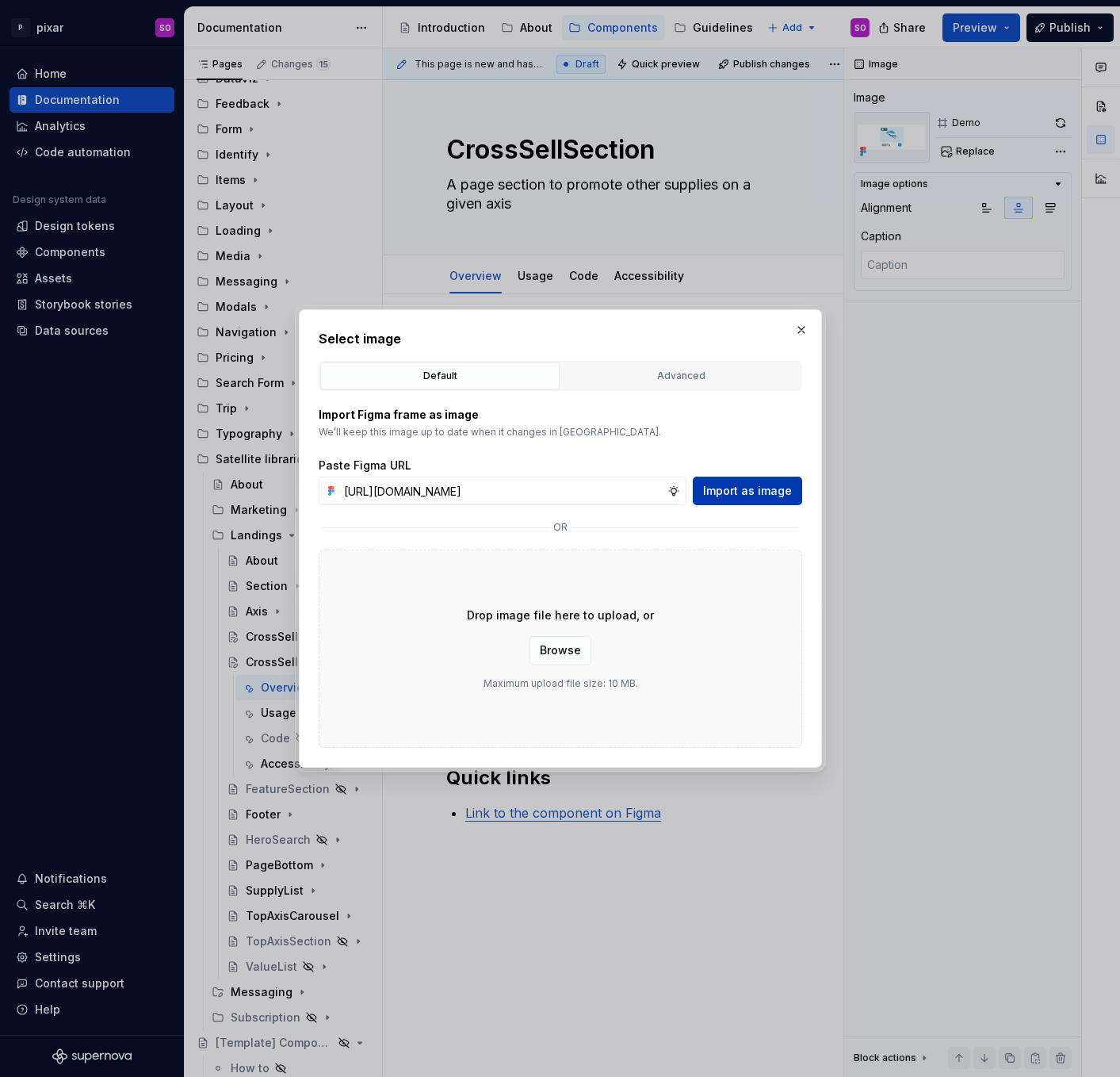
click at [759, 500] on button "Import as image" at bounding box center [747, 490] width 109 height 28
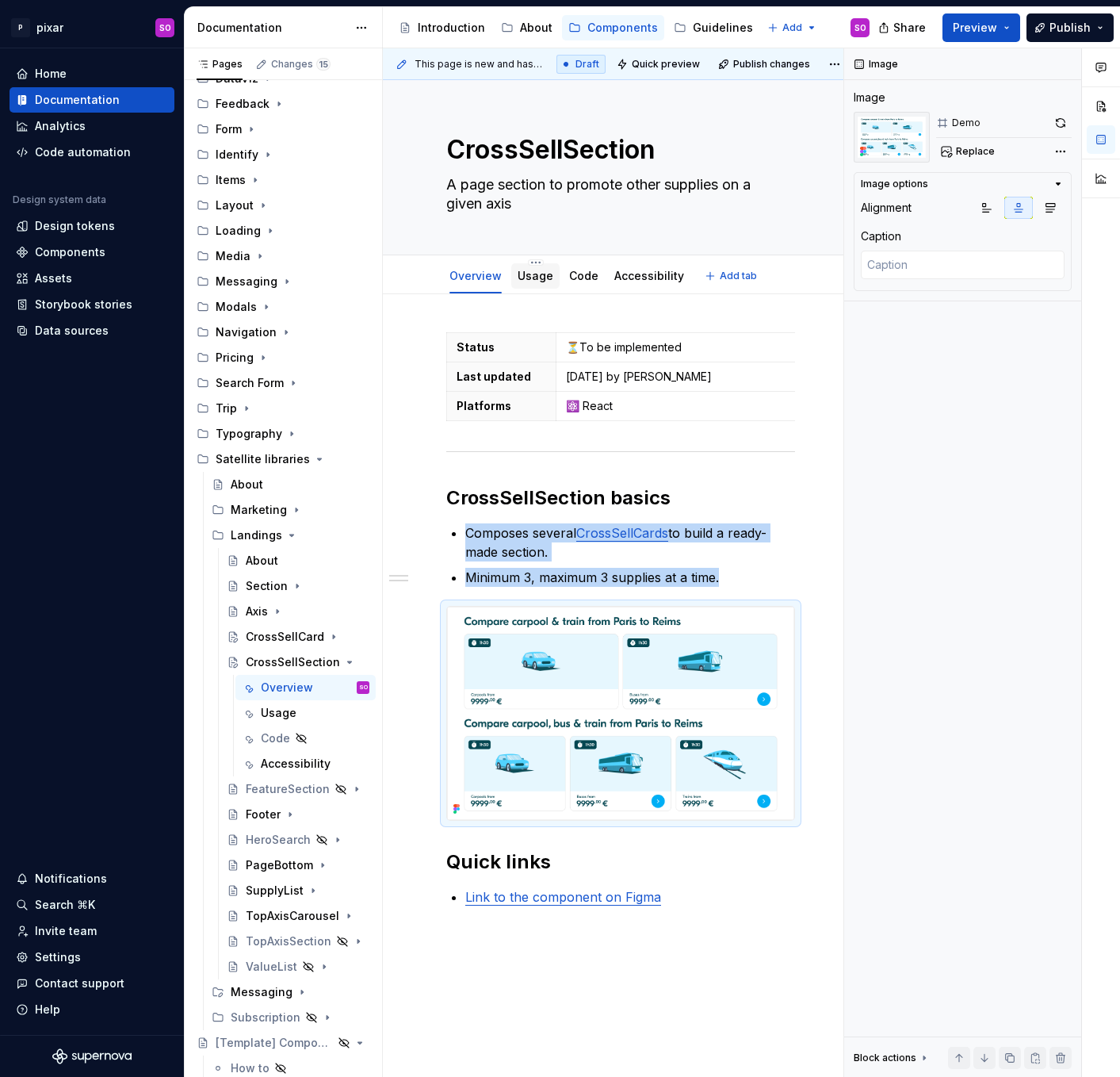
click at [537, 279] on link "Usage" at bounding box center [536, 275] width 36 height 14
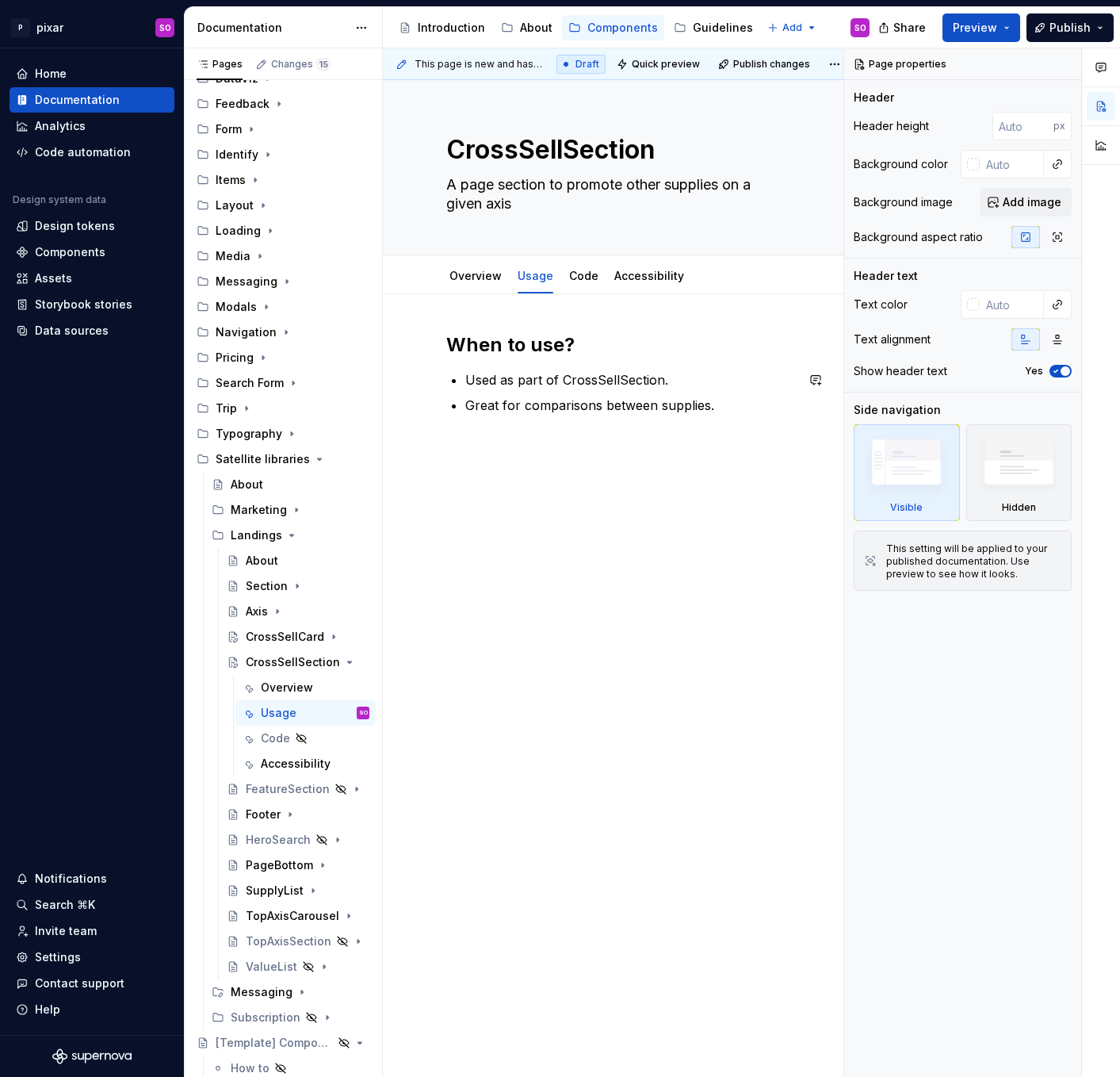
click at [501, 379] on p "Used as part of CrossSellSection." at bounding box center [630, 379] width 330 height 19
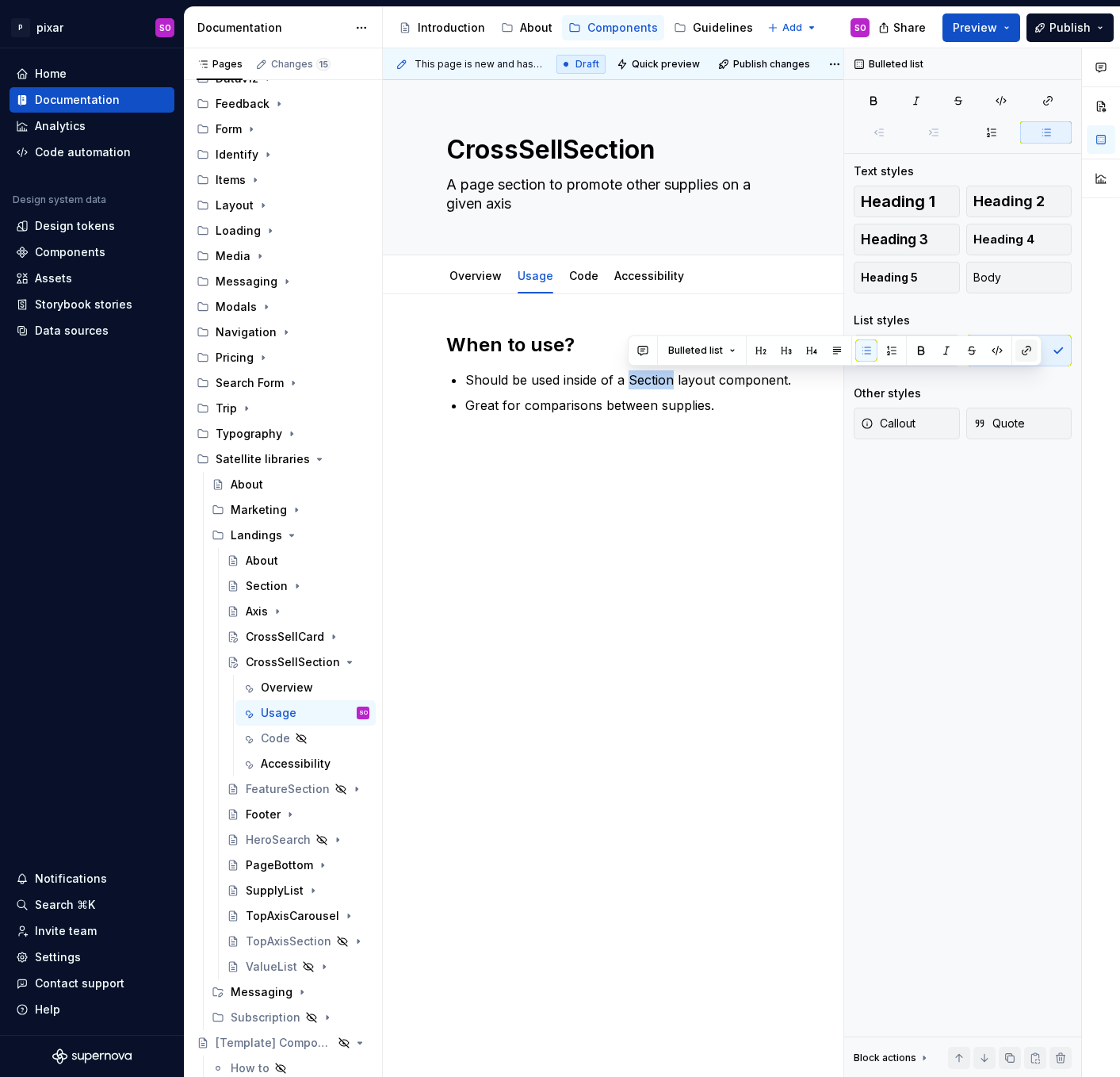
click at [1023, 349] on button "button" at bounding box center [1026, 350] width 22 height 22
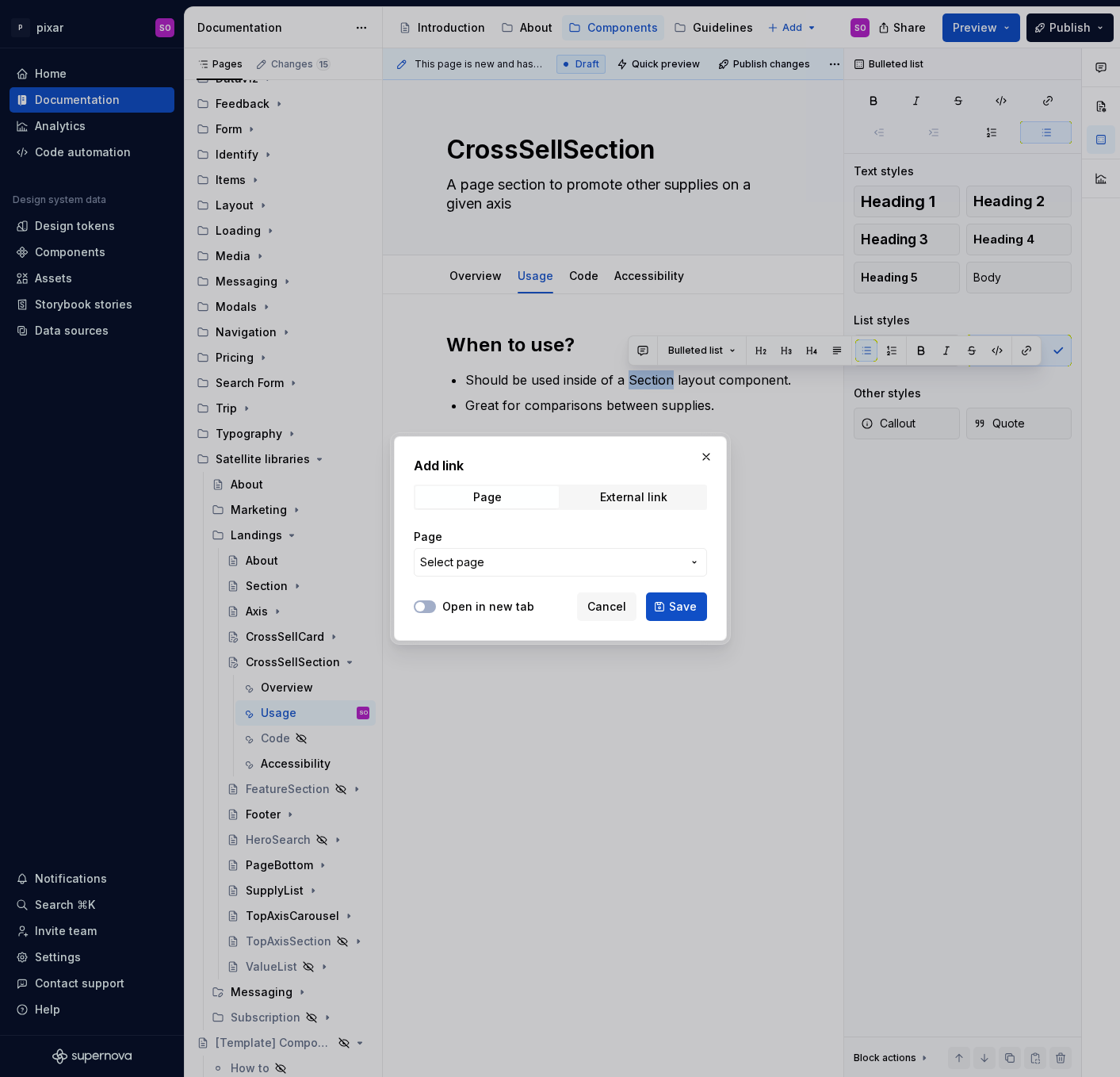
click at [562, 567] on span "Select page" at bounding box center [550, 562] width 261 height 15
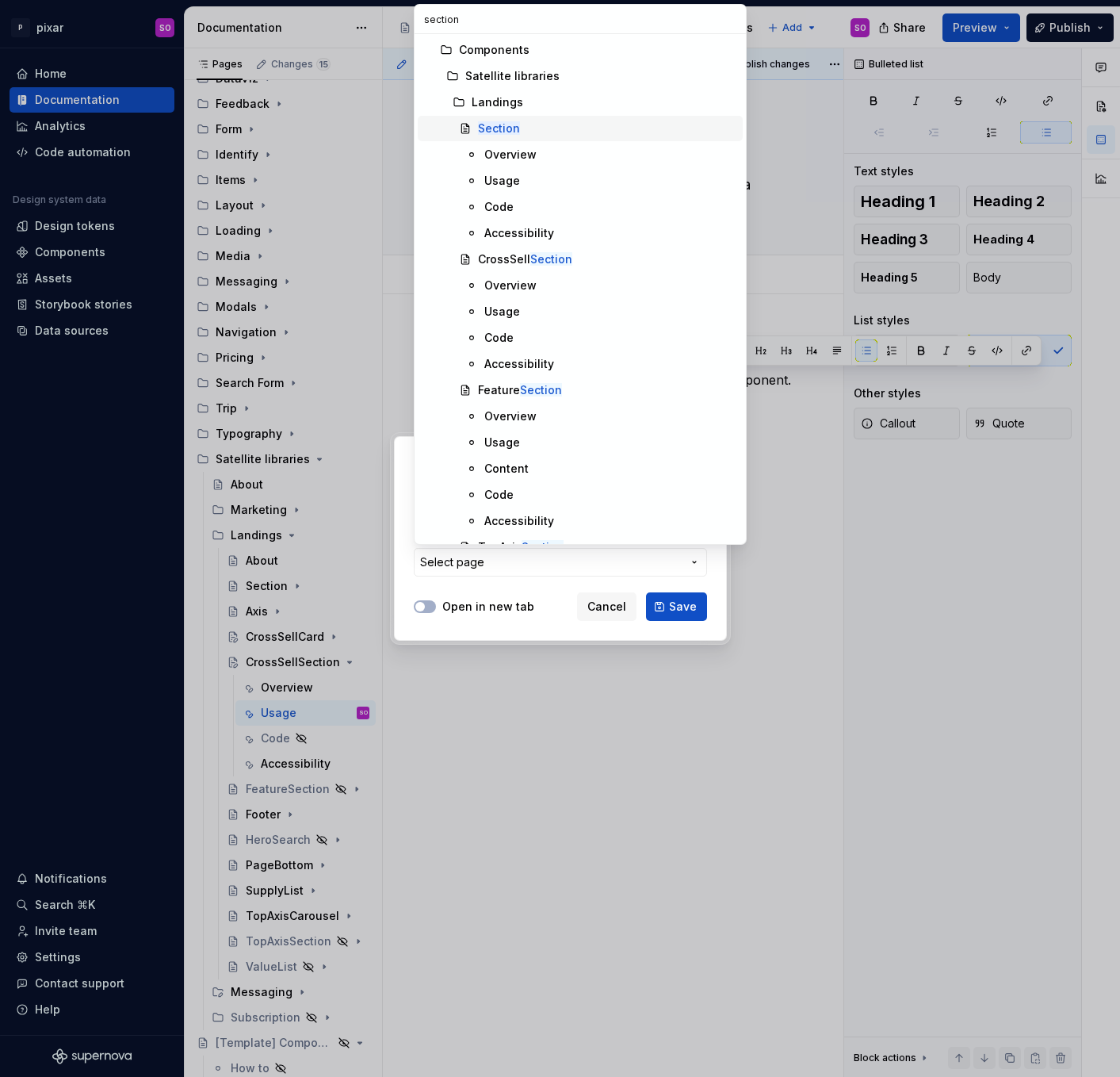
click at [528, 134] on div "Section" at bounding box center [606, 128] width 258 height 15
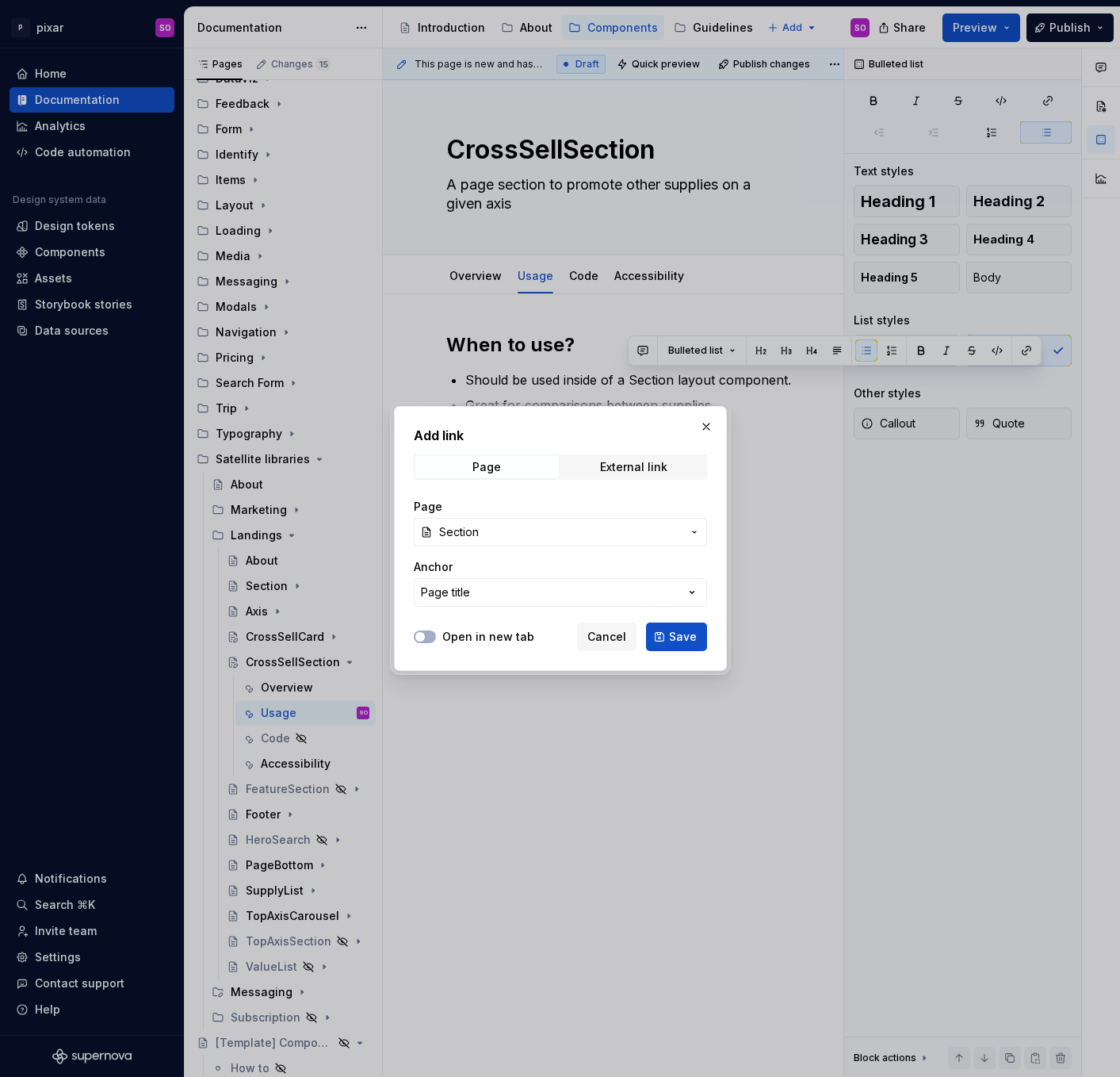
click at [465, 624] on div "Open in new tab Cancel Save" at bounding box center [560, 633] width 293 height 35
click at [466, 634] on label "Open in new tab" at bounding box center [488, 636] width 92 height 15
click at [436, 634] on button "Open in new tab" at bounding box center [424, 637] width 22 height 13
click at [682, 634] on span "Save" at bounding box center [683, 636] width 28 height 15
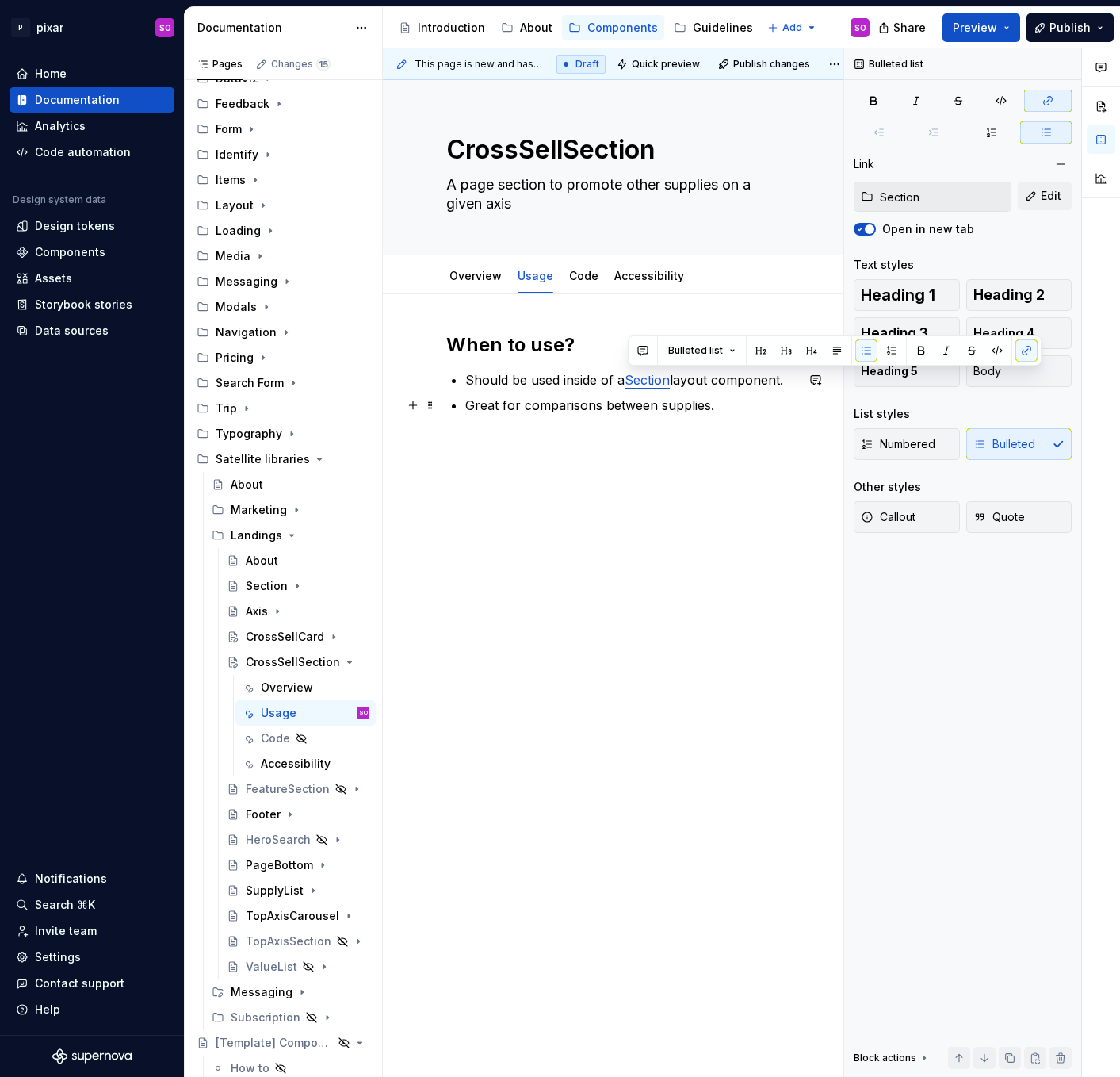
click at [728, 415] on div "When to use? Should be used inside of a Section layout component. Great for com…" at bounding box center [620, 383] width 349 height 102
copy p "Should be used inside of a Section layout component."
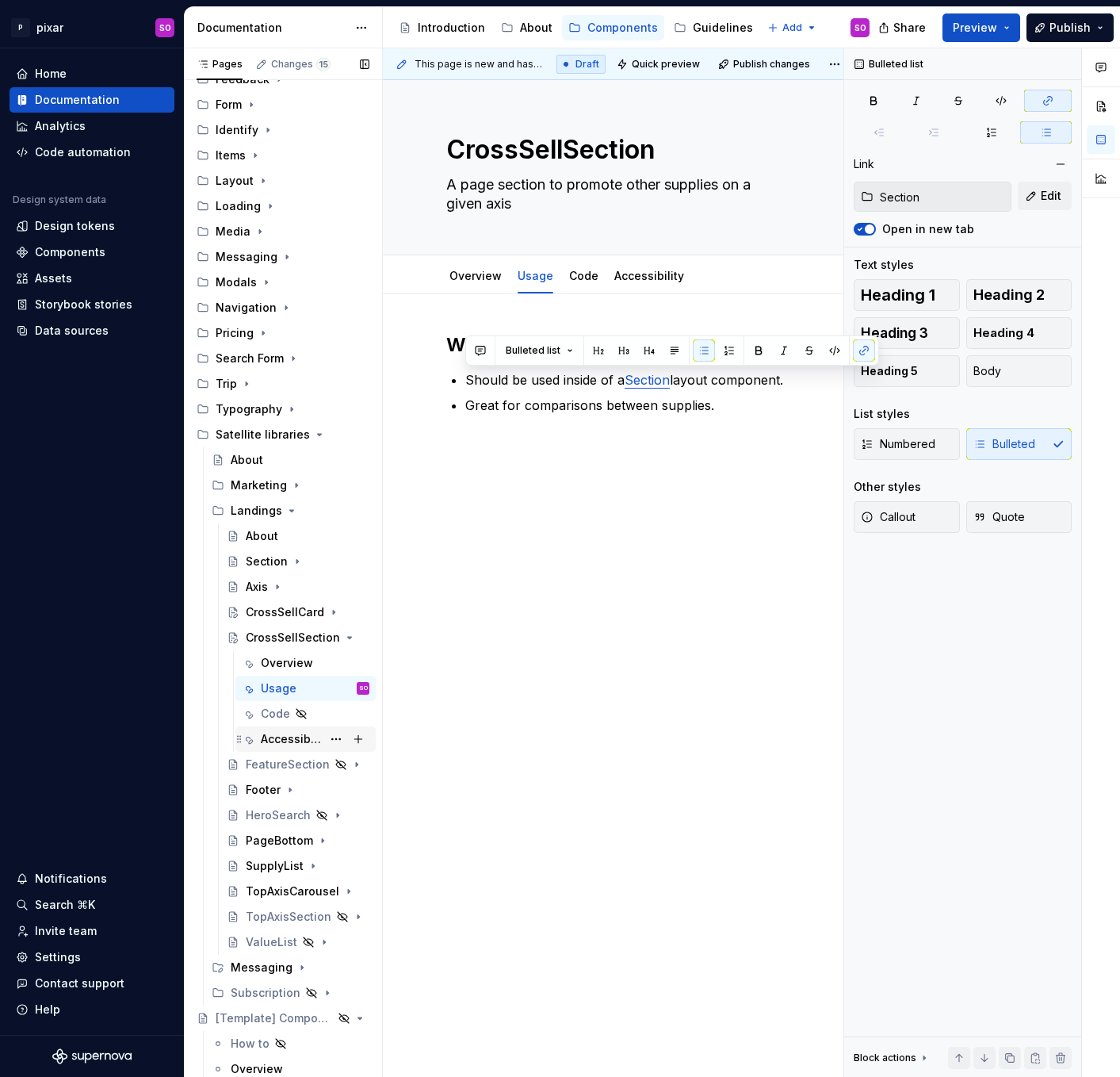
scroll to position [177, 0]
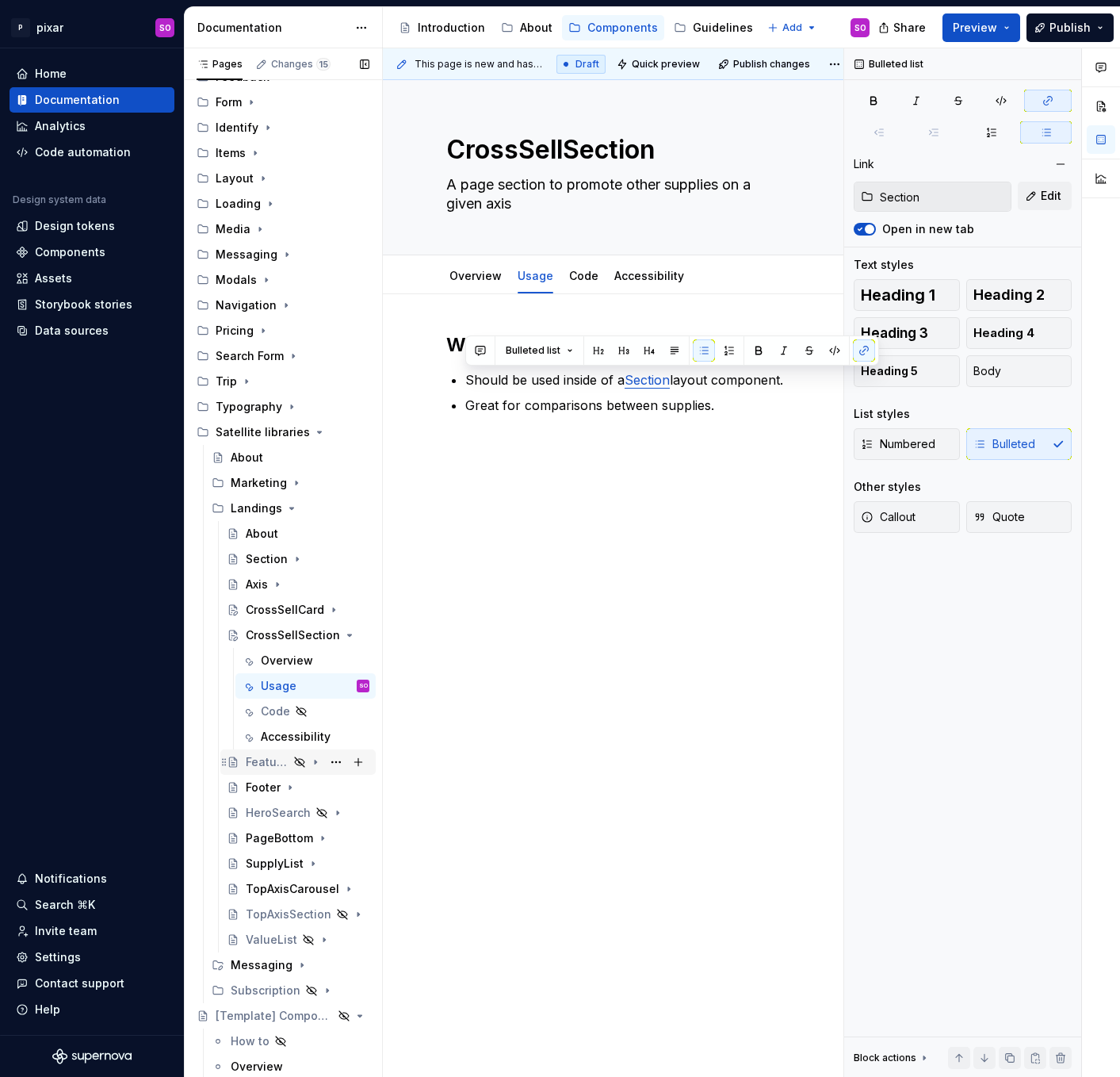
click at [285, 762] on div "FeatureSection" at bounding box center [267, 761] width 43 height 15
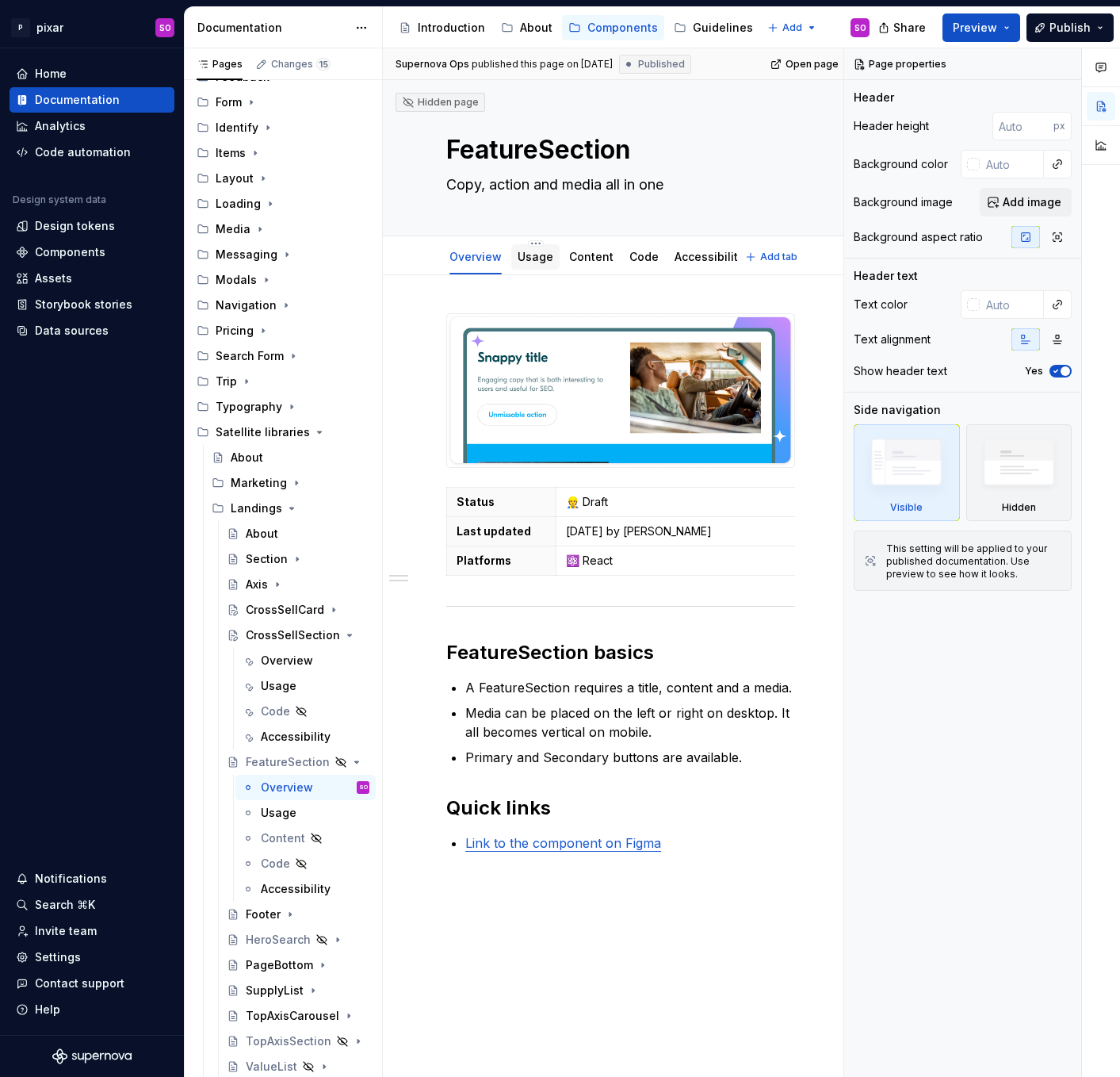
click at [535, 266] on div "Usage" at bounding box center [535, 256] width 48 height 25
click at [542, 252] on link "Usage" at bounding box center [536, 256] width 36 height 14
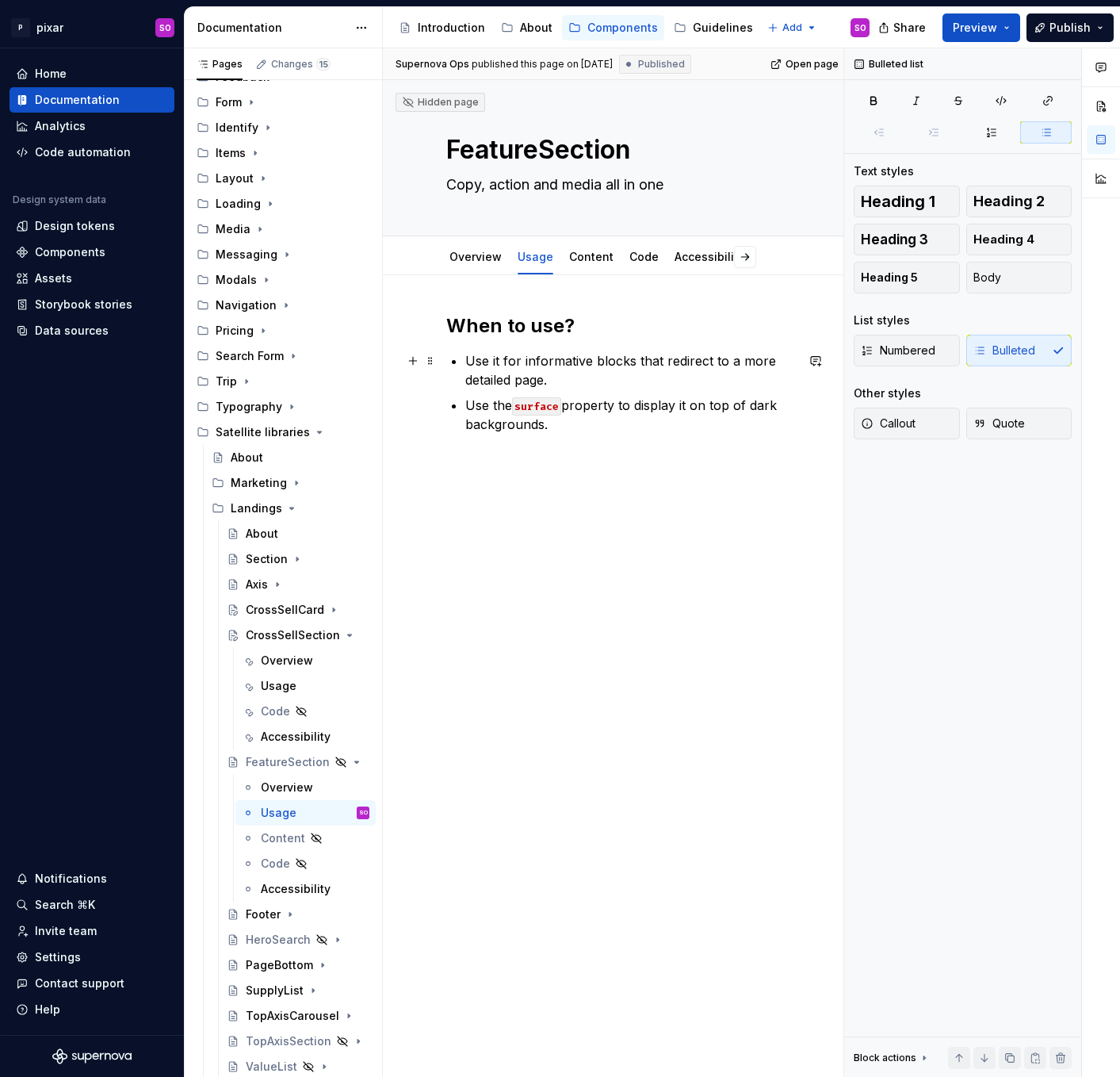
click at [588, 381] on p "Use it for informative blocks that redirect to a more detailed page." at bounding box center [630, 370] width 330 height 38
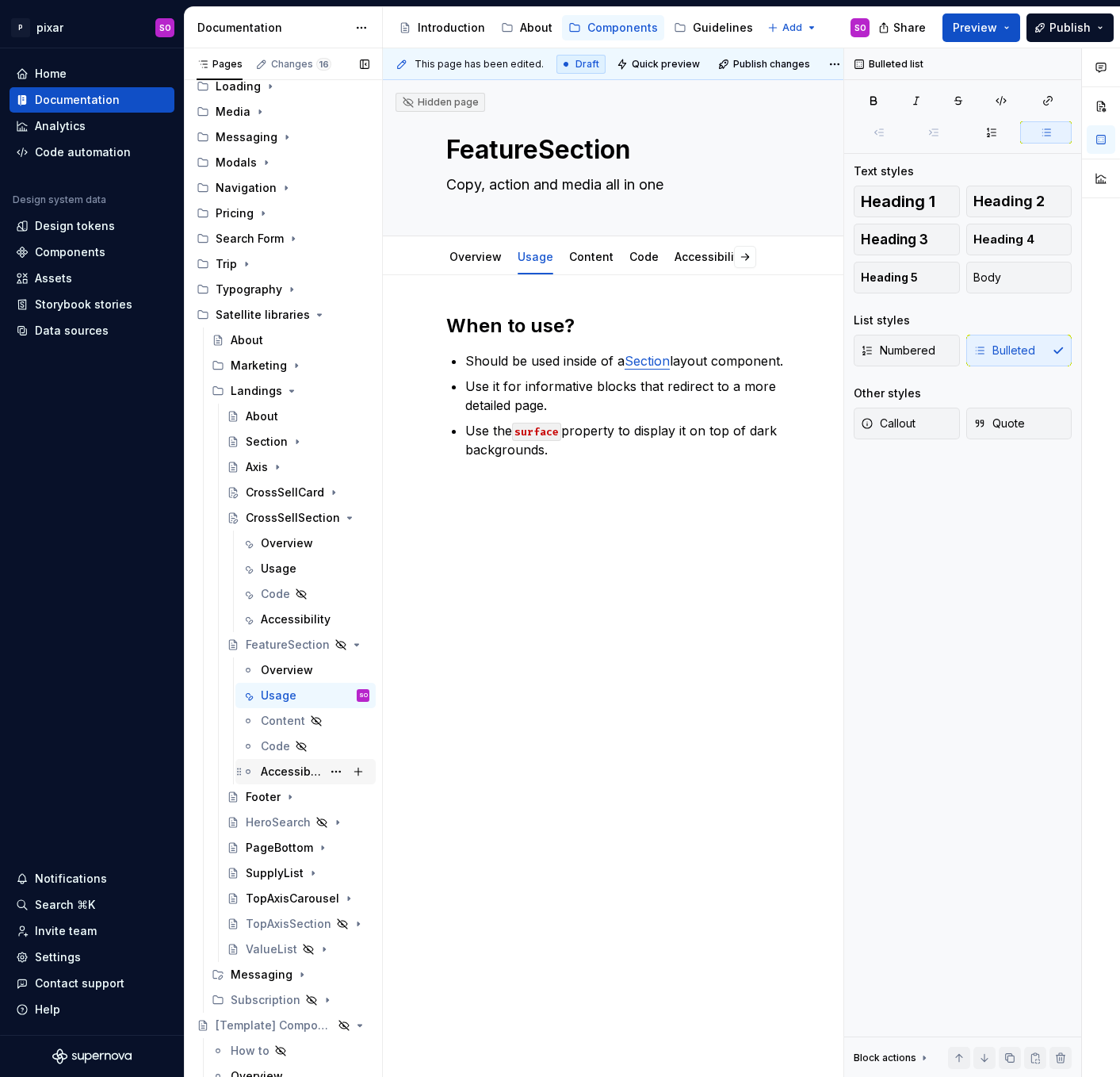
scroll to position [386, 0]
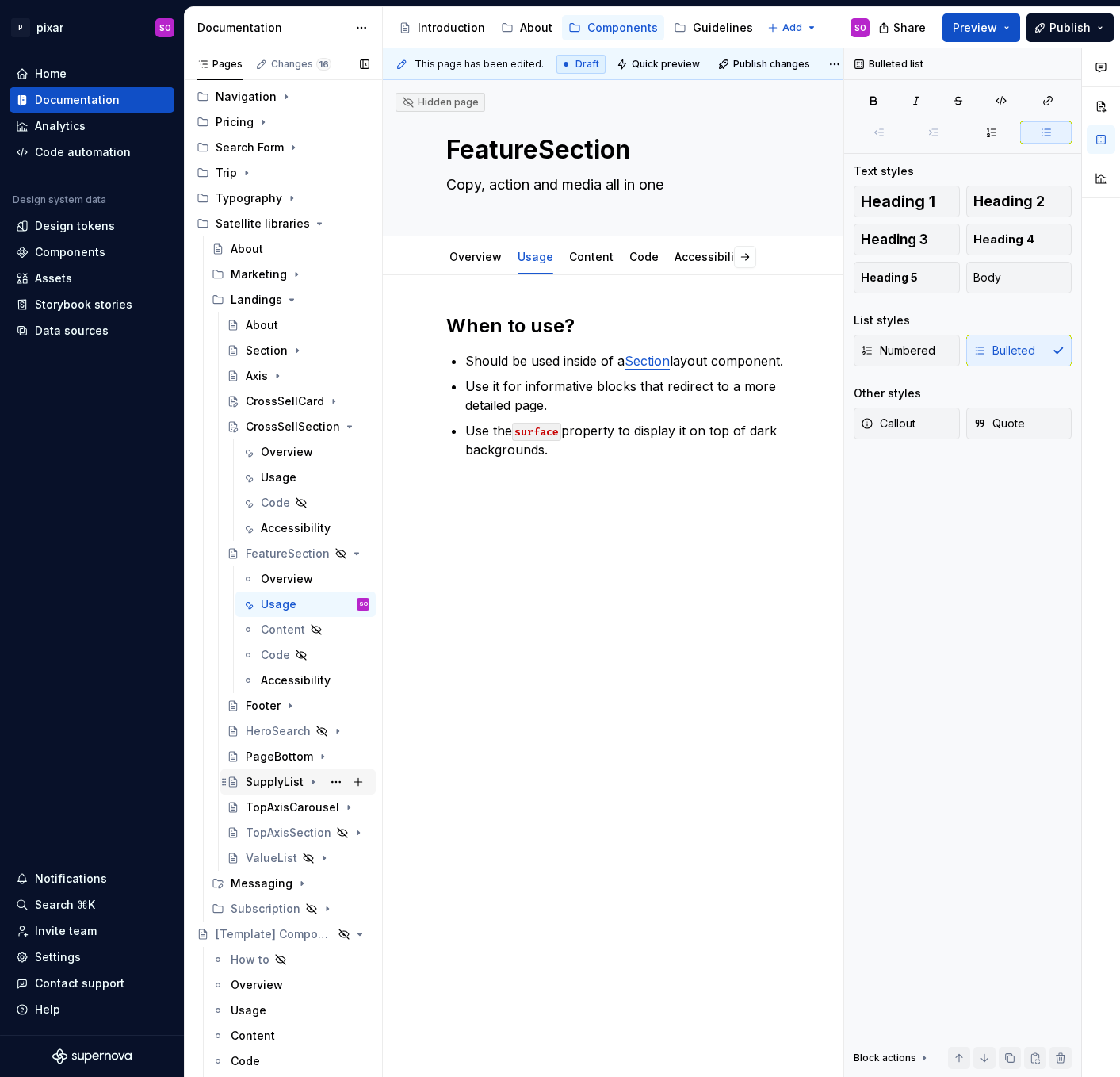
click at [282, 777] on div "SupplyList" at bounding box center [274, 781] width 58 height 15
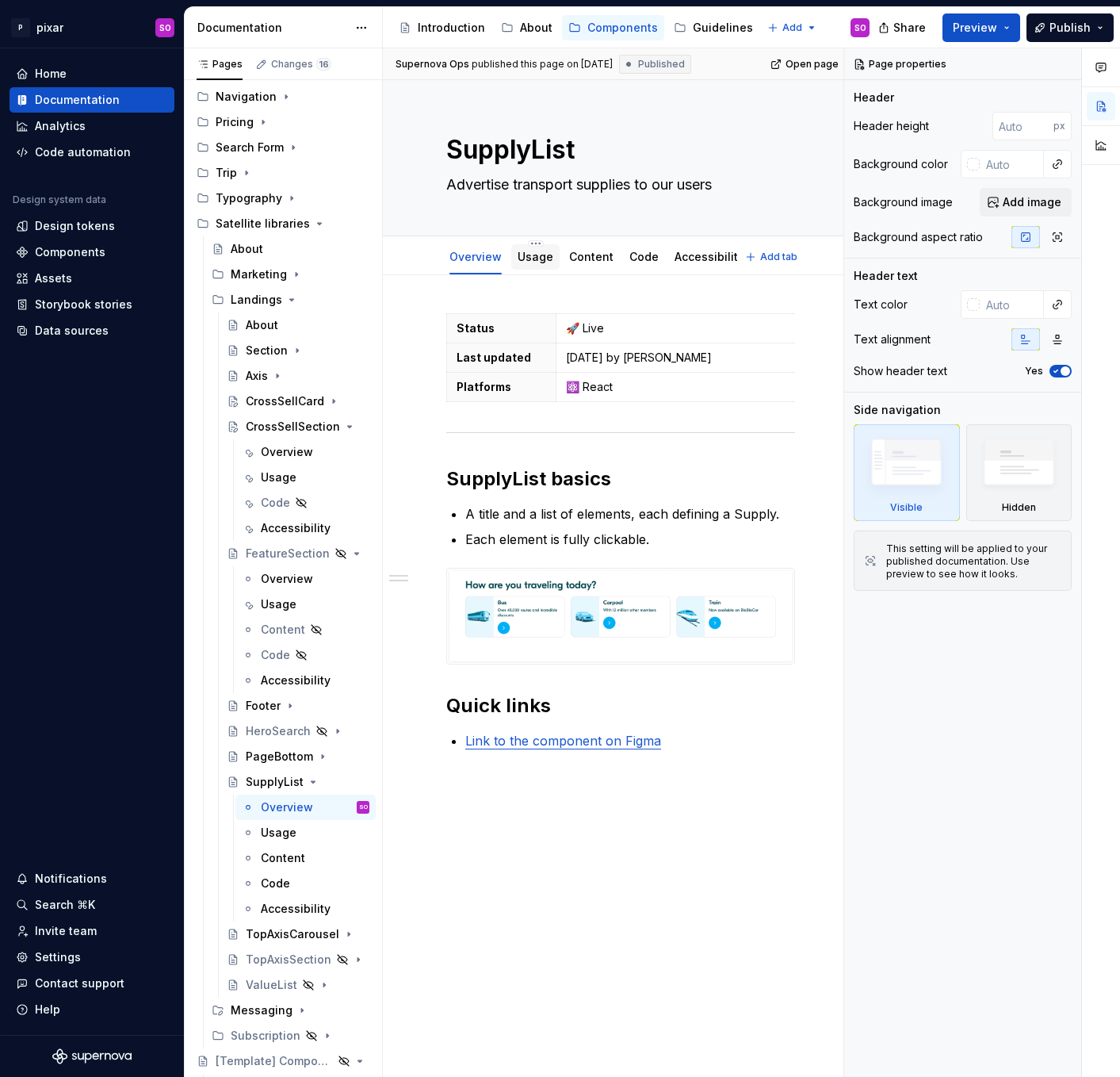
click at [539, 256] on link "Usage" at bounding box center [536, 256] width 36 height 14
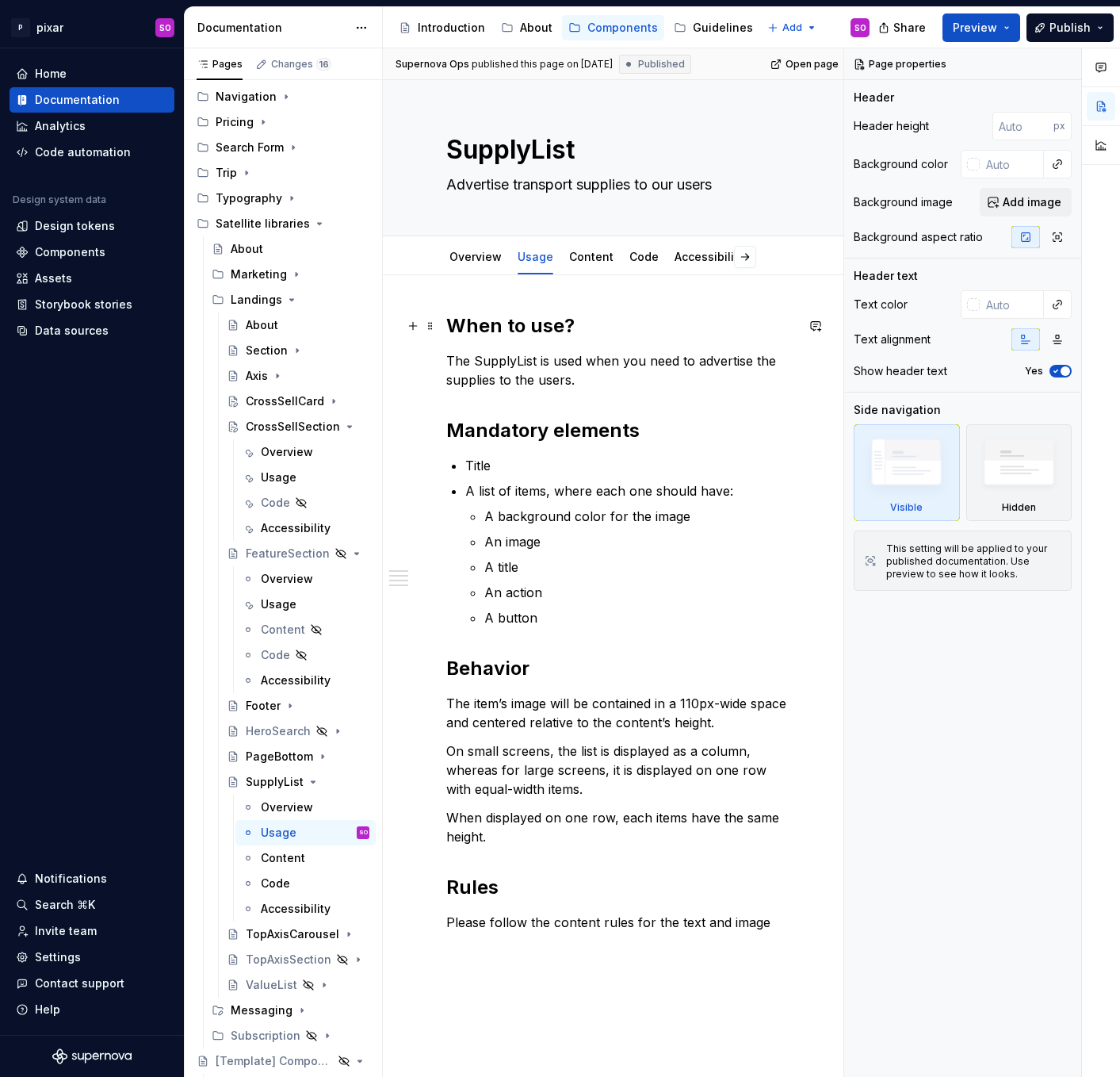
click at [592, 328] on h2 "When to use?" at bounding box center [620, 326] width 349 height 25
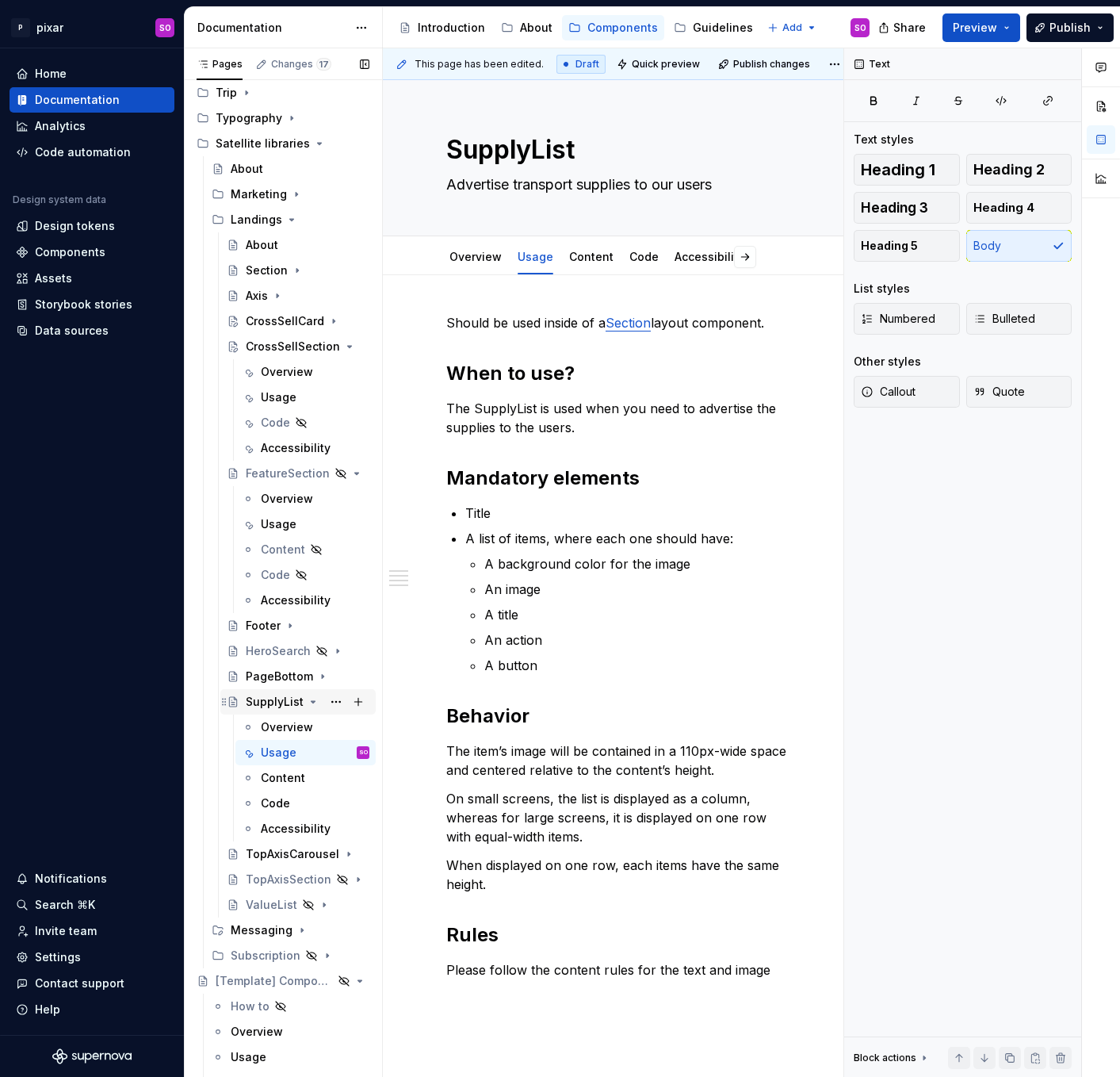
scroll to position [502, 0]
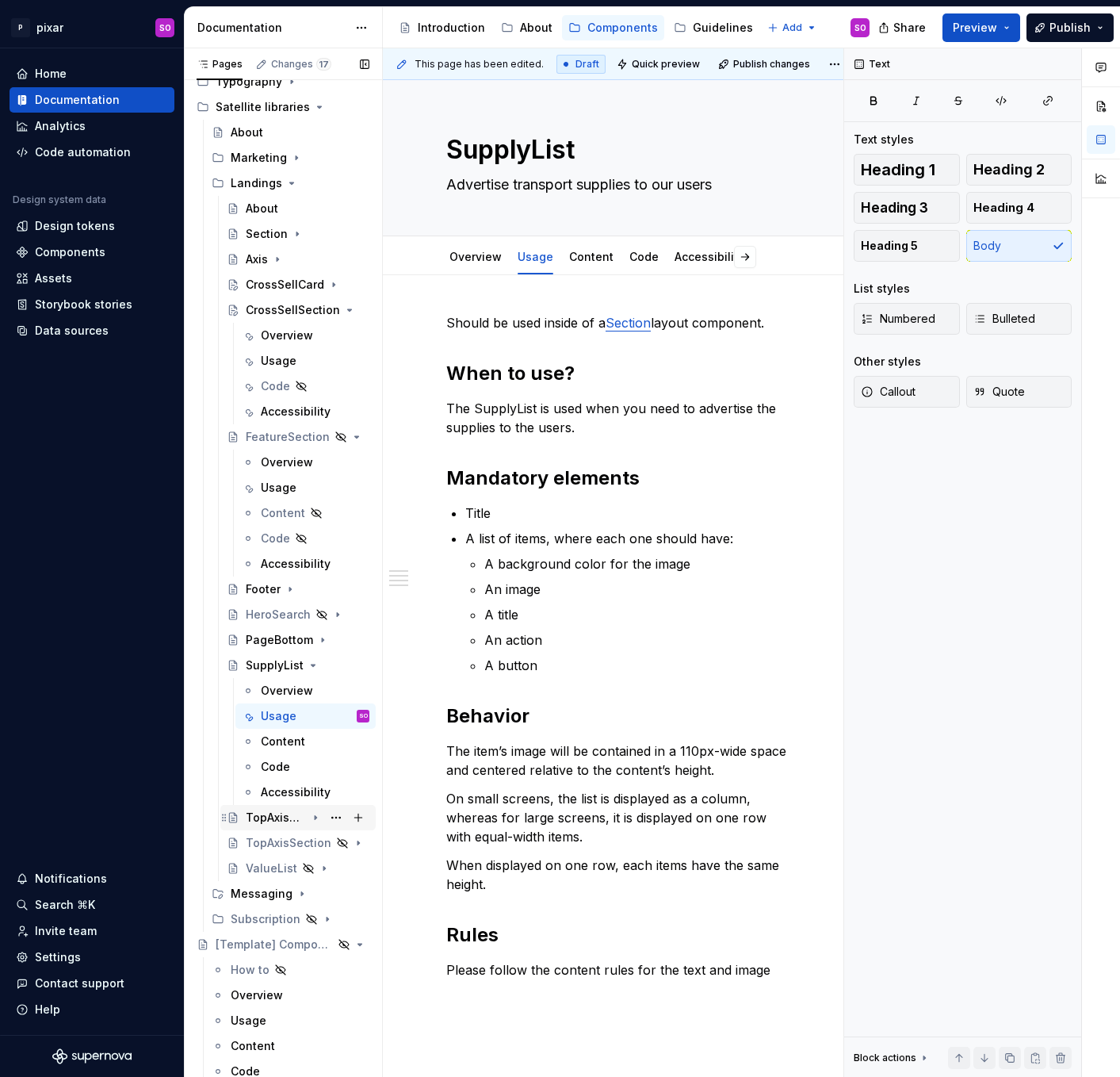
click at [278, 819] on div "TopAxisCarousel" at bounding box center [276, 817] width 60 height 15
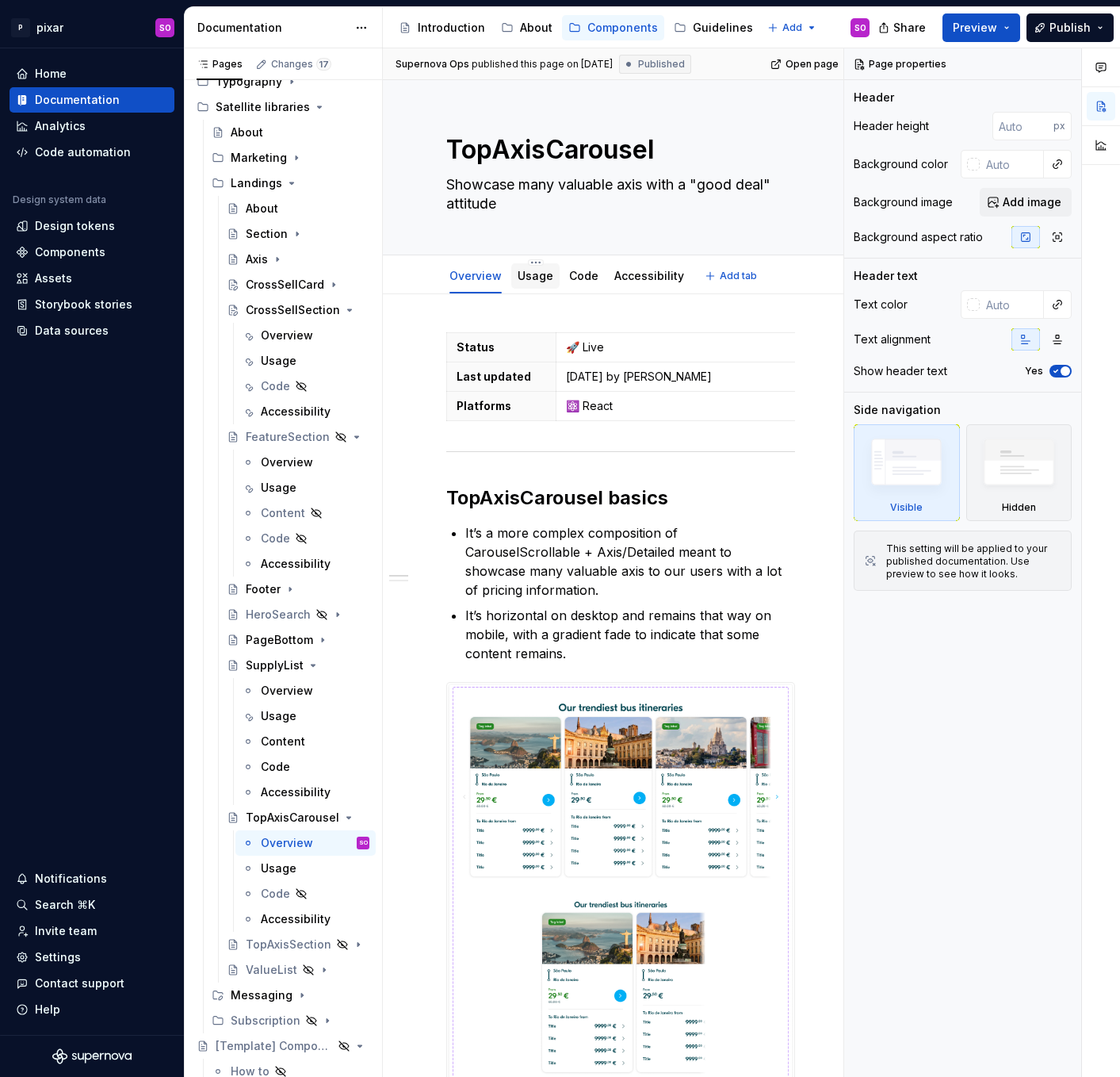
click at [529, 272] on link "Usage" at bounding box center [536, 275] width 36 height 14
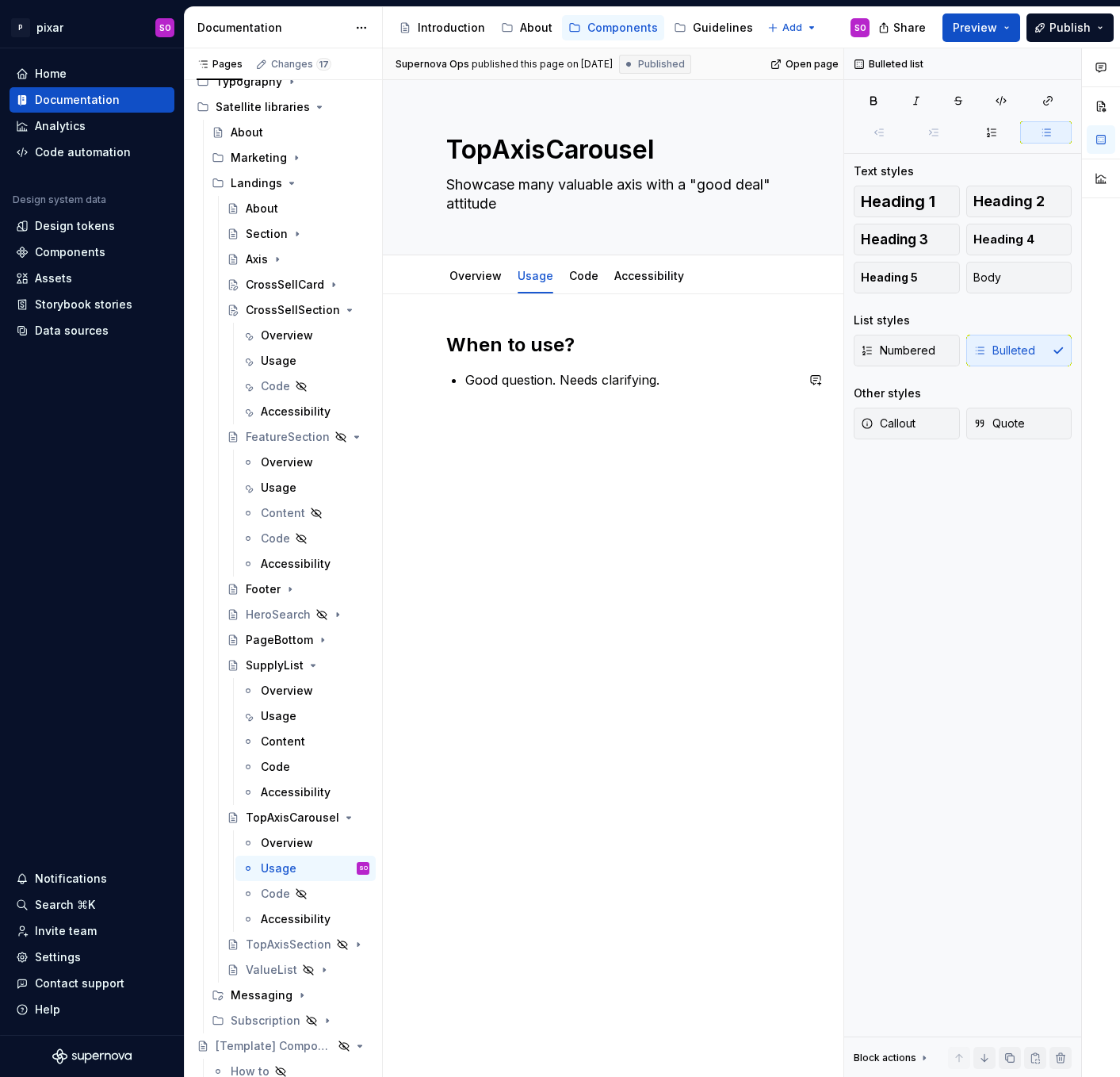
click at [676, 379] on p "Good question. Needs clarifying." at bounding box center [630, 379] width 330 height 19
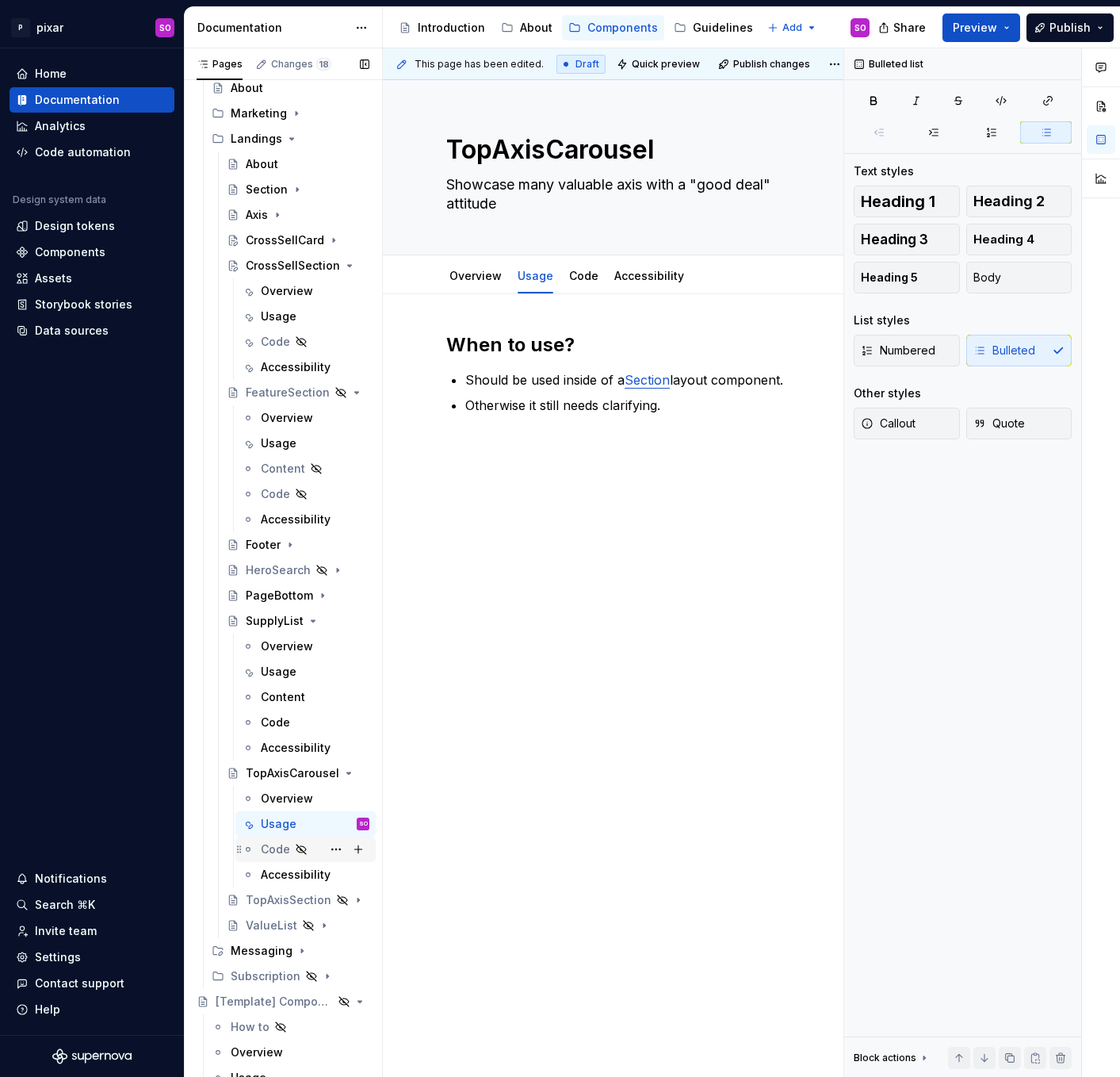
scroll to position [549, 0]
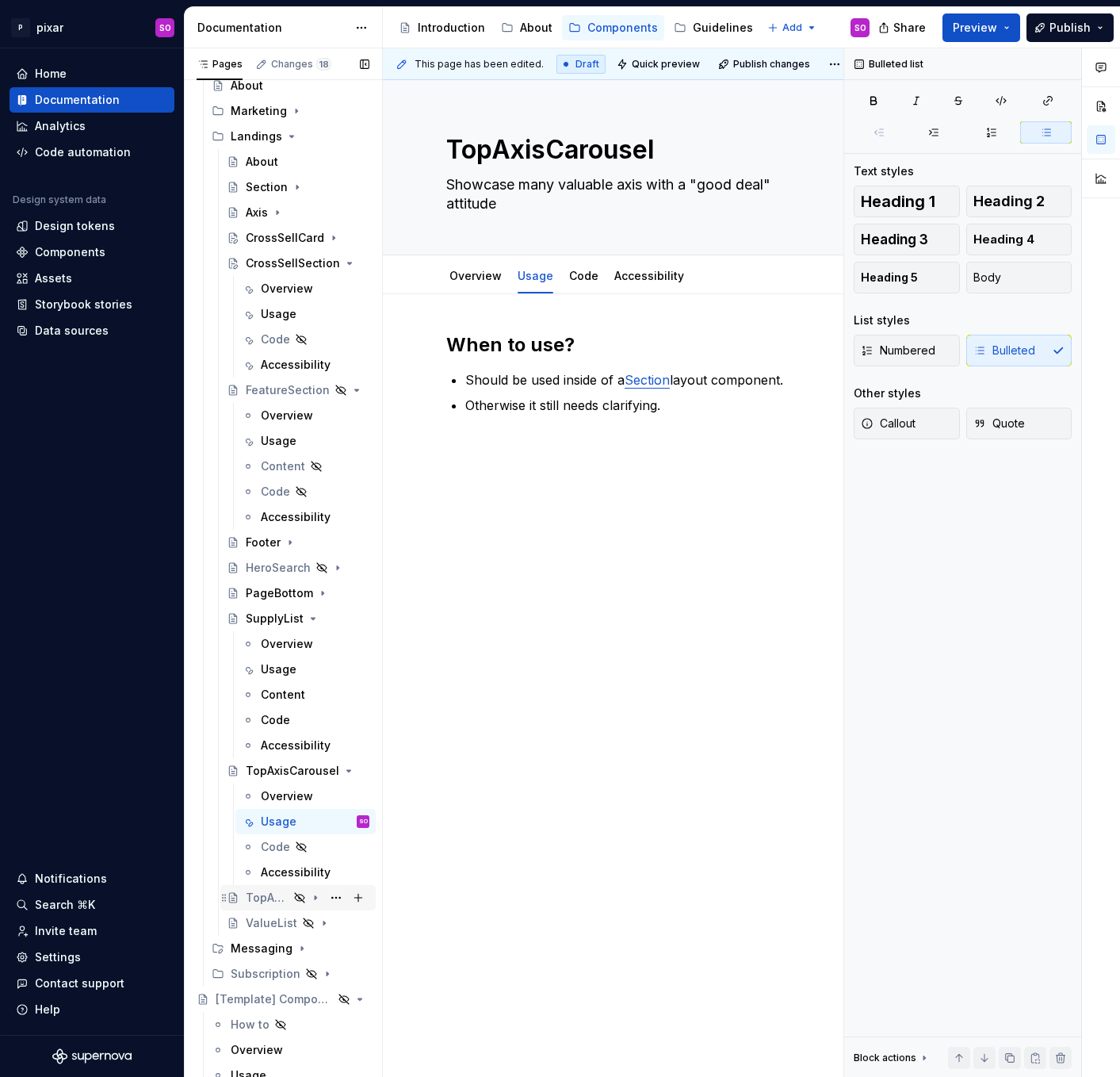
click at [284, 895] on div "TopAxisSection" at bounding box center [267, 897] width 43 height 15
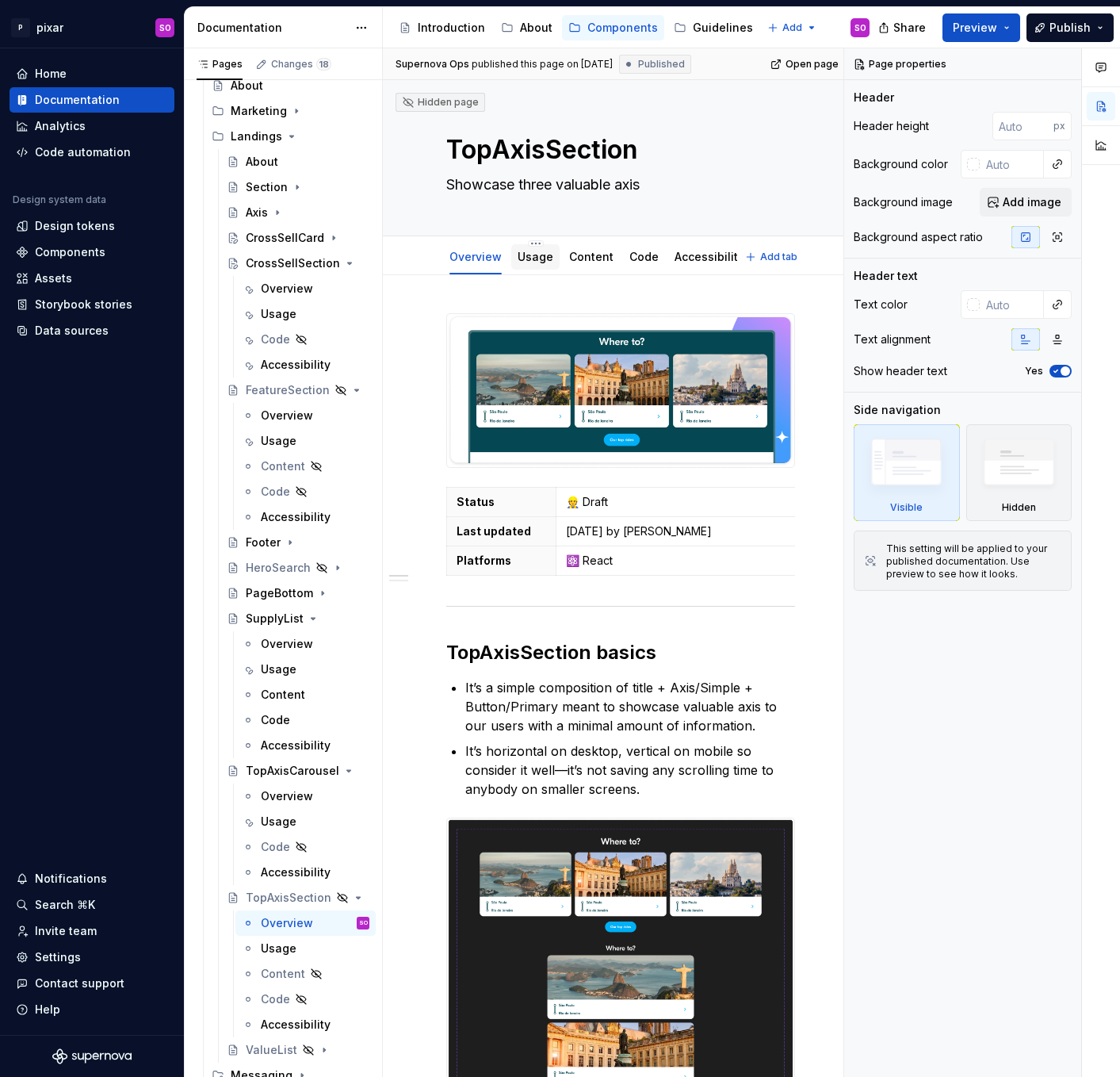
click at [535, 259] on link "Usage" at bounding box center [536, 256] width 36 height 14
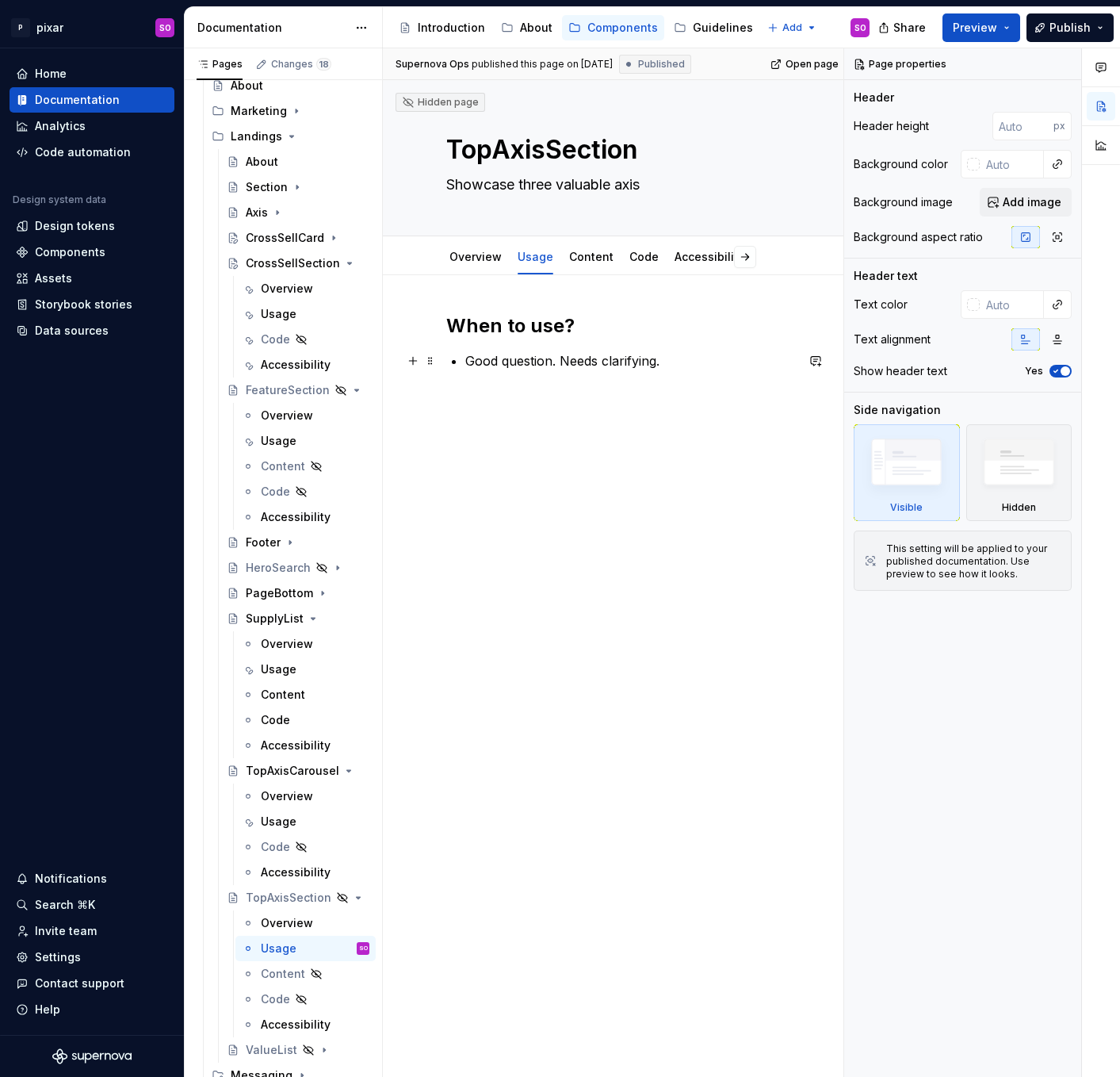
click at [571, 359] on p "Good question. Needs clarifying." at bounding box center [630, 360] width 330 height 19
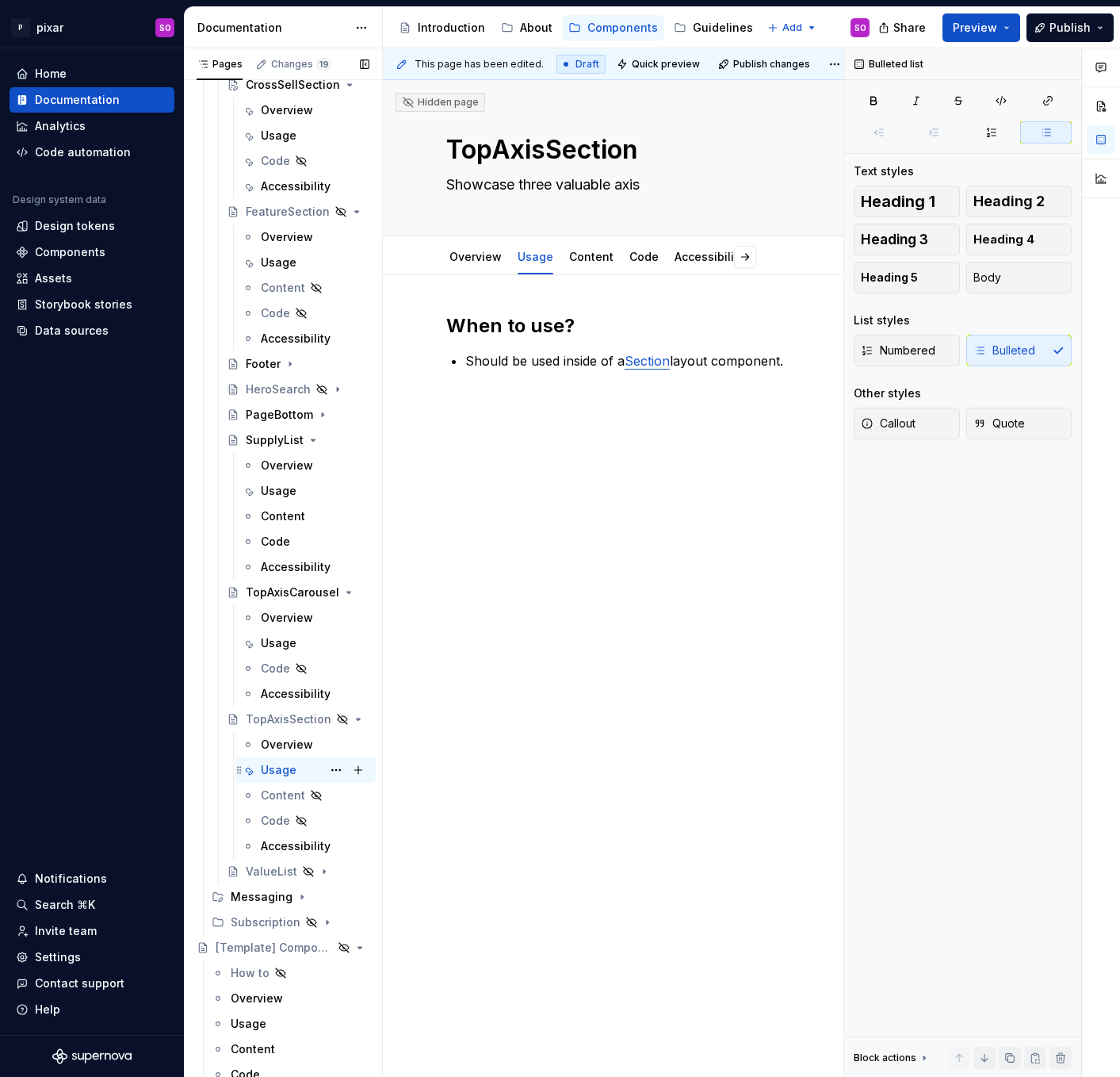
scroll to position [730, 0]
click at [266, 870] on div "ValueList" at bounding box center [267, 869] width 43 height 15
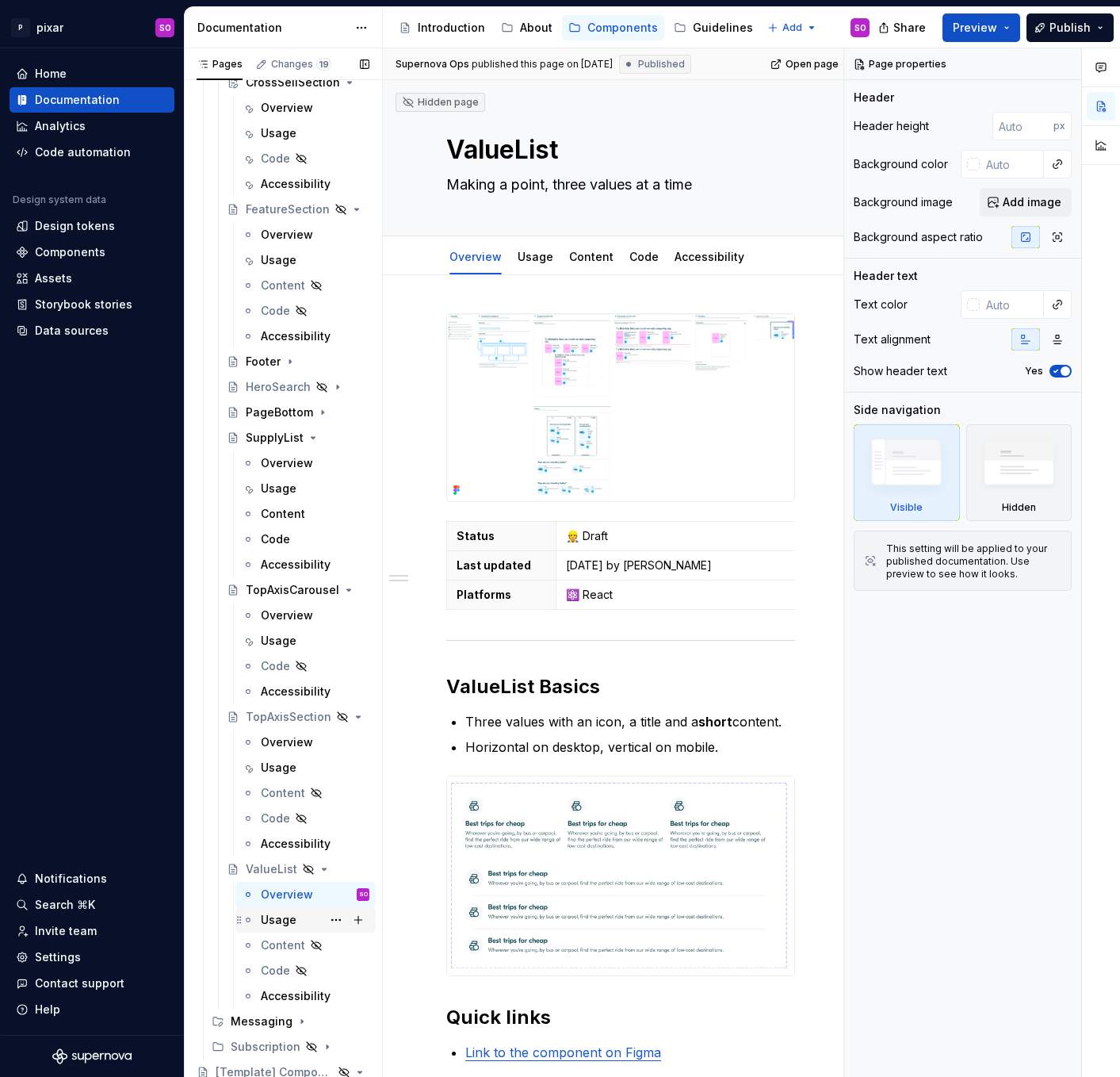
click at [295, 918] on div "Usage" at bounding box center [314, 919] width 108 height 22
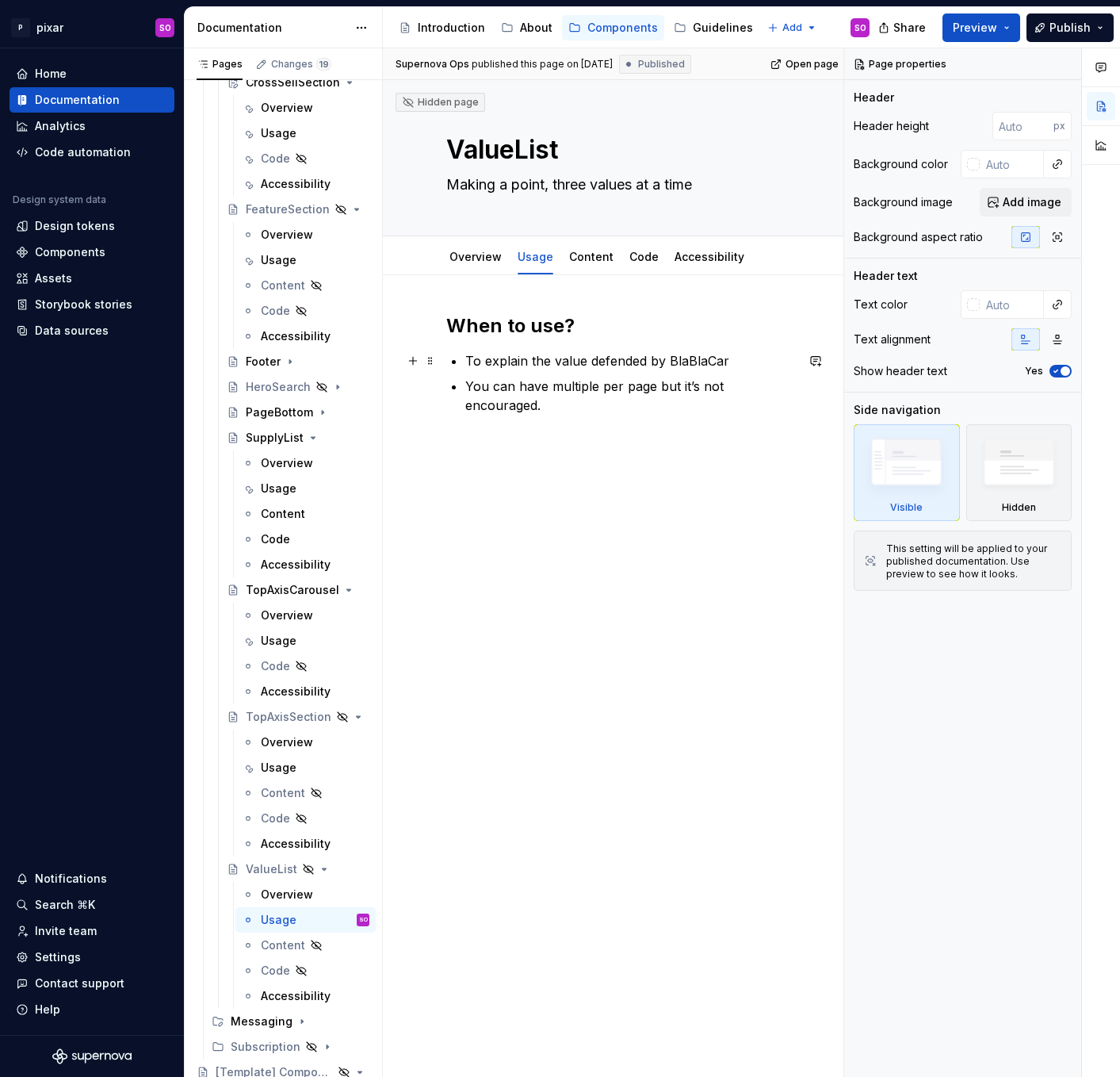
click at [571, 367] on p "To explain the value defended by BlaBlaCar" at bounding box center [630, 360] width 330 height 19
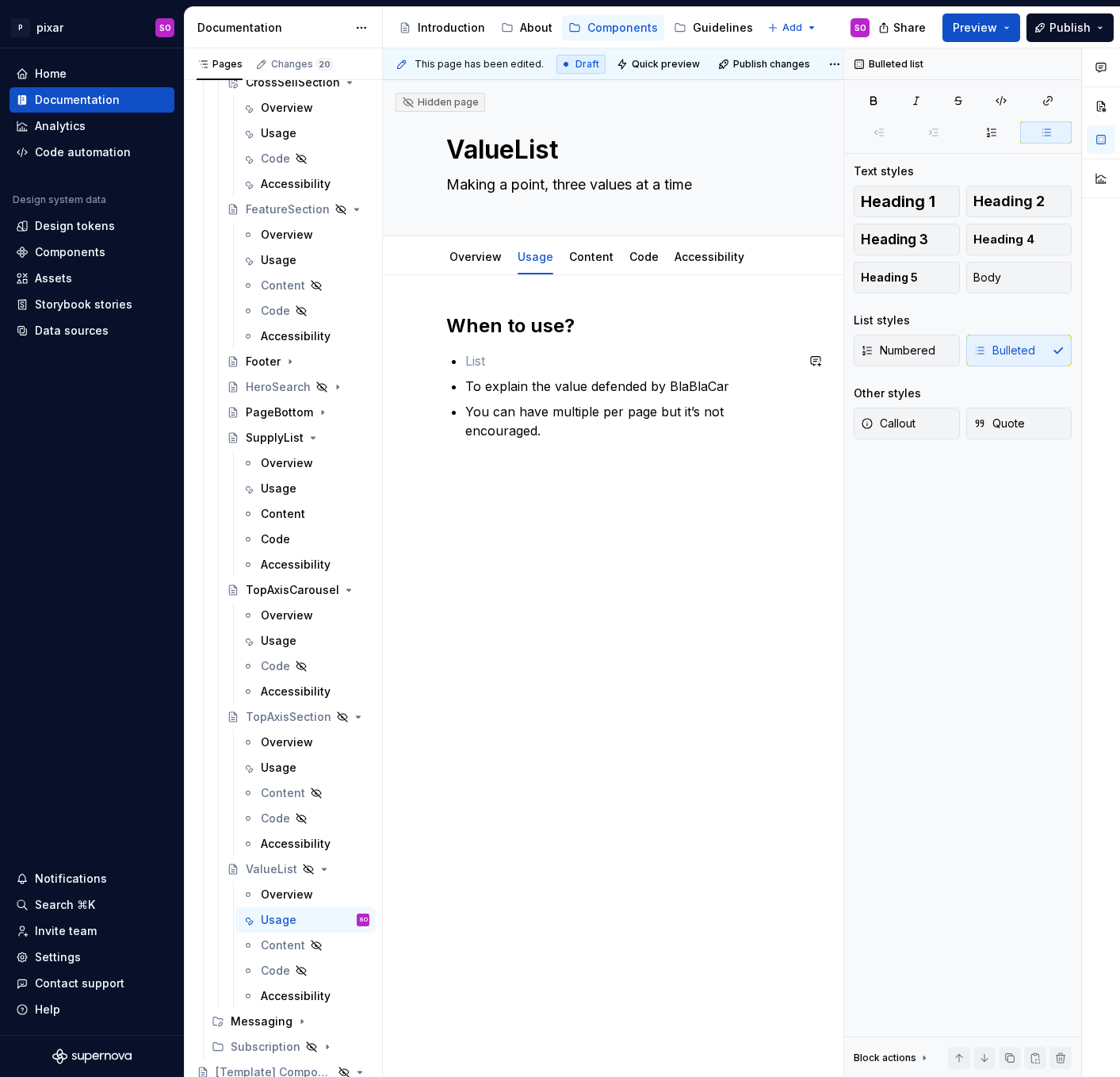
paste div
click at [580, 385] on p "To explain the value defended by BlaBlaCar" at bounding box center [630, 386] width 330 height 19
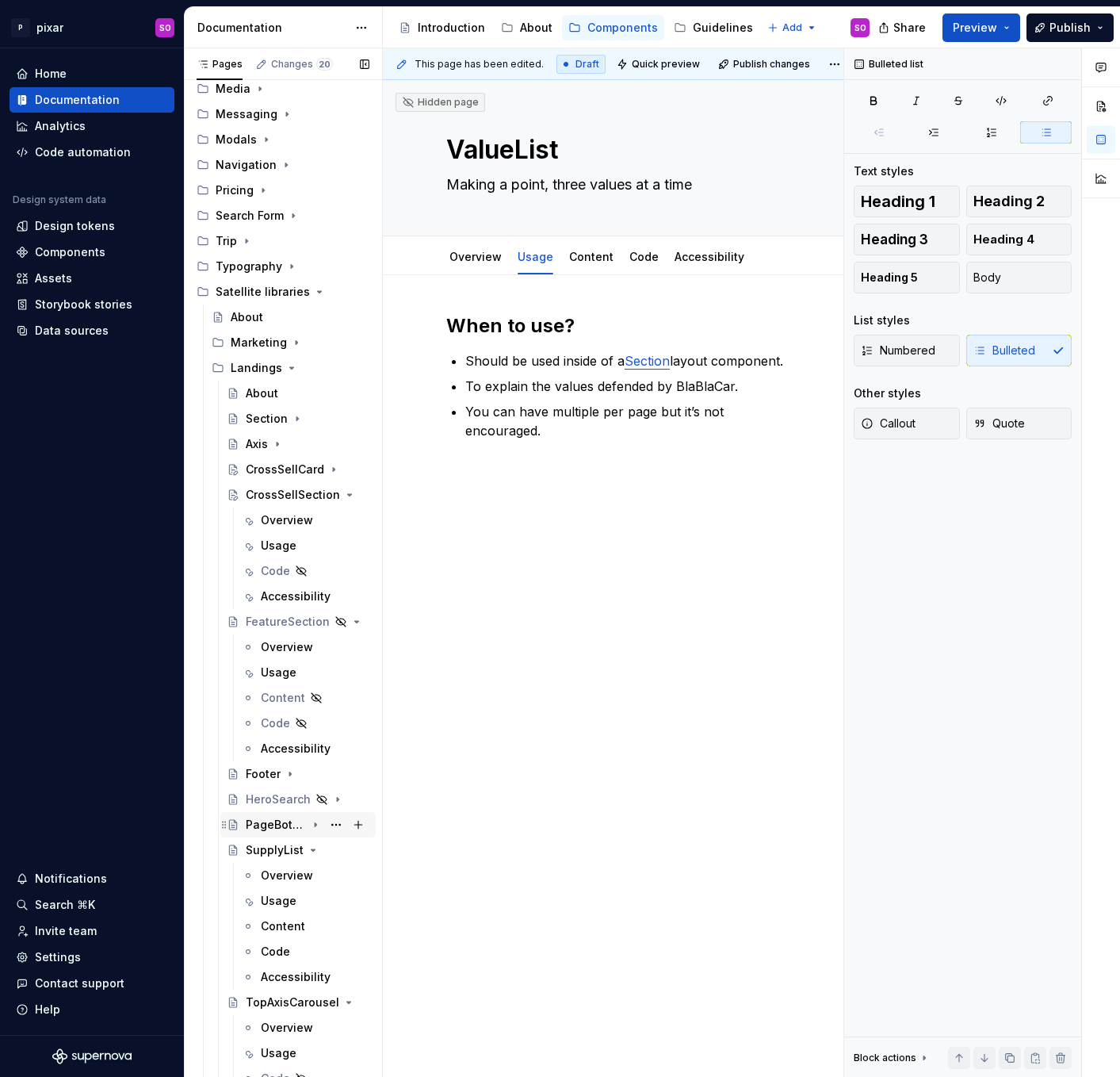
scroll to position [308, 0]
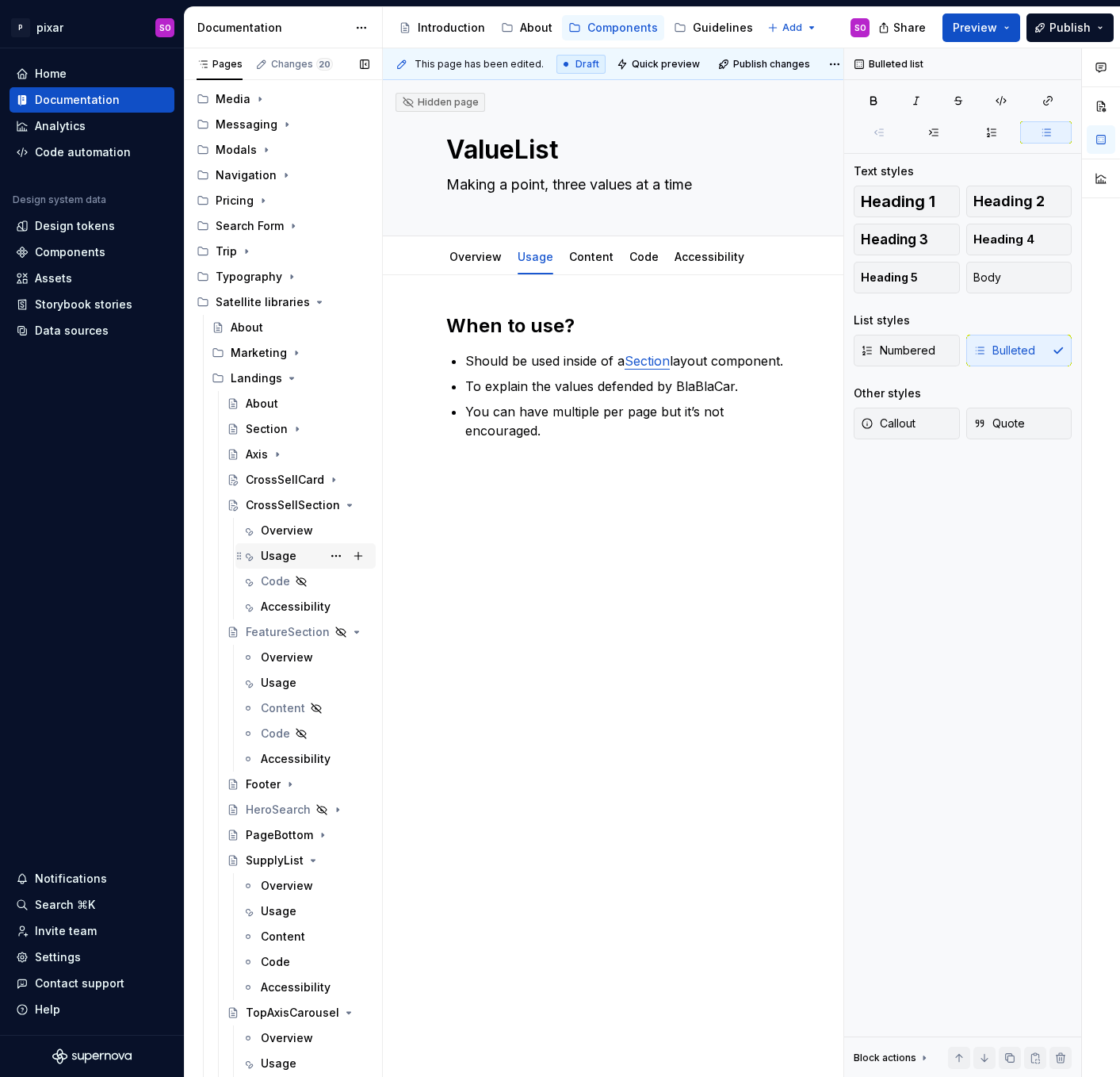
click at [295, 557] on div "Usage" at bounding box center [314, 555] width 108 height 22
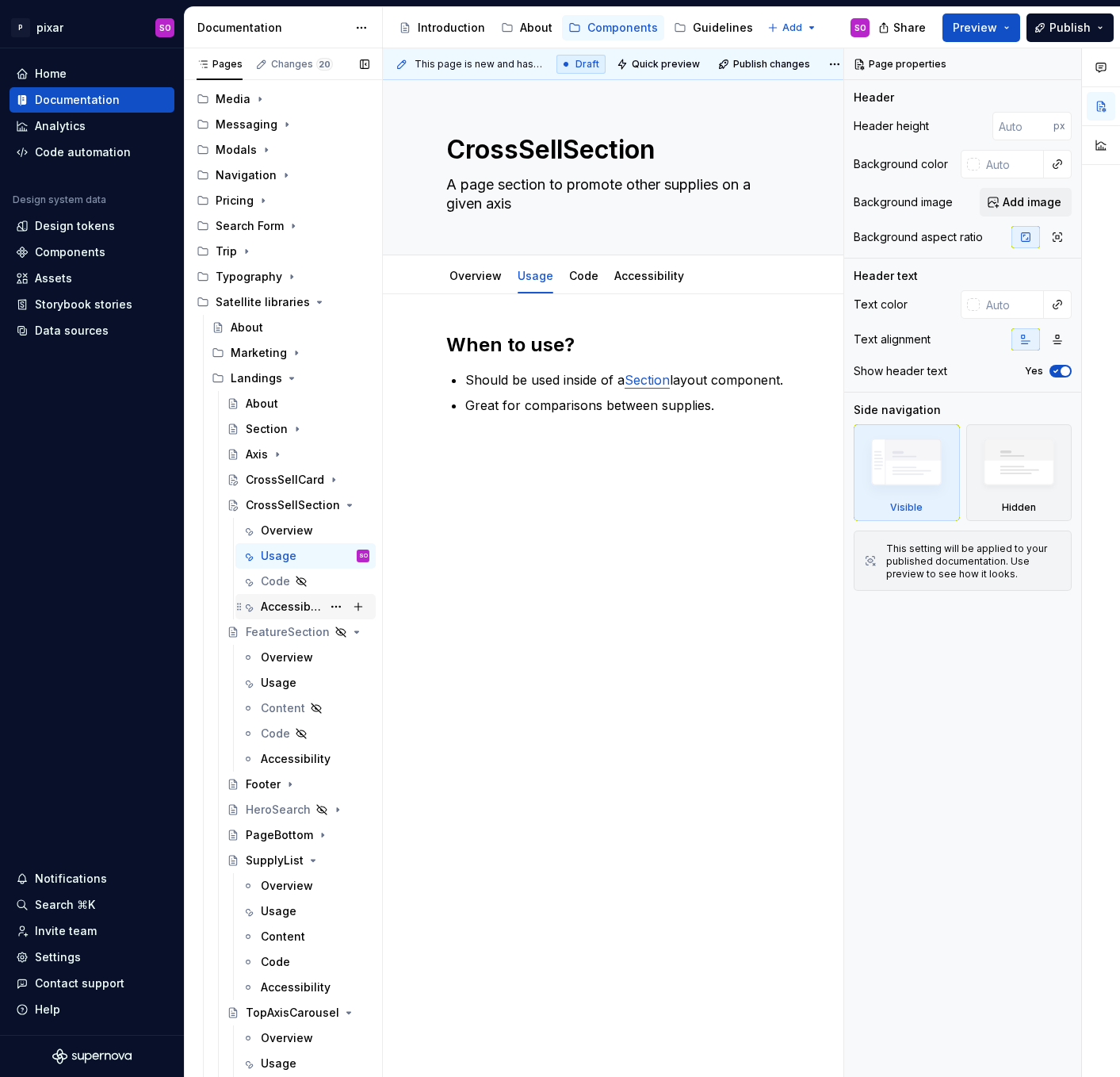
click at [294, 606] on div "Accessibility" at bounding box center [291, 606] width 61 height 15
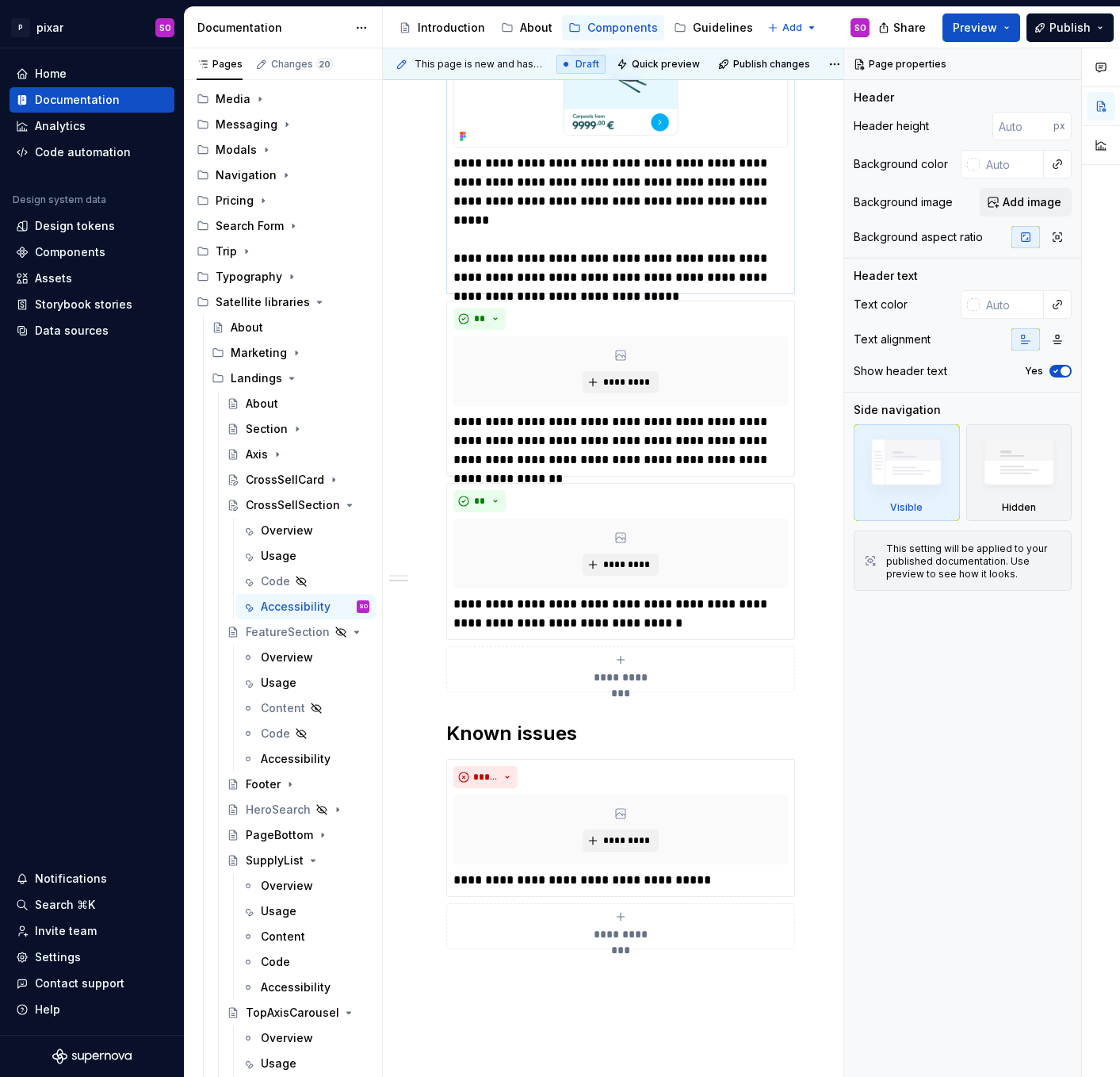
scroll to position [399, 0]
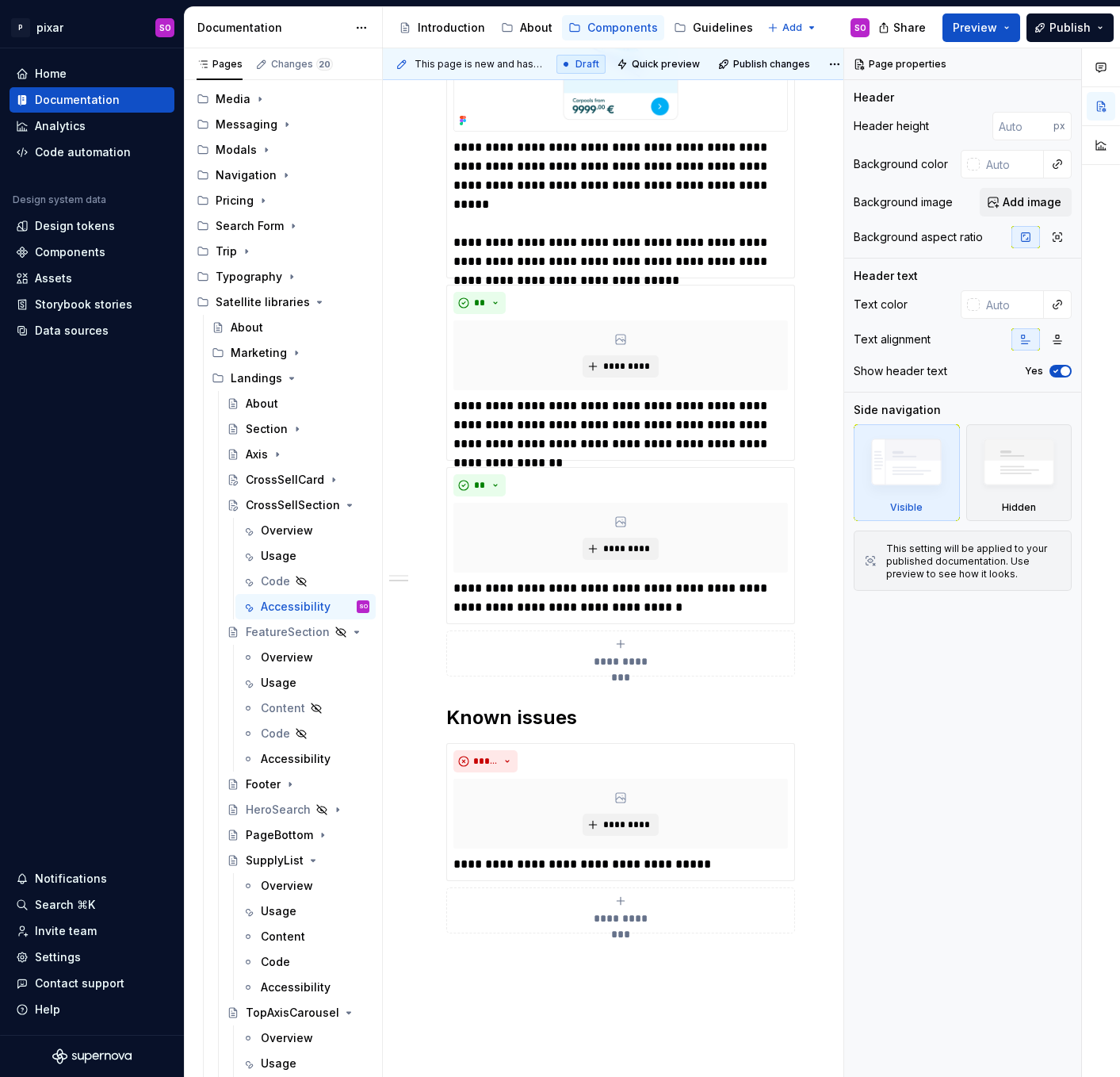
click at [432, 684] on div "**********" at bounding box center [620, 585] width 475 height 1381
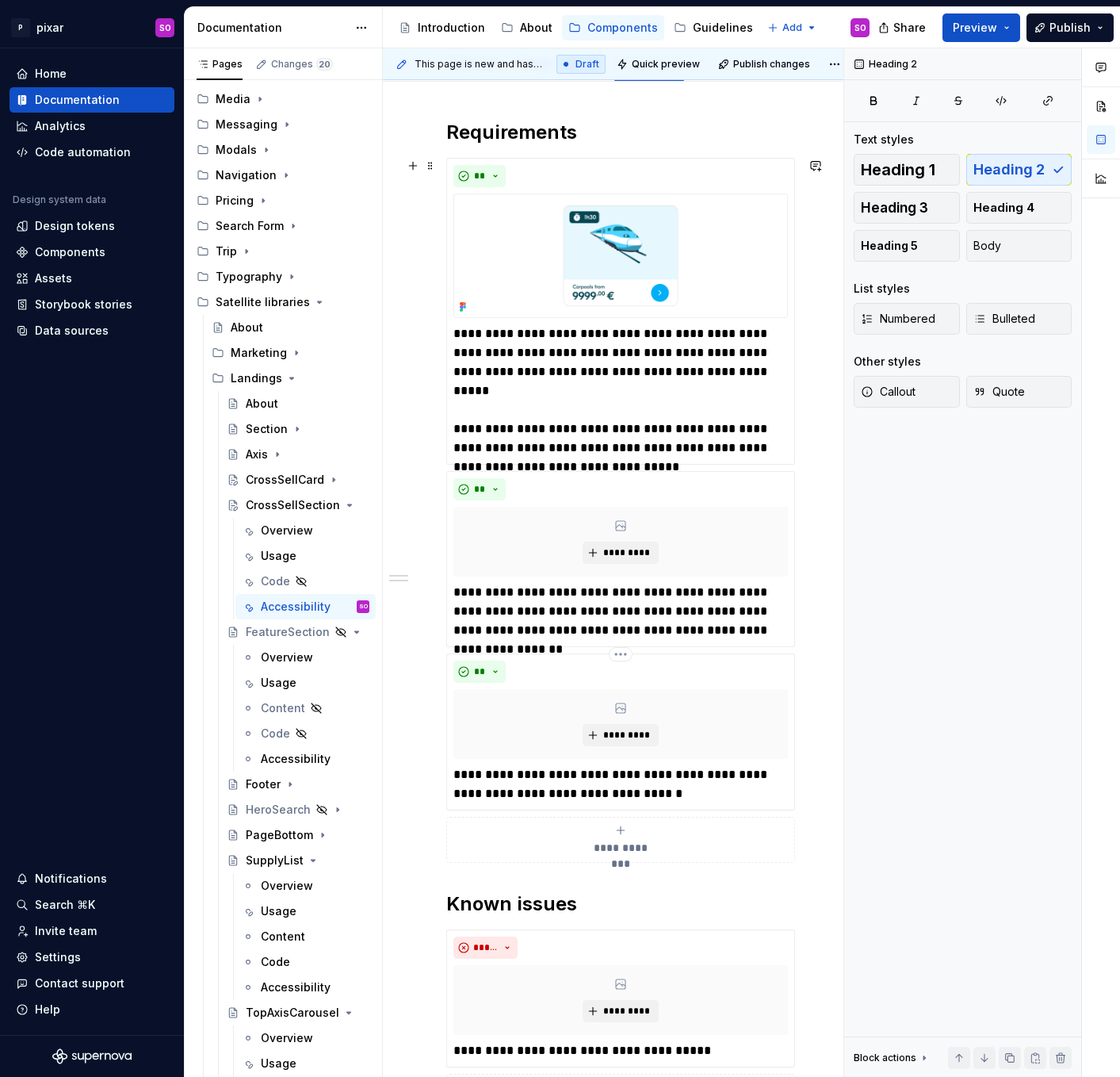
scroll to position [205, 0]
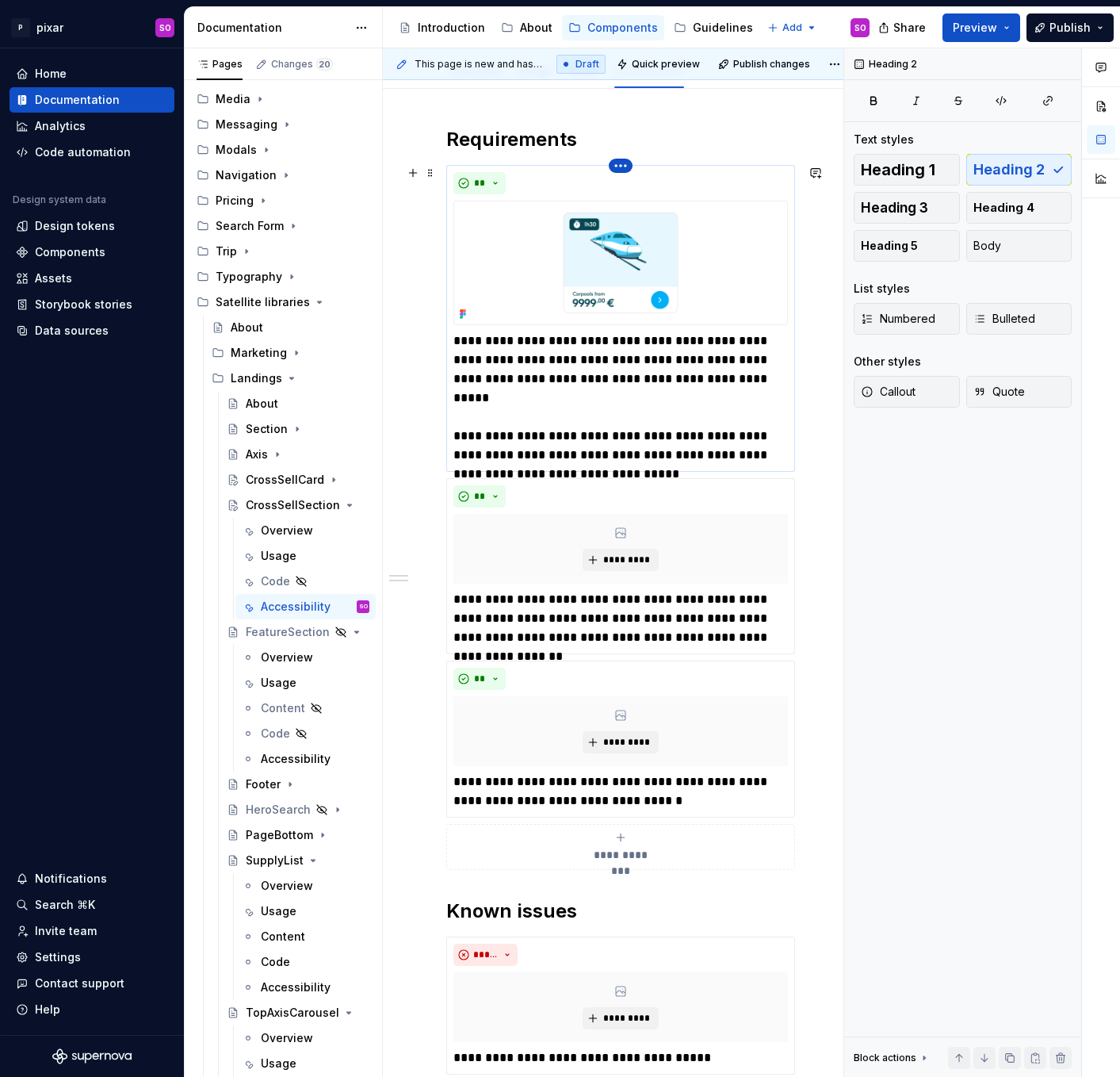
click at [618, 164] on html "P pixar SO Home Documentation Analytics Code automation Design system data Desi…" at bounding box center [560, 538] width 1120 height 1077
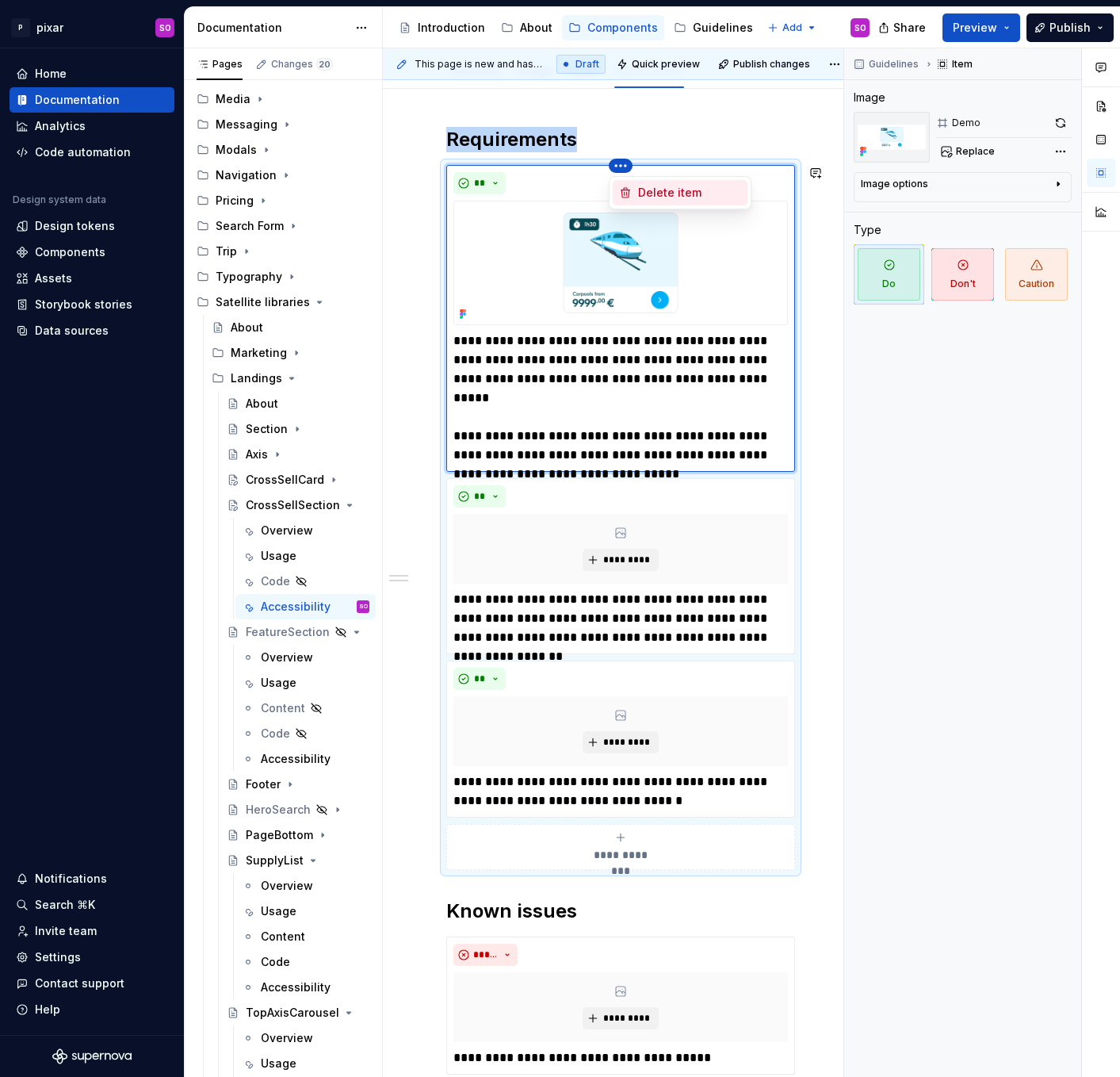
click at [650, 191] on div "Delete item" at bounding box center [689, 192] width 103 height 15
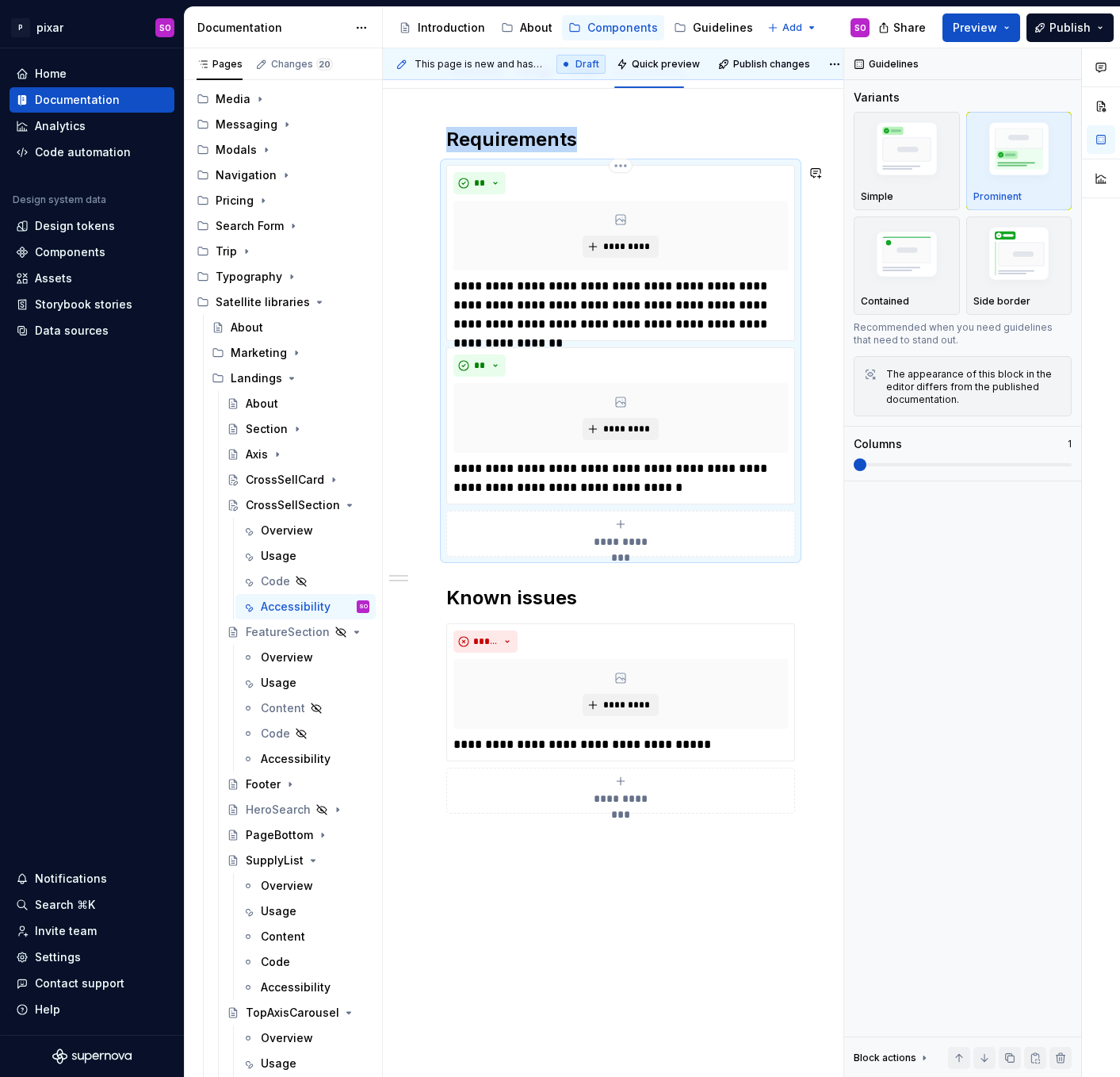
click at [625, 157] on div "**********" at bounding box center [620, 470] width 349 height 686
click at [623, 165] on div "**********" at bounding box center [620, 361] width 349 height 392
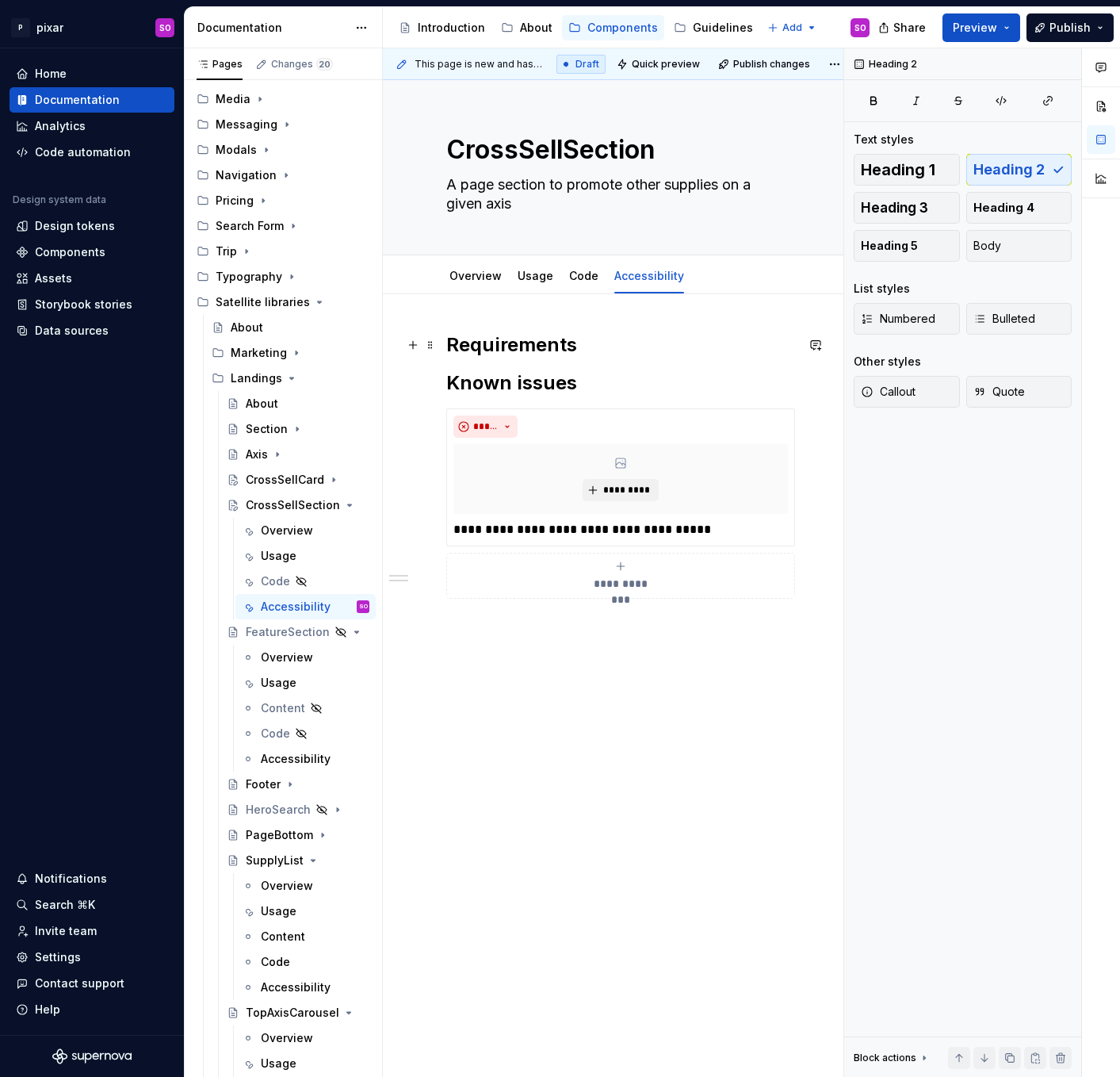
click at [621, 353] on h2 "Requirements" at bounding box center [620, 344] width 349 height 25
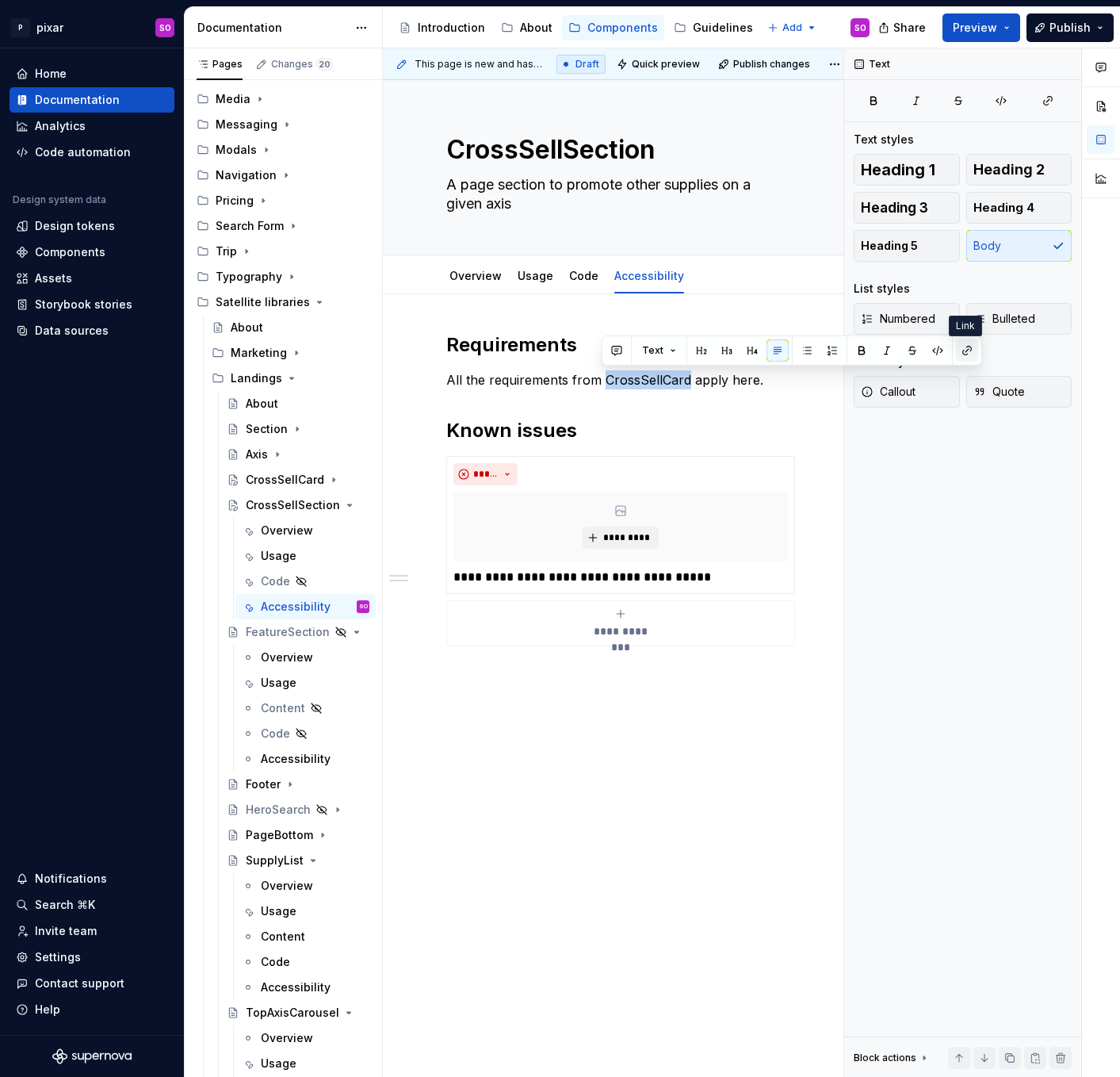
click at [960, 349] on button "button" at bounding box center [967, 350] width 22 height 22
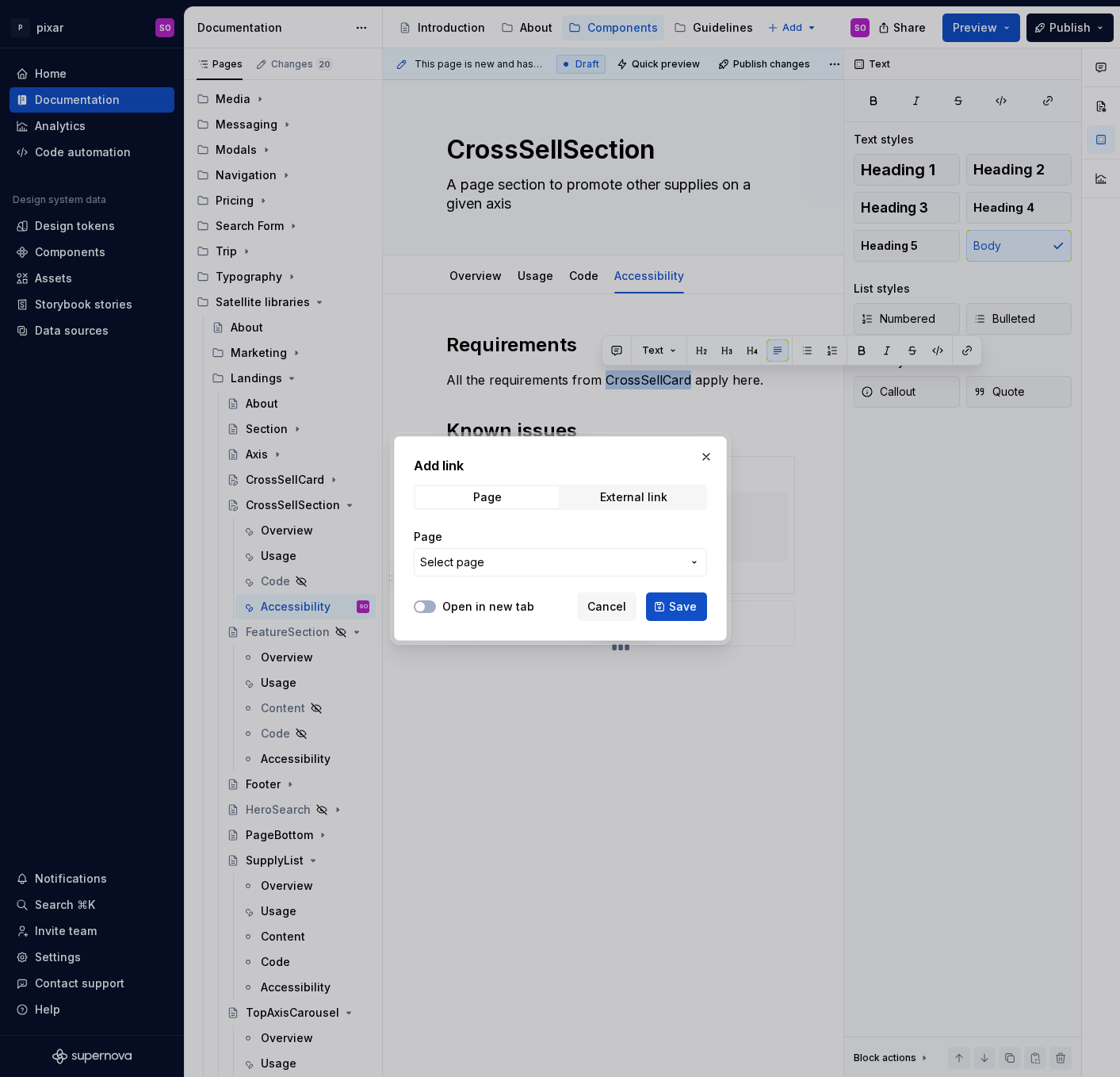
click at [565, 563] on span "Select page" at bounding box center [550, 562] width 261 height 15
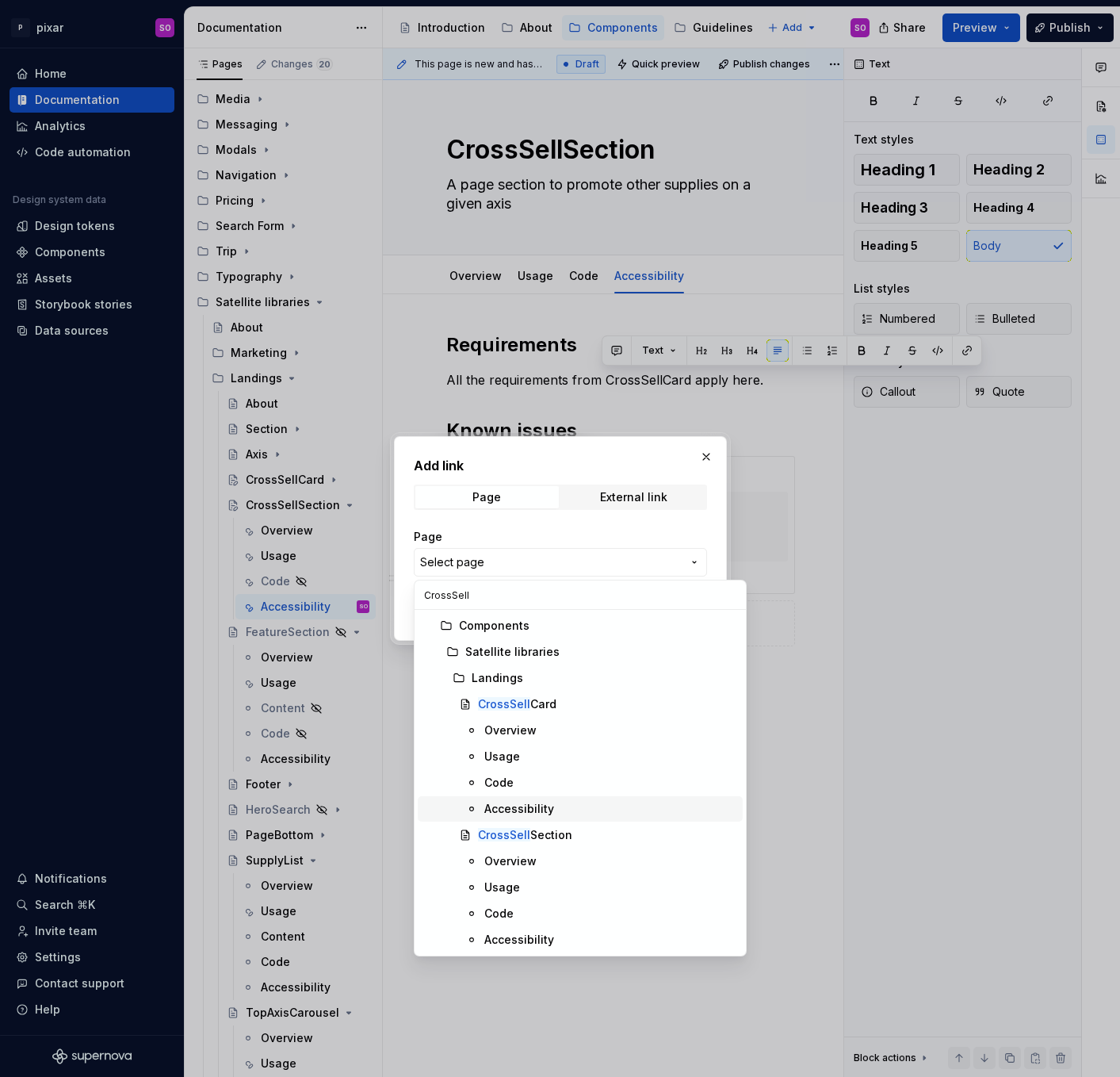
click at [537, 801] on div "Accessibility" at bounding box center [519, 808] width 70 height 15
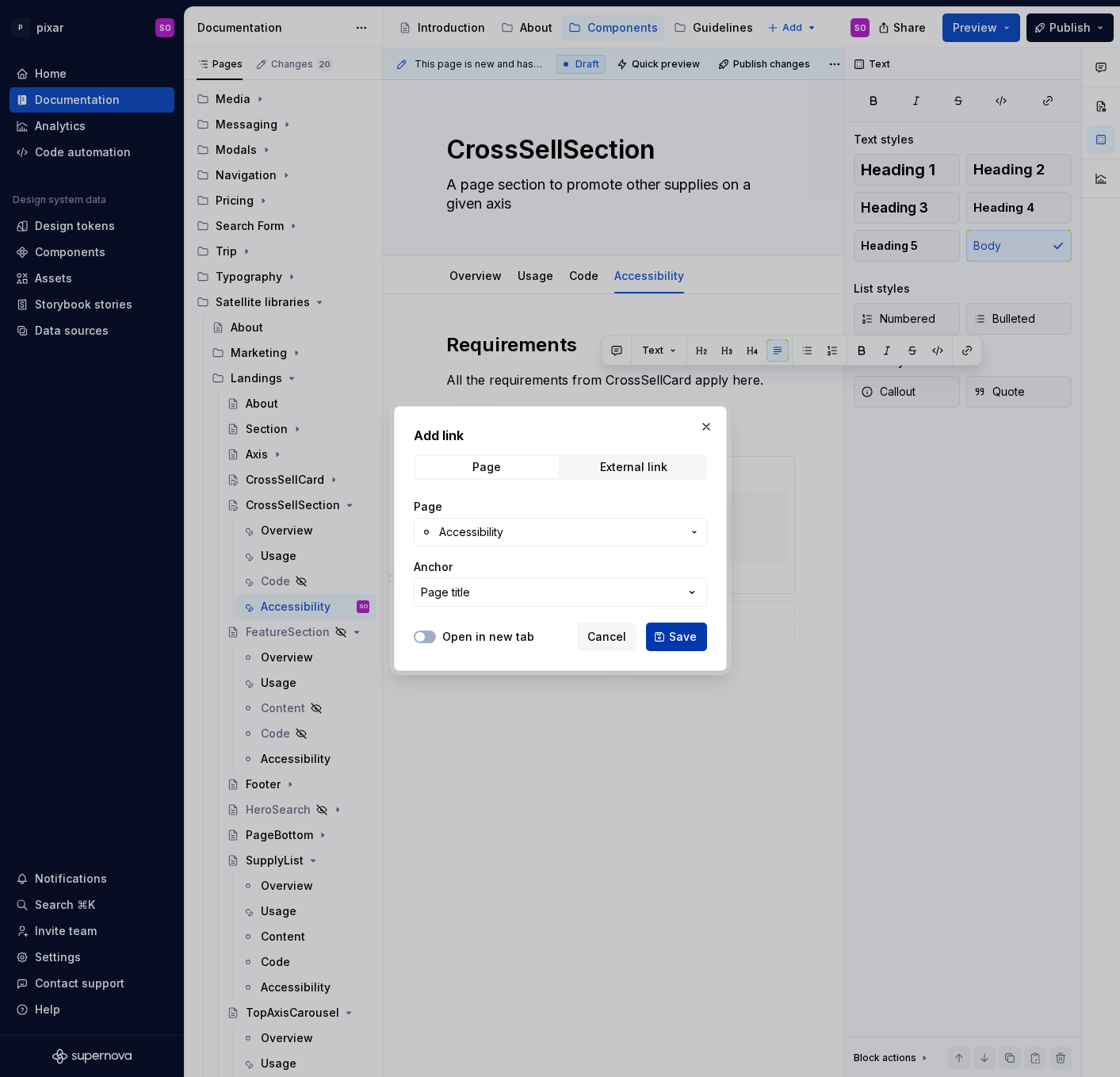
click at [678, 635] on span "Save" at bounding box center [683, 636] width 28 height 15
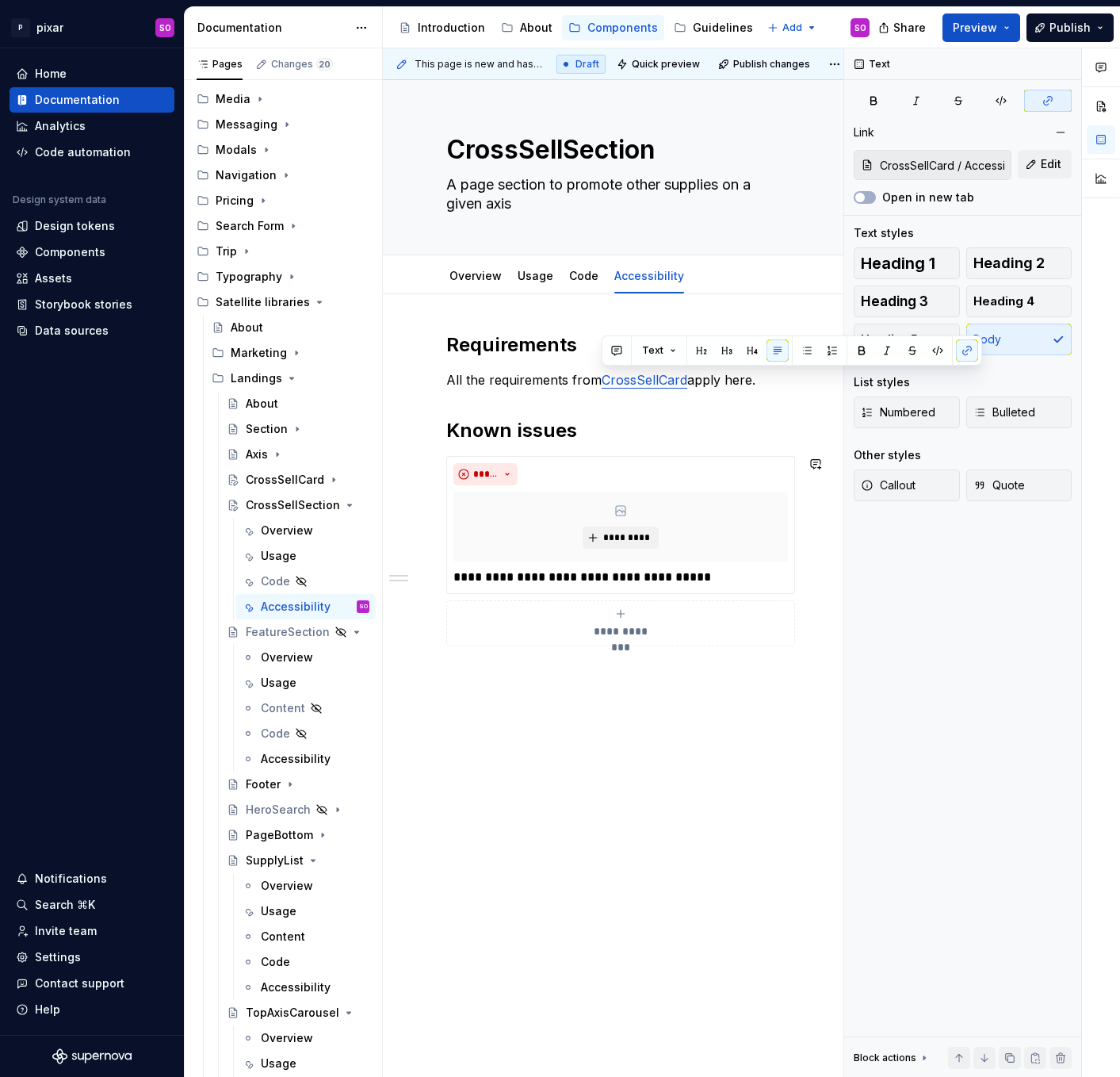
click at [645, 736] on div "**********" at bounding box center [620, 641] width 475 height 694
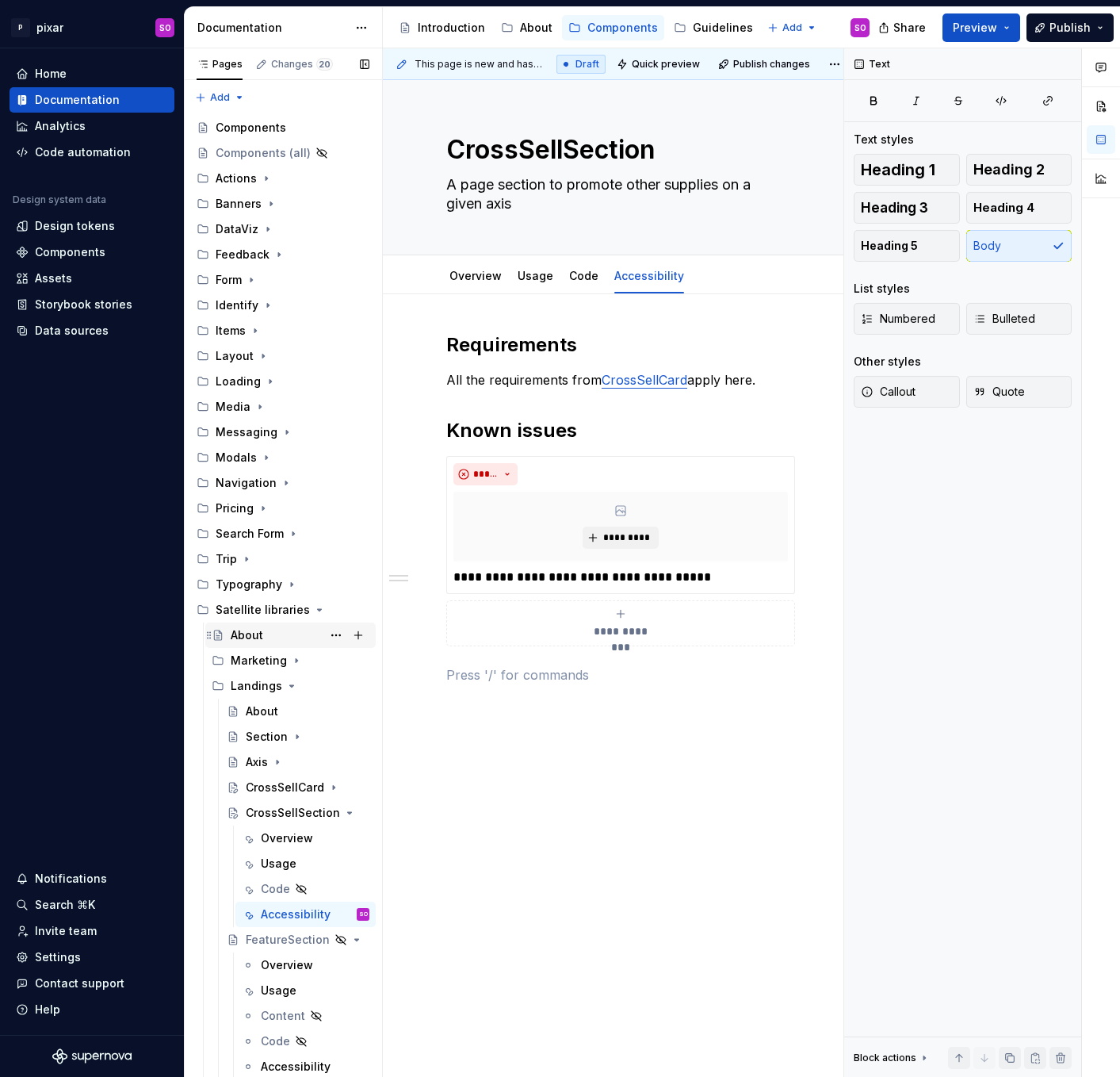
click at [257, 637] on div "About" at bounding box center [247, 634] width 33 height 15
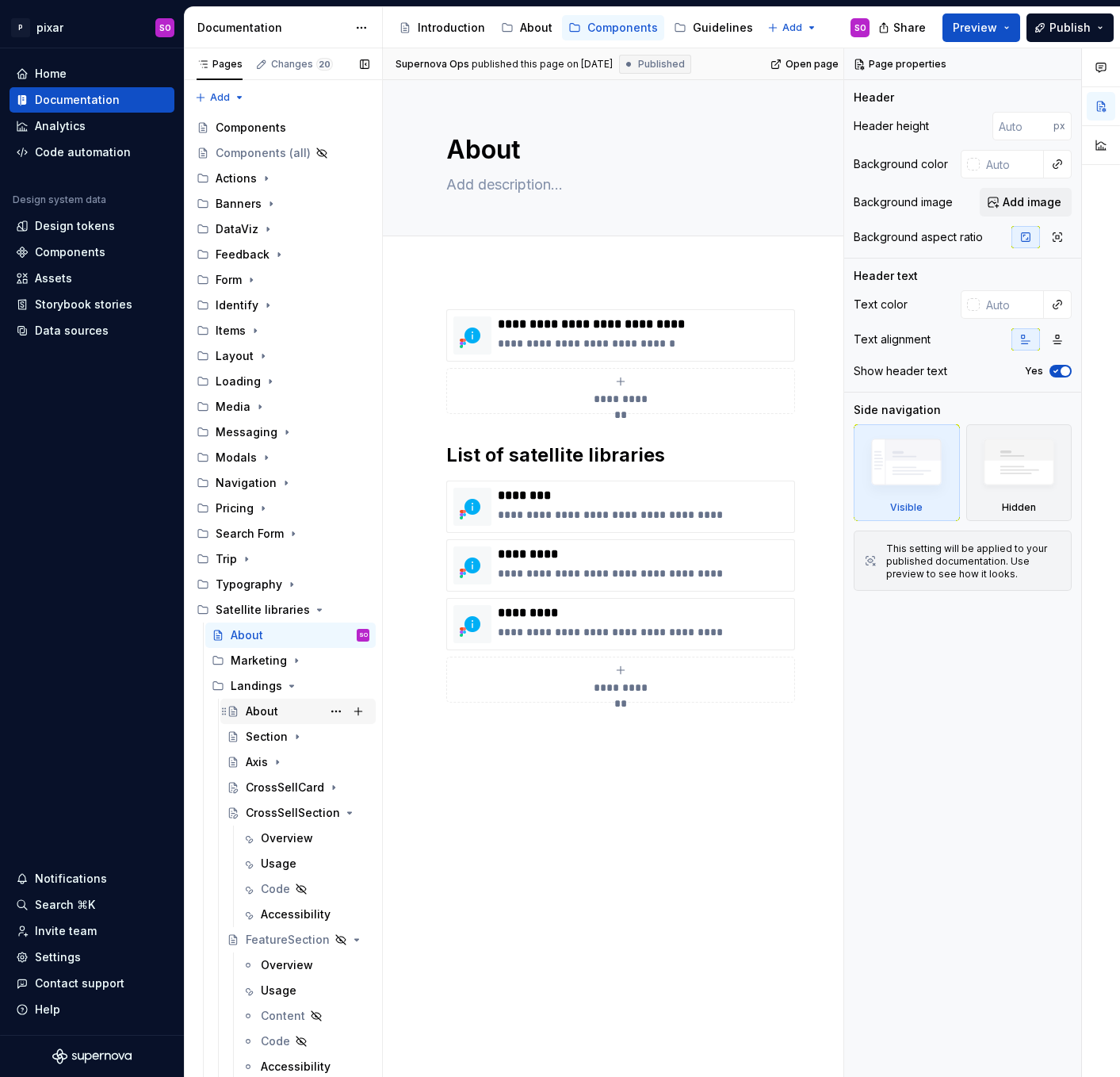
click at [274, 712] on div "About" at bounding box center [262, 711] width 33 height 15
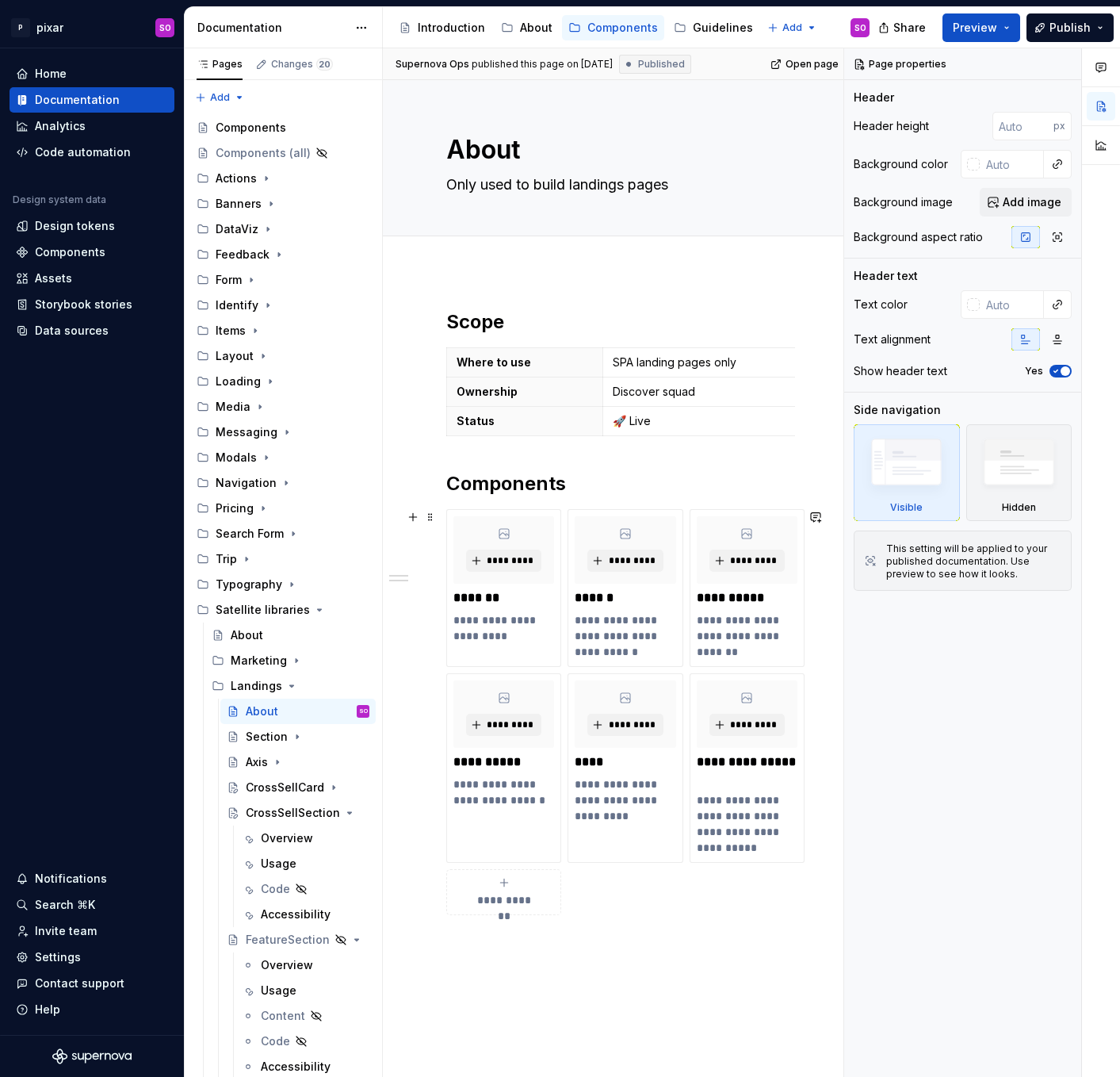
click at [511, 900] on span "**********" at bounding box center [504, 900] width 69 height 15
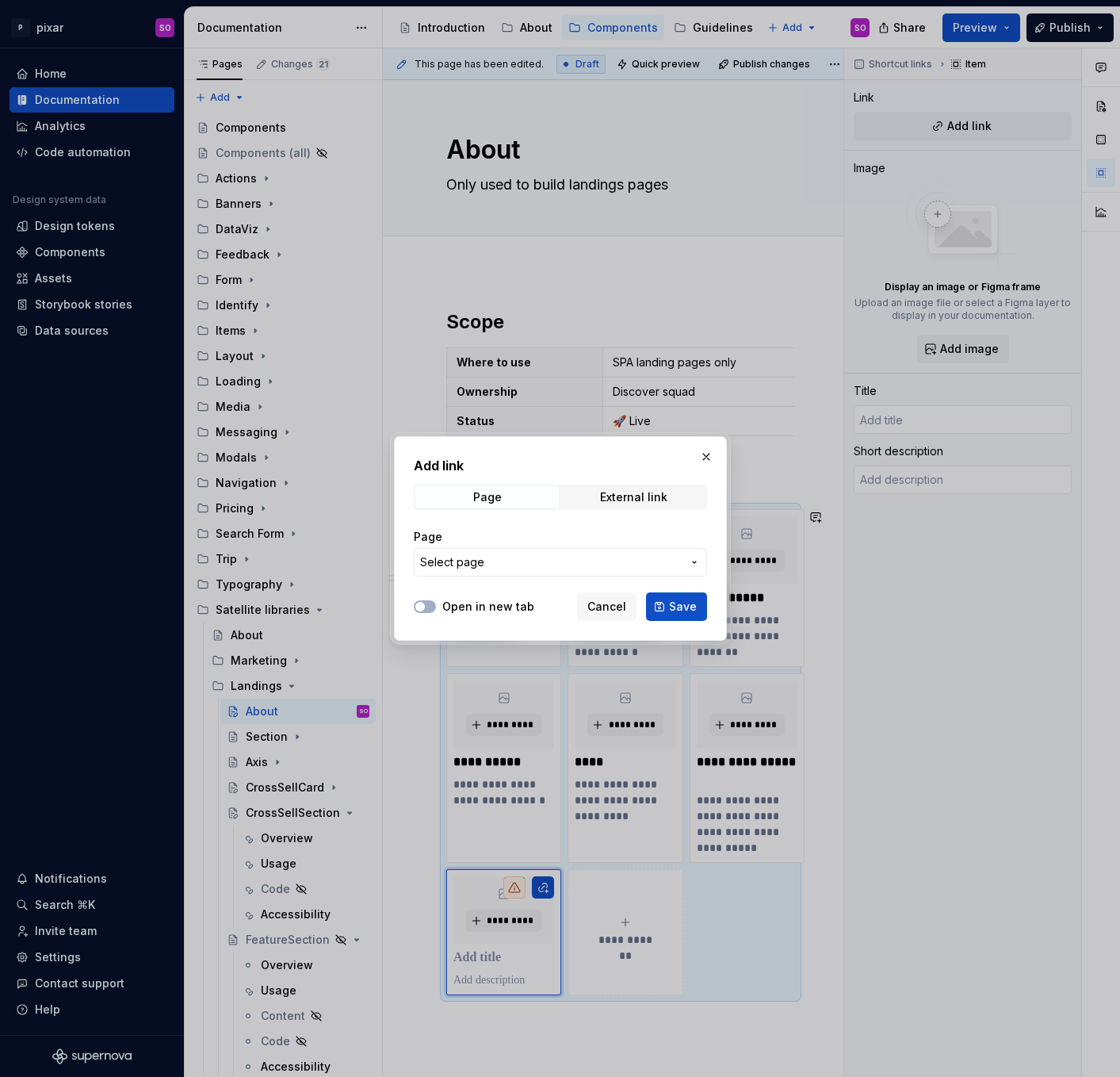
click at [519, 567] on span "Select page" at bounding box center [550, 562] width 261 height 15
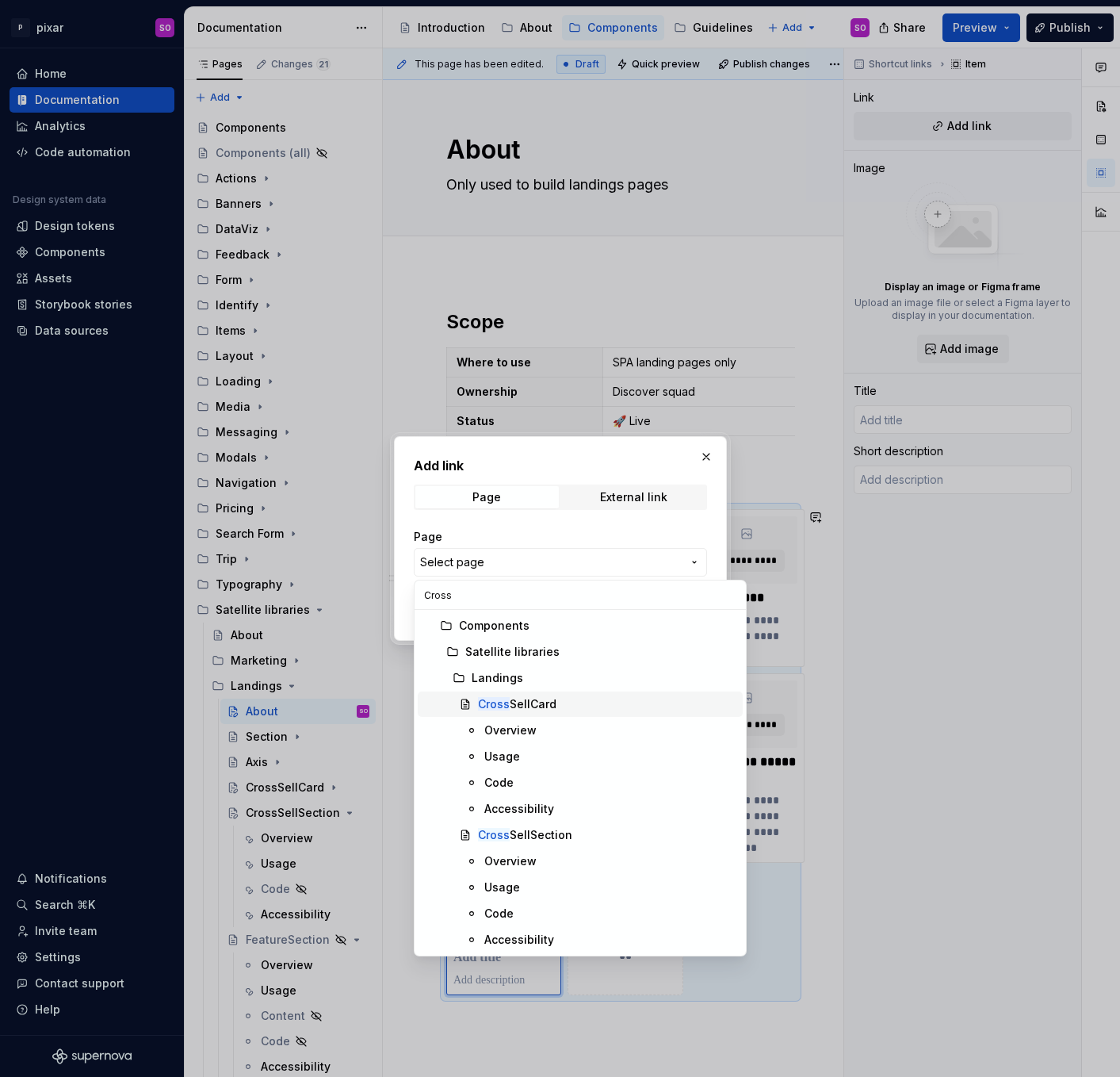
click at [535, 702] on div "Cross SellCard" at bounding box center [517, 703] width 78 height 15
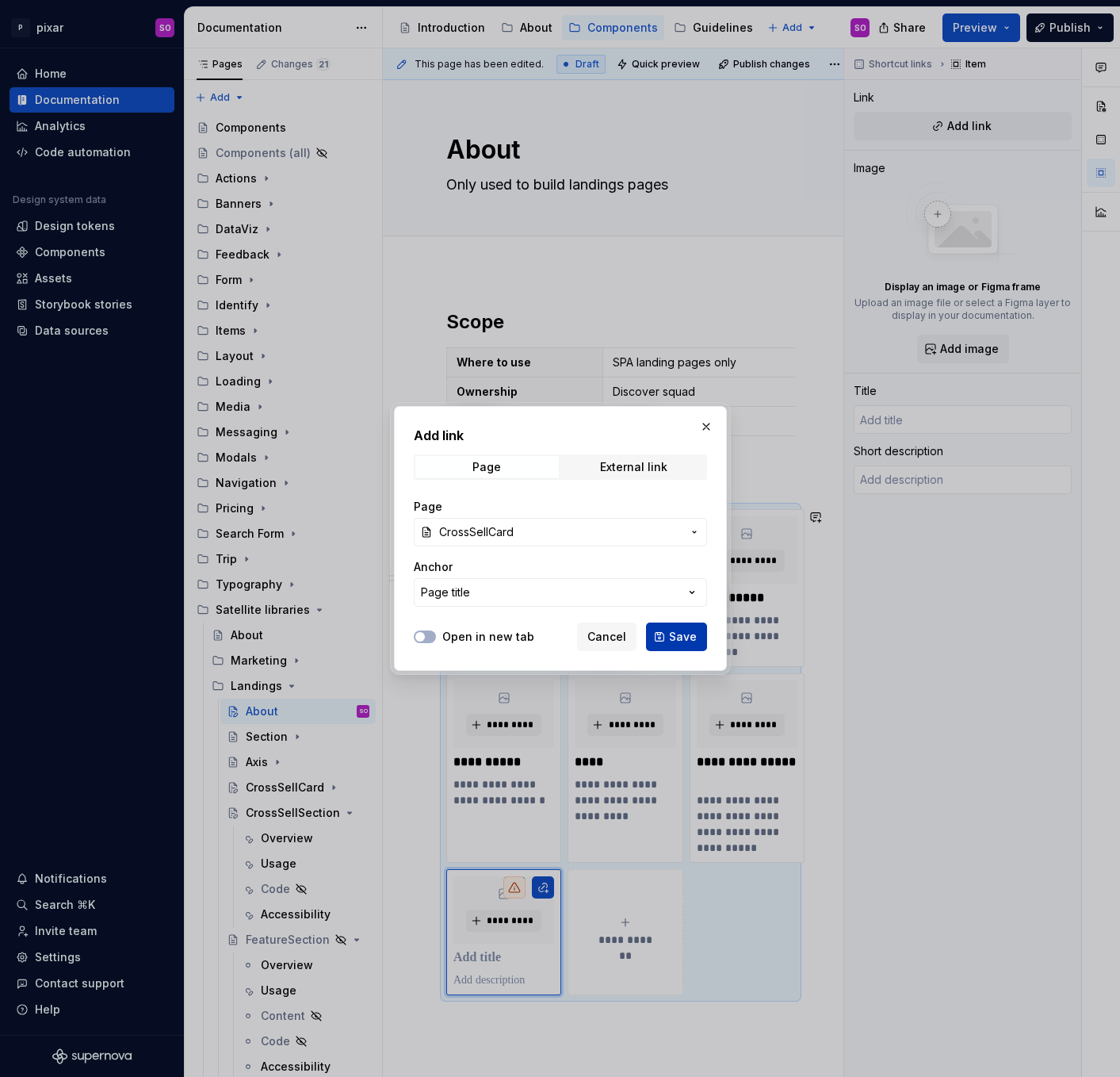
click at [683, 637] on span "Save" at bounding box center [683, 636] width 28 height 15
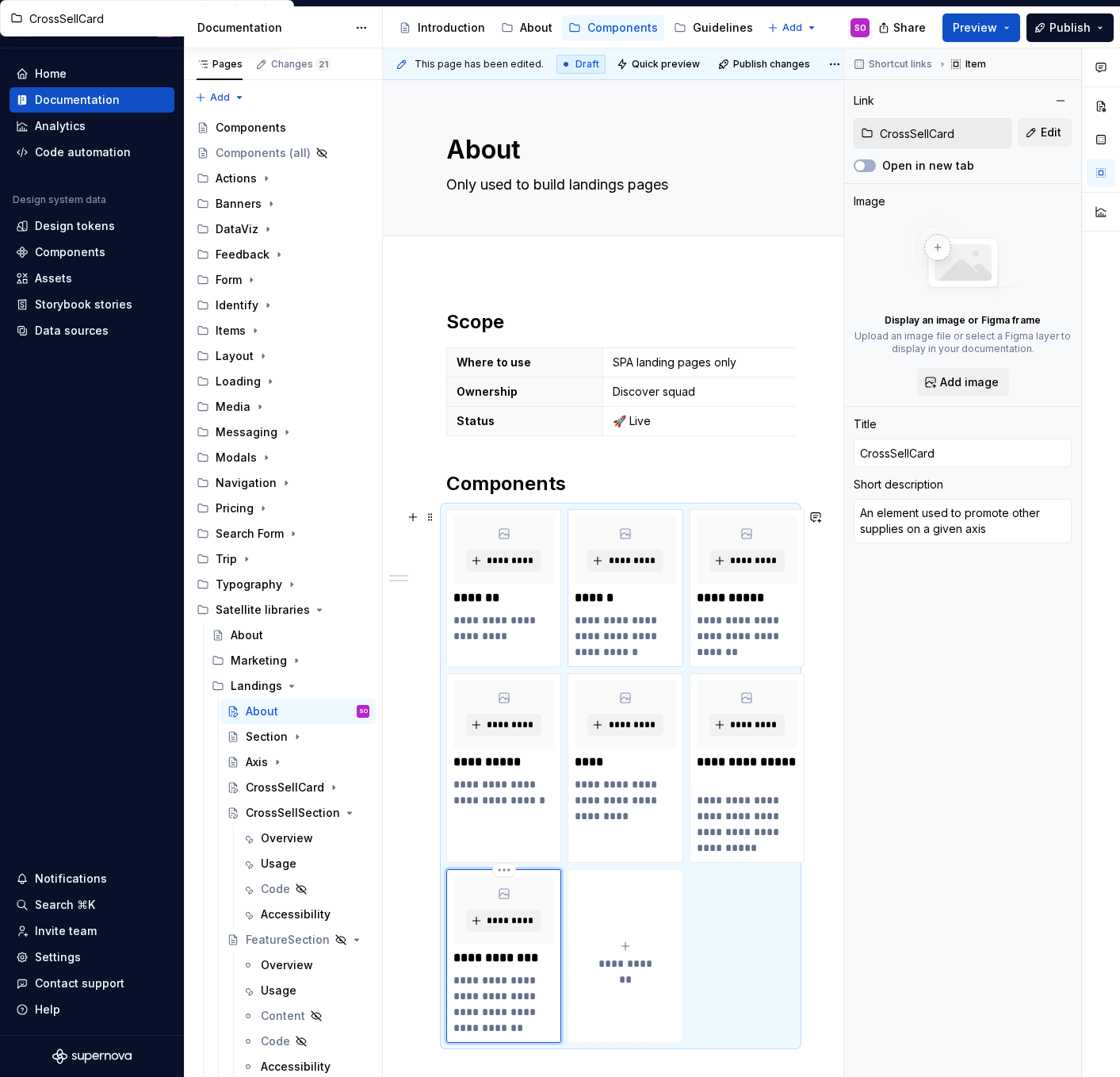
scroll to position [32, 0]
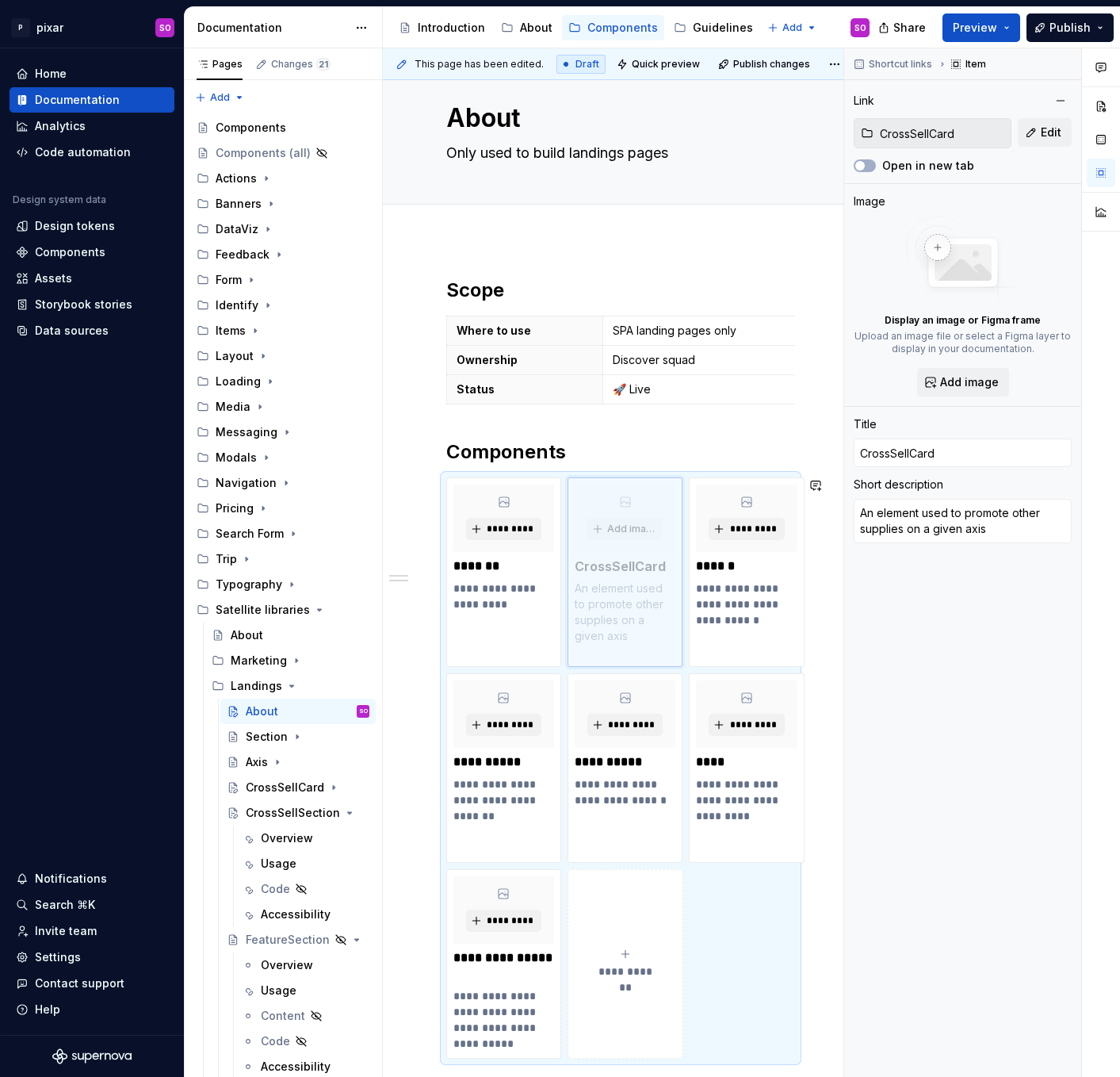
drag, startPoint x: 534, startPoint y: 877, endPoint x: 658, endPoint y: 549, distance: 350.7
click at [658, 549] on body "P pixar SO Home Documentation Analytics Code automation Design system data Desi…" at bounding box center [560, 538] width 1120 height 1077
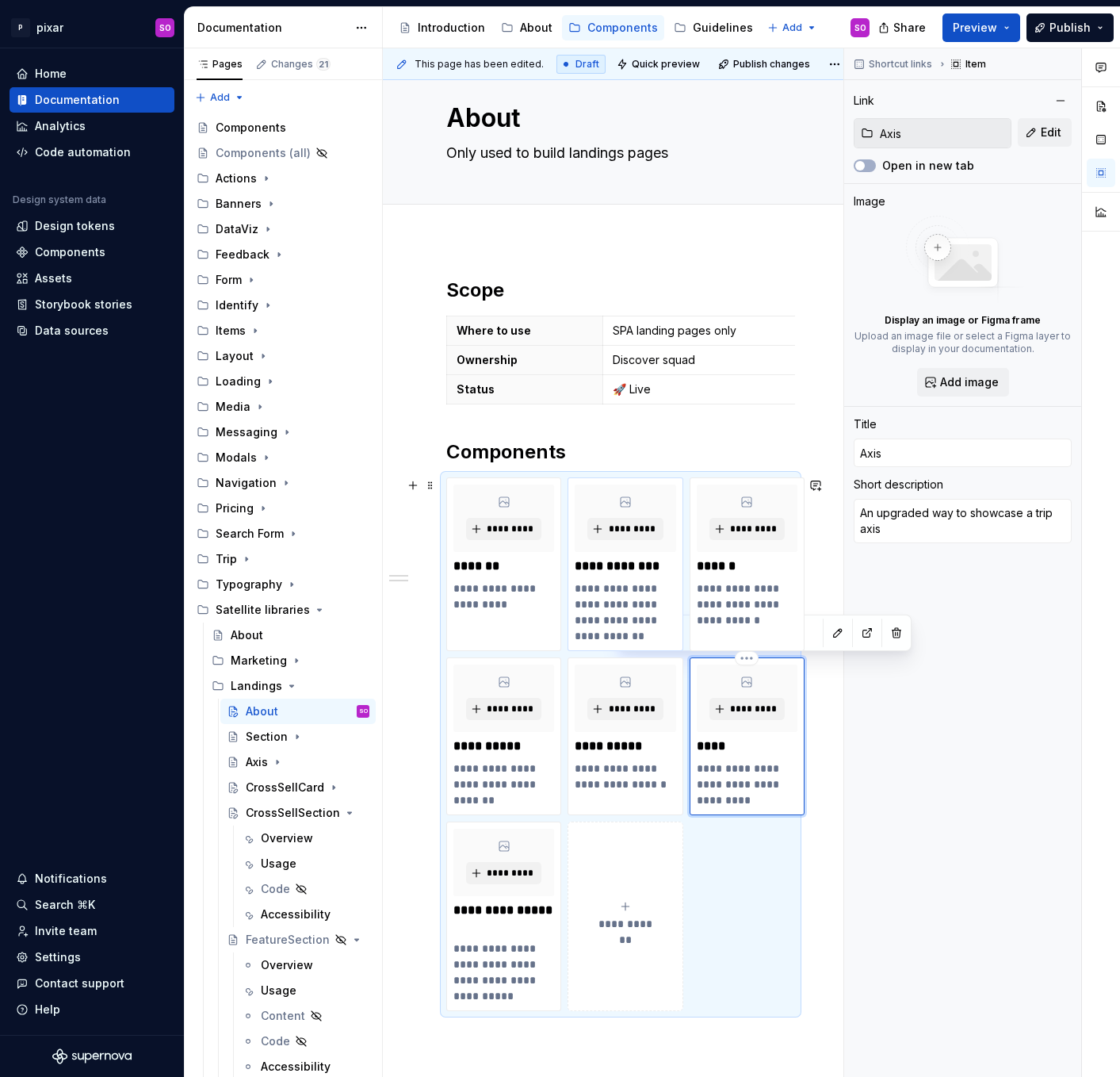
scroll to position [47, 0]
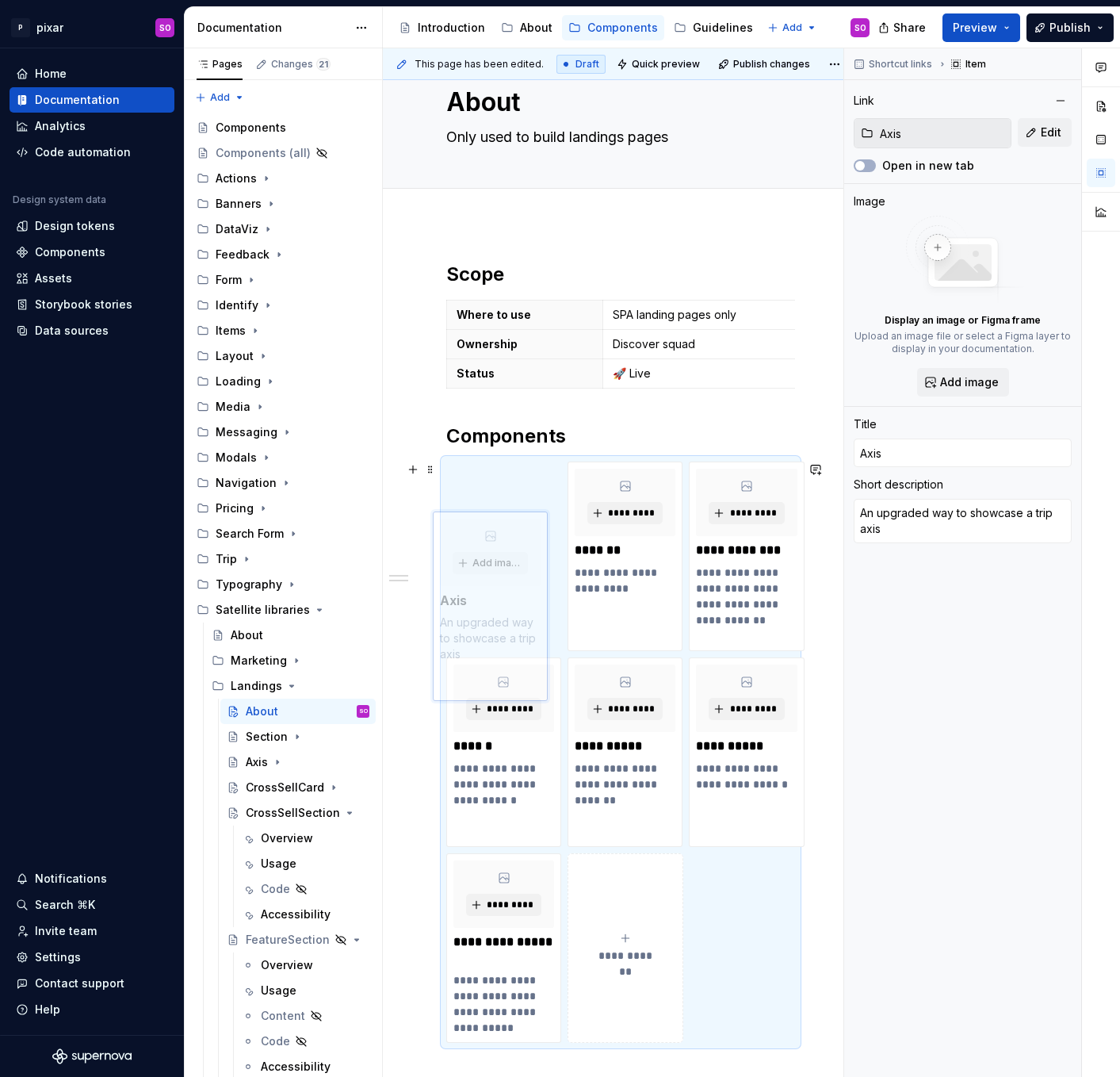
drag, startPoint x: 727, startPoint y: 667, endPoint x: 470, endPoint y: 521, distance: 295.6
click at [470, 521] on body "P pixar SO Home Documentation Analytics Code automation Design system data Desi…" at bounding box center [560, 538] width 1120 height 1077
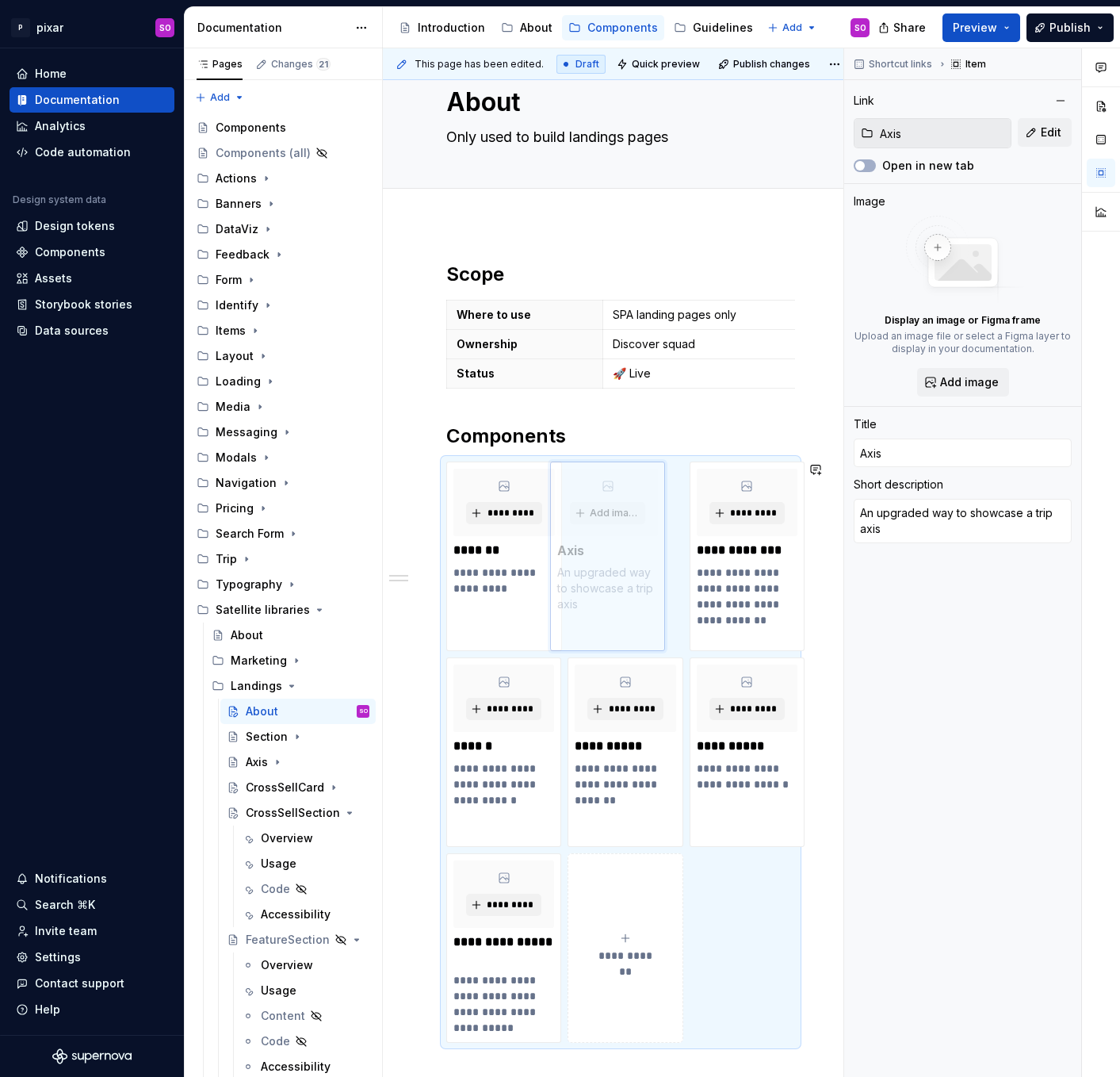
drag, startPoint x: 532, startPoint y: 466, endPoint x: 634, endPoint y: 466, distance: 102.0
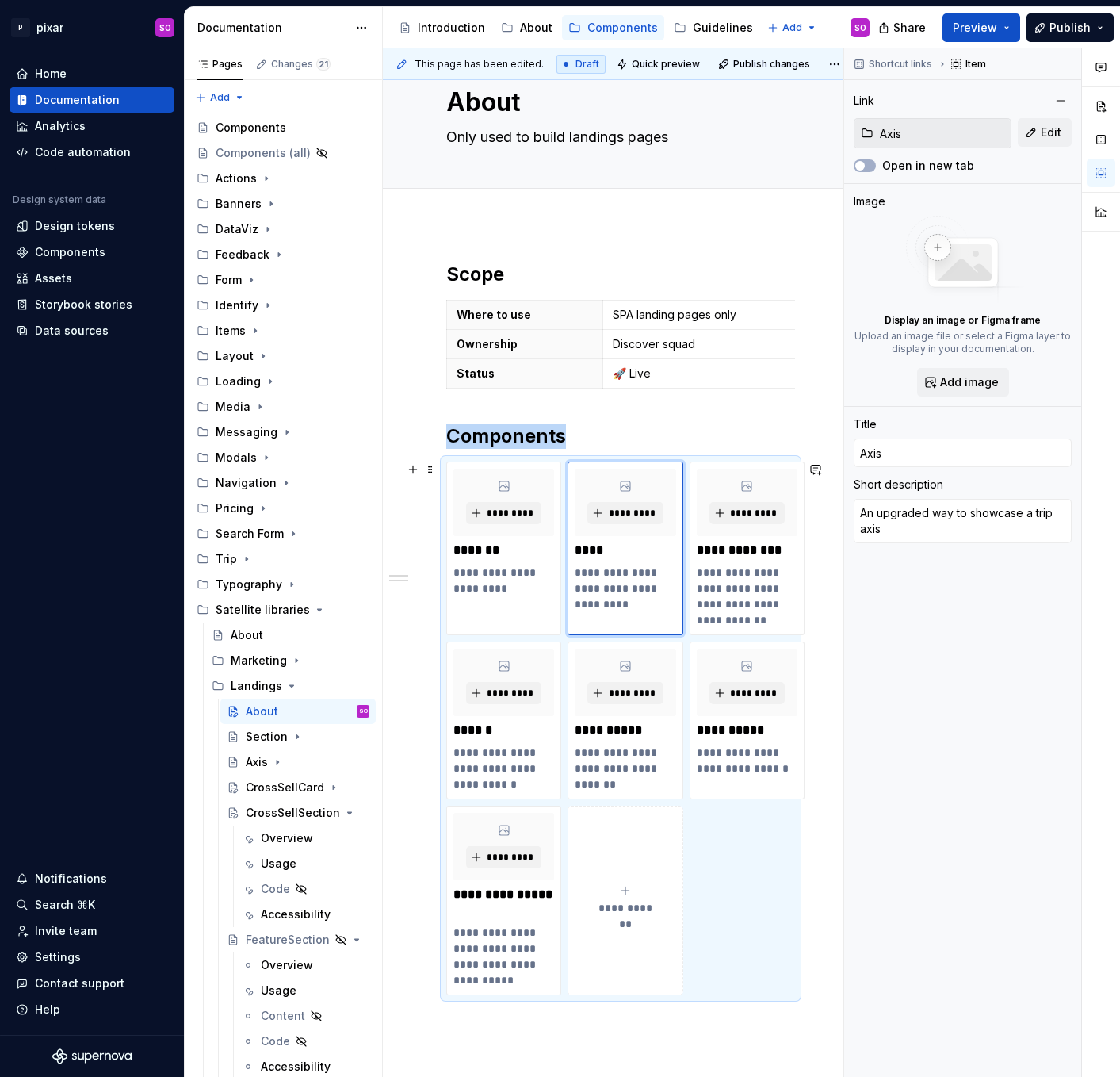
click at [618, 916] on button "**********" at bounding box center [624, 900] width 115 height 190
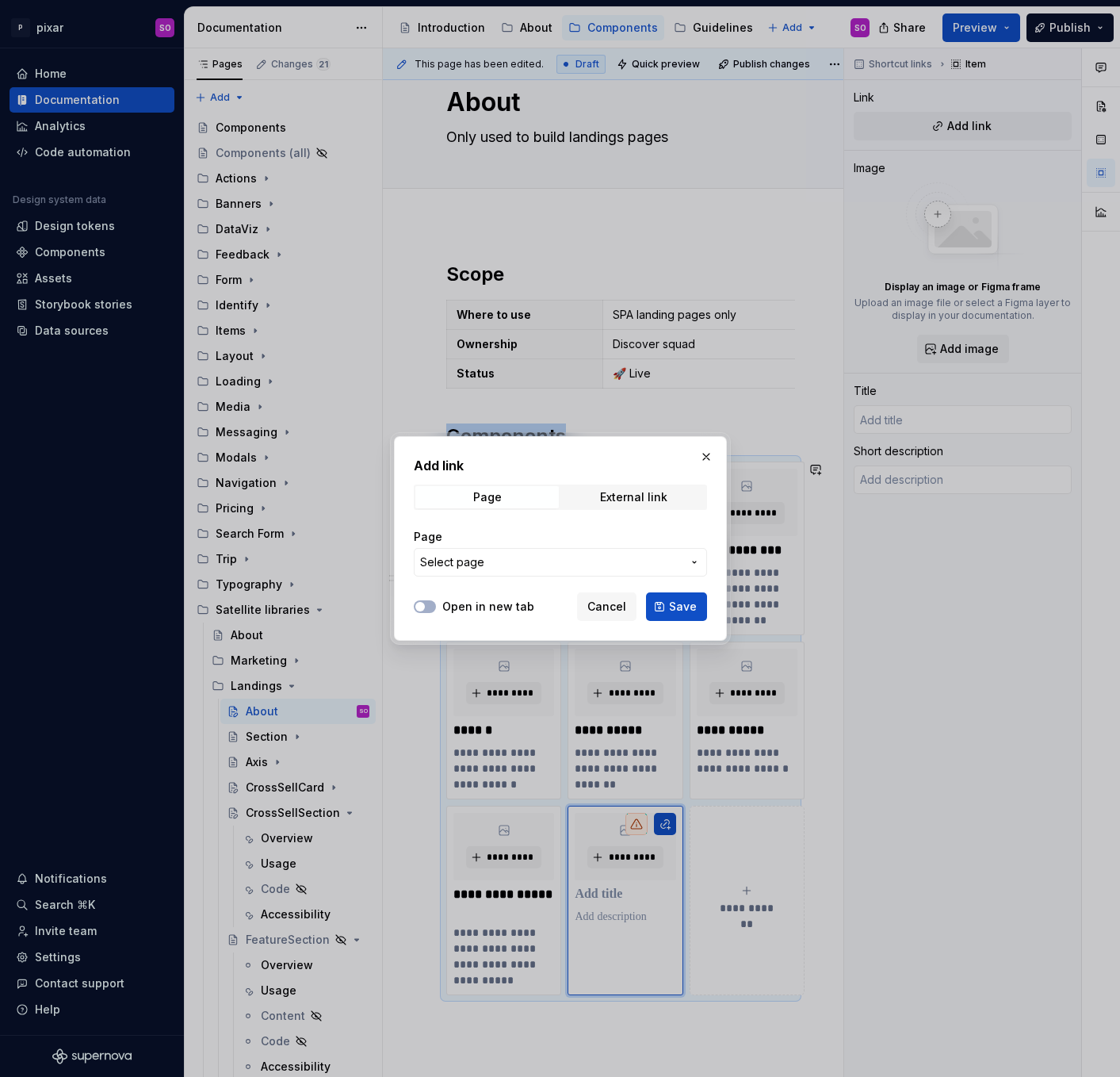
click at [505, 573] on button "Select page" at bounding box center [560, 562] width 293 height 28
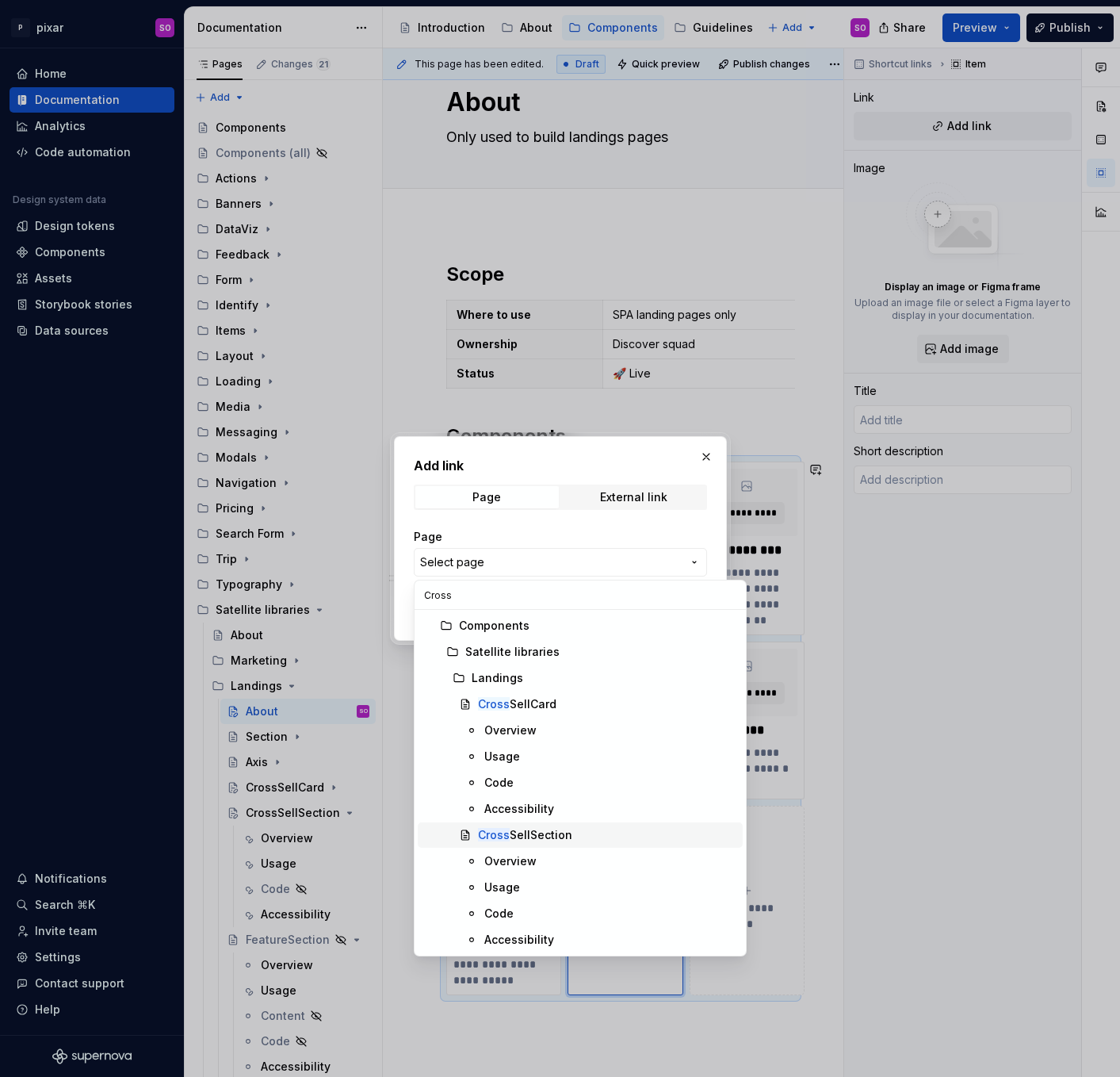
click at [553, 833] on div "Cross SellSection" at bounding box center [525, 834] width 94 height 15
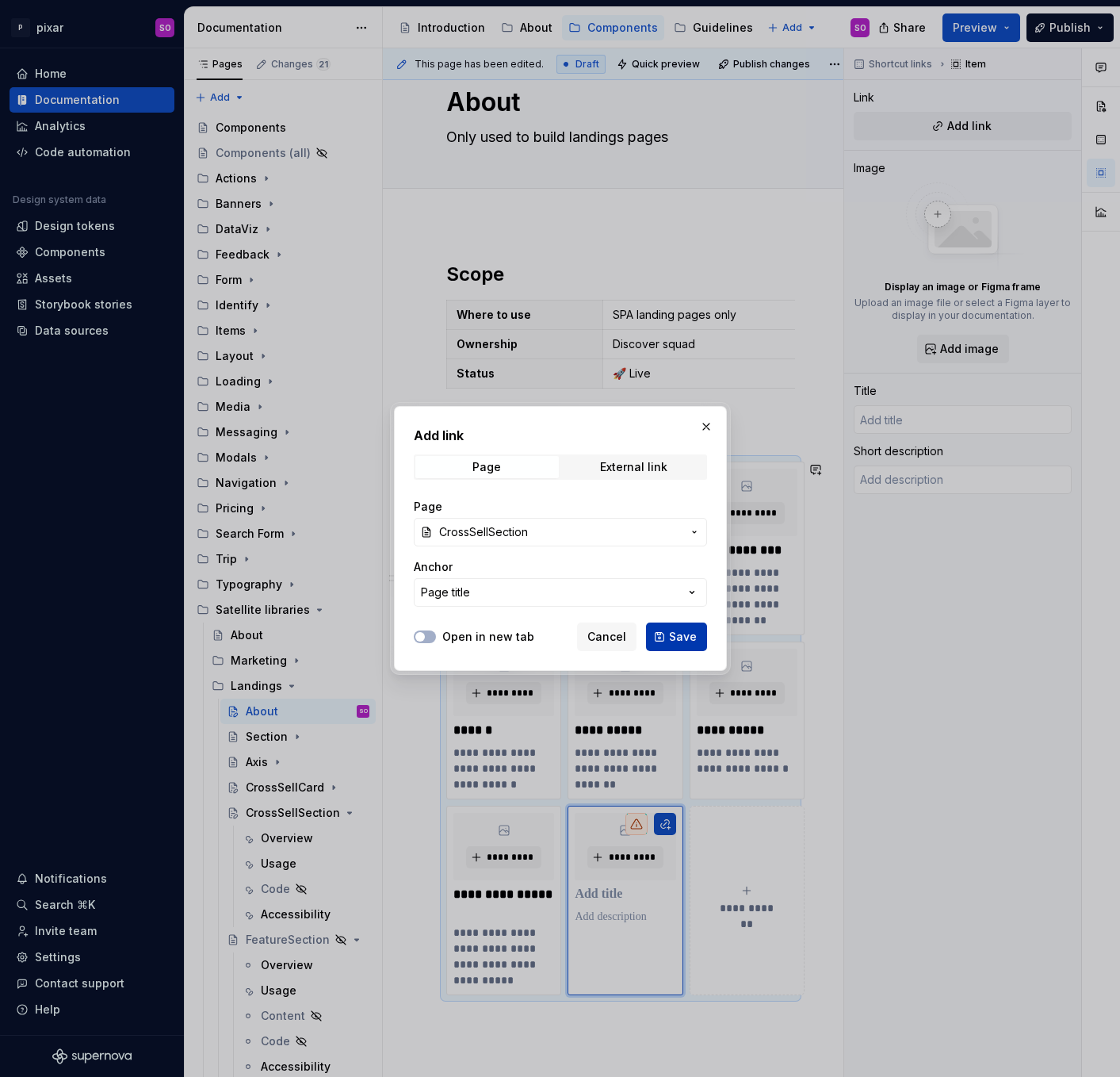
click at [677, 633] on span "Save" at bounding box center [683, 636] width 28 height 15
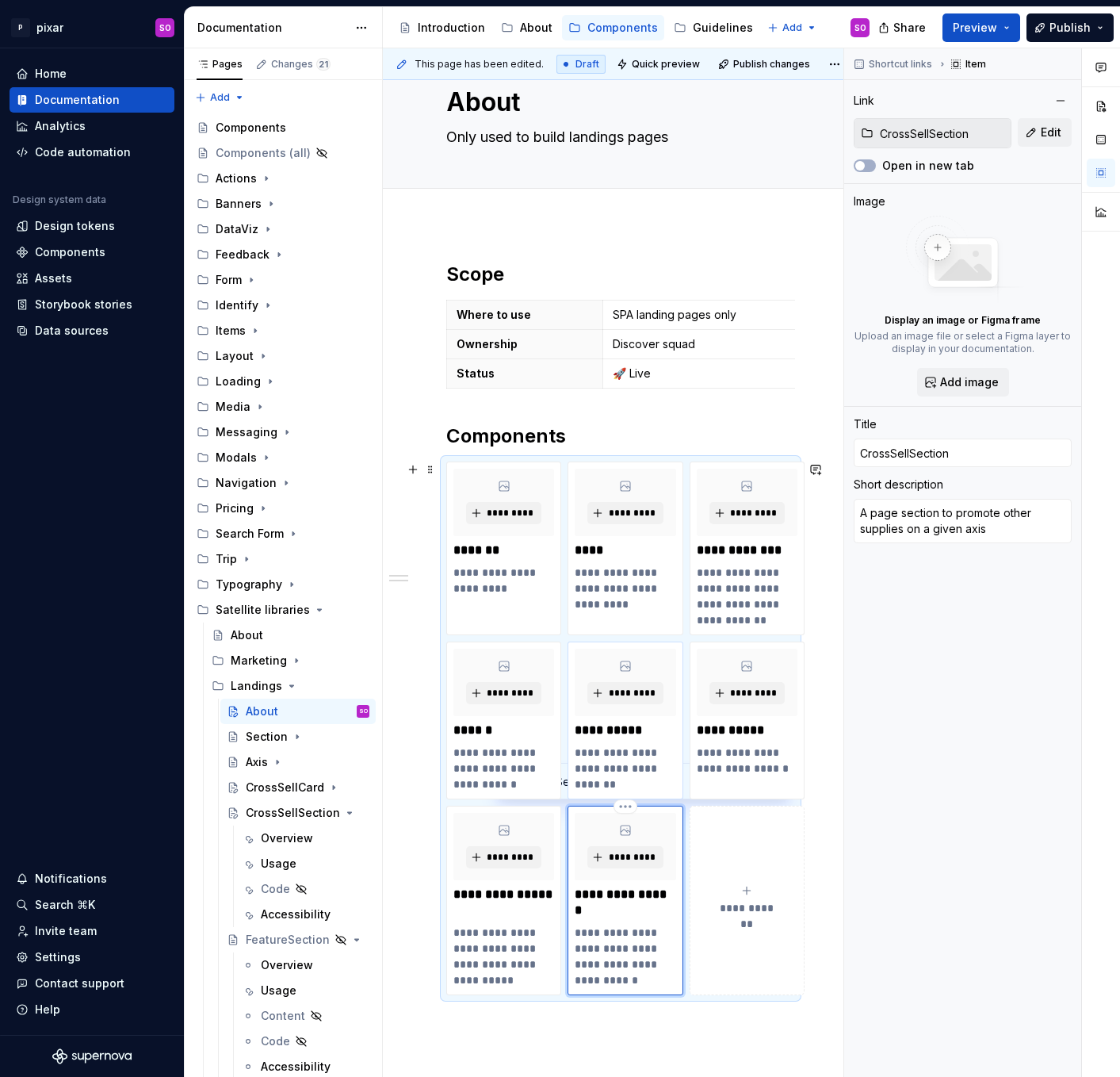
scroll to position [95, 0]
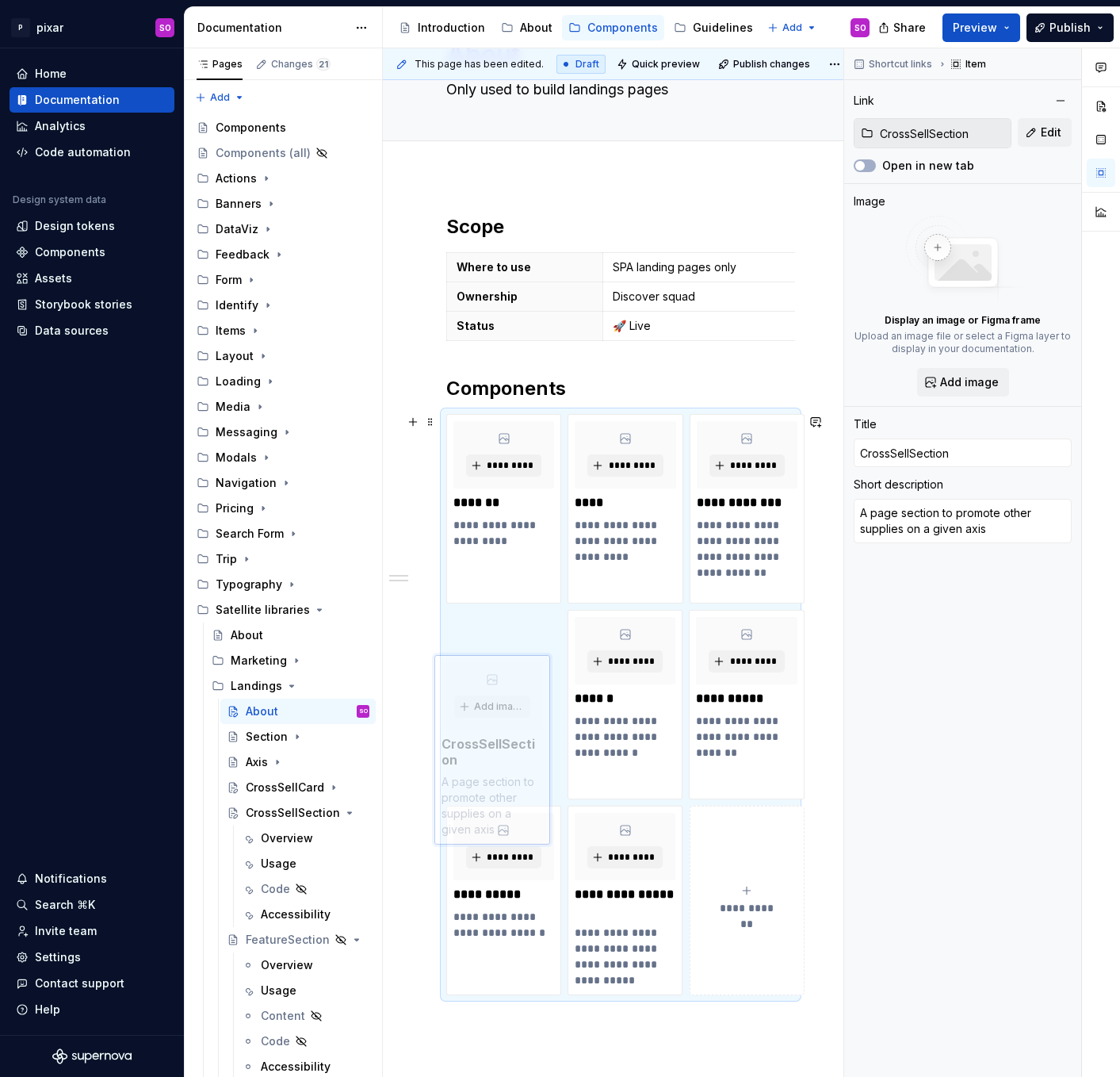
drag, startPoint x: 667, startPoint y: 812, endPoint x: 532, endPoint y: 665, distance: 199.6
click at [536, 660] on body "P pixar SO Home Documentation Analytics Code automation Design system data Desi…" at bounding box center [560, 538] width 1120 height 1077
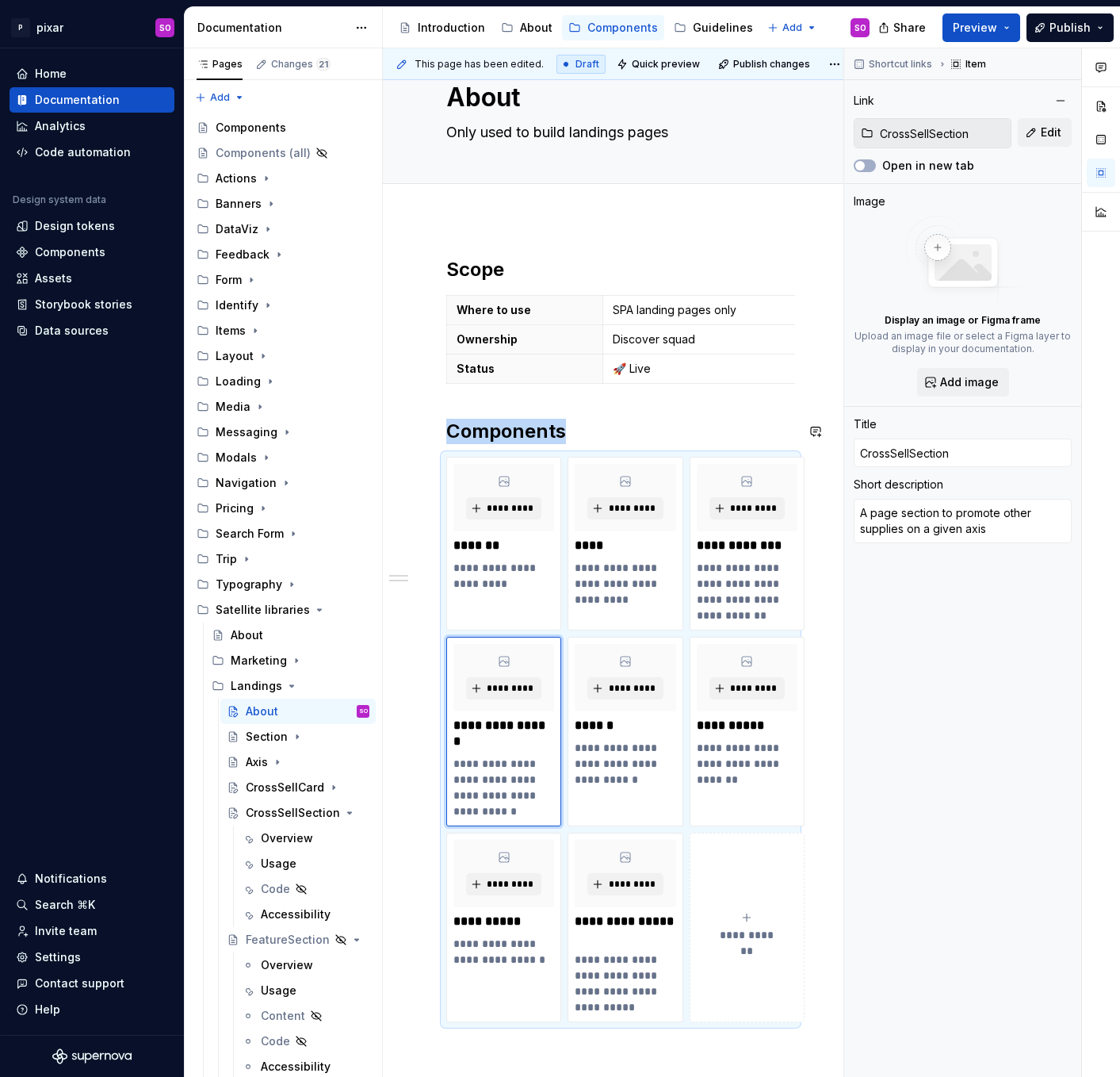
scroll to position [0, 0]
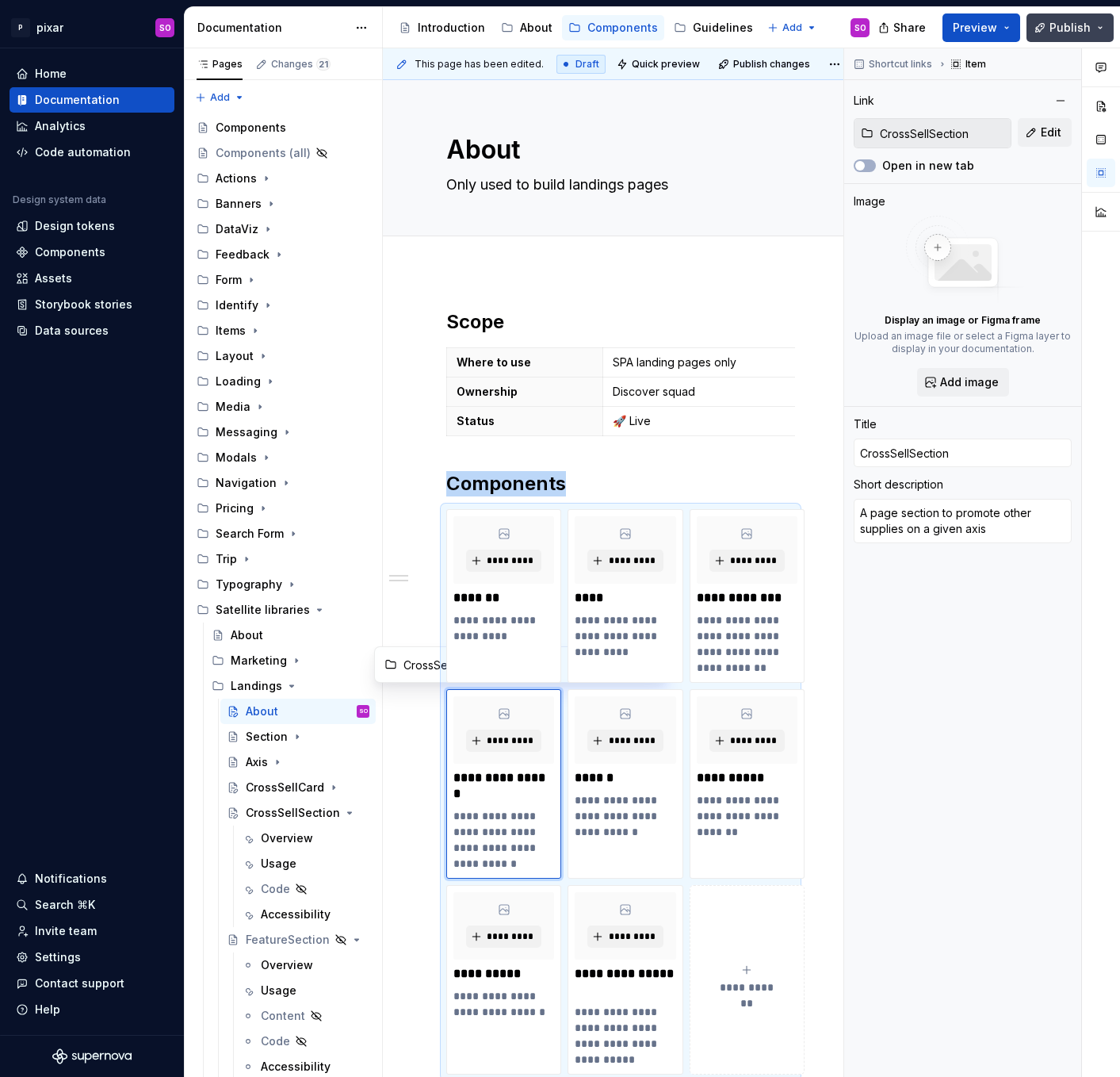
click at [1062, 29] on span "Publish" at bounding box center [1070, 27] width 42 height 15
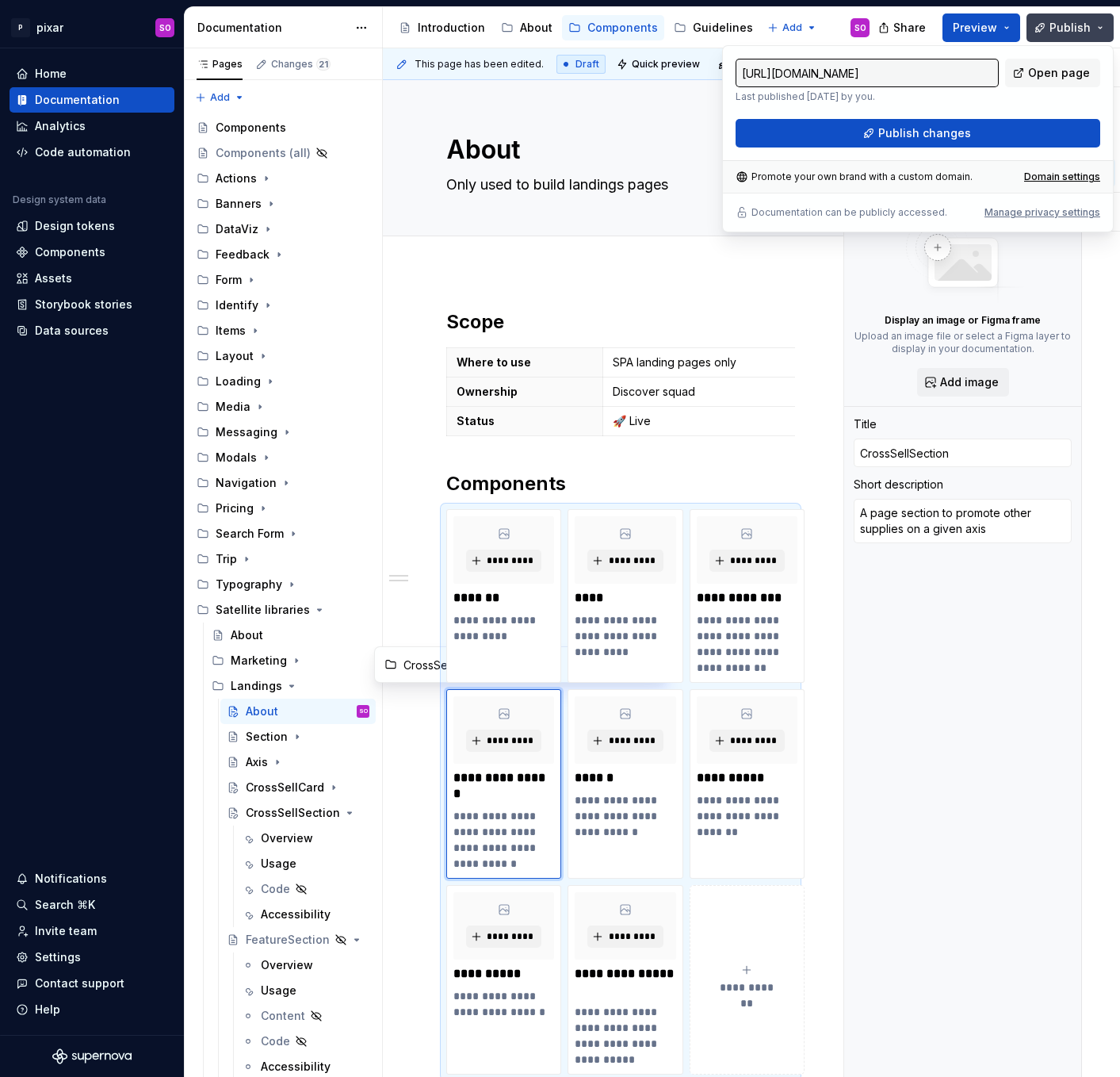
click at [1062, 29] on span "Publish" at bounding box center [1070, 27] width 42 height 15
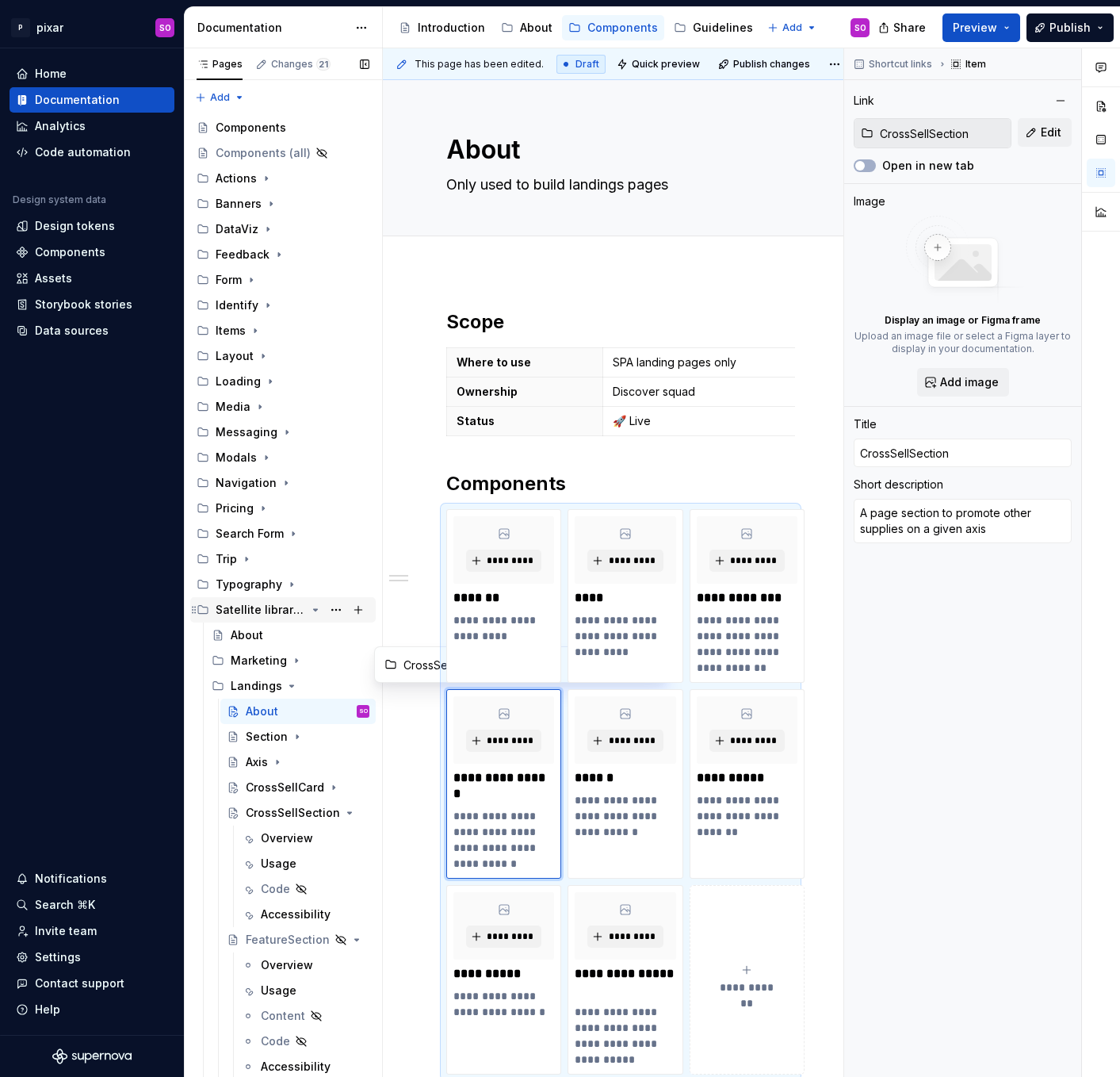
click at [314, 610] on icon "Page tree" at bounding box center [316, 610] width 4 height 2
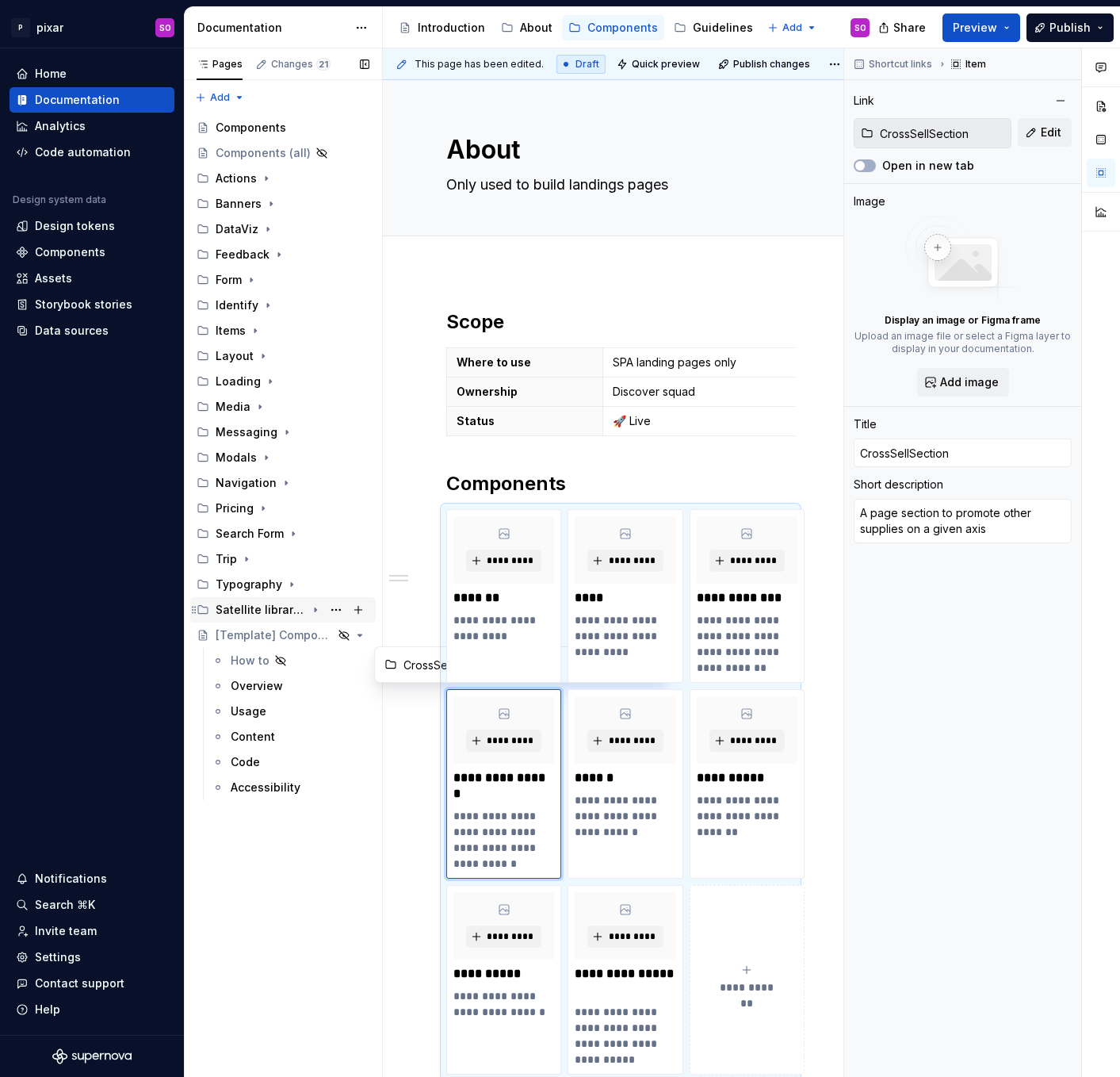
click at [312, 611] on icon "Page tree" at bounding box center [316, 610] width 13 height 13
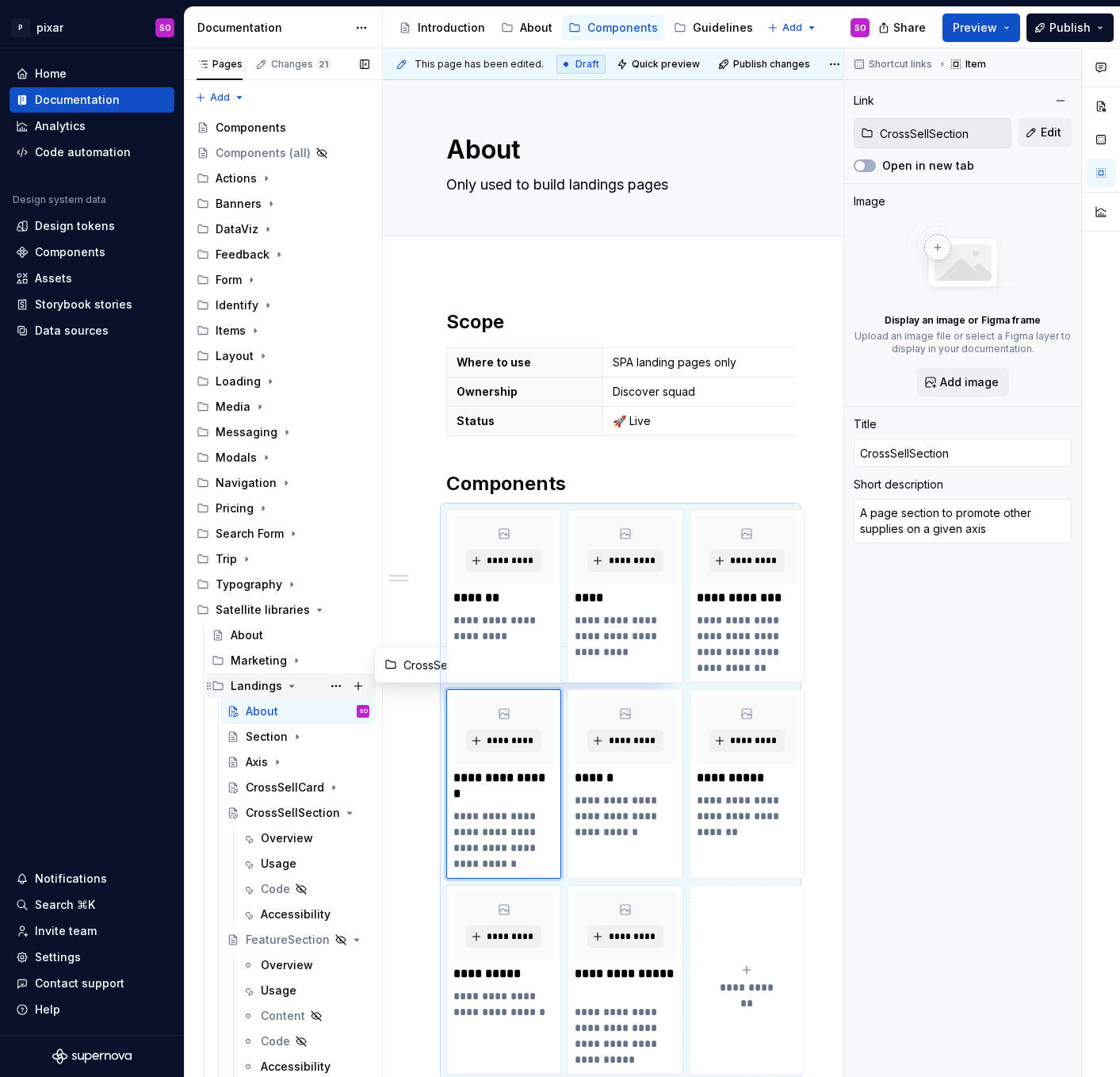
click at [291, 682] on icon "Page tree" at bounding box center [292, 686] width 13 height 13
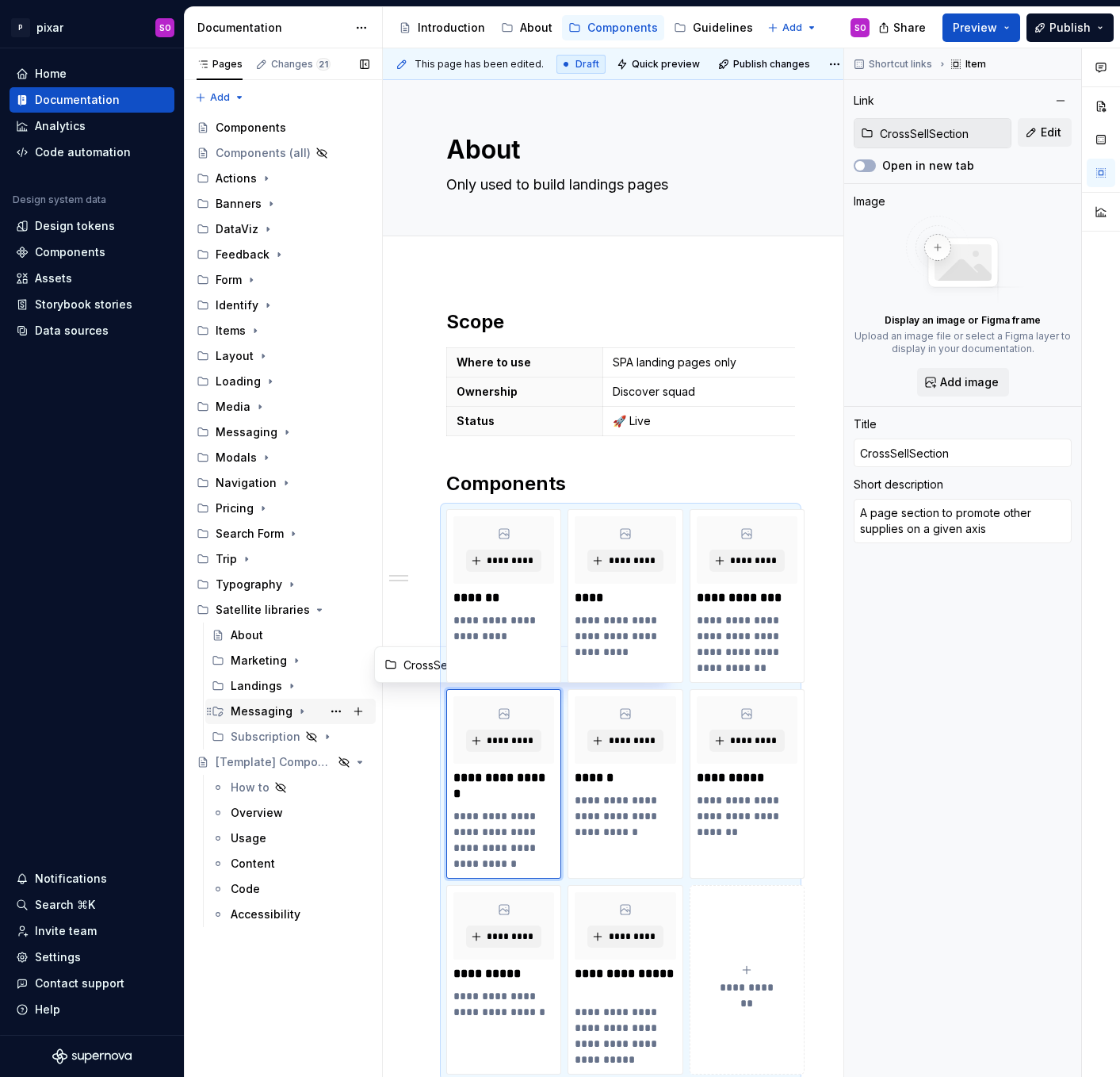
click at [295, 710] on icon "Page tree" at bounding box center [302, 711] width 13 height 13
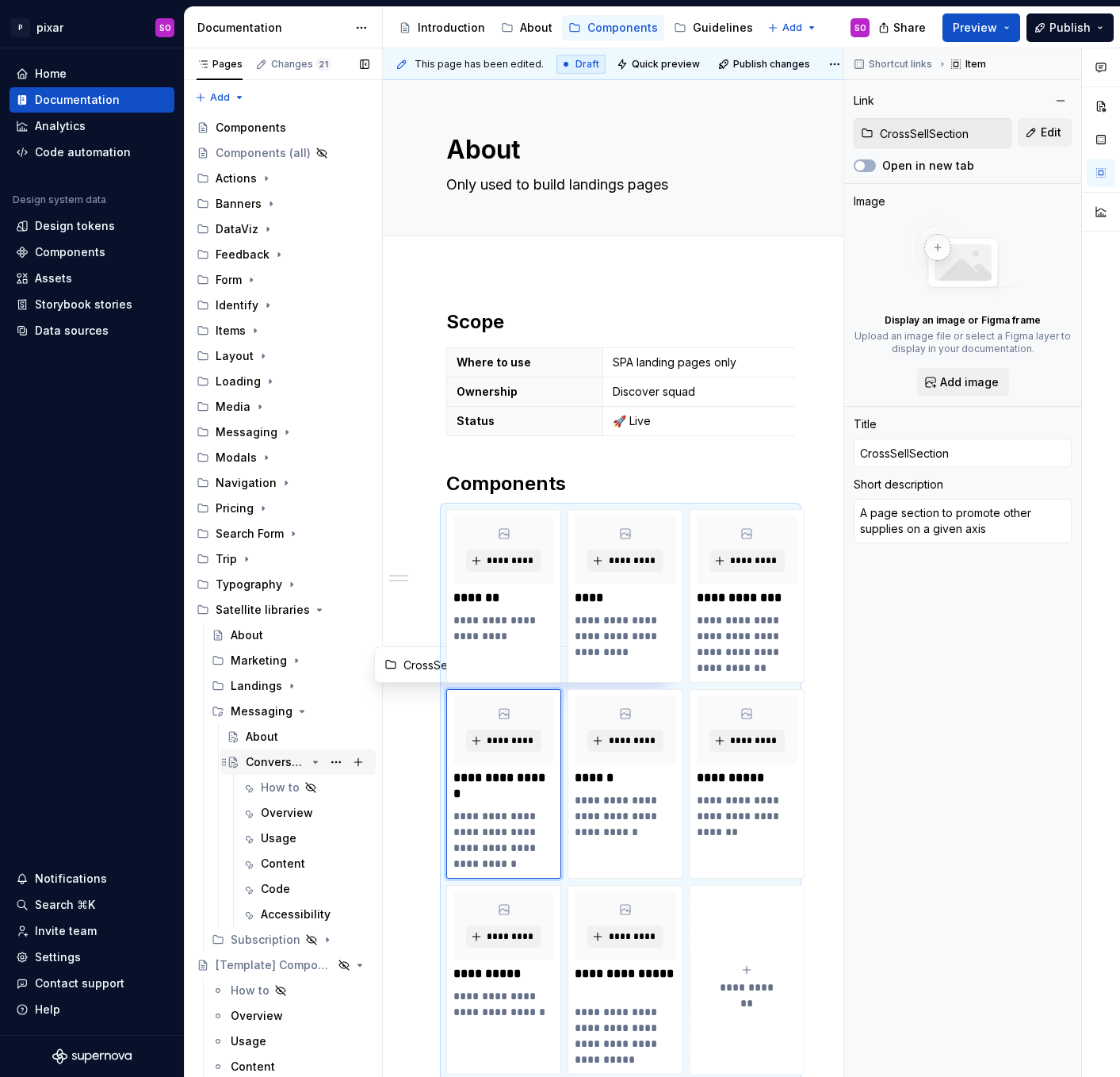
click at [280, 763] on div "ConversationNav" at bounding box center [276, 761] width 60 height 15
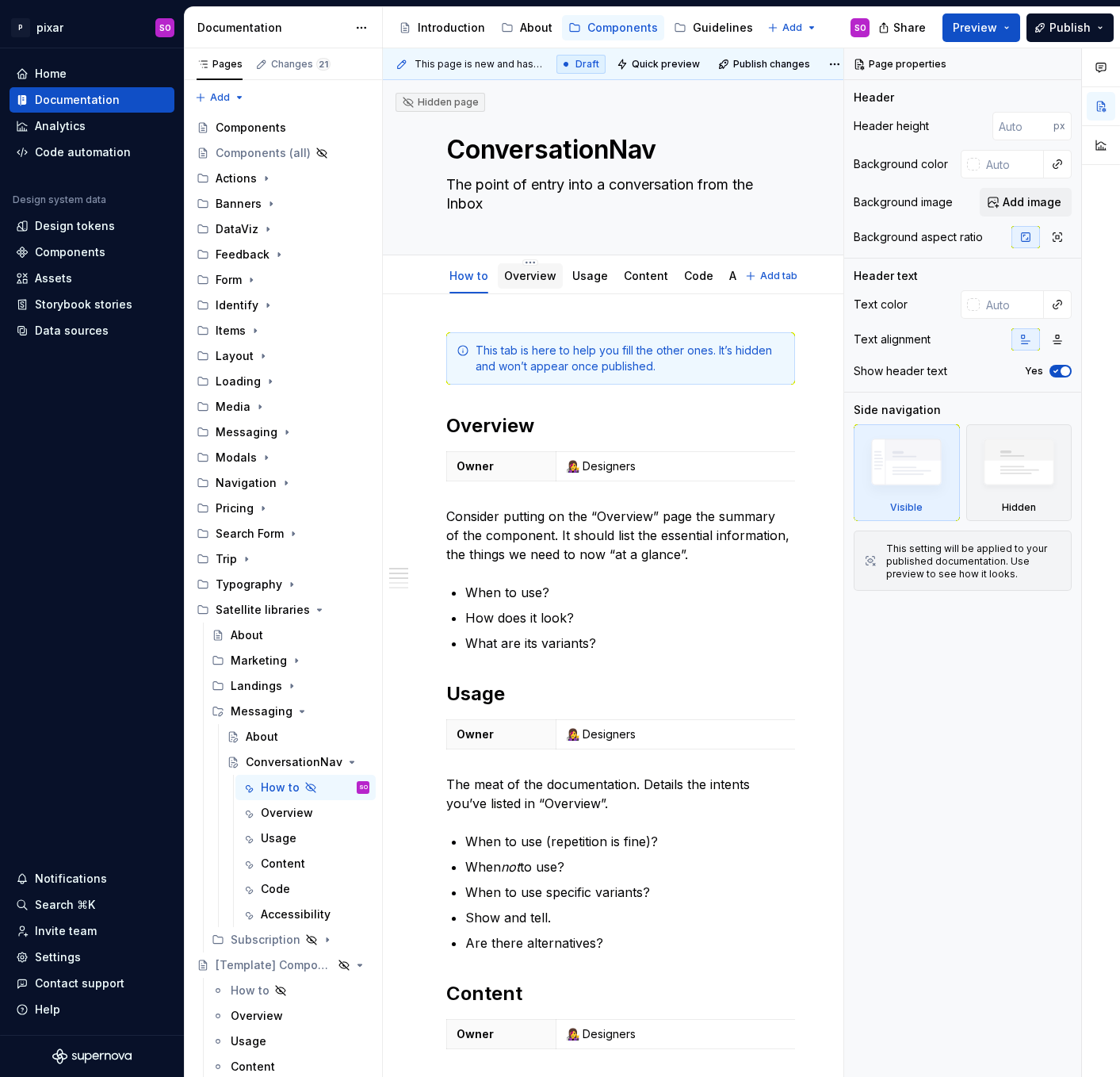
click at [539, 282] on div "Overview" at bounding box center [530, 275] width 52 height 15
click at [530, 279] on link "Overview" at bounding box center [530, 275] width 52 height 14
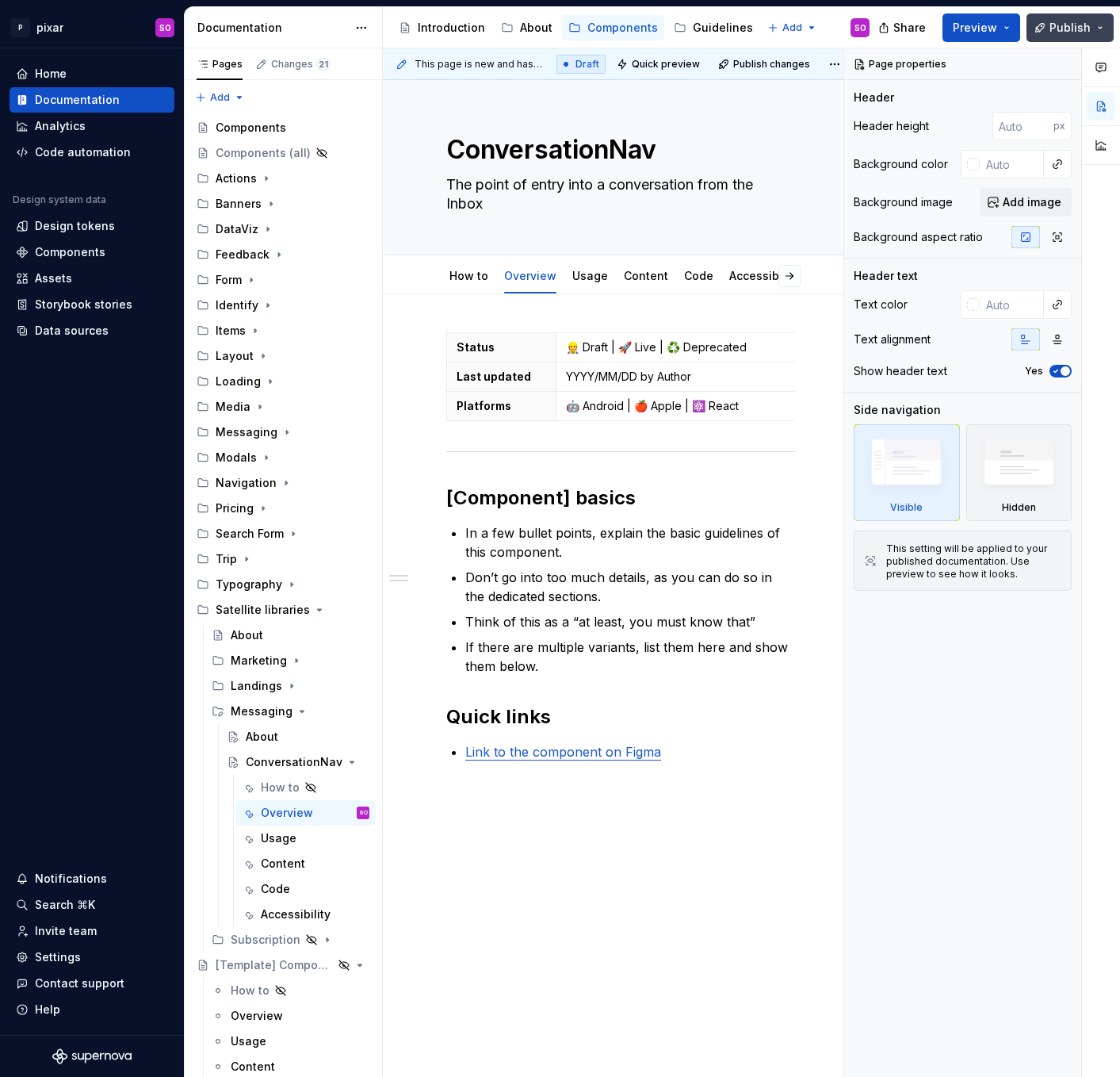
click at [1066, 39] on button "Publish" at bounding box center [1070, 28] width 87 height 28
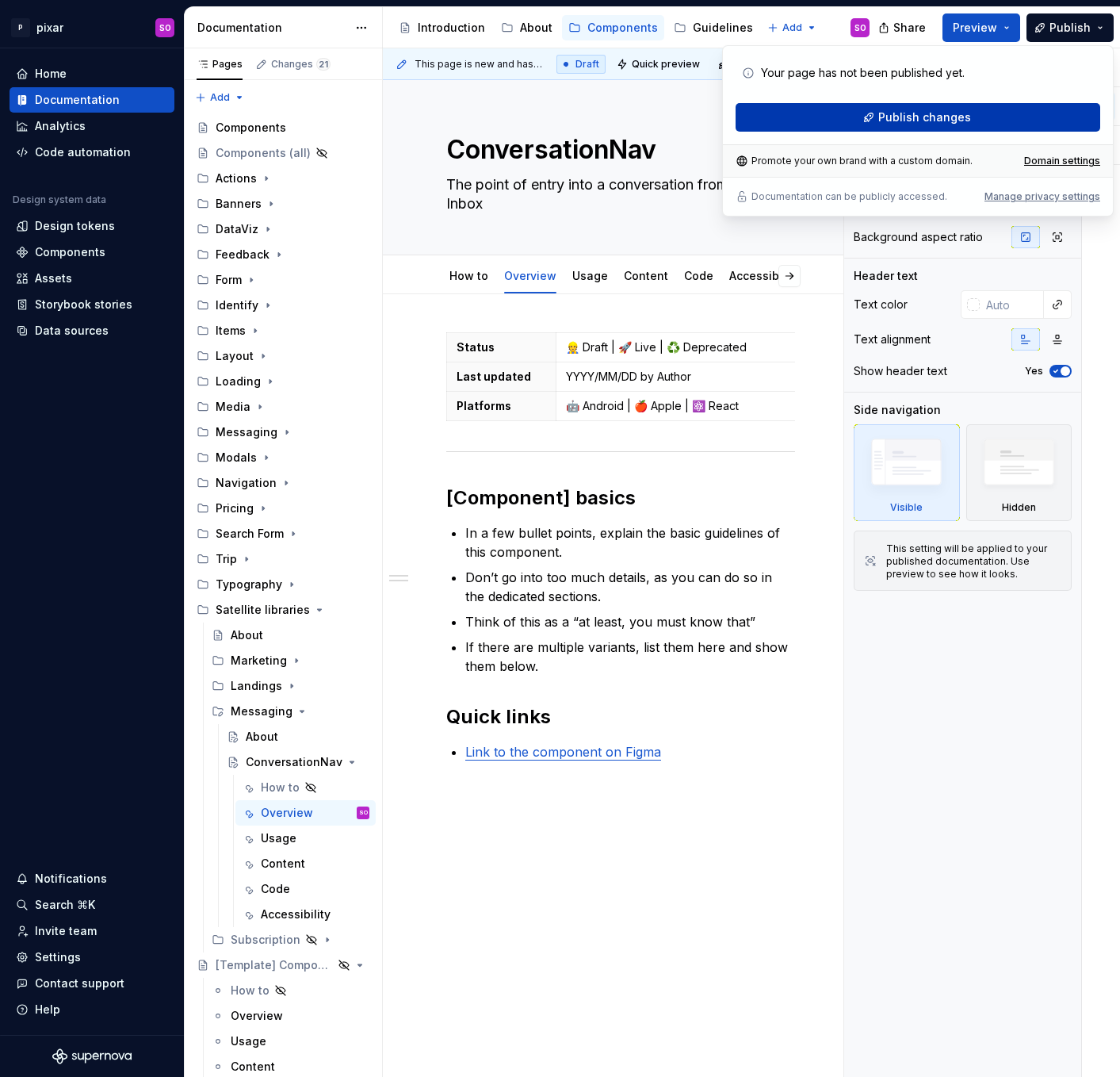
click at [991, 112] on button "Publish changes" at bounding box center [918, 117] width 365 height 28
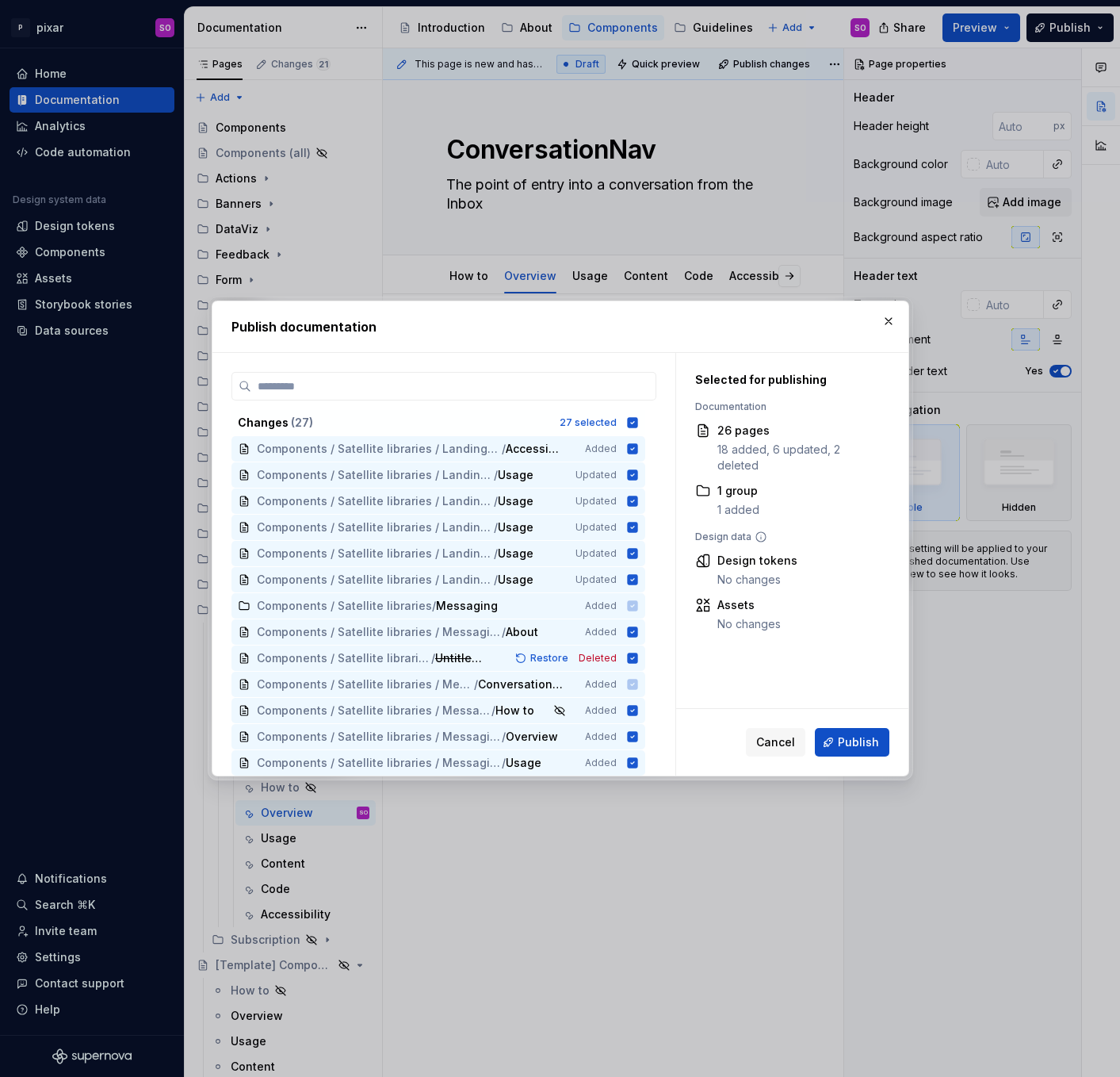
scroll to position [319, 0]
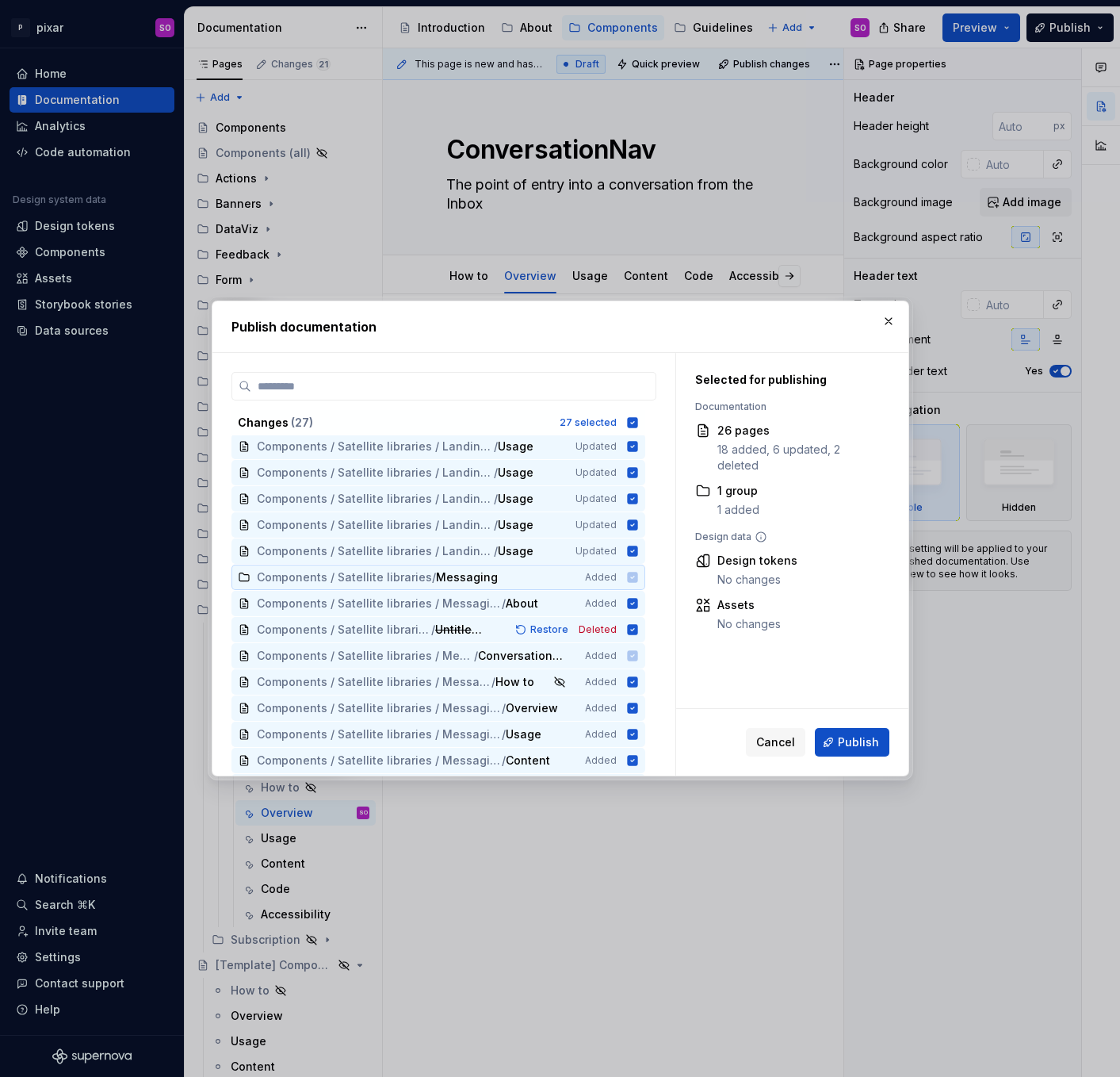
click at [637, 576] on icon at bounding box center [632, 576] width 11 height 11
click at [637, 605] on icon at bounding box center [632, 602] width 11 height 11
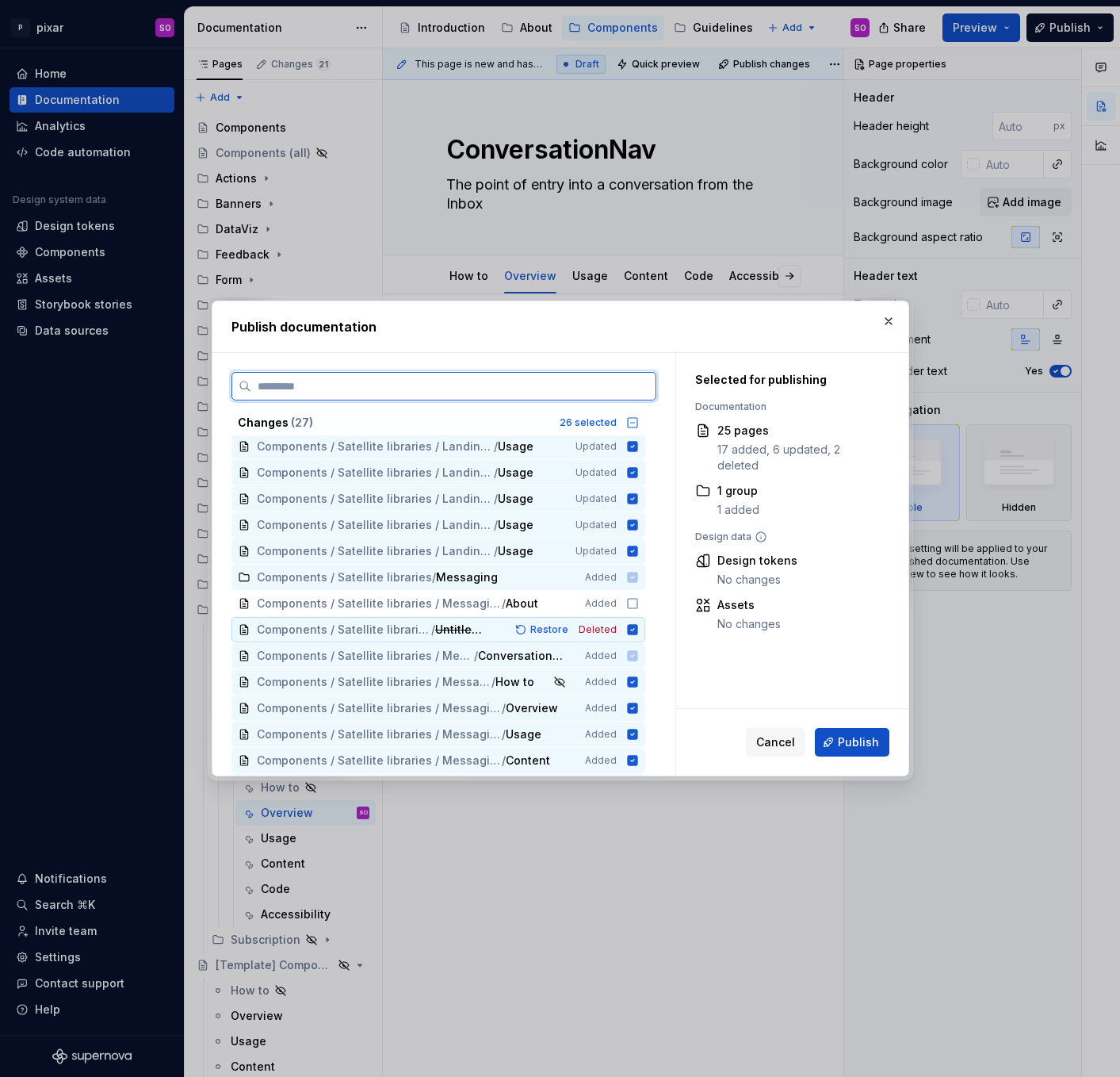
click at [639, 628] on icon at bounding box center [632, 629] width 13 height 13
click at [637, 681] on icon at bounding box center [632, 681] width 11 height 11
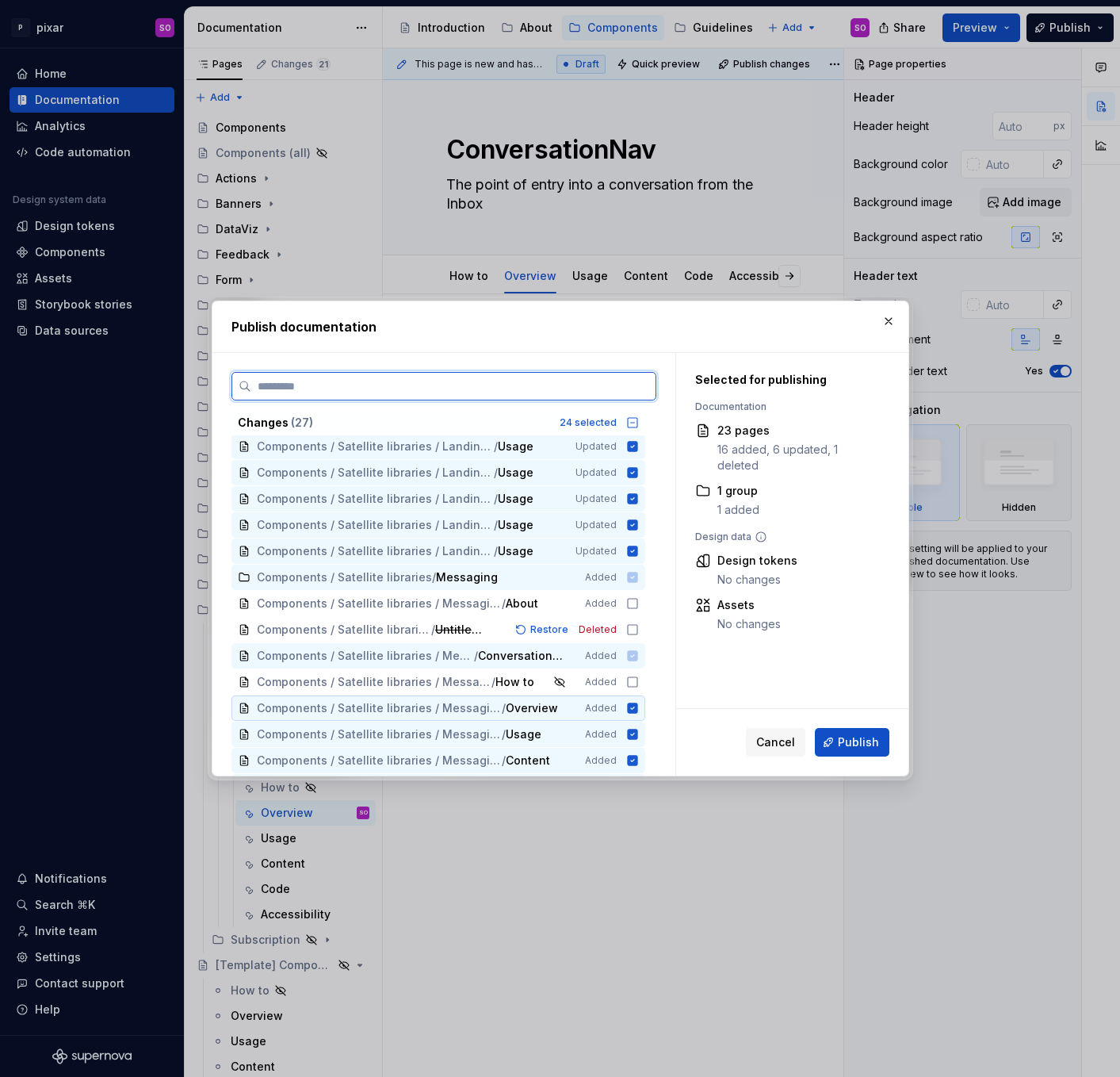
click at [637, 711] on icon at bounding box center [632, 707] width 11 height 11
click at [637, 731] on icon at bounding box center [632, 733] width 11 height 11
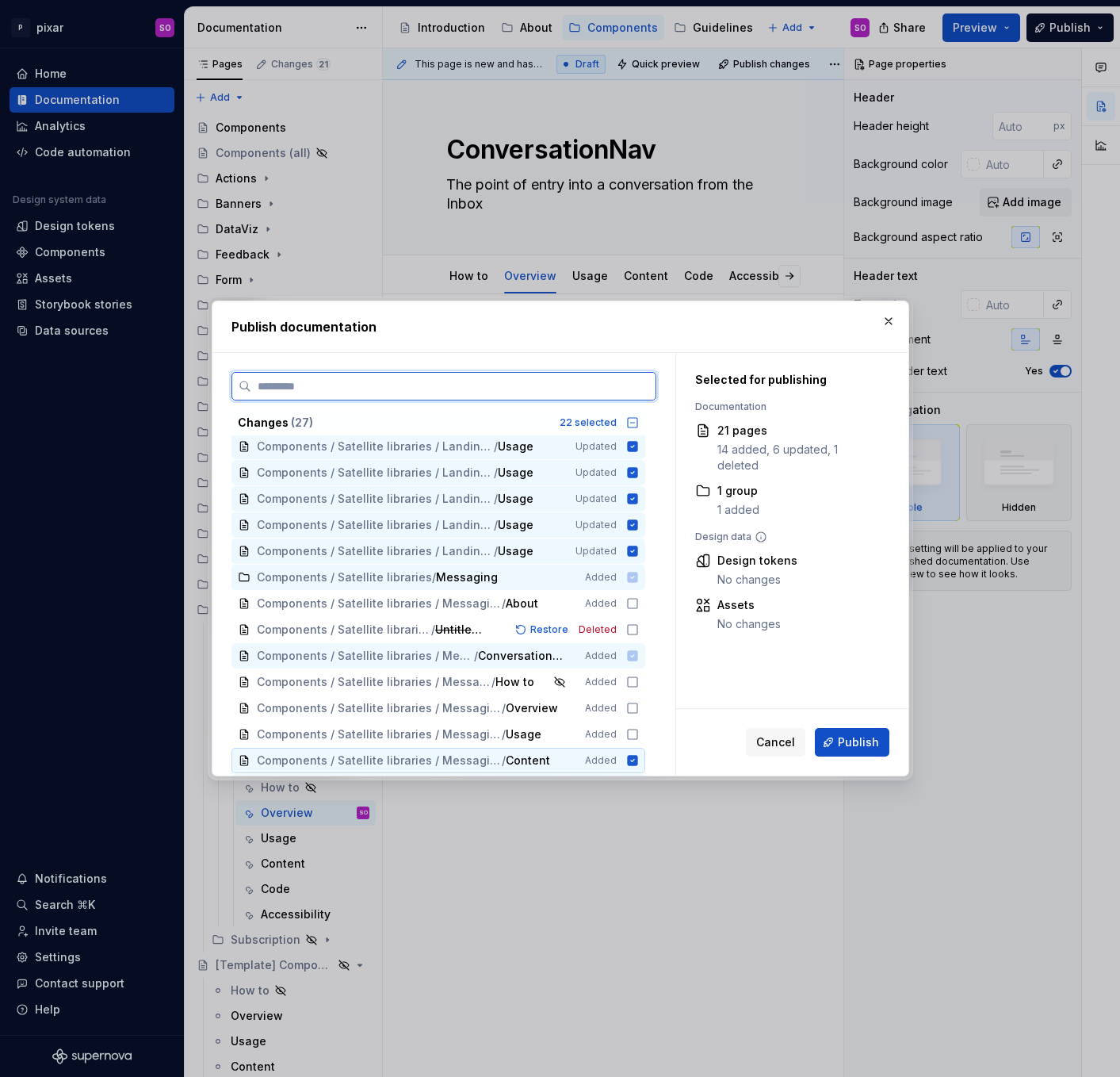
click at [639, 765] on icon at bounding box center [632, 760] width 13 height 13
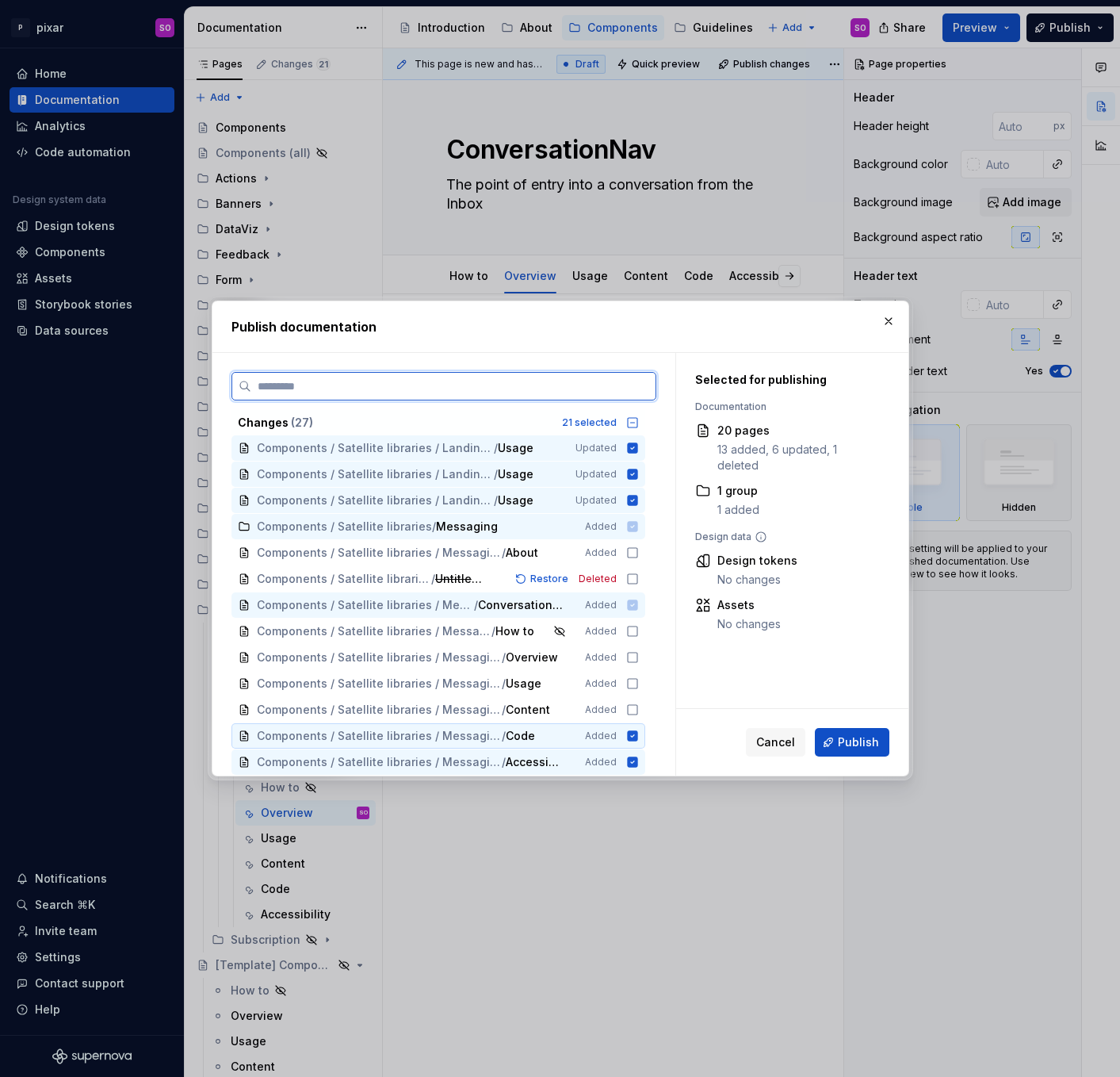
click at [637, 733] on icon at bounding box center [632, 735] width 11 height 11
click at [637, 767] on icon at bounding box center [632, 761] width 11 height 11
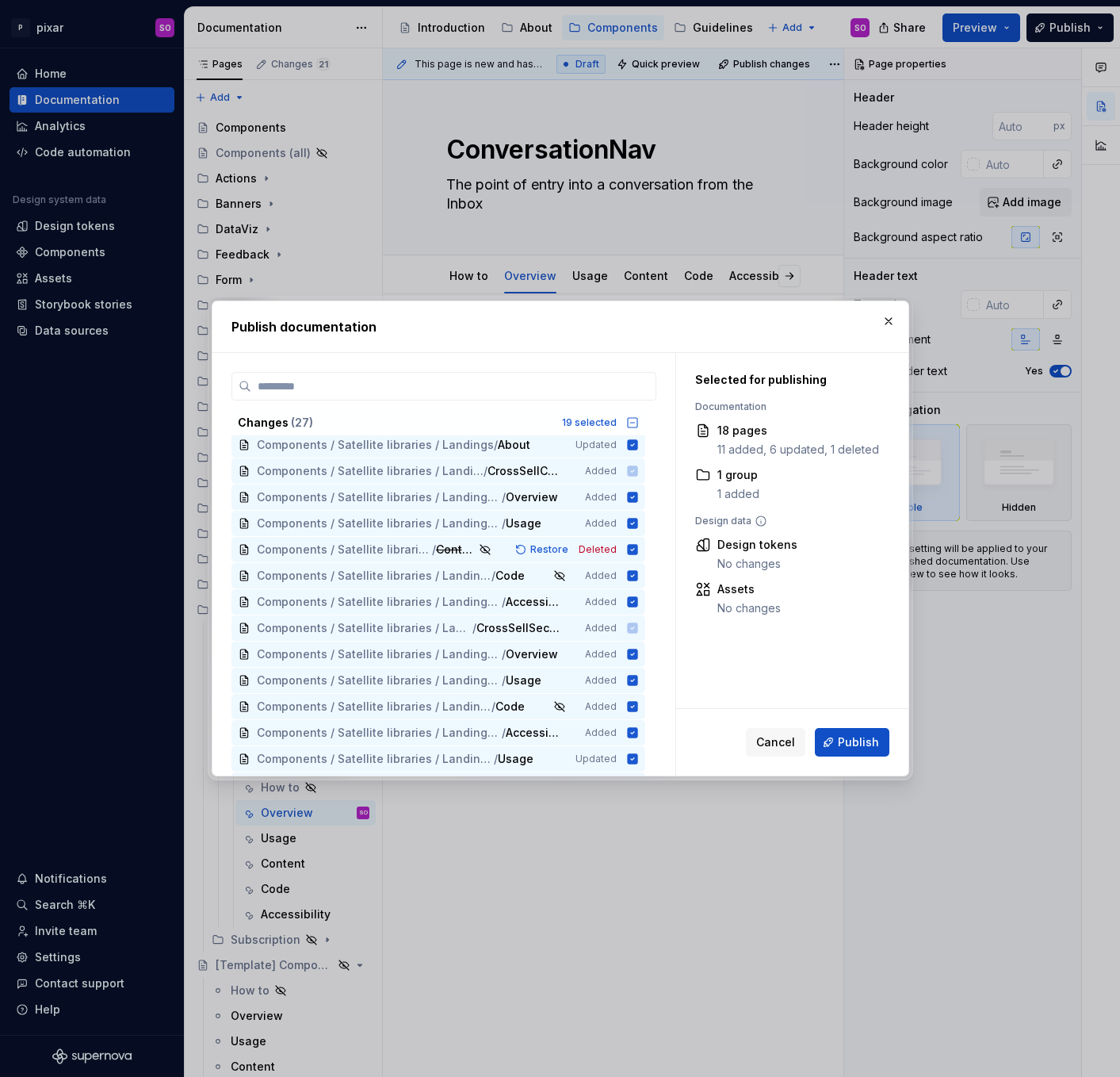
scroll to position [0, 0]
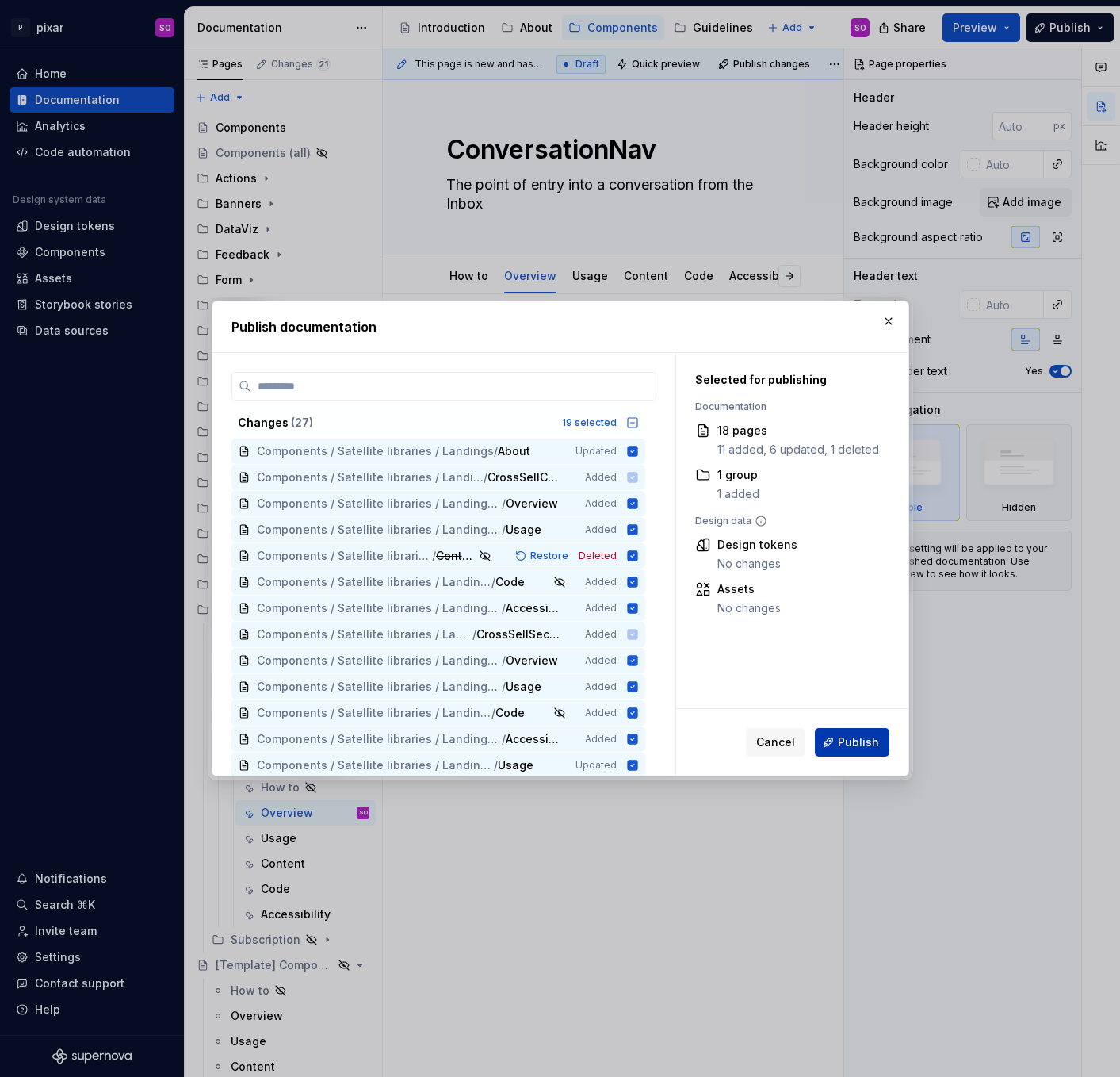
click at [859, 745] on span "Publish" at bounding box center [858, 742] width 42 height 15
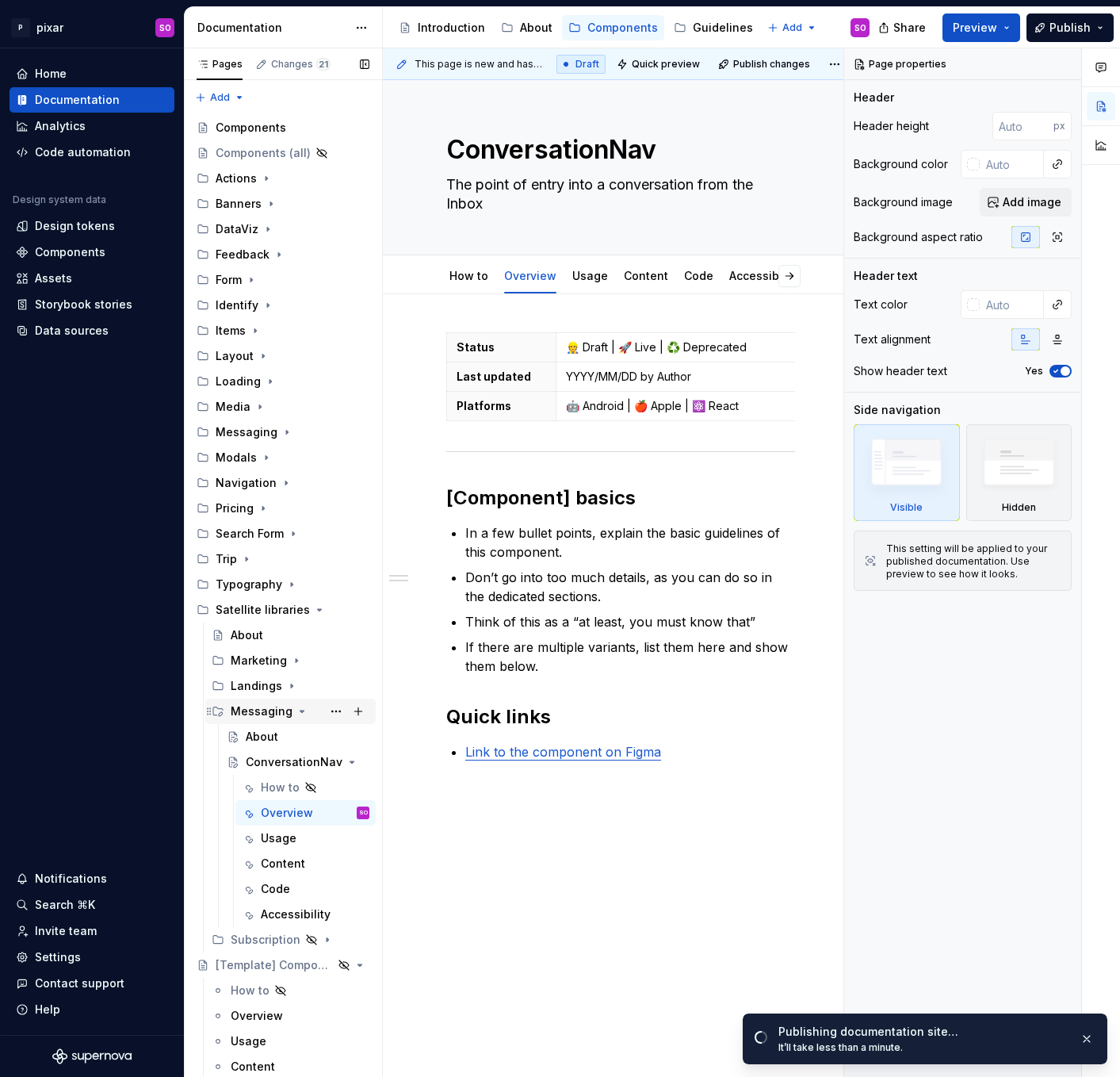
click at [300, 711] on icon "Page tree" at bounding box center [302, 711] width 4 height 2
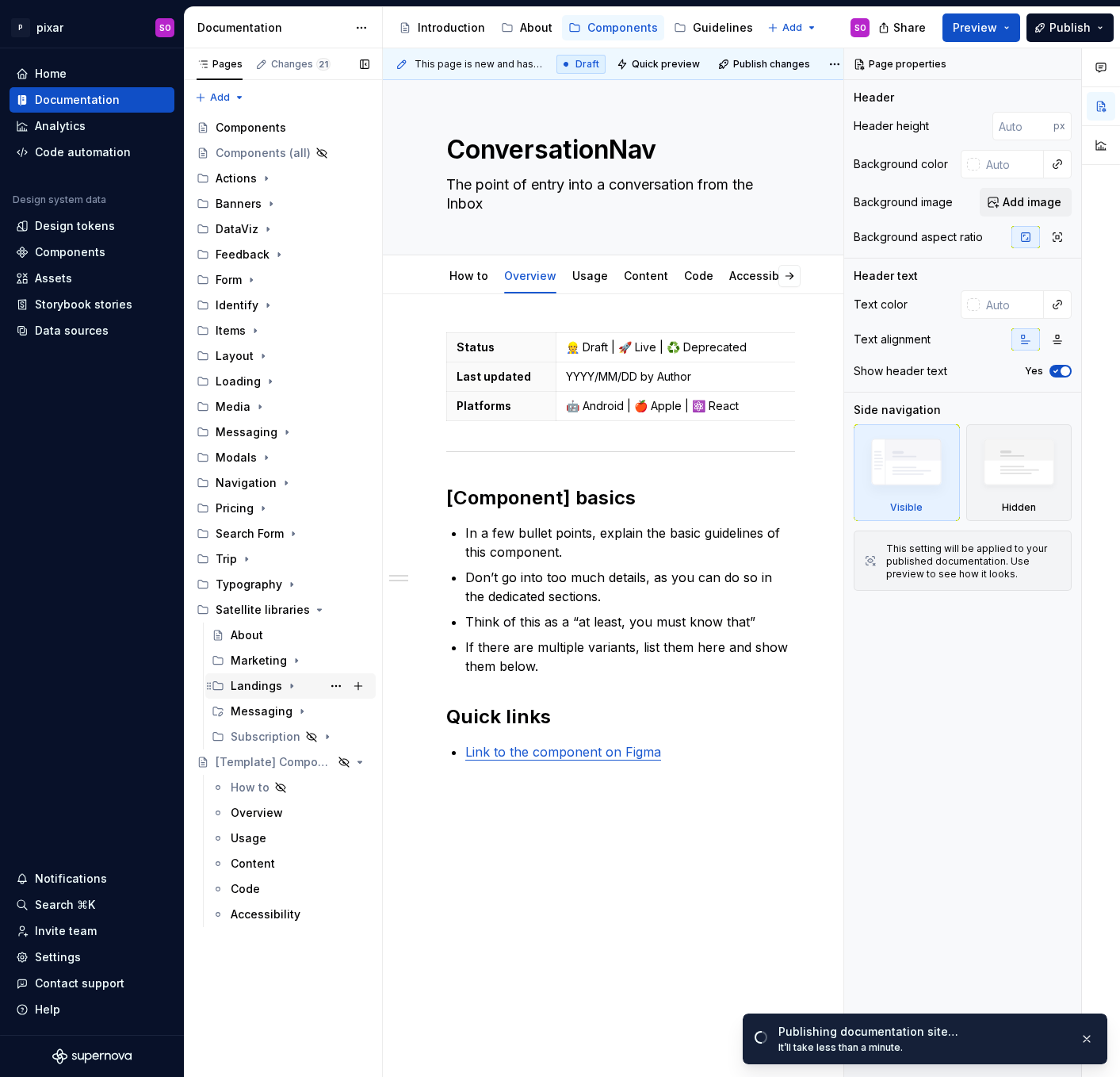
click at [291, 685] on icon "Page tree" at bounding box center [292, 686] width 13 height 13
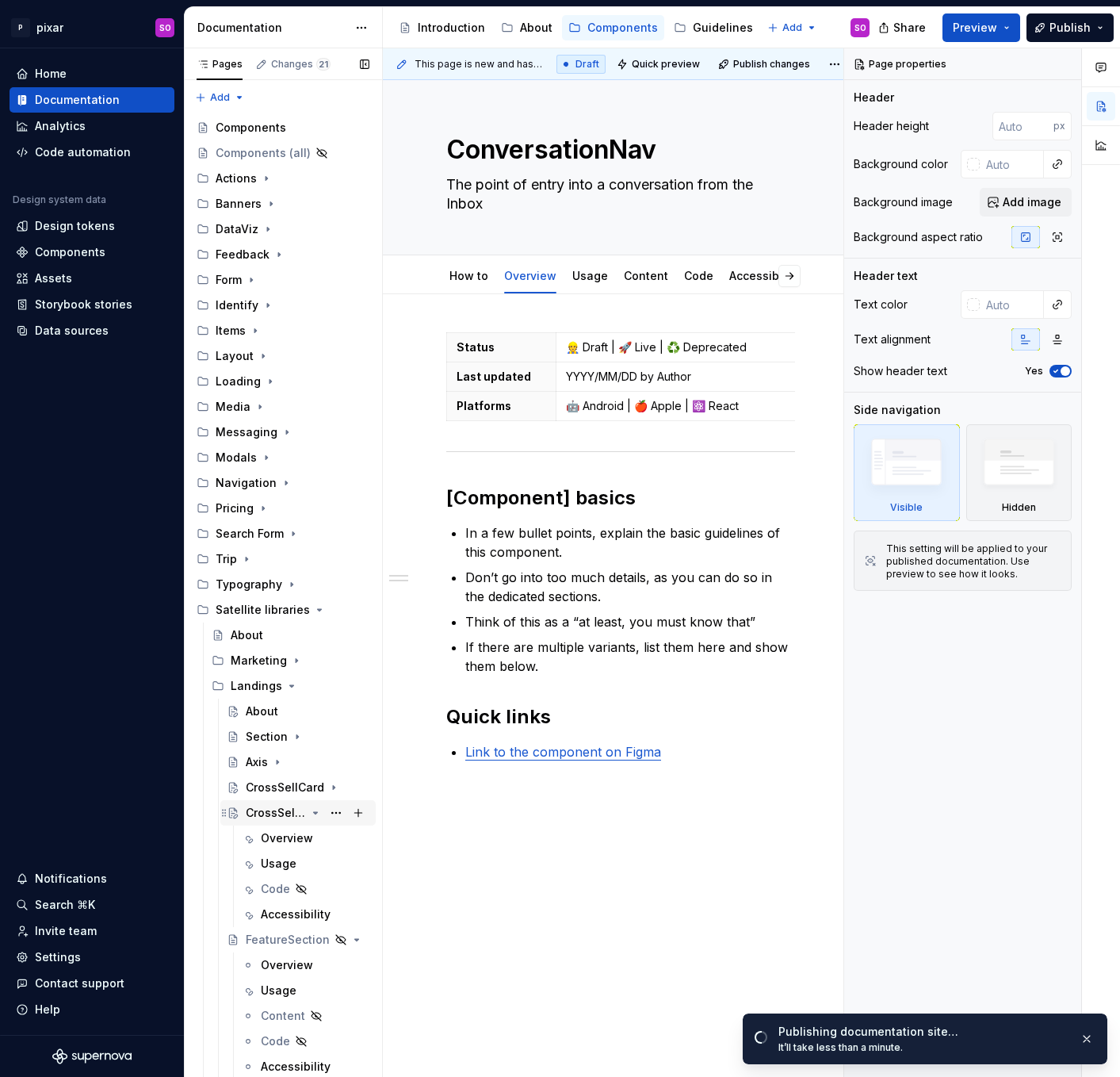
click at [302, 811] on div "CrossSellSection" at bounding box center [276, 812] width 60 height 15
